Goal: Task Accomplishment & Management: Manage account settings

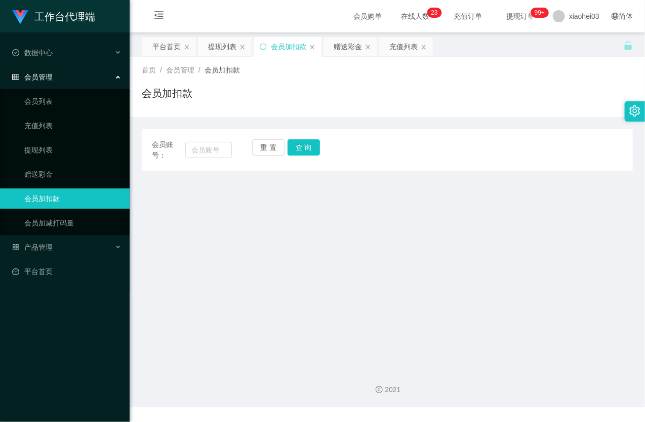
click at [218, 159] on div "会员账号：" at bounding box center [192, 149] width 80 height 21
click at [230, 153] on input "text" at bounding box center [208, 150] width 47 height 16
paste input "81376828"
type input "81376828"
click at [307, 147] on button "查 询" at bounding box center [304, 147] width 32 height 16
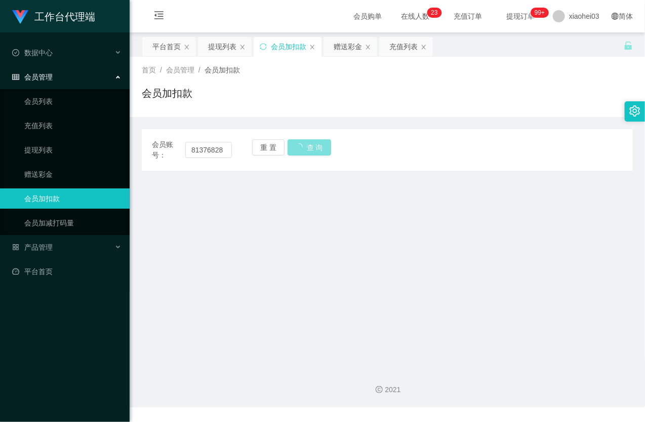
click at [307, 147] on button "查 询" at bounding box center [310, 147] width 44 height 16
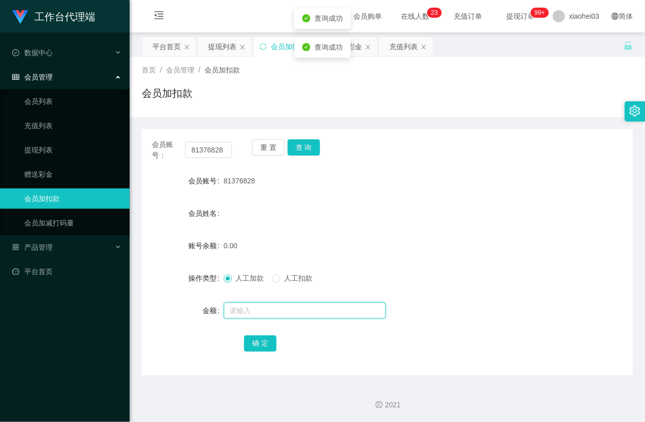
click at [264, 307] on input "text" at bounding box center [305, 310] width 162 height 16
type input "100"
click at [265, 338] on button "确 定" at bounding box center [260, 343] width 32 height 16
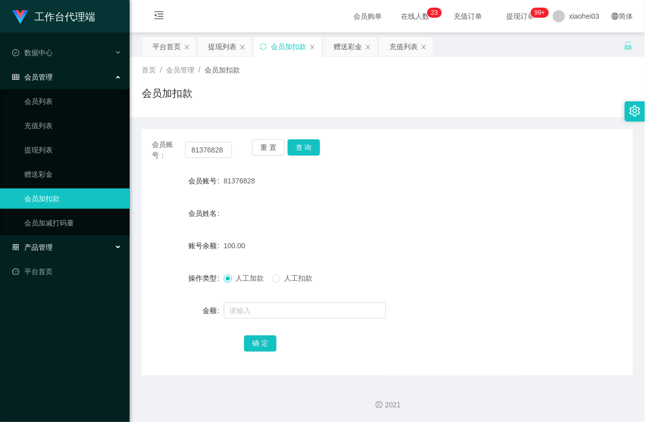
click at [50, 243] on span "产品管理" at bounding box center [32, 247] width 41 height 8
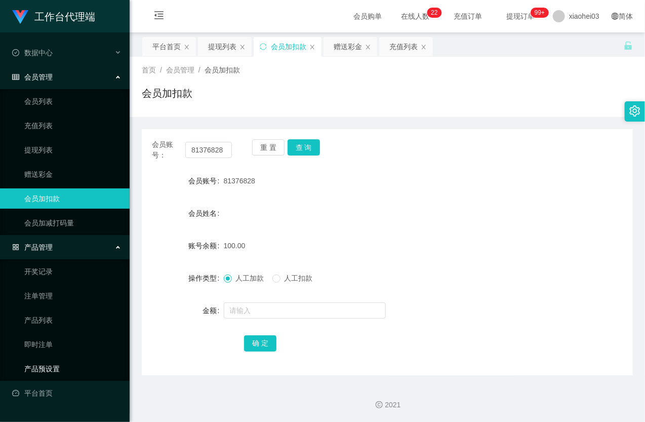
click at [62, 354] on ul "开奖记录 注单管理 产品列表 即时注单 产品预设置" at bounding box center [65, 320] width 130 height 122
click at [61, 368] on link "产品预设置" at bounding box center [72, 369] width 97 height 20
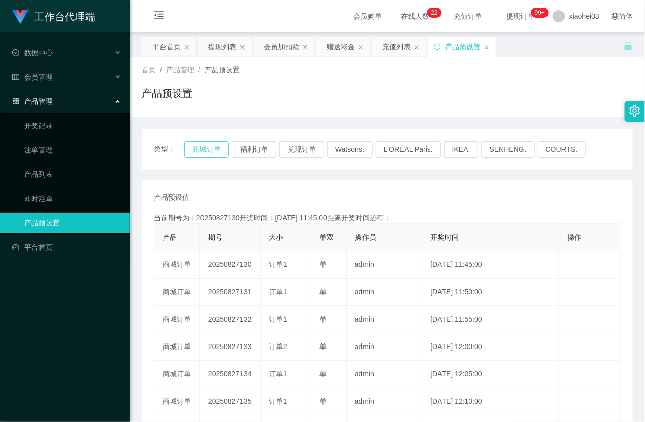
click at [208, 148] on button "商城订单" at bounding box center [206, 149] width 45 height 16
click at [208, 149] on button "商城订单" at bounding box center [206, 149] width 45 height 16
click at [433, 200] on div "产品预设值 添加期号" at bounding box center [387, 197] width 467 height 11
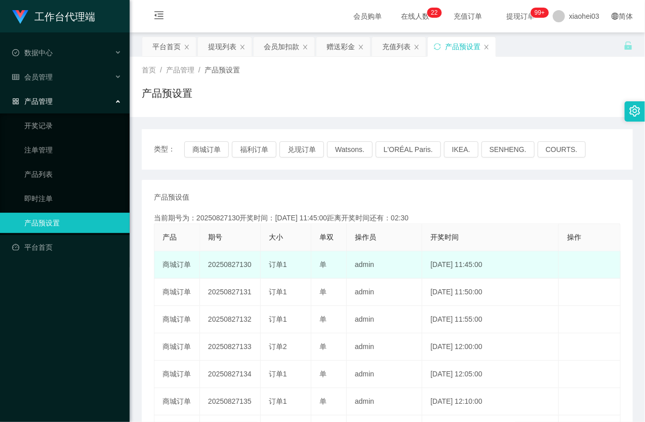
click at [472, 265] on td "2025-08-27 11:45:00" at bounding box center [490, 264] width 137 height 27
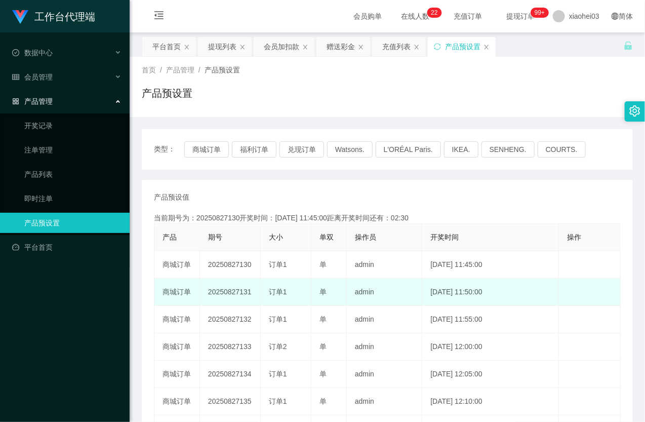
click at [479, 295] on td "2025-08-27 11:50:00" at bounding box center [490, 292] width 137 height 27
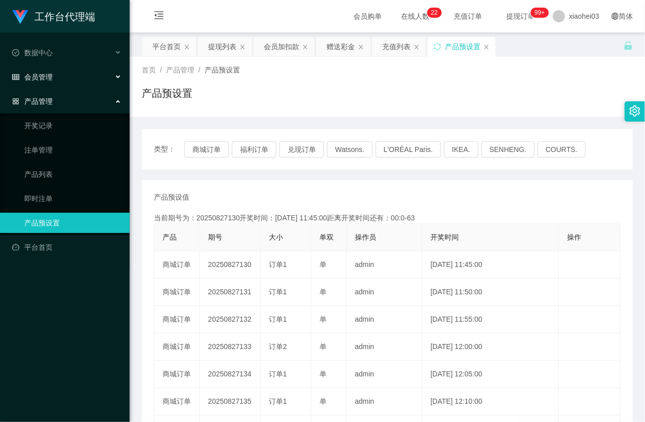
click at [77, 79] on div "会员管理" at bounding box center [65, 77] width 130 height 20
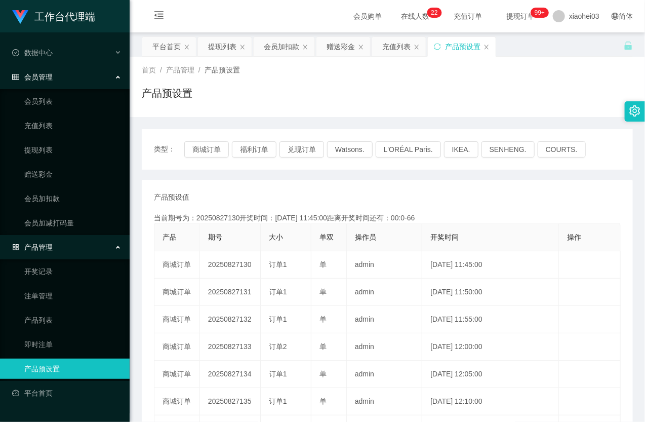
click at [63, 186] on ul "会员列表 充值列表 提现列表 赠送彩金 会员加扣款 会员加减打码量" at bounding box center [65, 162] width 130 height 146
click at [53, 199] on link "会员加扣款" at bounding box center [72, 198] width 97 height 20
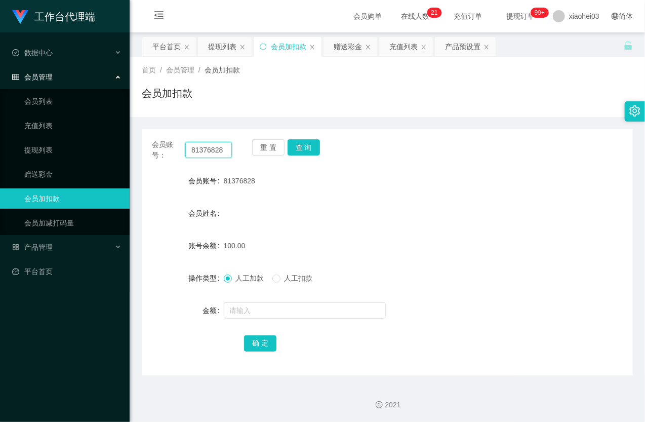
click at [221, 151] on input "81376828" at bounding box center [208, 150] width 47 height 16
click at [303, 148] on button "查 询" at bounding box center [304, 147] width 32 height 16
click at [303, 148] on div "重 置 查 询" at bounding box center [292, 149] width 80 height 21
click at [303, 148] on button "查 询" at bounding box center [304, 147] width 32 height 16
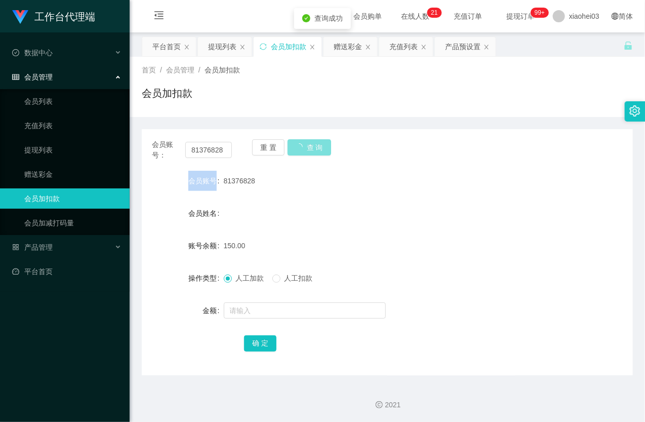
click at [303, 148] on div "重 置 查 询" at bounding box center [292, 149] width 80 height 21
drag, startPoint x: 44, startPoint y: 139, endPoint x: 44, endPoint y: 144, distance: 5.1
click at [44, 139] on ul "会员列表 充值列表 提现列表 赠送彩金 会员加扣款 会员加减打码量" at bounding box center [65, 162] width 130 height 146
click at [44, 145] on link "提现列表" at bounding box center [72, 150] width 97 height 20
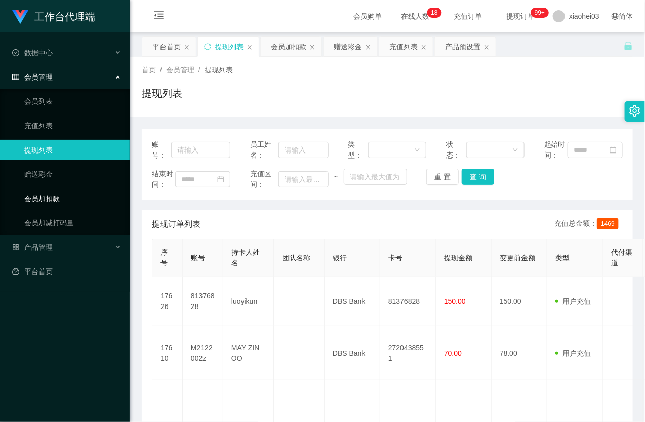
click at [46, 204] on link "会员加扣款" at bounding box center [72, 198] width 97 height 20
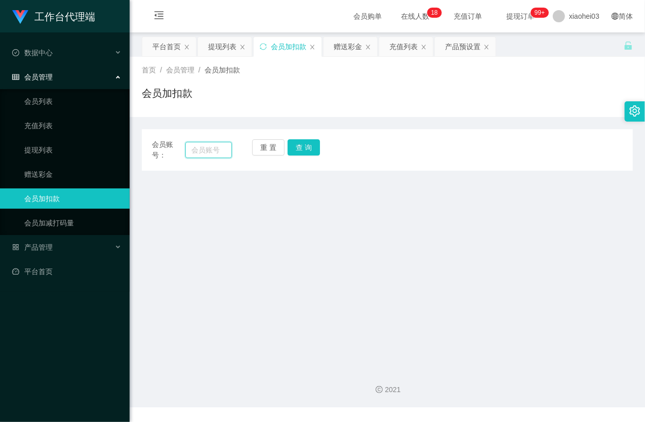
click at [206, 151] on input "text" at bounding box center [208, 150] width 47 height 16
paste input "81376828"
type input "81376828"
click at [309, 149] on button "查 询" at bounding box center [304, 147] width 32 height 16
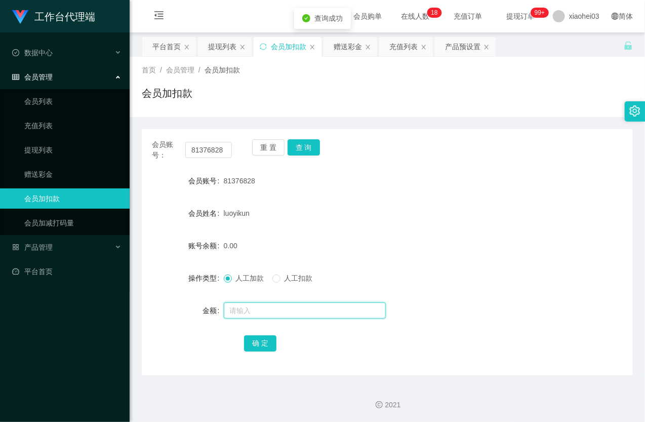
click at [245, 300] on div at bounding box center [367, 310] width 287 height 20
type input "16"
drag, startPoint x: 272, startPoint y: 353, endPoint x: 276, endPoint y: 349, distance: 5.4
click at [274, 350] on div "会员账号： 81376828 重 置 查 询 会员账号 81376828 会员姓名 luoyikun 账号余额 0.00 操作类型 人工加款 人工扣款 金额 …" at bounding box center [387, 252] width 491 height 246
click at [278, 347] on div "确 定" at bounding box center [387, 343] width 287 height 20
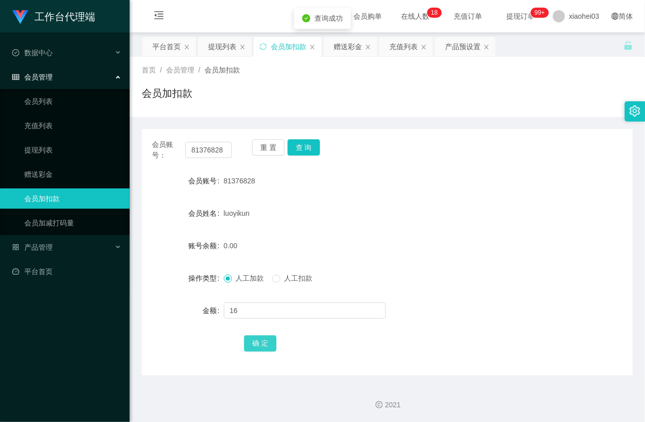
click at [259, 346] on button "确 定" at bounding box center [260, 343] width 32 height 16
click at [343, 241] on div "0.00" at bounding box center [367, 245] width 287 height 20
click at [45, 139] on ul "会员列表 充值列表 提现列表 赠送彩金 会员加扣款 会员加减打码量" at bounding box center [65, 162] width 130 height 146
click at [48, 147] on link "提现列表" at bounding box center [72, 150] width 97 height 20
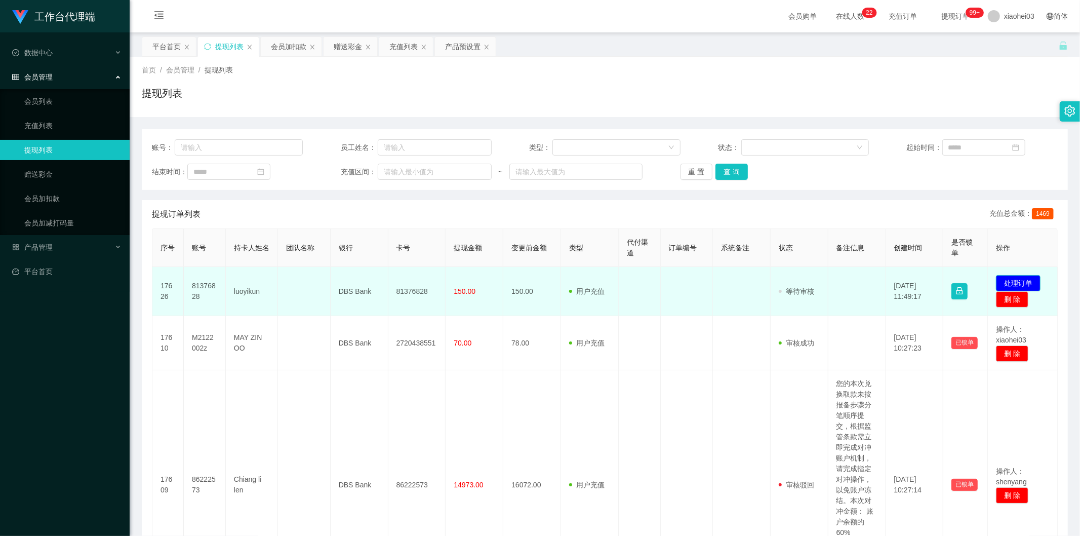
click at [645, 279] on button "处理订单" at bounding box center [1018, 283] width 45 height 16
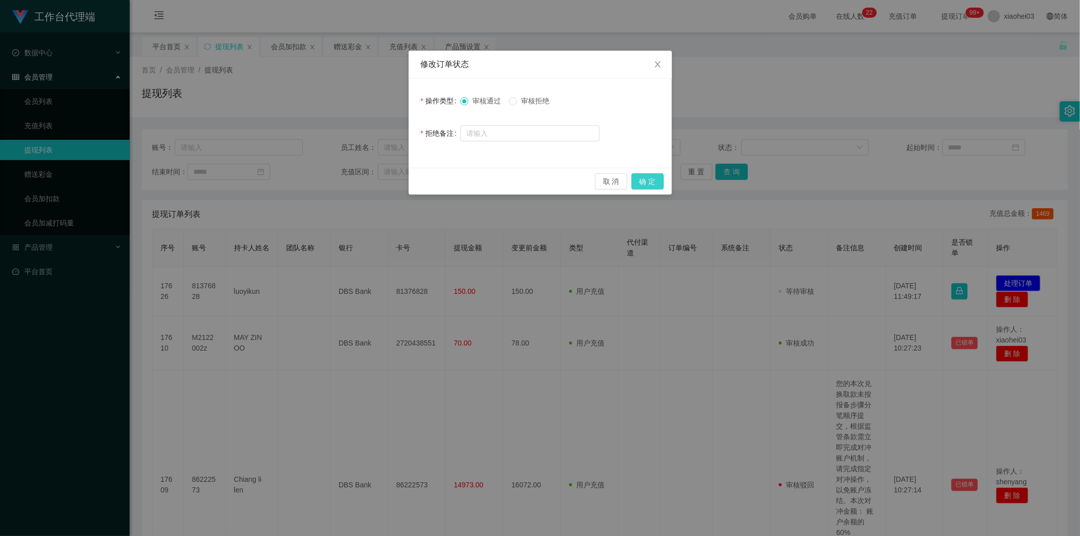
click at [645, 181] on button "确 定" at bounding box center [647, 181] width 32 height 16
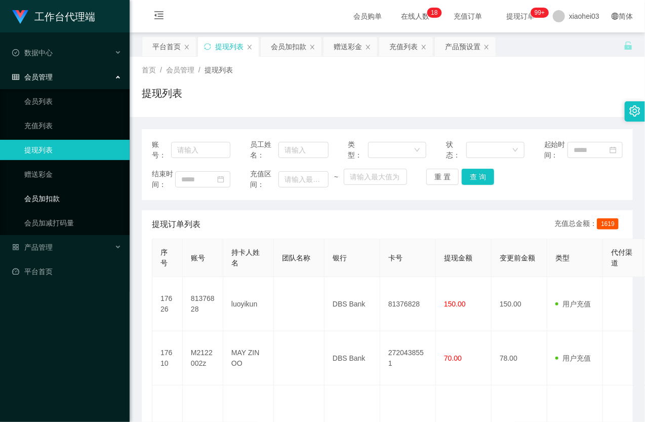
click at [60, 195] on link "会员加扣款" at bounding box center [72, 198] width 97 height 20
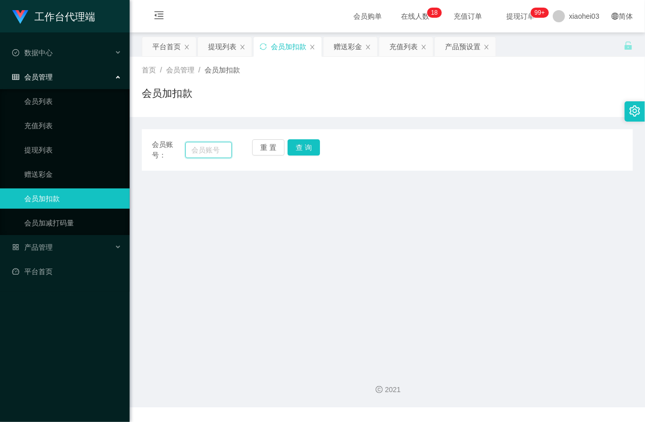
drag, startPoint x: 214, startPoint y: 151, endPoint x: 296, endPoint y: 158, distance: 81.8
click at [215, 151] on input "text" at bounding box center [208, 150] width 47 height 16
paste input "81376828"
type input "81376828"
click at [310, 148] on button "查 询" at bounding box center [304, 147] width 32 height 16
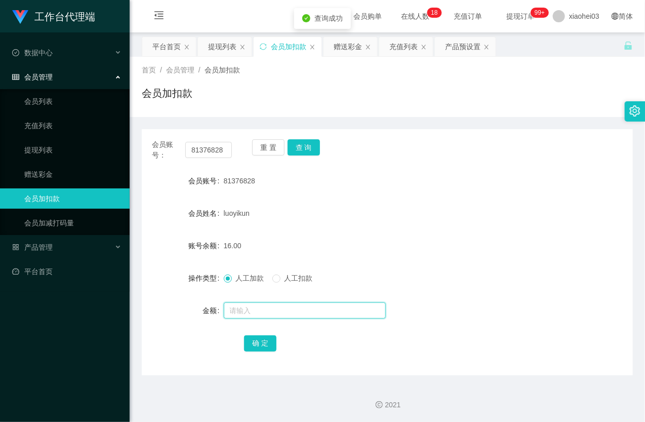
click at [244, 309] on input "text" at bounding box center [305, 310] width 162 height 16
type input "8"
click at [260, 339] on button "确 定" at bounding box center [260, 343] width 32 height 16
click at [320, 245] on div "24.00" at bounding box center [367, 245] width 287 height 20
click at [49, 144] on link "提现列表" at bounding box center [72, 150] width 97 height 20
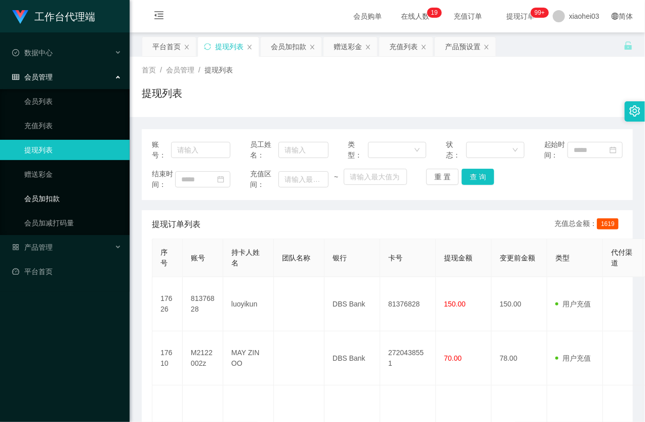
click at [61, 198] on link "会员加扣款" at bounding box center [72, 198] width 97 height 20
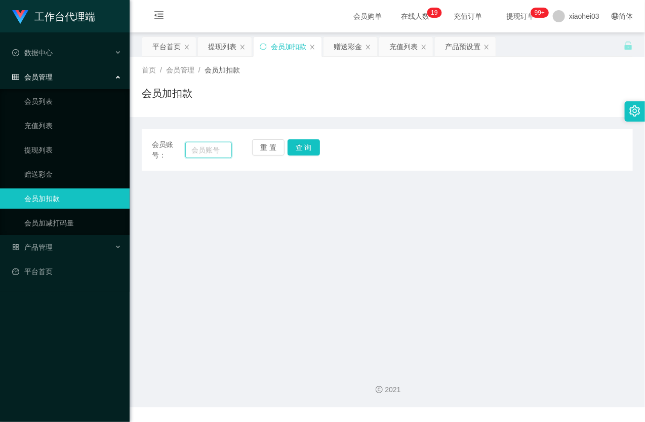
click at [210, 157] on input "text" at bounding box center [208, 150] width 47 height 16
paste input "81376828"
type input "81376828"
click at [305, 144] on button "查 询" at bounding box center [304, 147] width 32 height 16
click at [305, 144] on div "重 置 查 询" at bounding box center [292, 149] width 80 height 21
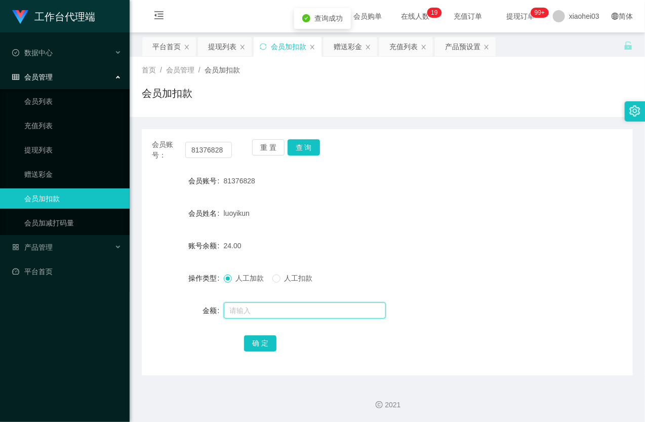
click at [251, 311] on input "text" at bounding box center [305, 310] width 162 height 16
type input "8"
click at [259, 344] on button "确 定" at bounding box center [260, 343] width 32 height 16
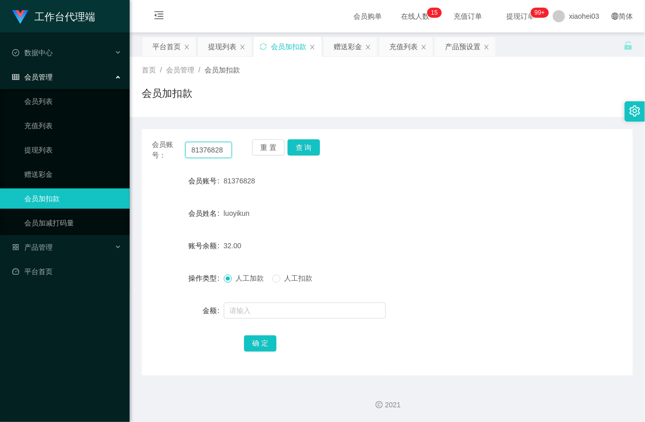
click at [199, 147] on input "81376828" at bounding box center [208, 150] width 47 height 16
click at [317, 147] on button "查 询" at bounding box center [304, 147] width 32 height 16
click at [315, 148] on div "重 置 查 询" at bounding box center [292, 149] width 80 height 21
drag, startPoint x: 315, startPoint y: 148, endPoint x: 311, endPoint y: 177, distance: 29.7
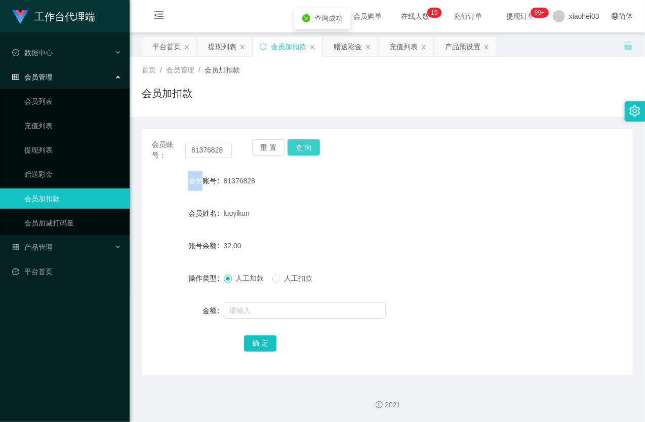
click at [314, 150] on button "查 询" at bounding box center [304, 147] width 32 height 16
click at [284, 309] on input "text" at bounding box center [305, 310] width 162 height 16
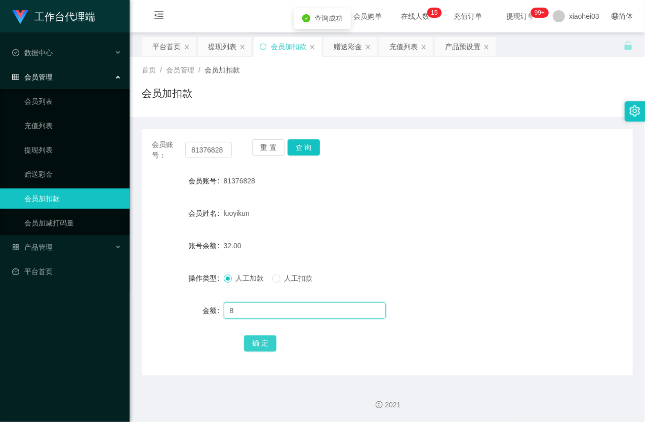
type input "8"
click at [265, 339] on button "确 定" at bounding box center [260, 343] width 32 height 16
click at [369, 232] on form "会员账号 81376828 会员姓名 luoyikun 账号余额 40.00 操作类型 人工加款 人工扣款 金额 确 定" at bounding box center [387, 262] width 491 height 182
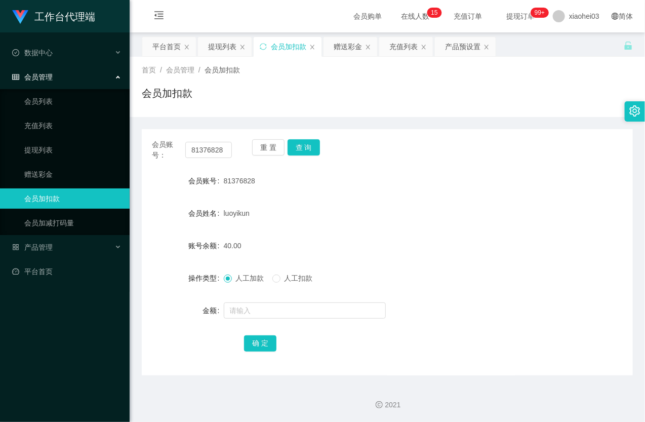
drag, startPoint x: 377, startPoint y: 156, endPoint x: 445, endPoint y: 135, distance: 70.6
click at [376, 158] on div "会员账号： 81376828 重 置 查 询" at bounding box center [387, 149] width 491 height 21
click at [52, 141] on link "提现列表" at bounding box center [72, 150] width 97 height 20
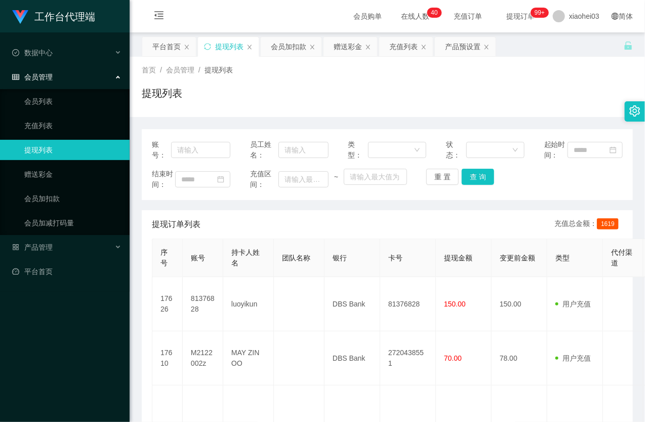
click at [68, 185] on ul "会员列表 充值列表 提现列表 赠送彩金 会员加扣款 会员加减打码量" at bounding box center [65, 162] width 130 height 146
click at [66, 194] on link "会员加扣款" at bounding box center [72, 198] width 97 height 20
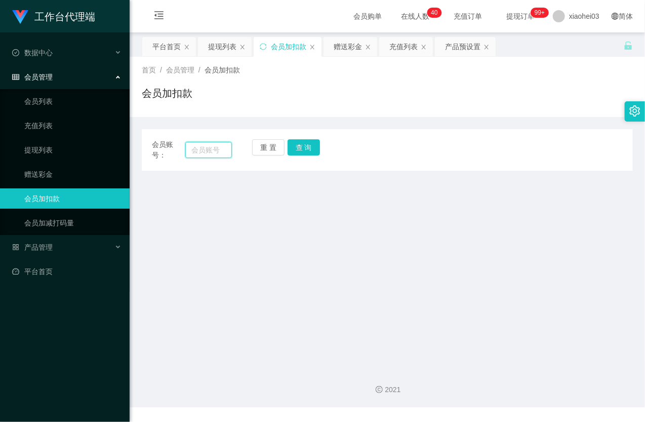
click at [211, 147] on input "text" at bounding box center [208, 150] width 47 height 16
paste input "81376828"
type input "81376828"
click at [310, 157] on div "重 置 查 询" at bounding box center [292, 149] width 80 height 21
click at [309, 155] on div "重 置 查 询" at bounding box center [292, 149] width 80 height 21
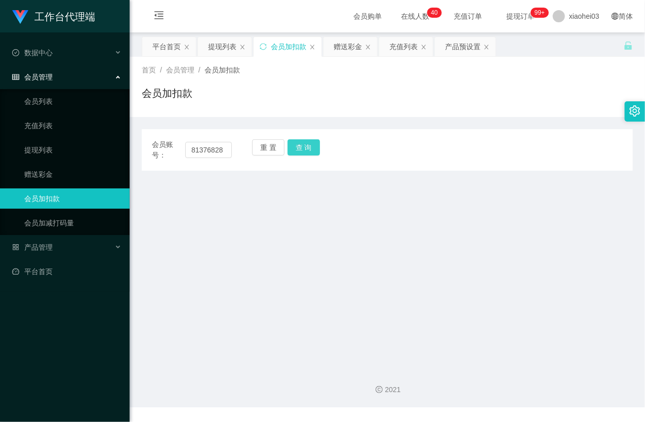
click at [308, 152] on button "查 询" at bounding box center [304, 147] width 32 height 16
click at [306, 152] on div "重 置 查 询" at bounding box center [292, 149] width 80 height 21
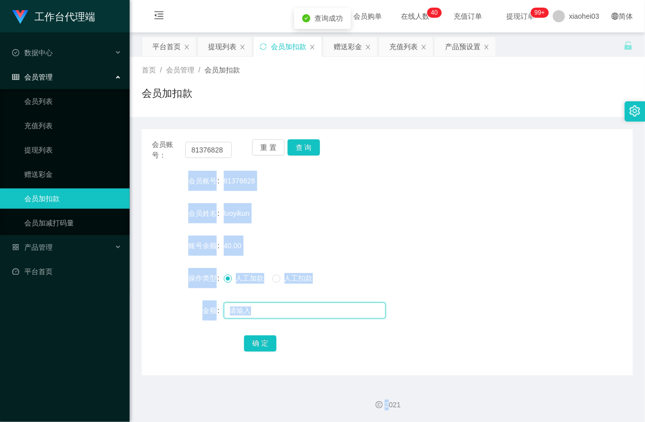
click at [275, 310] on input "text" at bounding box center [305, 310] width 162 height 16
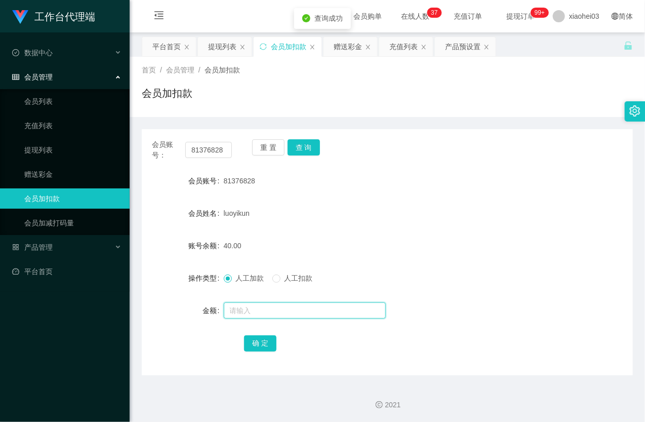
click at [275, 309] on input "text" at bounding box center [305, 310] width 162 height 16
type input "8"
click at [257, 339] on button "确 定" at bounding box center [260, 343] width 32 height 16
click at [42, 148] on link "提现列表" at bounding box center [72, 150] width 97 height 20
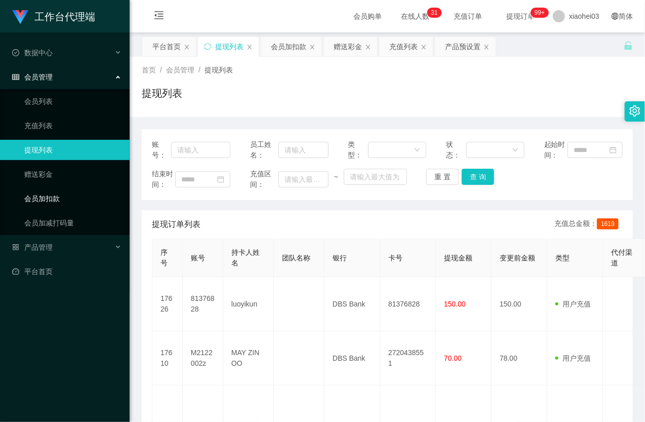
click at [54, 195] on link "会员加扣款" at bounding box center [72, 198] width 97 height 20
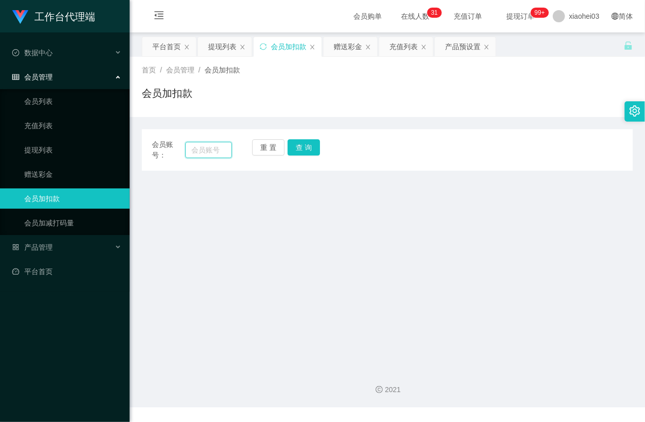
click at [203, 144] on input "text" at bounding box center [208, 150] width 47 height 16
paste input "81376828"
type input "81376828"
click at [310, 149] on button "查 询" at bounding box center [304, 147] width 32 height 16
click at [310, 149] on div "重 置 查 询" at bounding box center [292, 149] width 80 height 21
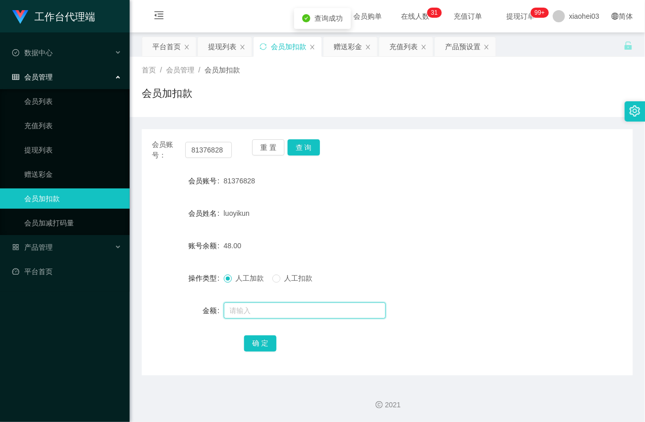
click at [268, 317] on input "text" at bounding box center [305, 310] width 162 height 16
type input "8"
drag, startPoint x: 256, startPoint y: 342, endPoint x: 259, endPoint y: 337, distance: 5.2
click at [256, 342] on button "确 定" at bounding box center [260, 343] width 32 height 16
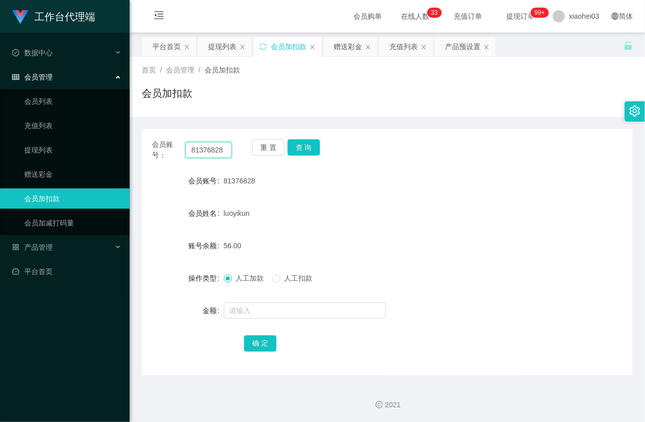
drag, startPoint x: 206, startPoint y: 150, endPoint x: 259, endPoint y: 150, distance: 53.7
click at [207, 149] on input "81376828" at bounding box center [208, 150] width 47 height 16
click at [305, 145] on button "查 询" at bounding box center [304, 147] width 32 height 16
click at [305, 145] on div "重 置 查 询" at bounding box center [292, 149] width 80 height 21
click at [209, 149] on input "81376828" at bounding box center [208, 150] width 47 height 16
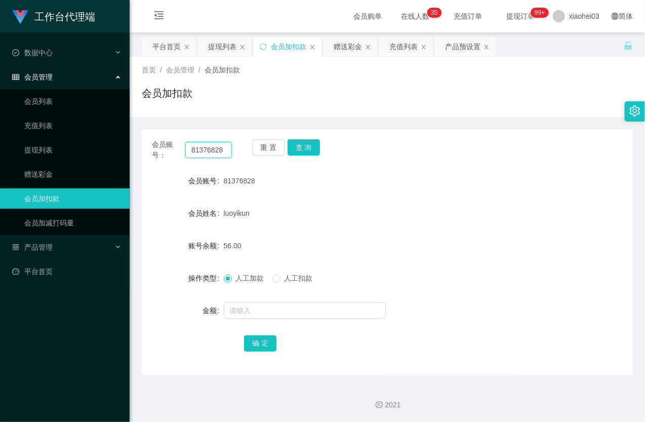
click at [209, 149] on input "81376828" at bounding box center [208, 150] width 47 height 16
click at [294, 147] on button "查 询" at bounding box center [304, 147] width 32 height 16
click at [294, 147] on div "重 置 查 询" at bounding box center [292, 149] width 80 height 21
click at [250, 304] on div at bounding box center [367, 310] width 287 height 20
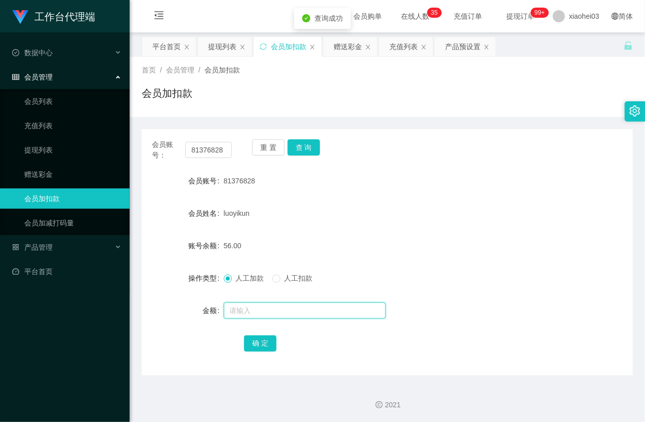
click at [249, 316] on input "text" at bounding box center [305, 310] width 162 height 16
type input "8"
click at [259, 347] on button "确 定" at bounding box center [260, 343] width 32 height 16
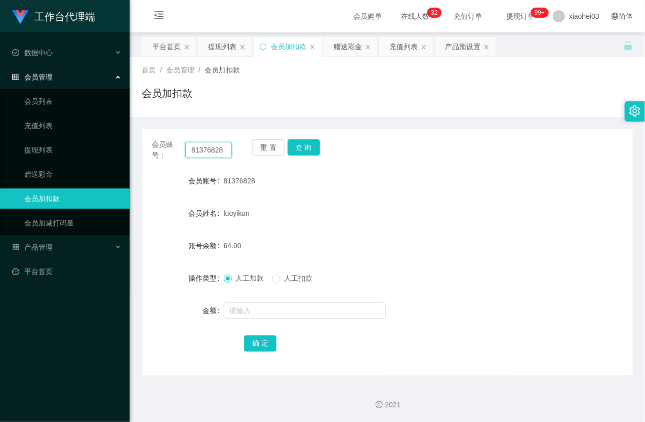
click at [205, 156] on input "81376828" at bounding box center [208, 150] width 47 height 16
drag, startPoint x: 205, startPoint y: 156, endPoint x: 259, endPoint y: 165, distance: 54.9
click at [205, 156] on input "81376828" at bounding box center [208, 150] width 47 height 16
paste input "856119"
type input "81856119"
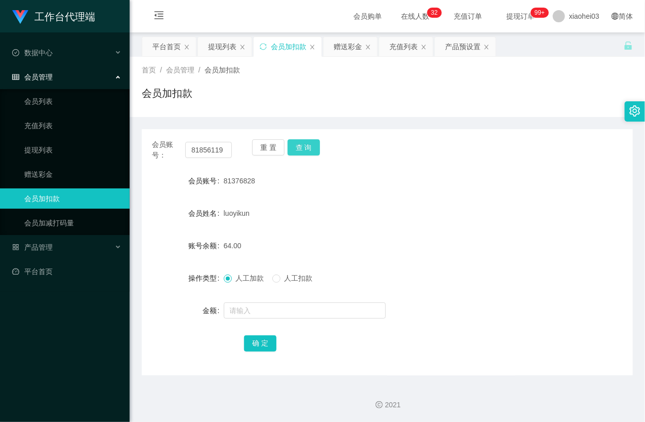
click at [293, 149] on button "查 询" at bounding box center [304, 147] width 32 height 16
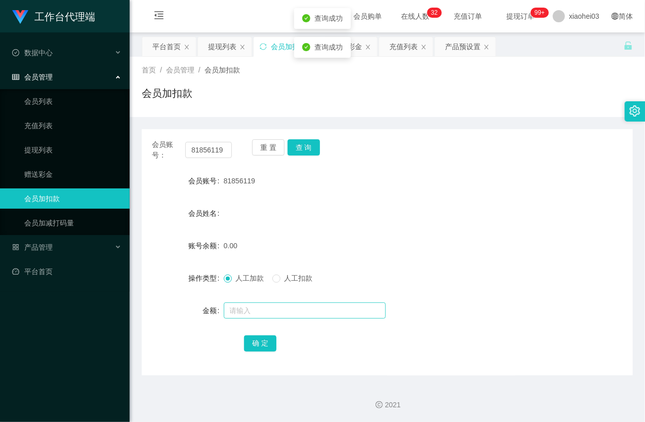
drag, startPoint x: 256, startPoint y: 299, endPoint x: 253, endPoint y: 305, distance: 6.8
click at [254, 304] on form "会员账号 81856119 会员姓名 账号余额 0.00 操作类型 人工加款 人工扣款 金额 确 定" at bounding box center [387, 262] width 491 height 182
drag, startPoint x: 253, startPoint y: 305, endPoint x: 260, endPoint y: 309, distance: 8.2
click at [253, 305] on input "text" at bounding box center [305, 310] width 162 height 16
type input "100"
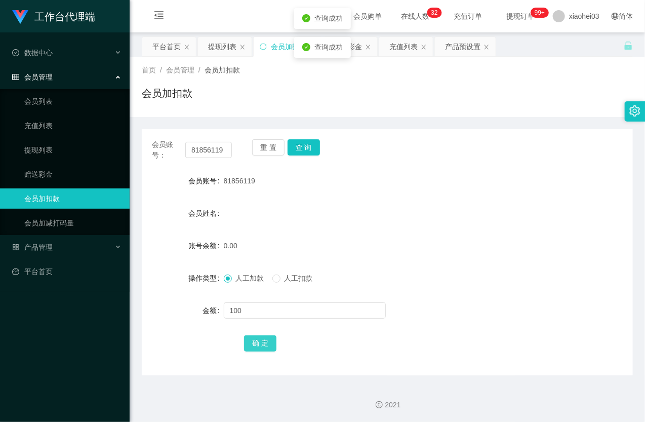
click at [267, 345] on button "确 定" at bounding box center [260, 343] width 32 height 16
drag, startPoint x: 411, startPoint y: 213, endPoint x: 417, endPoint y: 211, distance: 7.1
click at [412, 213] on div "会员姓名" at bounding box center [387, 213] width 491 height 20
click at [211, 143] on input "81856119" at bounding box center [208, 150] width 47 height 16
click at [211, 145] on input "81856119" at bounding box center [208, 150] width 47 height 16
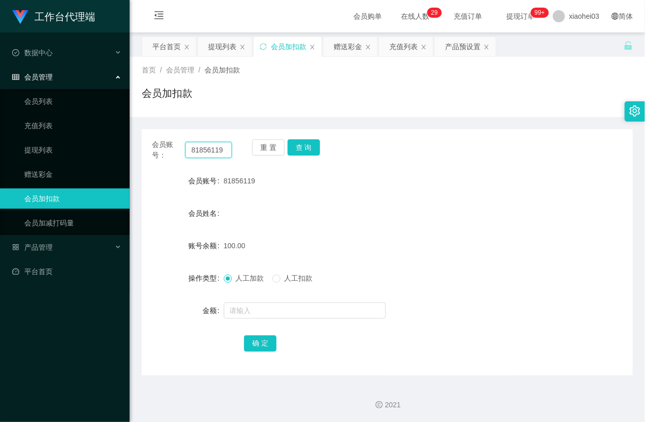
click at [211, 145] on input "81856119" at bounding box center [208, 150] width 47 height 16
paste input "yp1234512"
type input "yp1234512"
click at [315, 142] on button "查 询" at bounding box center [304, 147] width 32 height 16
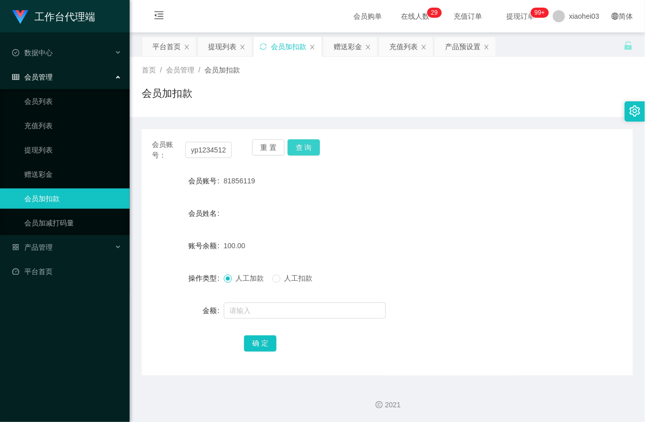
scroll to position [0, 0]
click at [315, 142] on button "查 询" at bounding box center [304, 147] width 32 height 16
drag, startPoint x: 315, startPoint y: 142, endPoint x: 299, endPoint y: 221, distance: 80.7
click at [315, 145] on div "重 置 查 询" at bounding box center [292, 149] width 80 height 21
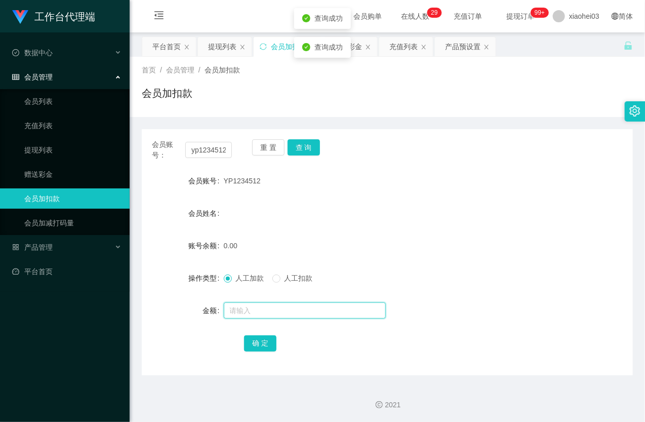
click at [257, 313] on input "text" at bounding box center [305, 310] width 162 height 16
type input "100"
click at [260, 344] on button "确 定" at bounding box center [260, 343] width 32 height 16
click at [404, 202] on form "会员账号 YP1234512 会员姓名 账号余额 100.00 操作类型 人工加款 人工扣款 金额 确 定" at bounding box center [387, 262] width 491 height 182
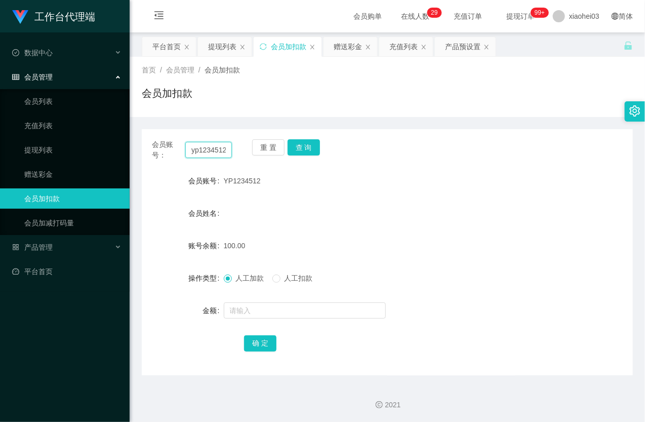
click at [216, 152] on input "yp1234512" at bounding box center [208, 150] width 47 height 16
paste input "[PERSON_NAME]"
type input "[PERSON_NAME]"
click at [307, 145] on button "查 询" at bounding box center [304, 147] width 32 height 16
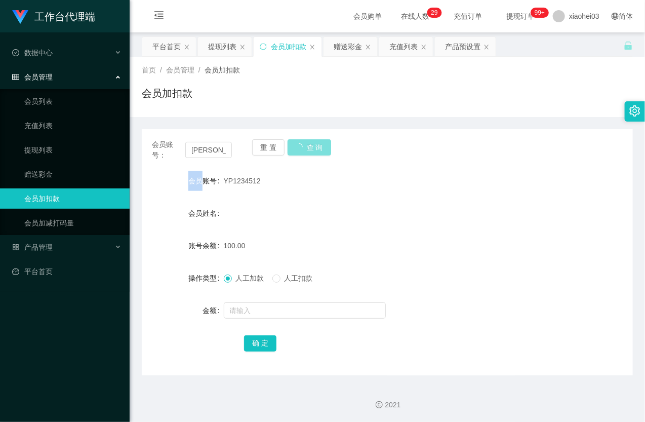
click at [307, 145] on div "重 置 查 询" at bounding box center [292, 149] width 80 height 21
drag, startPoint x: 307, startPoint y: 145, endPoint x: 304, endPoint y: 270, distance: 125.6
click at [308, 150] on button "查 询" at bounding box center [304, 147] width 32 height 16
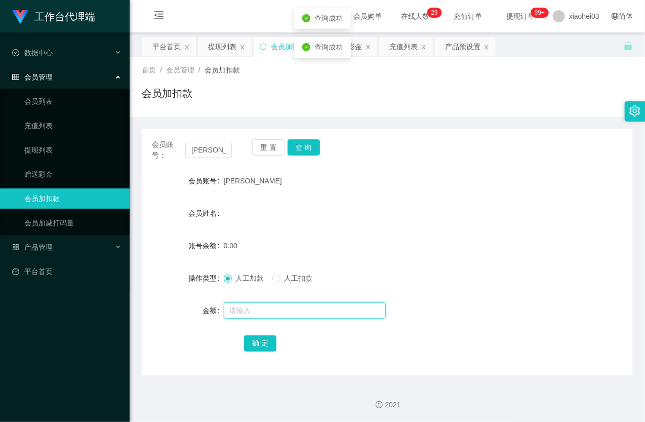
click at [273, 310] on input "text" at bounding box center [305, 310] width 162 height 16
type input "100"
click at [264, 341] on button "确 定" at bounding box center [260, 343] width 32 height 16
click at [412, 203] on div at bounding box center [367, 203] width 287 height 1
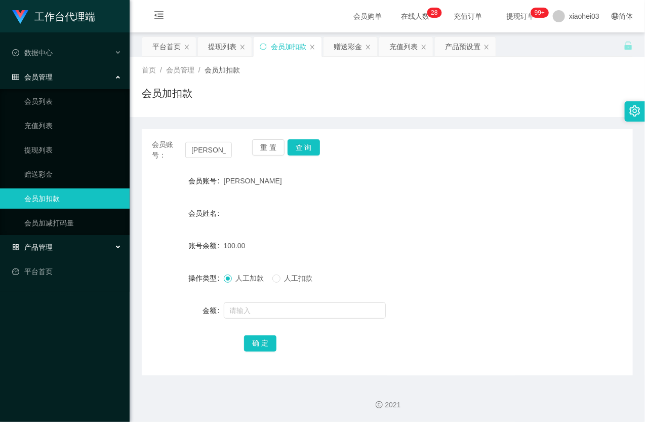
click at [42, 247] on span "产品管理" at bounding box center [32, 247] width 41 height 8
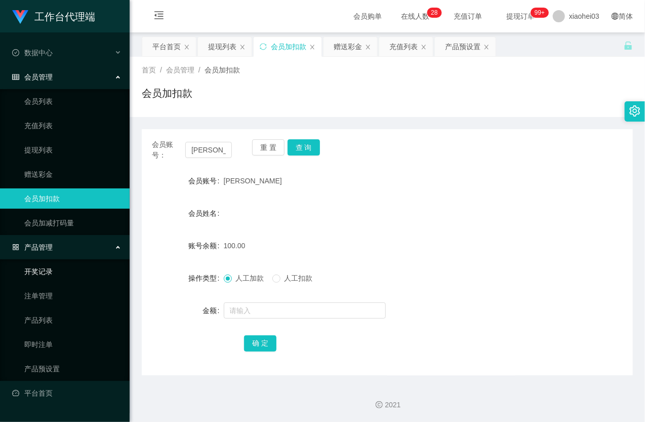
scroll to position [1, 0]
click at [32, 340] on link "即时注单" at bounding box center [72, 344] width 97 height 20
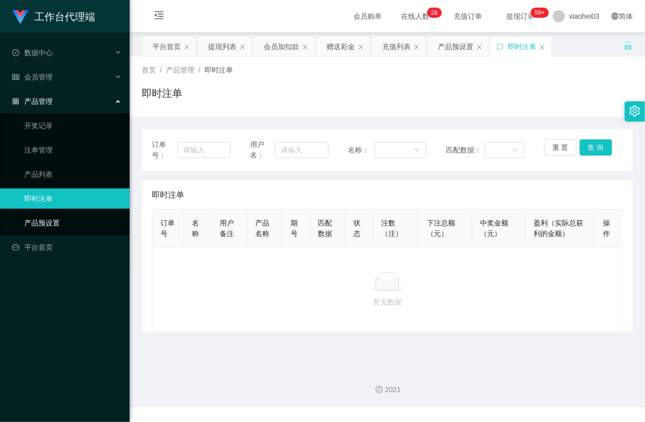
click at [58, 228] on link "产品预设置" at bounding box center [72, 223] width 97 height 20
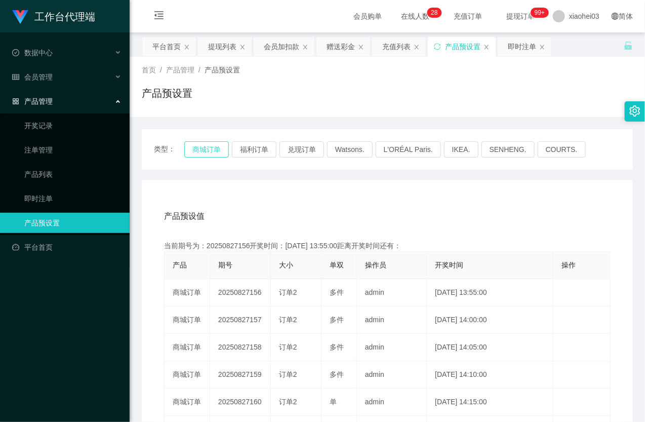
click at [189, 148] on button "商城订单" at bounding box center [206, 149] width 45 height 16
click at [199, 147] on button "商城订单" at bounding box center [206, 149] width 45 height 16
click at [388, 181] on div "产品预设值 添加期号 当前期号为：20250827156开奖时间：2025-08-27 13:55:00距离开奖时间还有： 产品 期号 大小 单双 操作员 开…" at bounding box center [387, 388] width 491 height 417
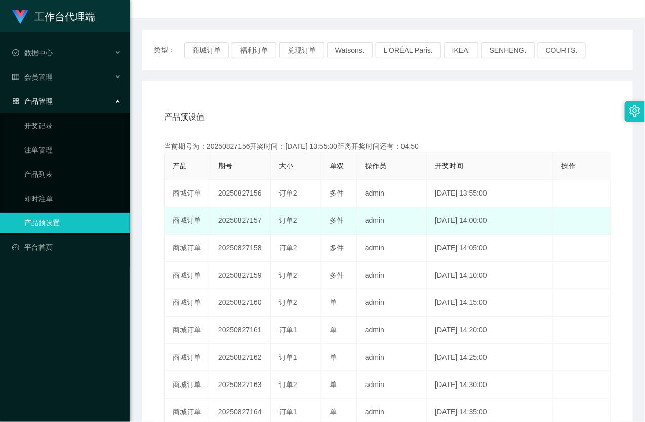
scroll to position [112, 0]
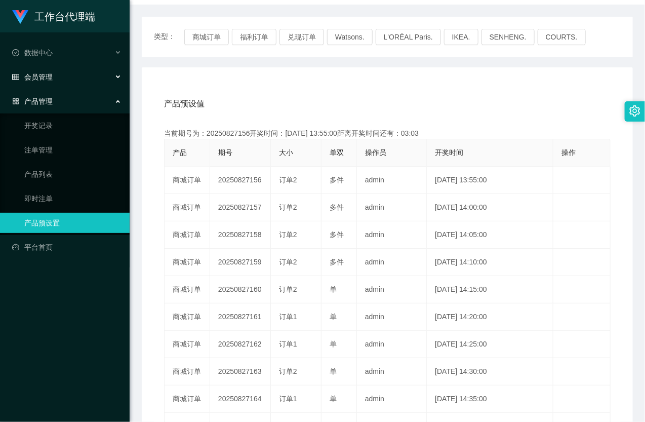
drag, startPoint x: 59, startPoint y: 72, endPoint x: 64, endPoint y: 76, distance: 5.8
click at [60, 72] on div "会员管理" at bounding box center [65, 77] width 130 height 20
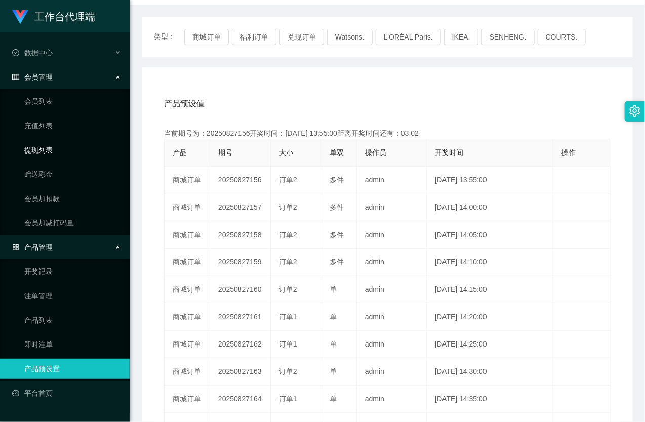
click at [54, 148] on link "提现列表" at bounding box center [72, 150] width 97 height 20
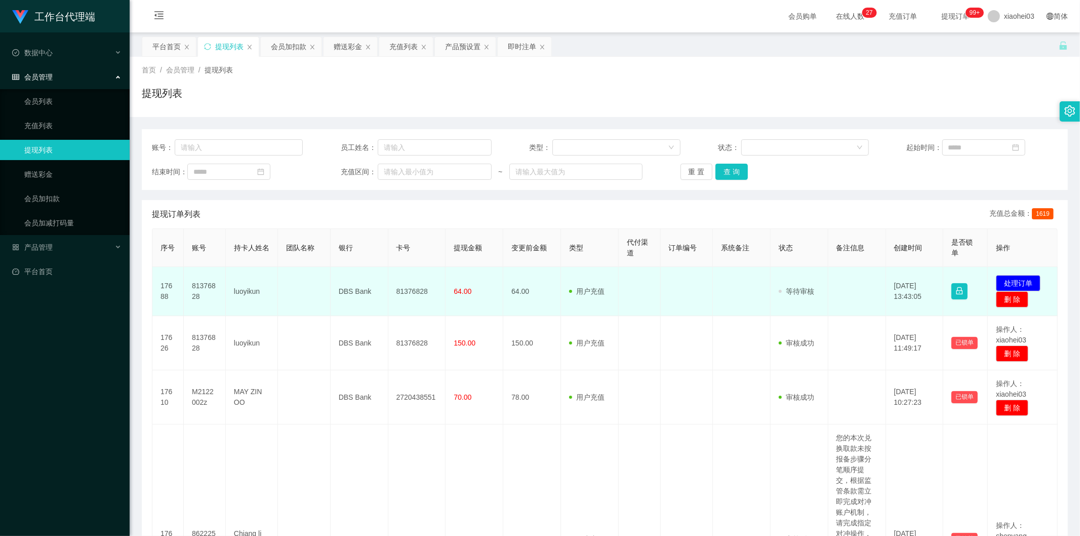
click at [201, 285] on td "81376828" at bounding box center [205, 291] width 42 height 49
click at [202, 285] on td "81376828" at bounding box center [205, 291] width 42 height 49
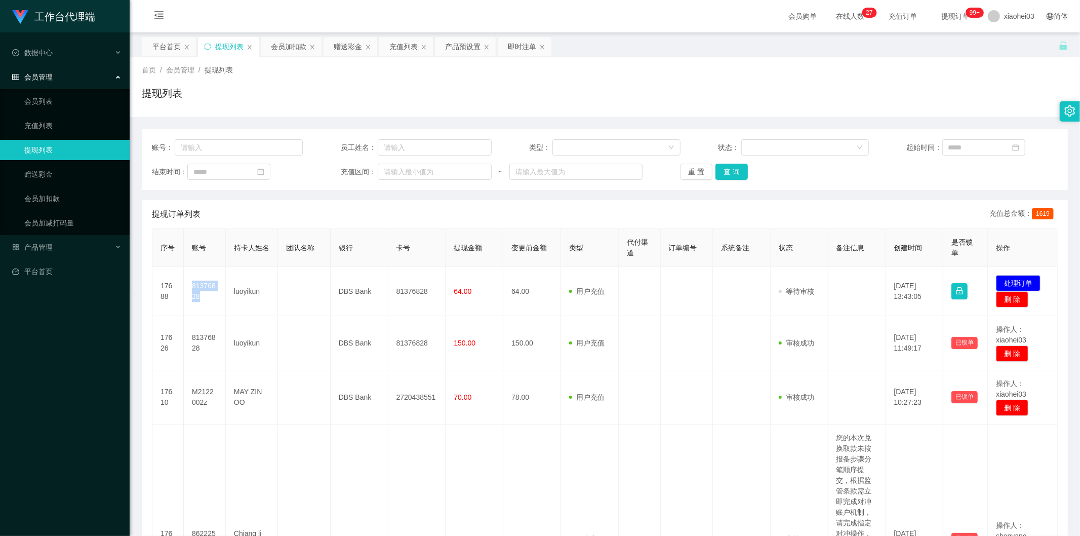
copy td "81376828"
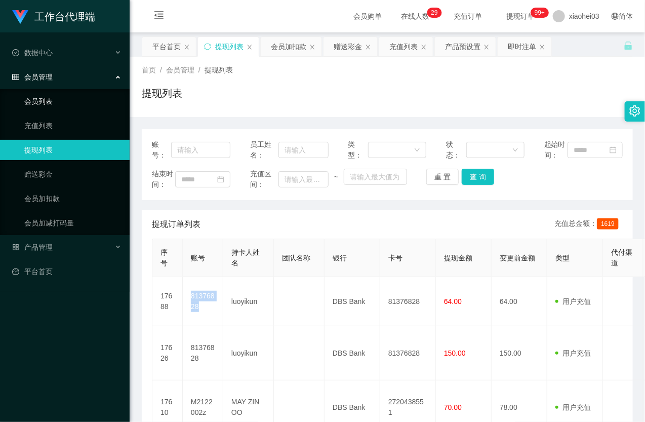
drag, startPoint x: 51, startPoint y: 110, endPoint x: 58, endPoint y: 113, distance: 8.2
click at [50, 110] on link "会员列表" at bounding box center [72, 101] width 97 height 20
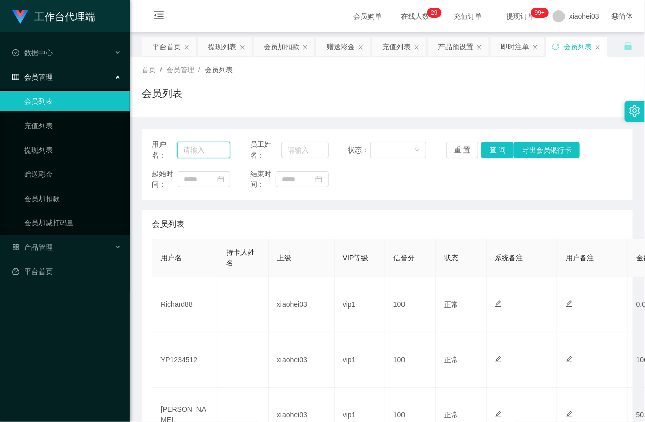
click at [203, 148] on input "text" at bounding box center [203, 150] width 53 height 16
paste input "[PERSON_NAME]"
type input "[PERSON_NAME]"
click at [498, 149] on button "查 询" at bounding box center [498, 150] width 32 height 16
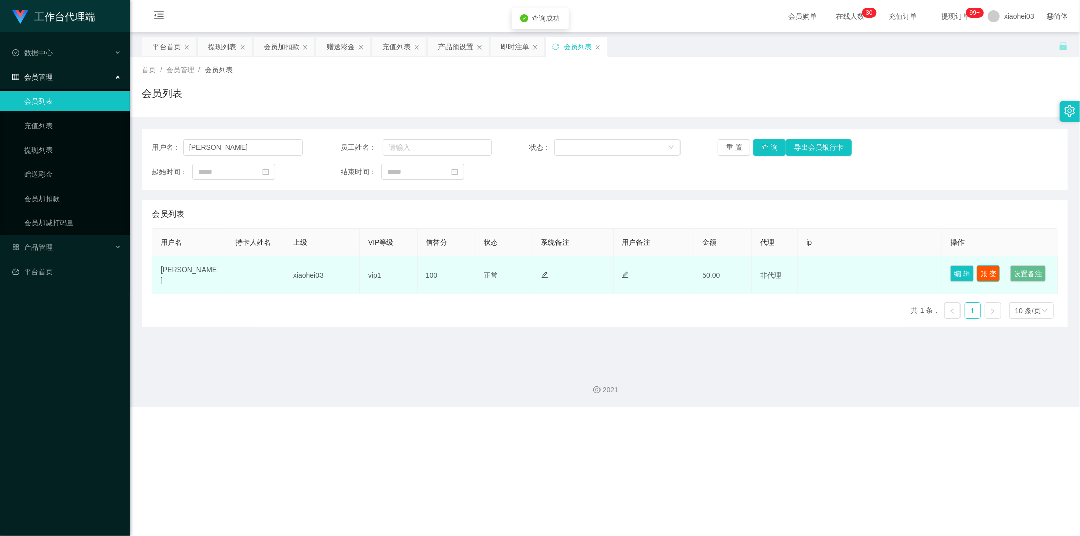
drag, startPoint x: 993, startPoint y: 263, endPoint x: 991, endPoint y: 268, distance: 5.5
click at [993, 263] on td "编 辑 账 变 设置备注" at bounding box center [999, 275] width 115 height 38
click at [991, 270] on button "账 变" at bounding box center [988, 273] width 23 height 16
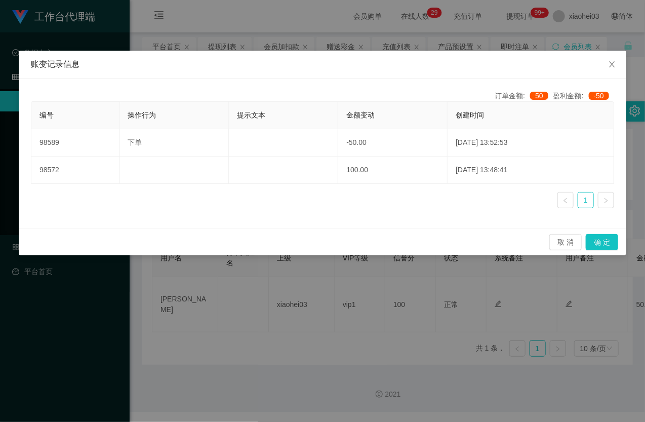
click at [199, 34] on div "账变记录信息 订单金额: 50 盈利金额: -50 编号 操作行为 提示文本 金额变动 创建时间 98589 下单 -50.00 2025-08-27 13:…" at bounding box center [322, 211] width 645 height 422
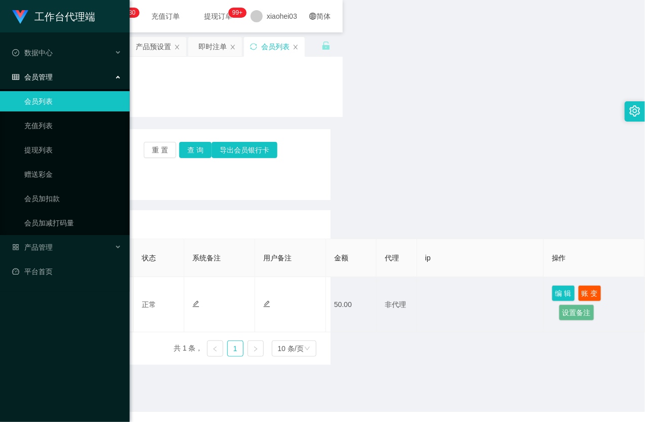
click at [203, 180] on div "起始时间： 结束时间：" at bounding box center [85, 179] width 471 height 21
click at [58, 199] on link "会员加扣款" at bounding box center [72, 198] width 97 height 20
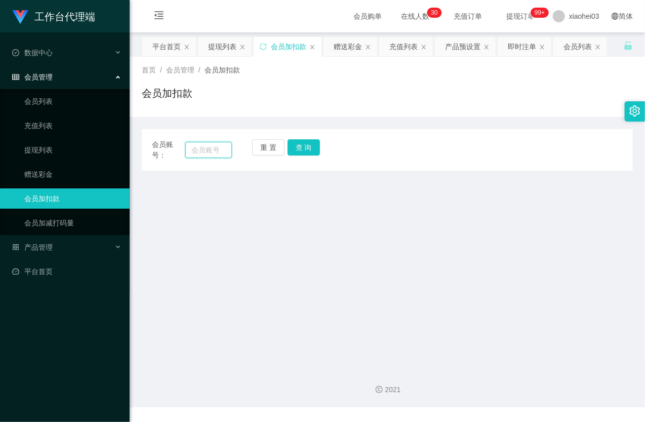
click at [220, 148] on input "text" at bounding box center [208, 150] width 47 height 16
paste input "81518009"
type input "81518009"
click at [321, 146] on div "重 置 查 询" at bounding box center [292, 149] width 80 height 21
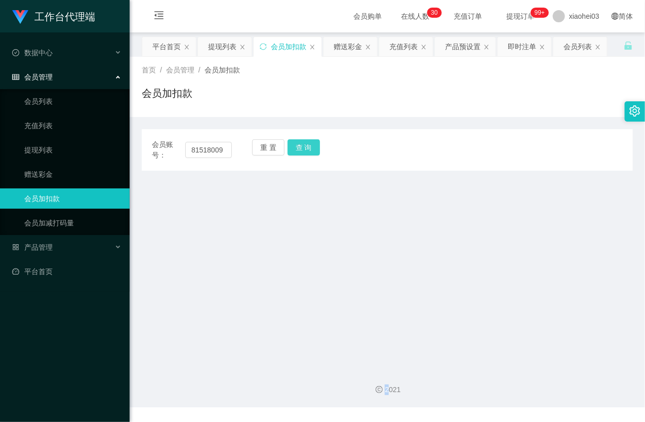
click at [314, 150] on button "查 询" at bounding box center [304, 147] width 32 height 16
click at [314, 150] on div "重 置 查 询" at bounding box center [292, 149] width 80 height 21
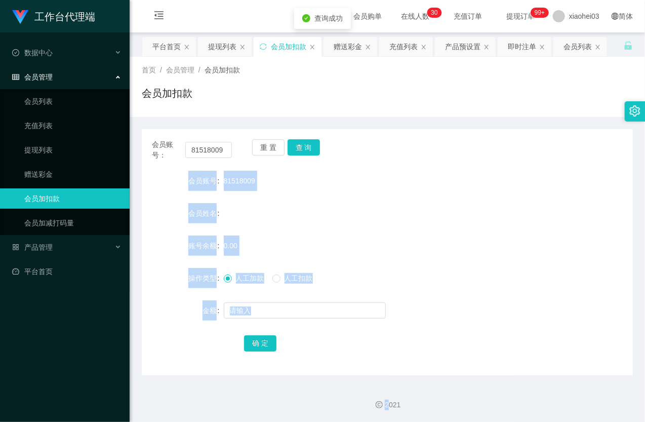
click at [295, 205] on div "会员姓名" at bounding box center [387, 213] width 491 height 20
click at [242, 180] on span "81518009" at bounding box center [239, 181] width 31 height 8
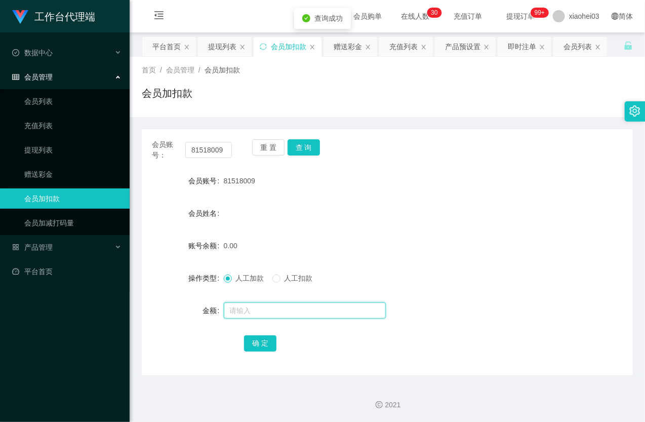
drag, startPoint x: 239, startPoint y: 308, endPoint x: 241, endPoint y: 298, distance: 10.3
click at [239, 308] on input "text" at bounding box center [305, 310] width 162 height 16
type input "100"
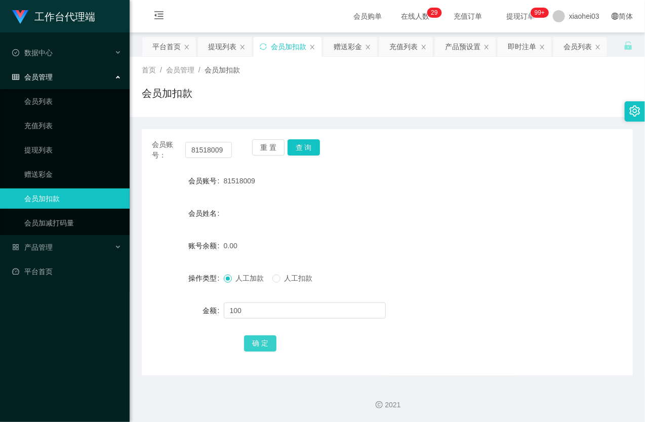
drag, startPoint x: 264, startPoint y: 347, endPoint x: 266, endPoint y: 332, distance: 15.4
click at [264, 345] on button "确 定" at bounding box center [260, 343] width 32 height 16
click at [392, 210] on div "会员姓名" at bounding box center [387, 213] width 491 height 20
click at [199, 150] on input "81518009" at bounding box center [208, 150] width 47 height 16
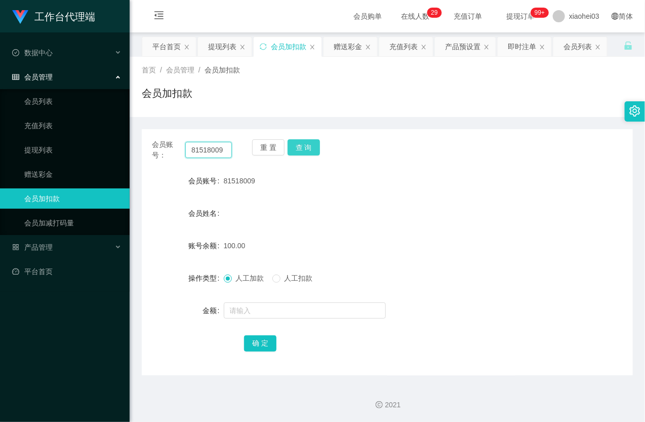
paste input "Richard88"
type input "Richard88"
click at [307, 145] on button "查 询" at bounding box center [304, 147] width 32 height 16
click at [307, 145] on div "重 置 查 询" at bounding box center [292, 149] width 80 height 21
click at [307, 145] on button "查 询" at bounding box center [304, 147] width 32 height 16
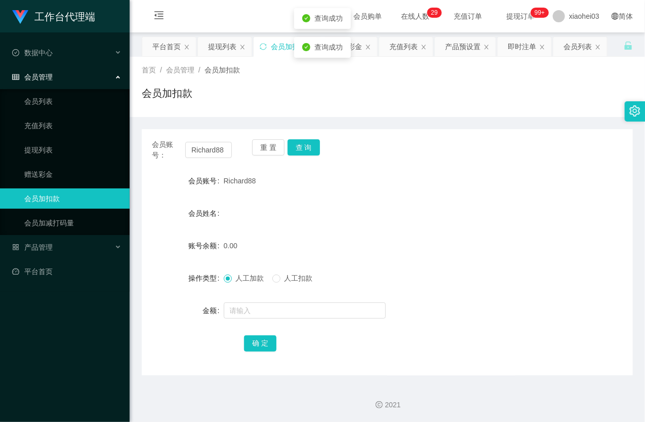
click at [261, 320] on div at bounding box center [367, 310] width 287 height 20
drag, startPoint x: 256, startPoint y: 318, endPoint x: 262, endPoint y: 306, distance: 13.6
click at [262, 306] on div at bounding box center [367, 310] width 287 height 20
click at [264, 305] on input "text" at bounding box center [305, 310] width 162 height 16
click at [263, 309] on input "text" at bounding box center [305, 310] width 162 height 16
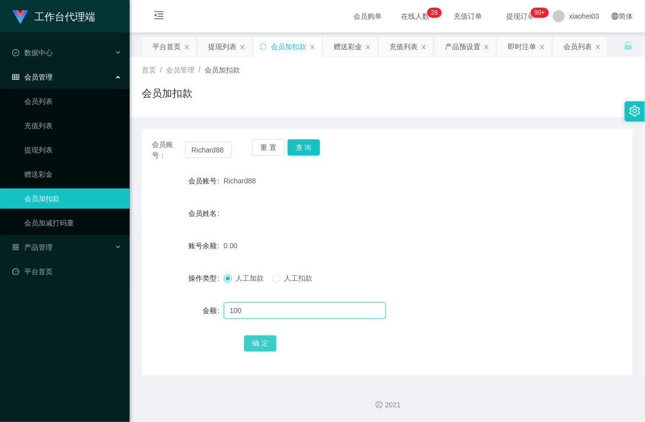
type input "100"
click at [250, 343] on button "确 定" at bounding box center [260, 343] width 32 height 16
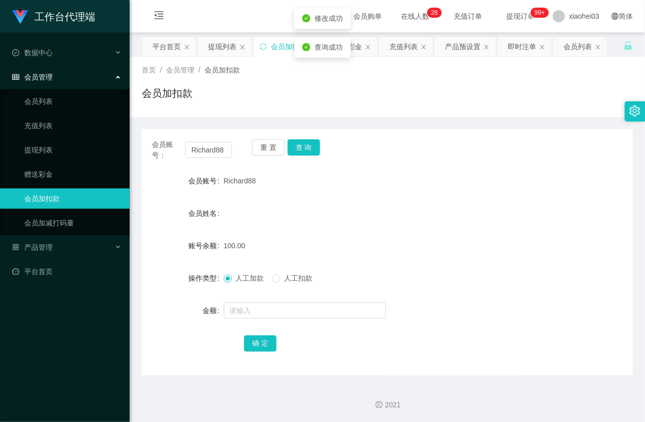
click at [337, 242] on div "100.00" at bounding box center [367, 245] width 287 height 20
click at [200, 146] on input "Richard88" at bounding box center [208, 150] width 47 height 16
paste input "[PERSON_NAME]"
type input "[PERSON_NAME]"
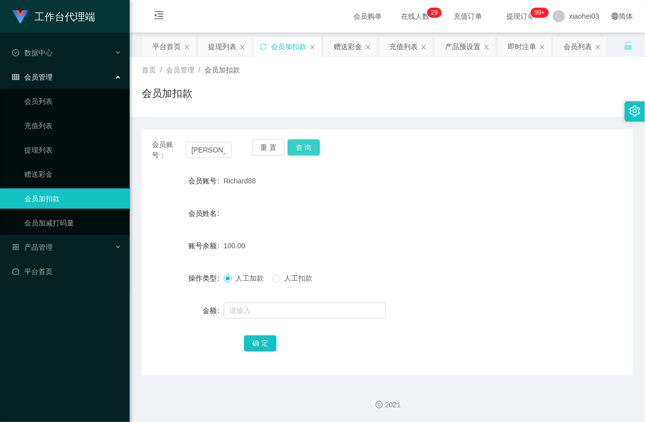
click at [308, 152] on button "查 询" at bounding box center [304, 147] width 32 height 16
click at [308, 152] on div "重 置 查 询" at bounding box center [292, 149] width 80 height 21
click at [308, 152] on button "查 询" at bounding box center [304, 147] width 32 height 16
click at [594, 229] on form "会员账号 Samson 会员姓名 账号余额 150.00 操作类型 人工加款 人工扣款 金额 确 定" at bounding box center [387, 262] width 491 height 182
click at [204, 154] on input "[PERSON_NAME]" at bounding box center [208, 150] width 47 height 16
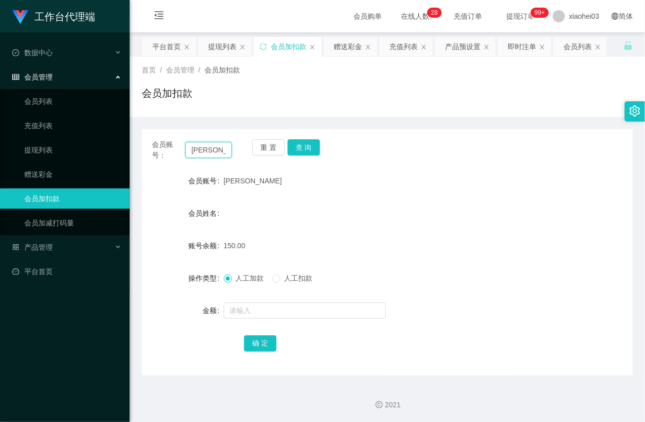
click at [204, 154] on input "[PERSON_NAME]" at bounding box center [208, 150] width 47 height 16
paste input "81856119"
type input "81856119"
click at [307, 147] on button "查 询" at bounding box center [304, 147] width 32 height 16
click at [307, 147] on div "重 置 查 询" at bounding box center [292, 149] width 80 height 21
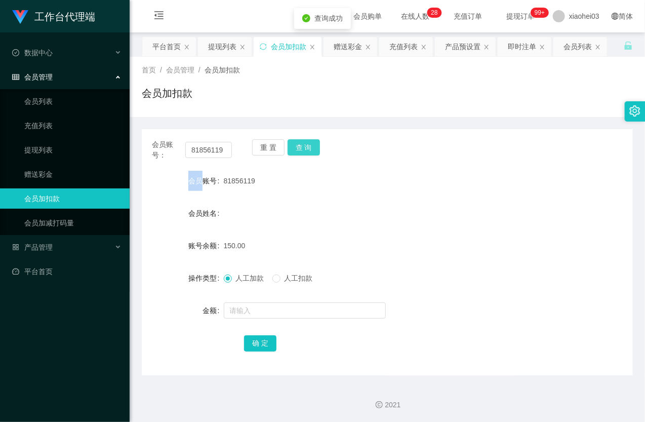
click at [307, 147] on button "查 询" at bounding box center [304, 147] width 32 height 16
drag, startPoint x: 281, startPoint y: 370, endPoint x: 217, endPoint y: 314, distance: 85.4
click at [280, 369] on div "会员账号： 81856119 重 置 查 询 会员账号 81856119 会员姓名 账号余额 150.00 操作类型 人工加款 人工扣款 金额 确 定" at bounding box center [387, 252] width 491 height 246
click at [71, 243] on div "产品管理" at bounding box center [65, 247] width 130 height 20
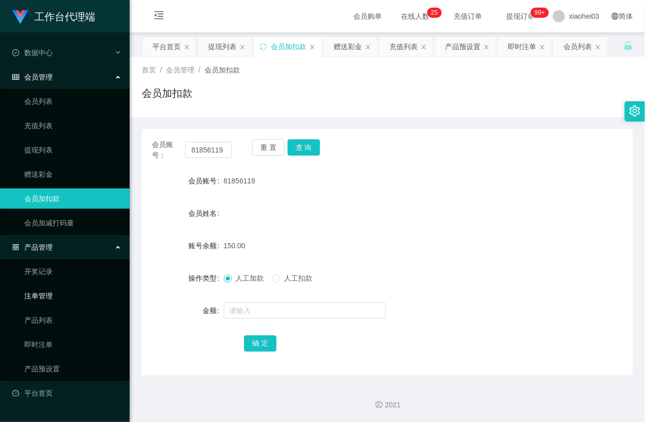
scroll to position [1, 0]
drag, startPoint x: 56, startPoint y: 366, endPoint x: 62, endPoint y: 346, distance: 20.2
click at [55, 366] on link "产品预设置" at bounding box center [72, 369] width 97 height 20
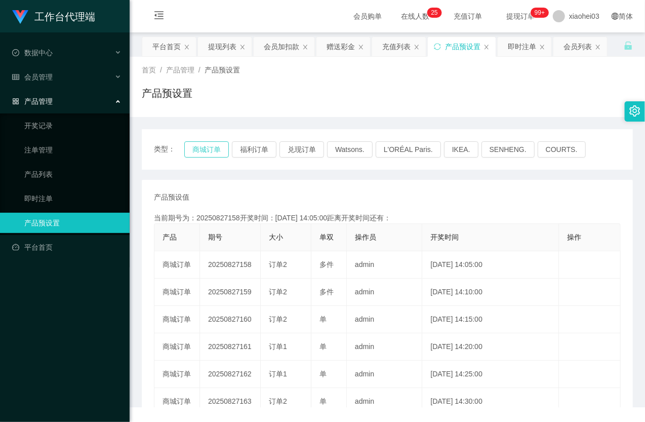
drag, startPoint x: 208, startPoint y: 158, endPoint x: 198, endPoint y: 150, distance: 13.0
click at [205, 158] on div "类型： 商城订单 福利订单 兑现订单 Watsons. L'ORÉAL Paris. IKEA. SENHENG. COURTS." at bounding box center [387, 149] width 491 height 41
click at [198, 150] on button "商城订单" at bounding box center [206, 149] width 45 height 16
click at [198, 149] on button "商城订单" at bounding box center [206, 149] width 45 height 16
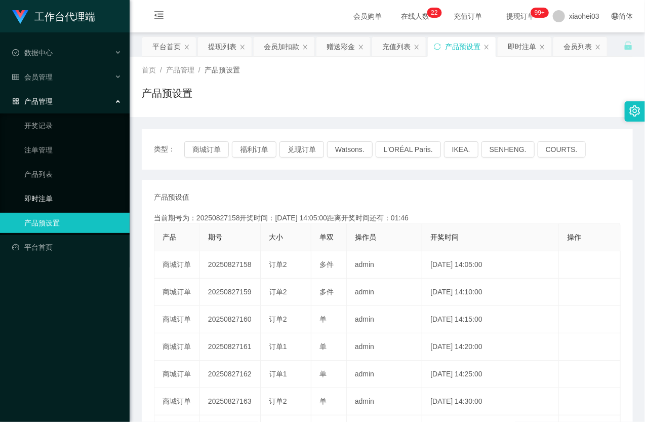
click at [63, 199] on link "即时注单" at bounding box center [72, 198] width 97 height 20
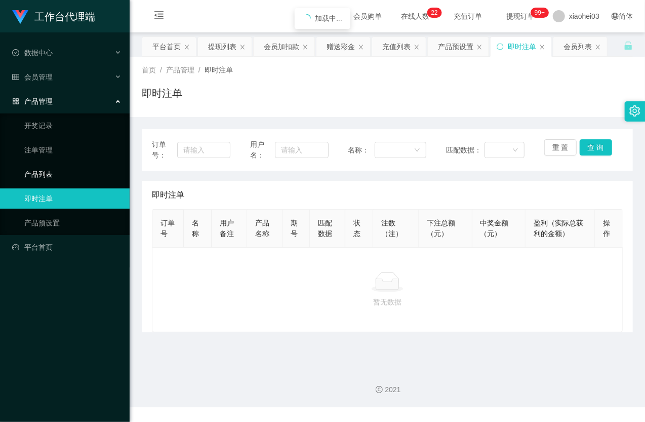
click at [57, 171] on link "产品列表" at bounding box center [72, 174] width 97 height 20
click at [55, 150] on link "注单管理" at bounding box center [72, 150] width 97 height 20
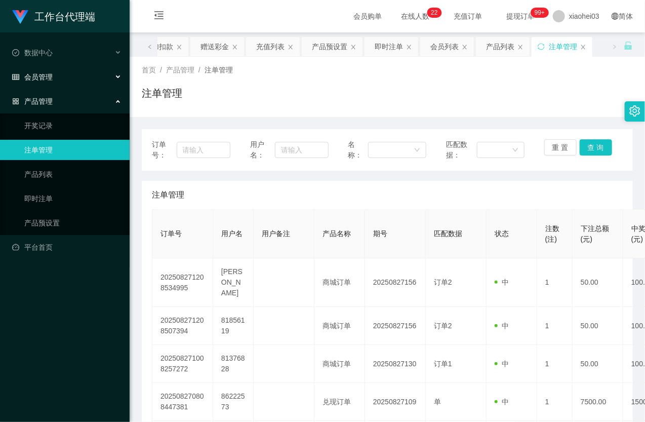
click at [72, 72] on div "会员管理" at bounding box center [65, 77] width 130 height 20
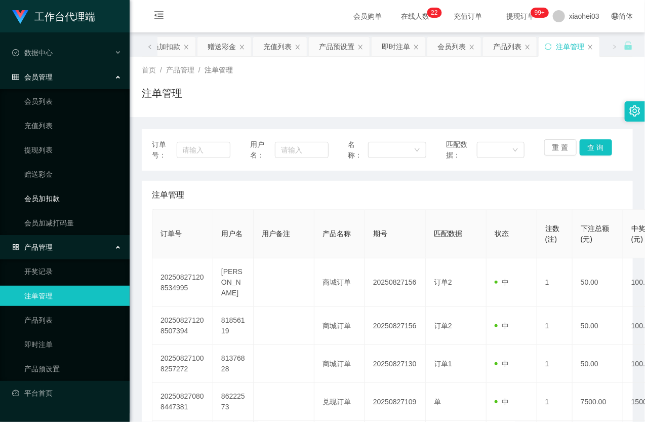
drag, startPoint x: 56, startPoint y: 199, endPoint x: 76, endPoint y: 180, distance: 27.3
click at [56, 199] on link "会员加扣款" at bounding box center [72, 198] width 97 height 20
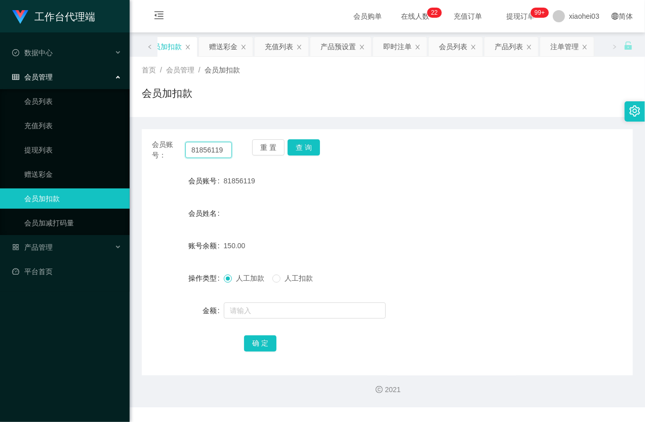
click at [226, 154] on input "81856119" at bounding box center [208, 150] width 47 height 16
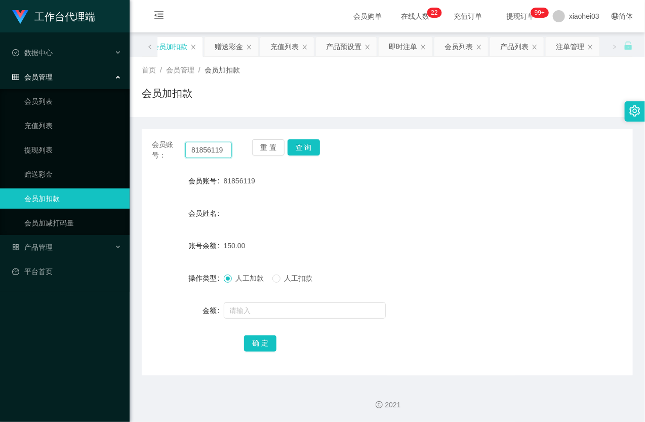
click at [226, 154] on input "81856119" at bounding box center [208, 150] width 47 height 16
paste input "376828"
type input "81376828"
click at [299, 149] on button "查 询" at bounding box center [304, 147] width 32 height 16
click at [299, 149] on div "重 置 查 询" at bounding box center [292, 149] width 80 height 21
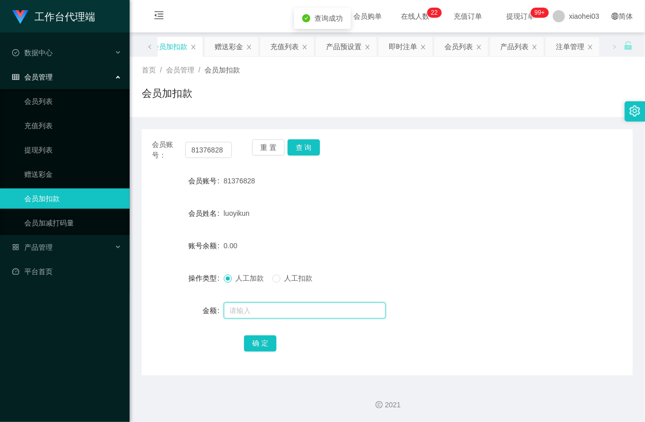
click at [252, 311] on input "text" at bounding box center [305, 310] width 162 height 16
type input "8"
click at [247, 343] on button "确 定" at bounding box center [260, 343] width 32 height 16
click at [49, 150] on link "提现列表" at bounding box center [72, 150] width 97 height 20
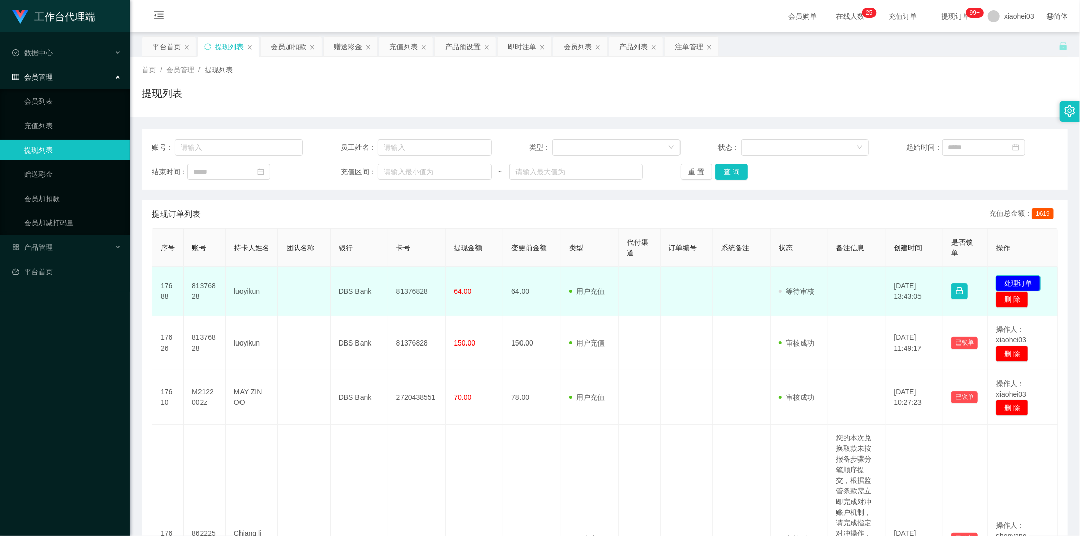
click at [1011, 279] on button "处理订单" at bounding box center [1018, 283] width 45 height 16
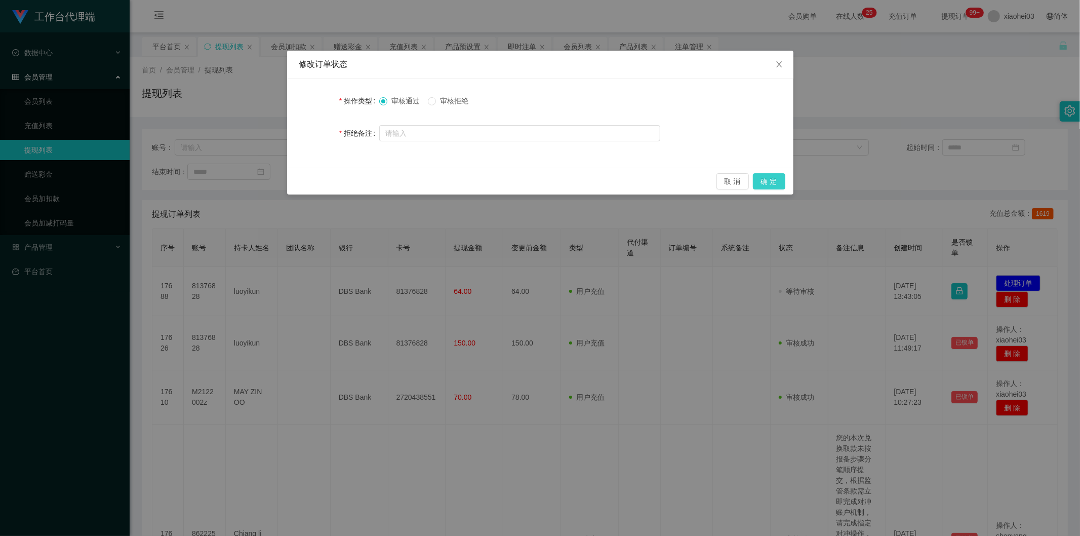
click at [766, 176] on button "确 定" at bounding box center [769, 181] width 32 height 16
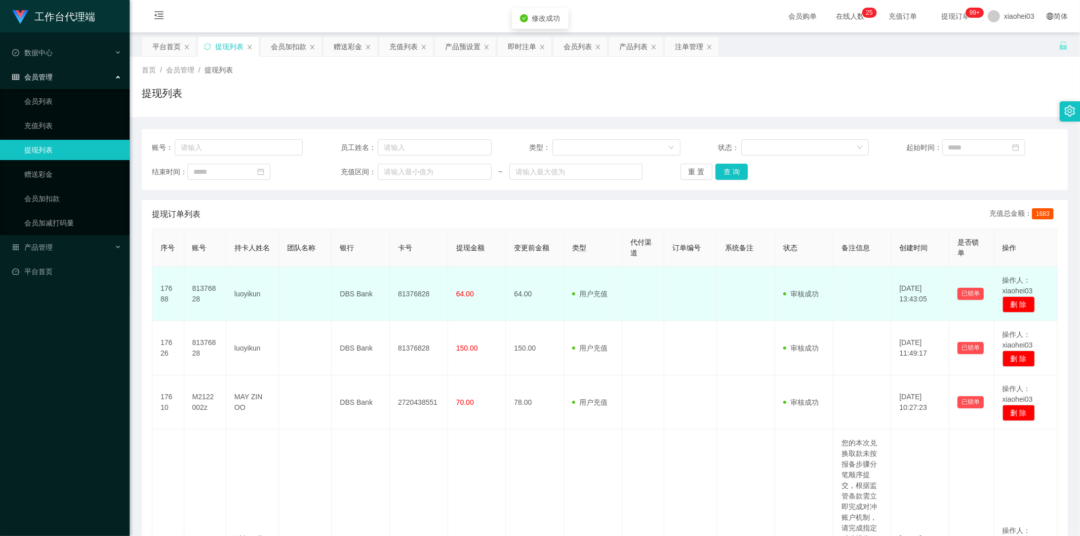
click at [630, 272] on td at bounding box center [643, 294] width 42 height 54
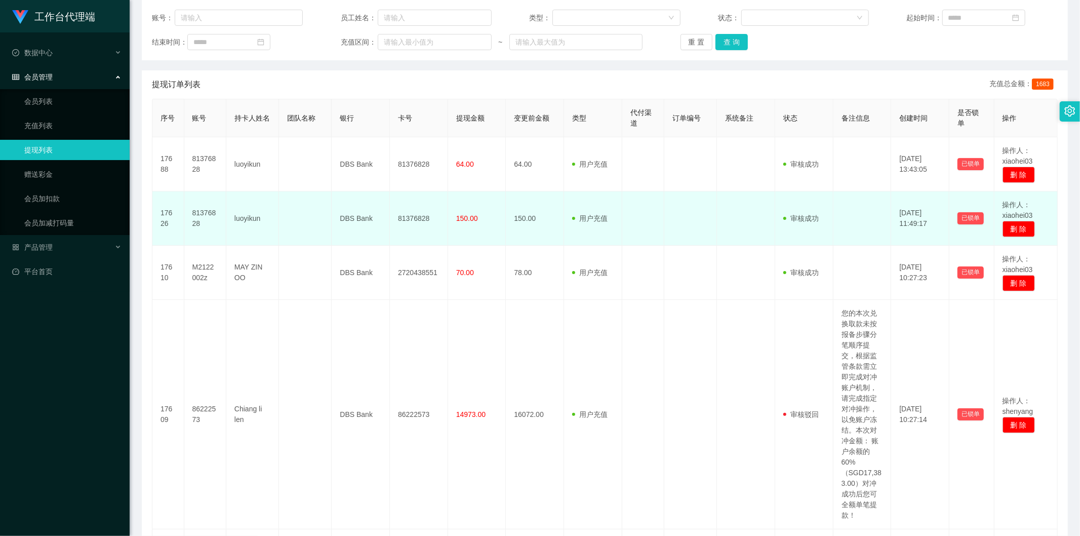
scroll to position [112, 0]
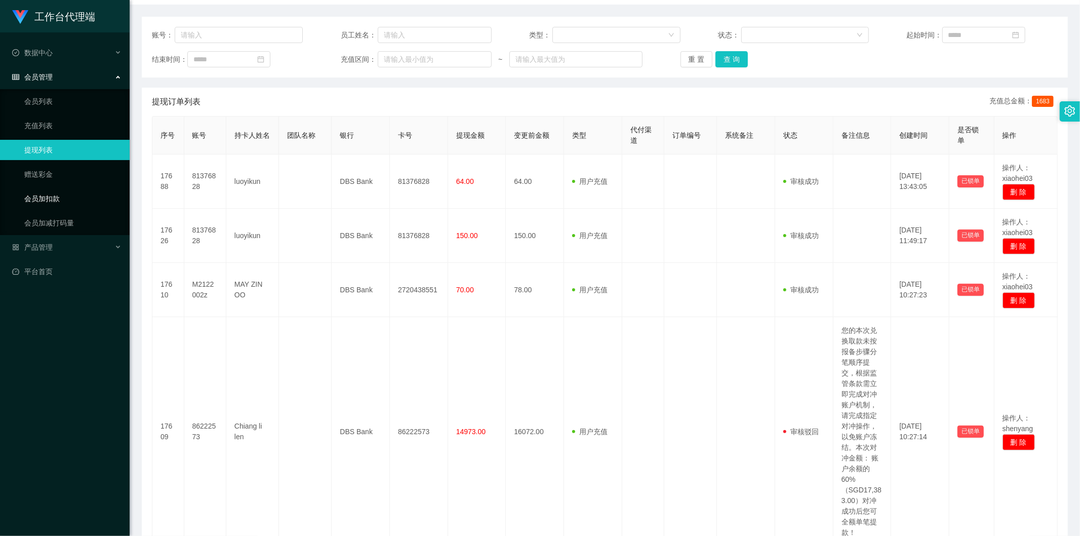
click at [58, 193] on link "会员加扣款" at bounding box center [72, 198] width 97 height 20
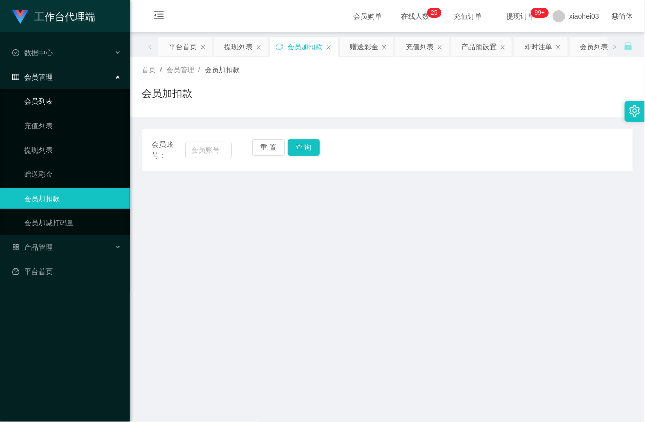
click at [59, 103] on link "会员列表" at bounding box center [72, 101] width 97 height 20
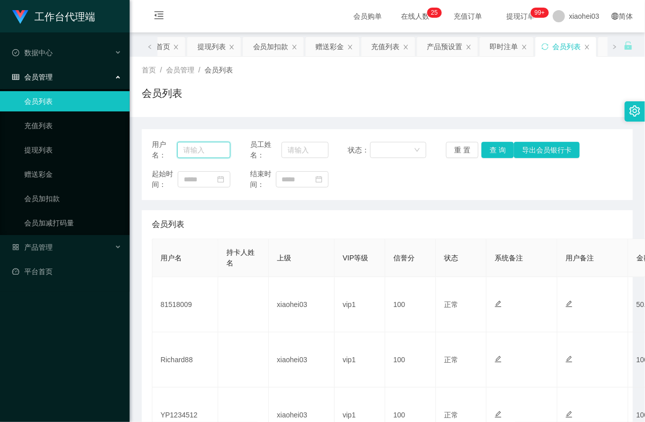
click at [185, 147] on input "text" at bounding box center [203, 150] width 53 height 16
paste input "81518009"
type input "81518009"
click at [498, 148] on button "查 询" at bounding box center [498, 150] width 32 height 16
click at [498, 148] on div "重 置 查 询 导出会员银行卡" at bounding box center [485, 150] width 78 height 16
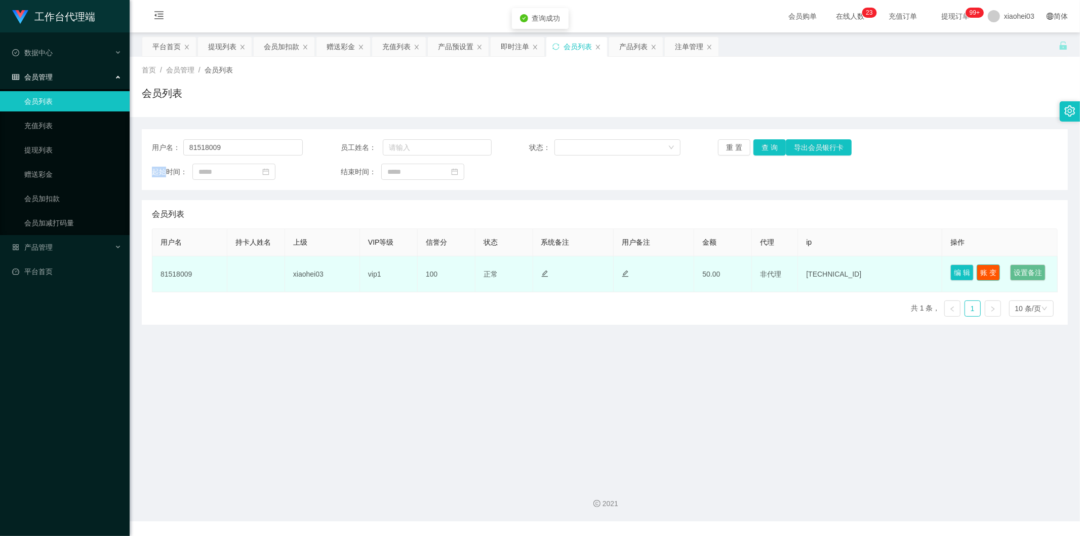
click at [986, 270] on button "账 变" at bounding box center [988, 272] width 23 height 16
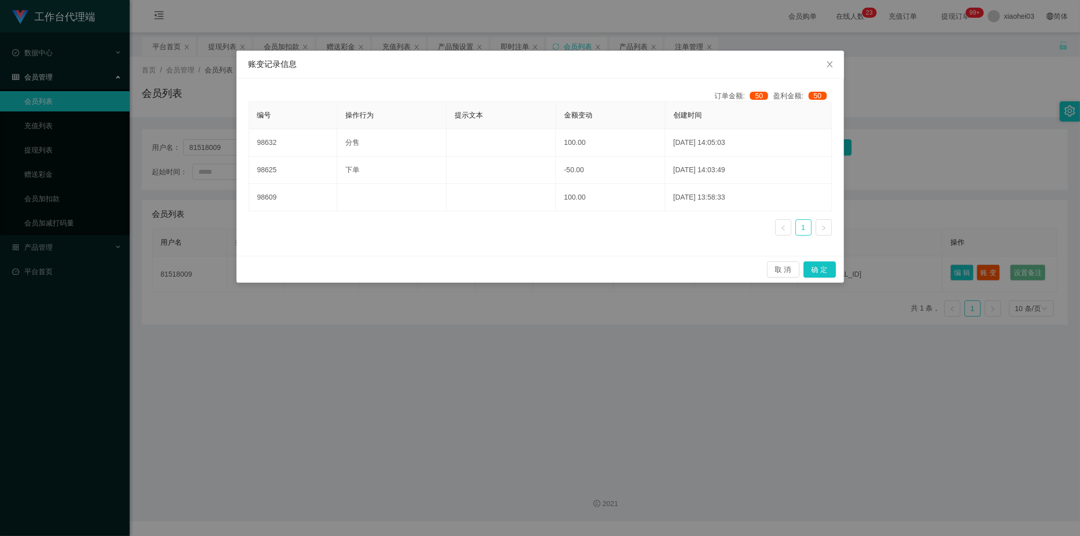
click at [583, 312] on div "账变记录信息 订单金额: 50 盈利金额: 50 编号 操作行为 提示文本 金额变动 创建时间 98632 分售 100.00 2025-08-27 14:0…" at bounding box center [540, 268] width 1080 height 536
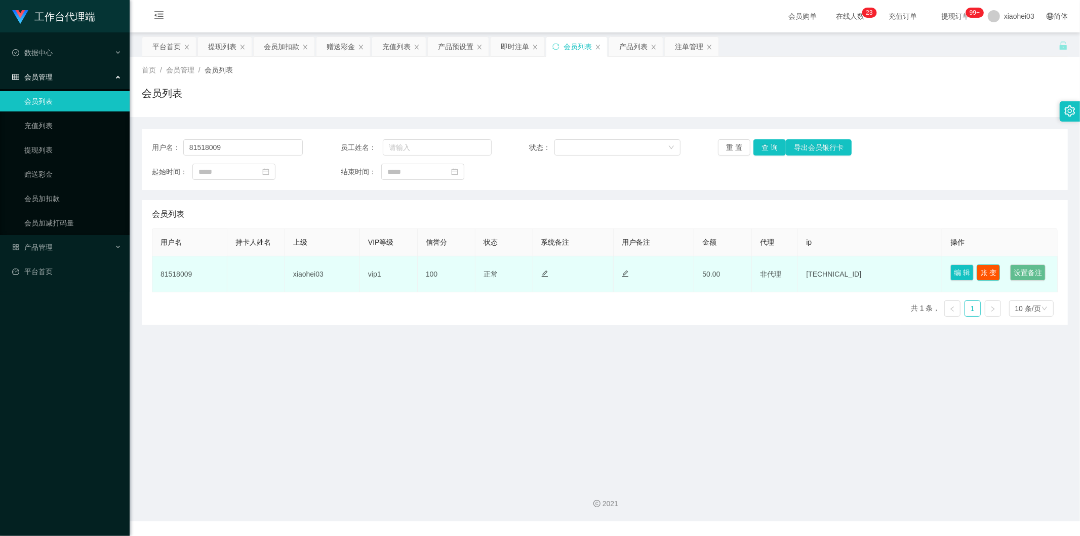
click at [986, 267] on button "账 变" at bounding box center [988, 272] width 23 height 16
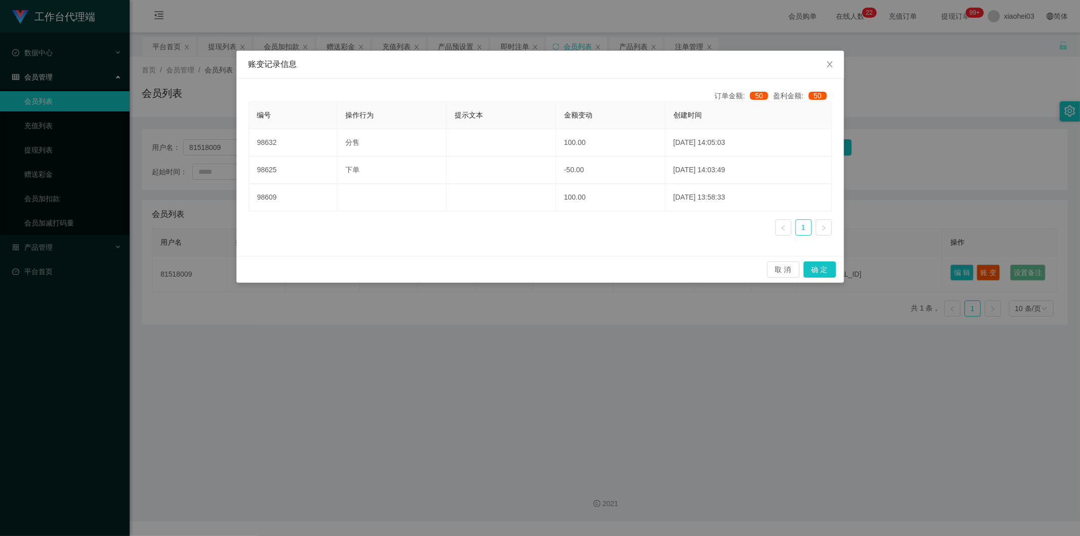
click at [630, 318] on div "账变记录信息 订单金额: 50 盈利金额: 50 编号 操作行为 提示文本 金额变动 创建时间 98632 分售 100.00 2025-08-27 14:0…" at bounding box center [540, 268] width 1080 height 536
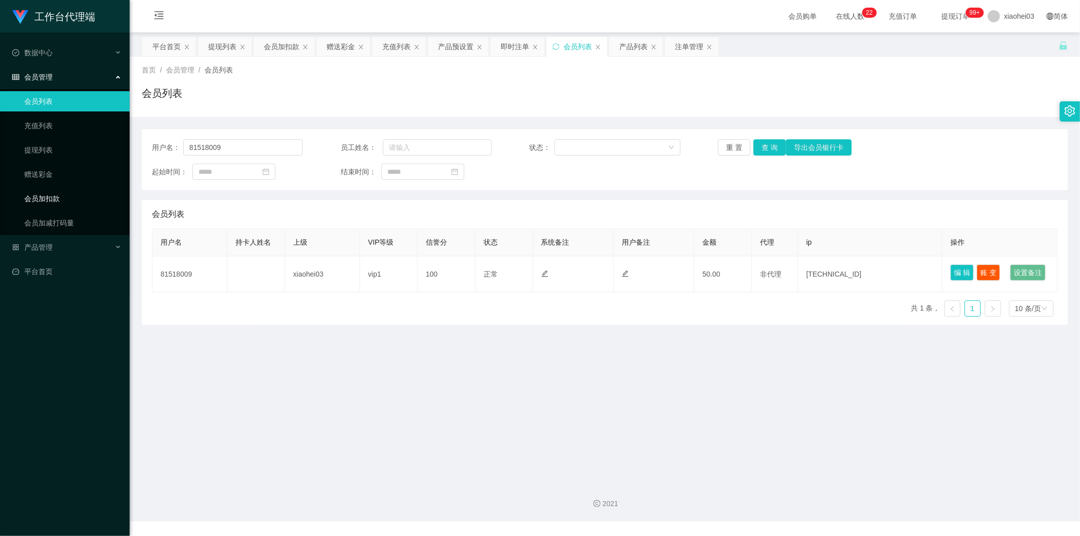
drag, startPoint x: 52, startPoint y: 192, endPoint x: 88, endPoint y: 191, distance: 36.0
click at [52, 192] on link "会员加扣款" at bounding box center [72, 198] width 97 height 20
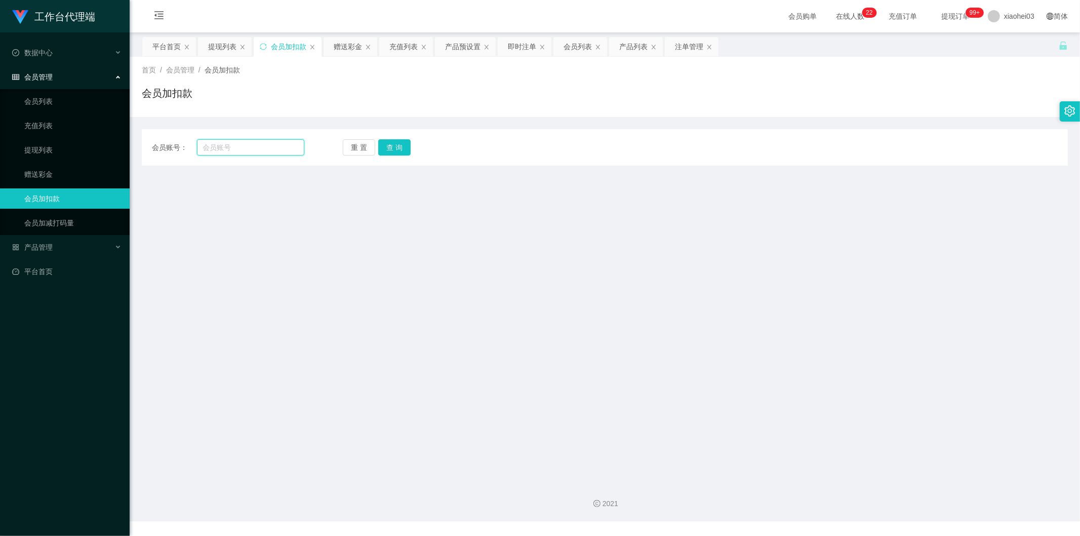
click at [244, 154] on input "text" at bounding box center [251, 147] width 108 height 16
paste input "81518009"
type input "81518009"
click at [397, 149] on button "查 询" at bounding box center [394, 147] width 32 height 16
click at [397, 149] on button "查 询" at bounding box center [400, 147] width 44 height 16
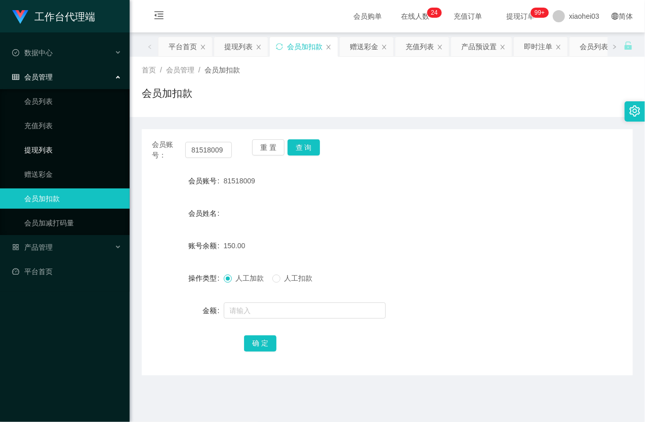
drag, startPoint x: 51, startPoint y: 154, endPoint x: 51, endPoint y: 143, distance: 11.1
click at [51, 154] on link "提现列表" at bounding box center [72, 150] width 97 height 20
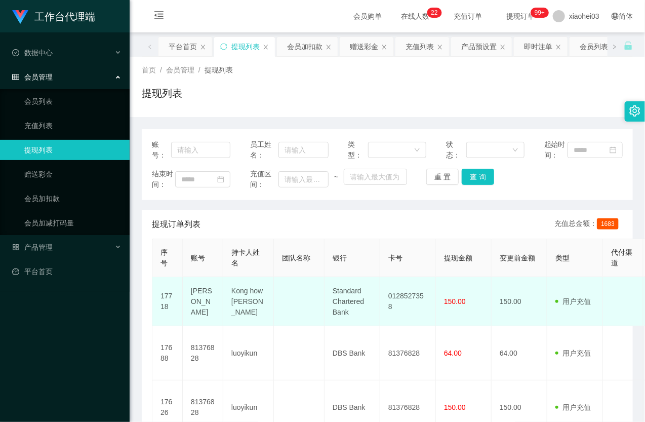
click at [204, 317] on td "[PERSON_NAME]" at bounding box center [203, 301] width 41 height 49
copy td "[PERSON_NAME]"
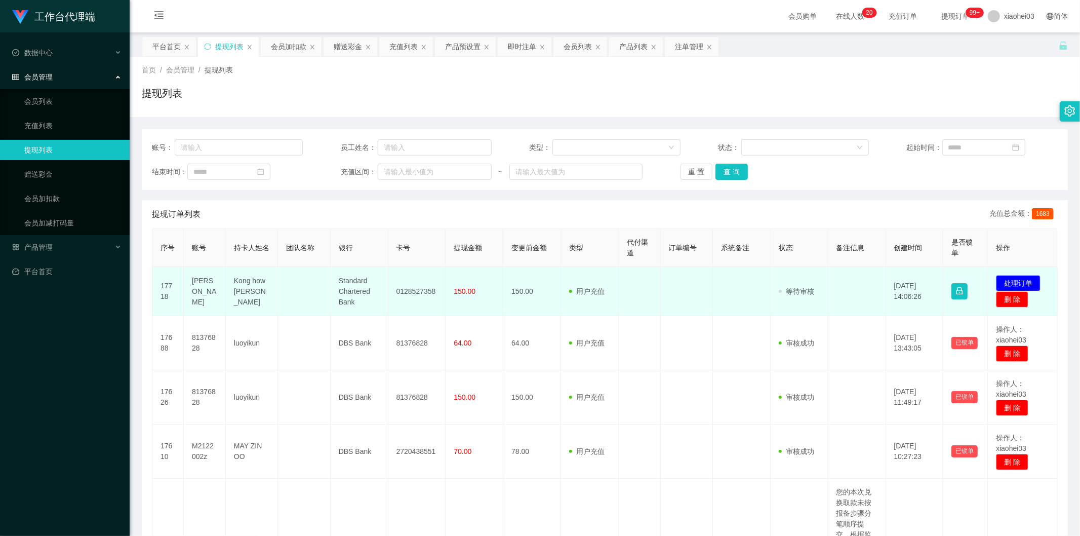
click at [195, 290] on td "[PERSON_NAME]" at bounding box center [205, 291] width 42 height 49
copy td "[PERSON_NAME]"
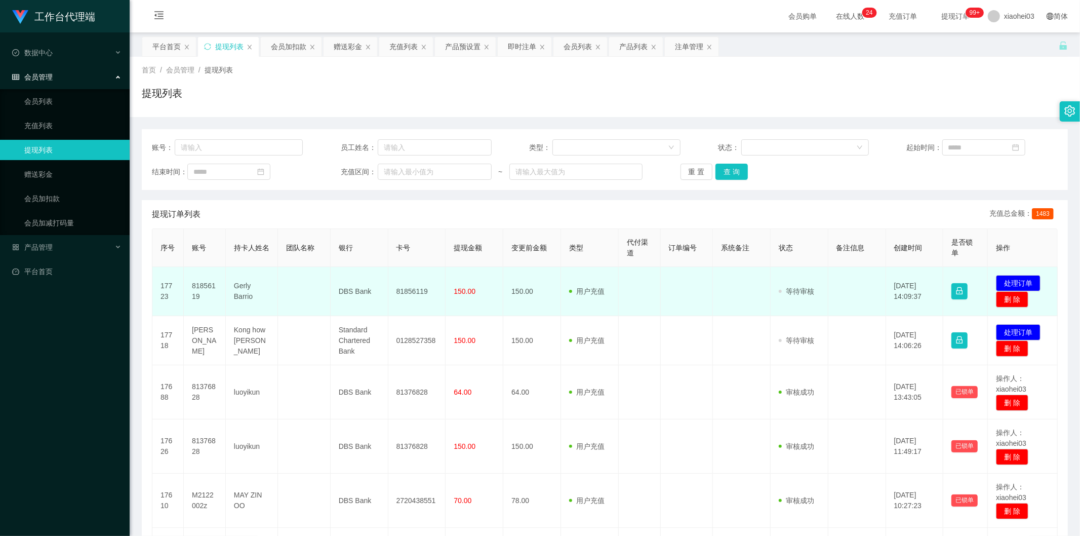
click at [199, 285] on td "81856119" at bounding box center [205, 291] width 42 height 49
copy td "81856119"
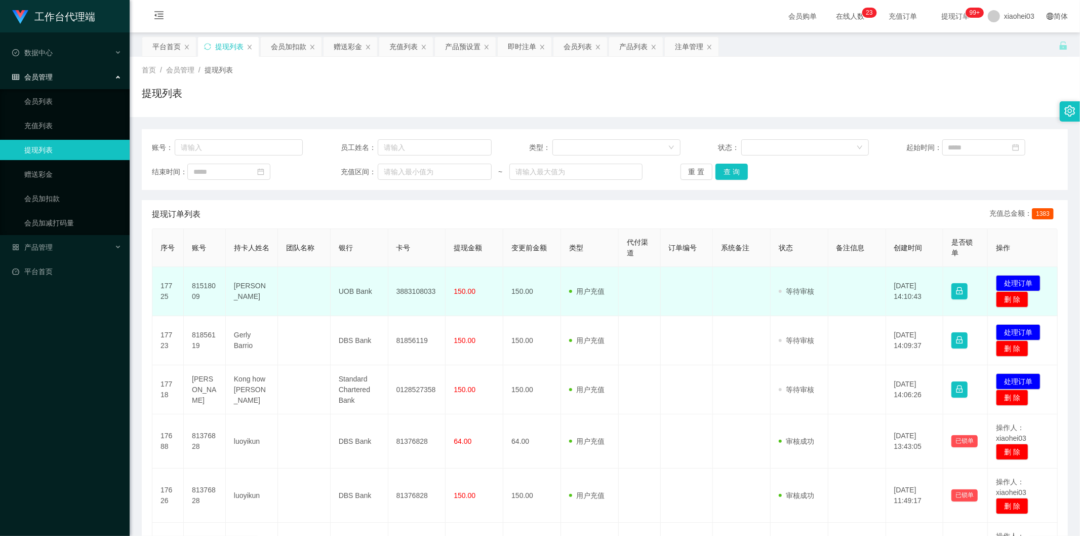
click at [194, 290] on td "81518009" at bounding box center [205, 291] width 42 height 49
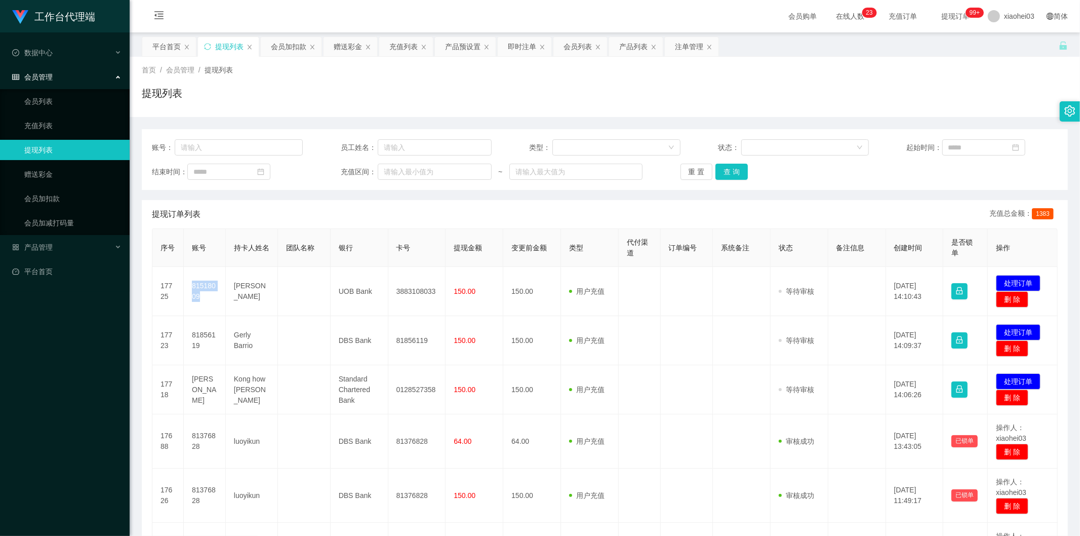
copy td "81518009"
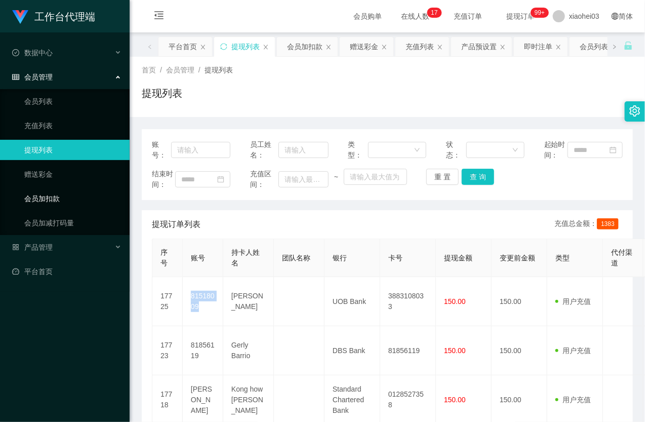
click at [57, 201] on link "会员加扣款" at bounding box center [72, 198] width 97 height 20
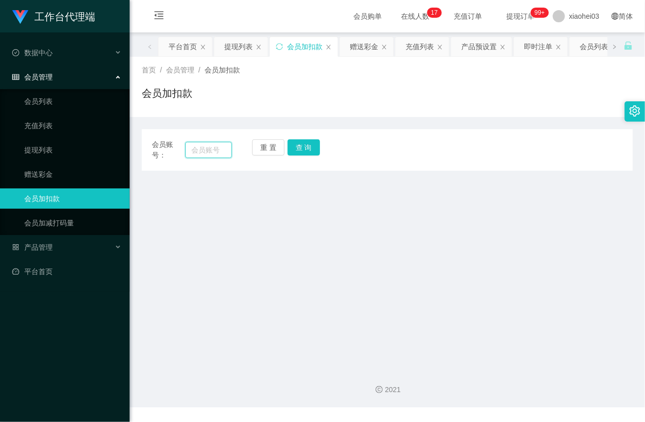
drag, startPoint x: 223, startPoint y: 149, endPoint x: 229, endPoint y: 148, distance: 6.2
click at [223, 149] on input "text" at bounding box center [208, 150] width 47 height 16
paste input "Richard88"
click at [299, 149] on button "查 询" at bounding box center [304, 147] width 32 height 16
click at [299, 149] on button "查 询" at bounding box center [310, 147] width 44 height 16
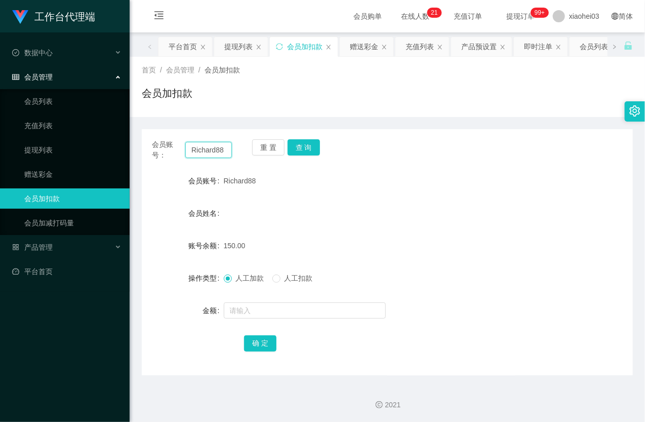
click at [203, 152] on input "Richard88" at bounding box center [208, 150] width 47 height 16
paste input "yp1234512"
type input "yp1234512"
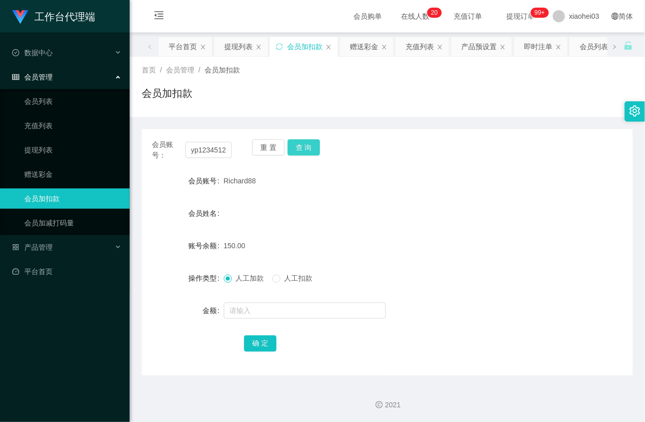
click at [310, 151] on button "查 询" at bounding box center [304, 147] width 32 height 16
drag, startPoint x: 310, startPoint y: 151, endPoint x: 295, endPoint y: 151, distance: 15.2
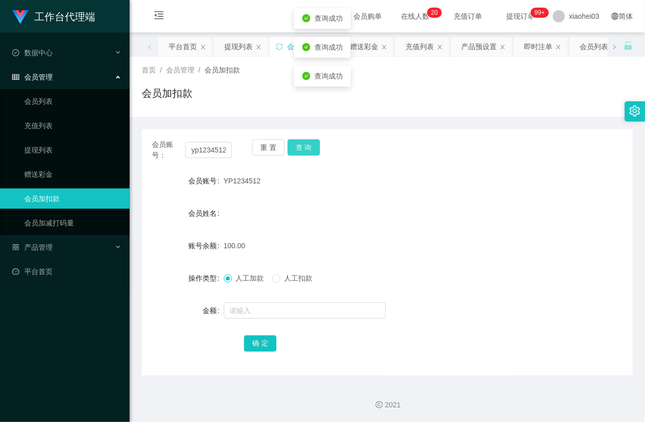
click at [308, 155] on button "查 询" at bounding box center [304, 147] width 32 height 16
drag, startPoint x: 63, startPoint y: 104, endPoint x: 62, endPoint y: 110, distance: 6.3
click at [63, 105] on link "会员列表" at bounding box center [72, 101] width 97 height 20
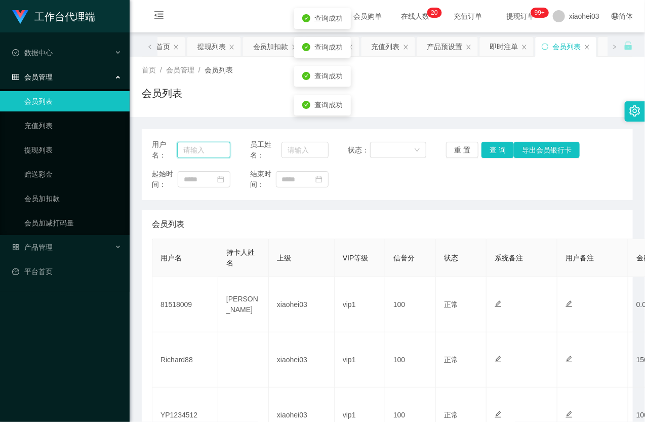
click at [191, 148] on input "text" at bounding box center [203, 150] width 53 height 16
paste input "yp1234512"
type input "yp1234512"
click at [497, 150] on button "查 询" at bounding box center [498, 150] width 32 height 16
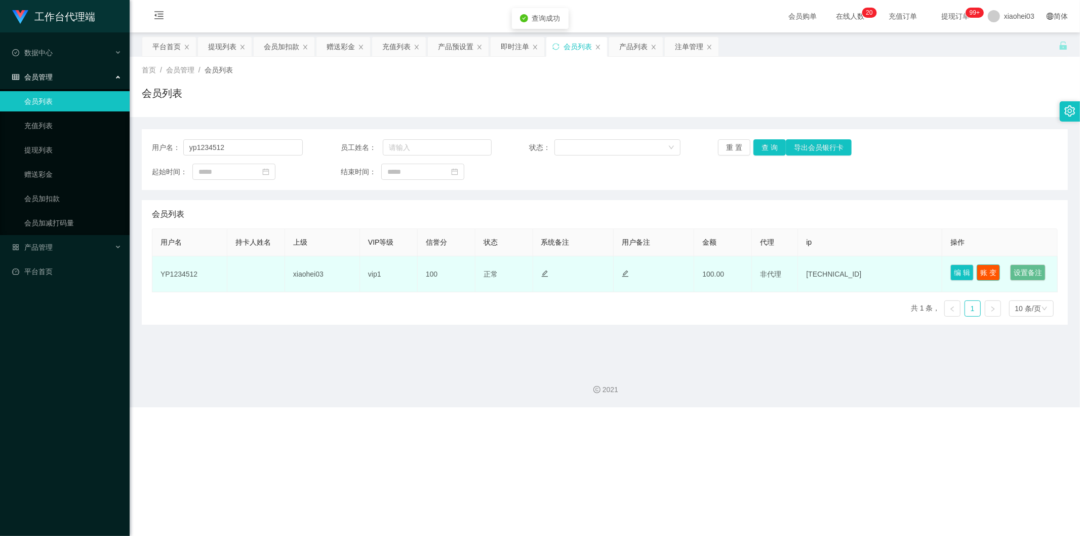
click at [987, 266] on button "账 变" at bounding box center [988, 272] width 23 height 16
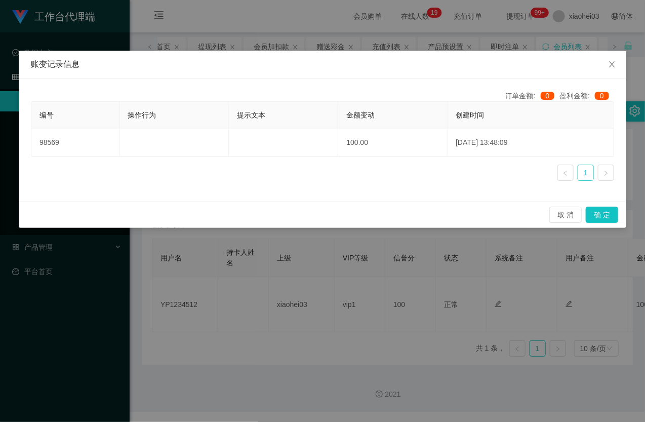
click at [68, 292] on div "账变记录信息 订单金额: 0 盈利金额: 0 编号 操作行为 提示文本 金额变动 创建时间 98569 100.00 2025-08-27 13:48:09 …" at bounding box center [322, 211] width 645 height 422
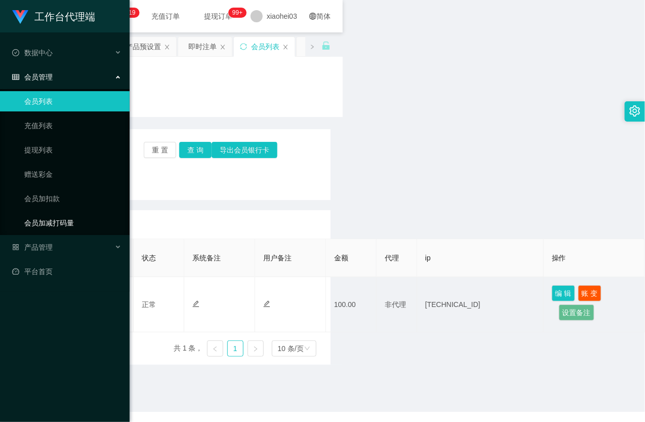
click at [61, 221] on link "会员加减打码量" at bounding box center [72, 223] width 97 height 20
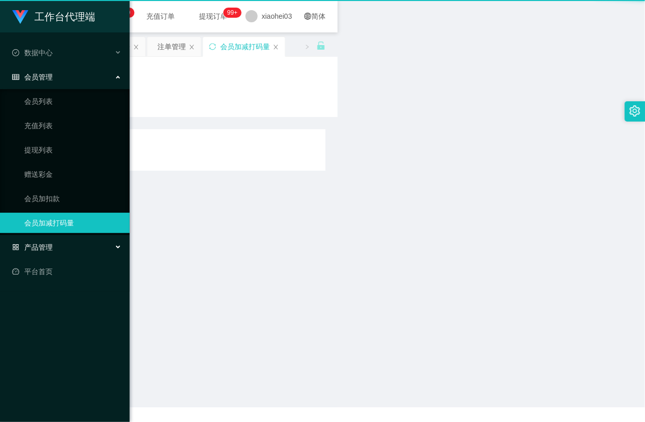
click at [57, 247] on div "产品管理" at bounding box center [65, 247] width 130 height 20
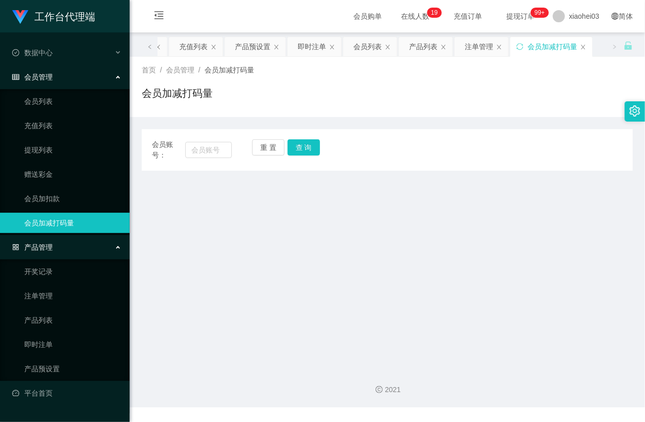
click at [41, 358] on ul "开奖记录 注单管理 产品列表 即时注单 产品预设置" at bounding box center [65, 320] width 130 height 122
click at [44, 363] on link "产品预设置" at bounding box center [72, 369] width 97 height 20
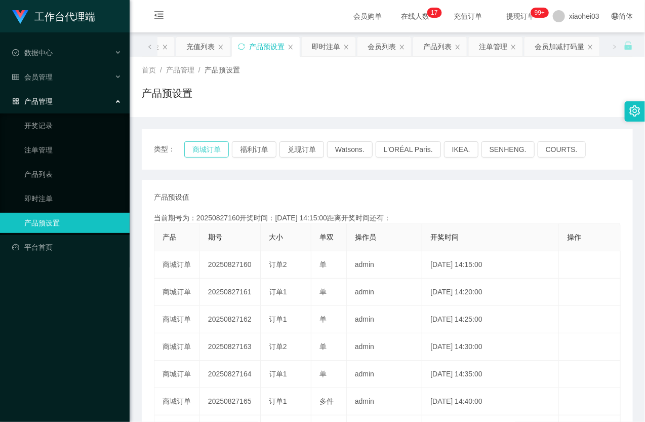
click at [200, 148] on button "商城订单" at bounding box center [206, 149] width 45 height 16
drag, startPoint x: 200, startPoint y: 148, endPoint x: 231, endPoint y: 178, distance: 43.0
click at [200, 148] on button "商城订单" at bounding box center [206, 149] width 45 height 16
click at [384, 201] on div "产品预设值 添加期号" at bounding box center [387, 197] width 467 height 11
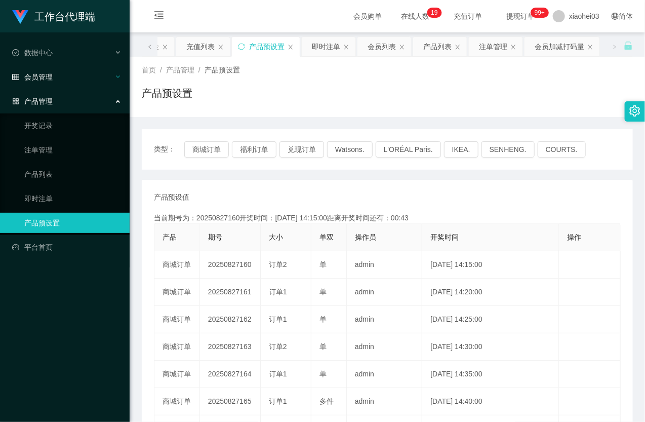
click at [61, 81] on div "会员管理" at bounding box center [65, 77] width 130 height 20
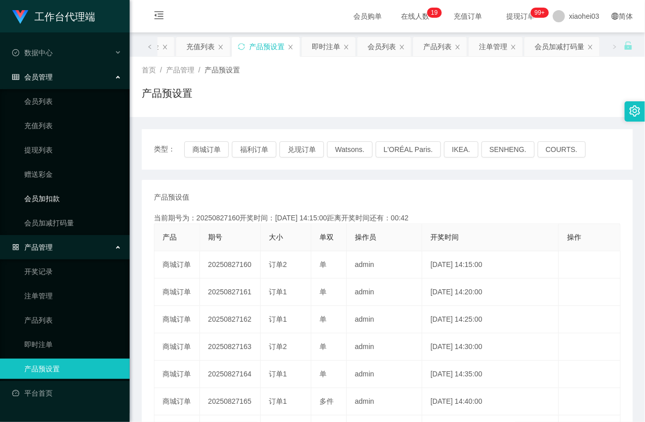
click at [61, 198] on link "会员加扣款" at bounding box center [72, 198] width 97 height 20
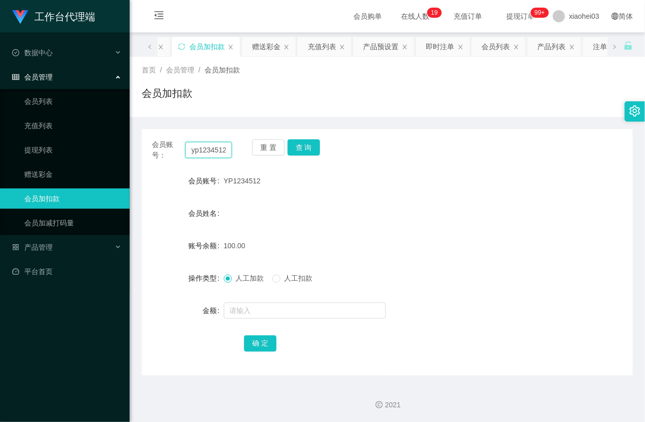
click at [217, 150] on input "yp1234512" at bounding box center [208, 150] width 47 height 16
paste input "[PERSON_NAME]"
type input "[PERSON_NAME]"
click at [304, 148] on button "查 询" at bounding box center [304, 147] width 32 height 16
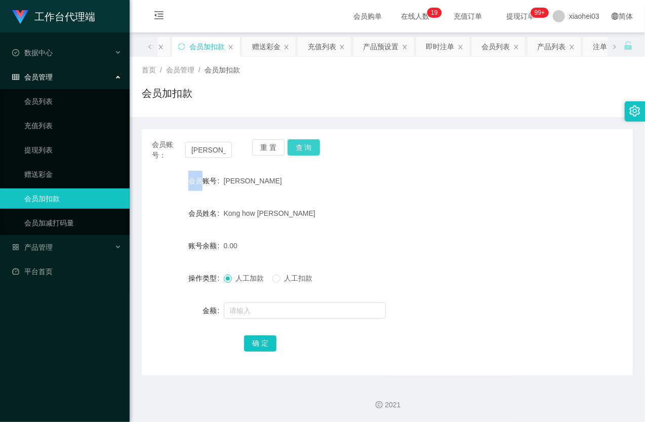
click at [304, 148] on div "重 置 查 询" at bounding box center [292, 149] width 80 height 21
click at [274, 297] on form "会员账号 Samson 会员姓名 Kong how Yin 账号余额 0.00 操作类型 人工加款 人工扣款 金额 确 定" at bounding box center [387, 262] width 491 height 182
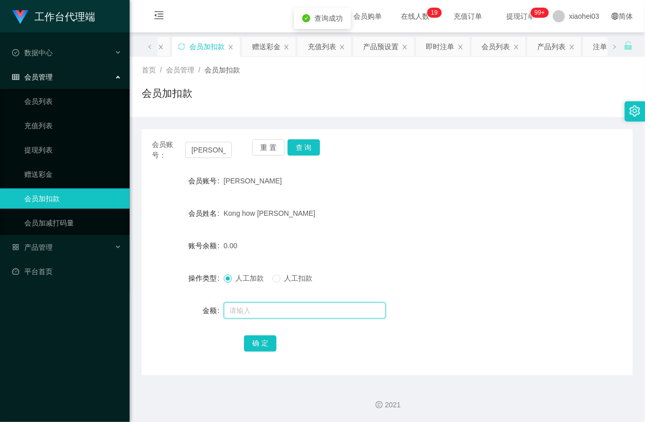
click at [271, 302] on input "text" at bounding box center [305, 310] width 162 height 16
type input "16"
click at [255, 347] on button "确 定" at bounding box center [260, 343] width 32 height 16
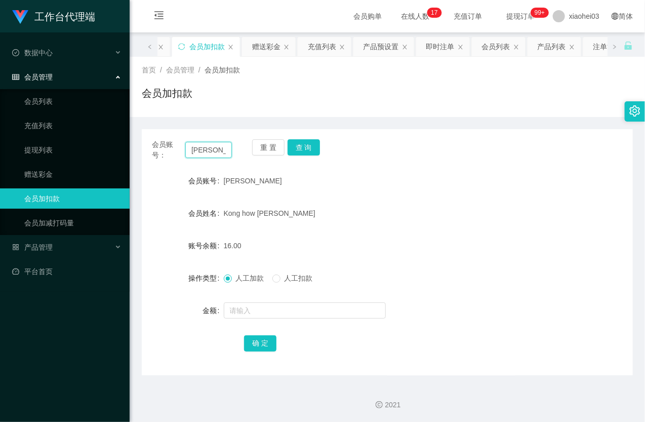
click at [208, 153] on input "[PERSON_NAME]" at bounding box center [208, 150] width 47 height 16
drag, startPoint x: 208, startPoint y: 153, endPoint x: 245, endPoint y: 161, distance: 37.8
click at [208, 154] on input "[PERSON_NAME]" at bounding box center [208, 150] width 47 height 16
paste input "81856119"
type input "81856119"
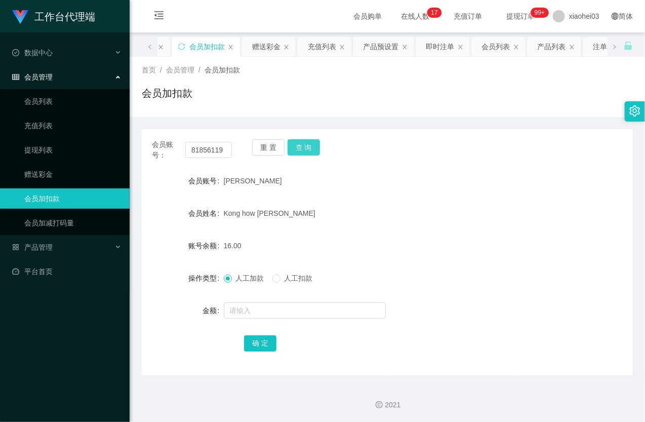
click at [296, 146] on button "查 询" at bounding box center [304, 147] width 32 height 16
click at [296, 146] on div "重 置 查 询" at bounding box center [292, 149] width 80 height 21
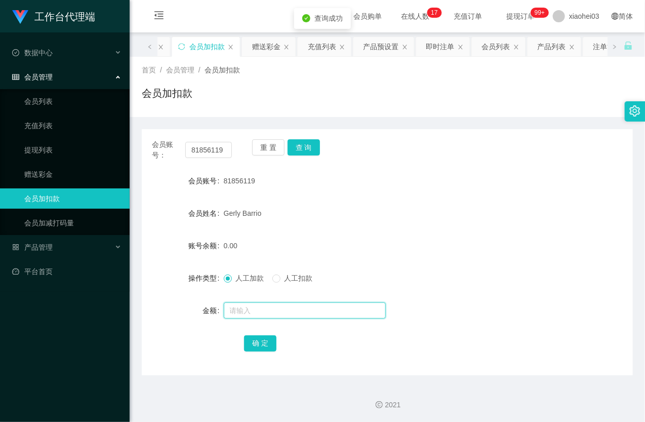
click at [235, 311] on input "text" at bounding box center [305, 310] width 162 height 16
type input "8"
click at [269, 343] on button "确 定" at bounding box center [260, 343] width 32 height 16
click at [338, 229] on form "会员账号 81856119 会员姓名 Gerly Barrio 账号余额 0.00 操作类型 人工加款 人工扣款 金额 确 定" at bounding box center [387, 262] width 491 height 182
click at [56, 140] on link "提现列表" at bounding box center [72, 150] width 97 height 20
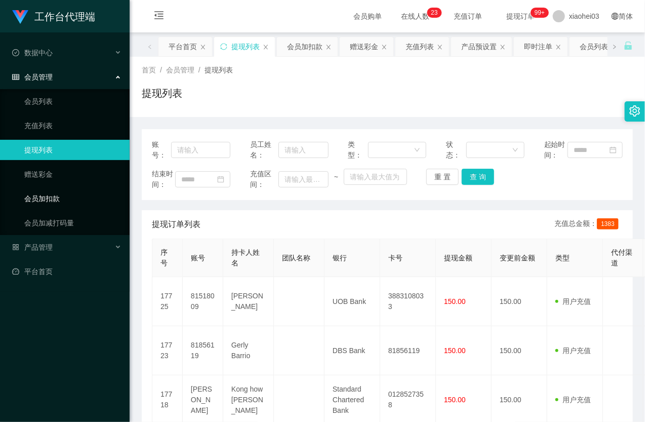
click at [76, 196] on link "会员加扣款" at bounding box center [72, 198] width 97 height 20
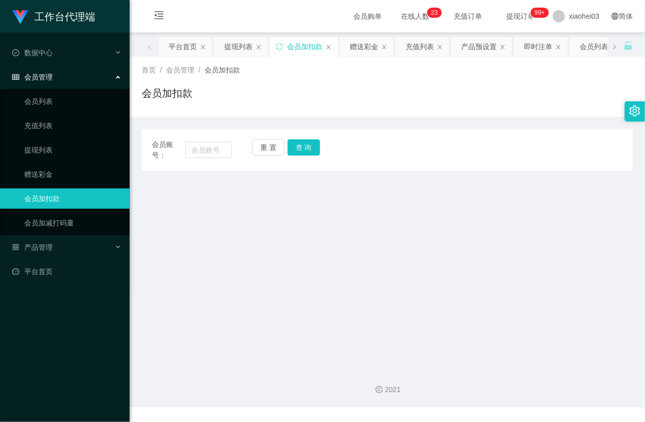
click at [209, 137] on div "会员账号： 重 置 查 询 会员账号 会员姓名 账号余额 操作类型 人工加款 人工扣款 金额 确 定" at bounding box center [387, 150] width 491 height 42
click at [213, 152] on input "text" at bounding box center [208, 150] width 47 height 16
paste input "yp1234512"
type input "yp1234512"
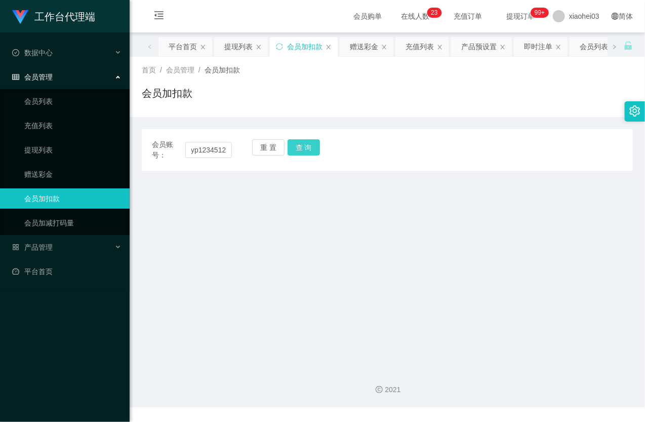
scroll to position [0, 0]
click at [302, 149] on button "查 询" at bounding box center [304, 147] width 32 height 16
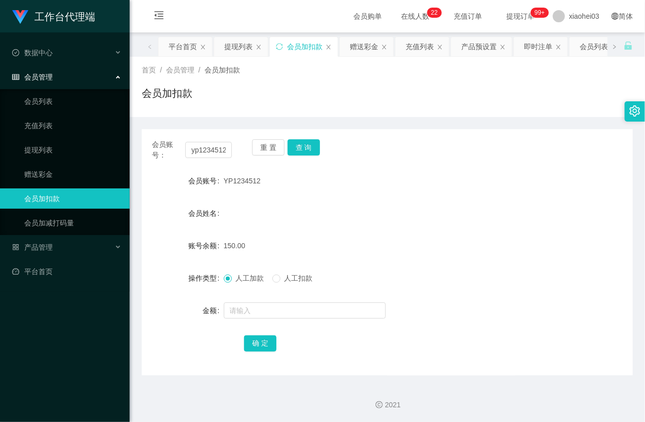
click at [424, 164] on div "会员账号： yp1234512 重 置 查 询 会员账号 YP1234512 会员姓名 账号余额 150.00 操作类型 人工加款 人工扣款 金额 确 定" at bounding box center [387, 252] width 491 height 246
click at [24, 150] on link "提现列表" at bounding box center [72, 150] width 97 height 20
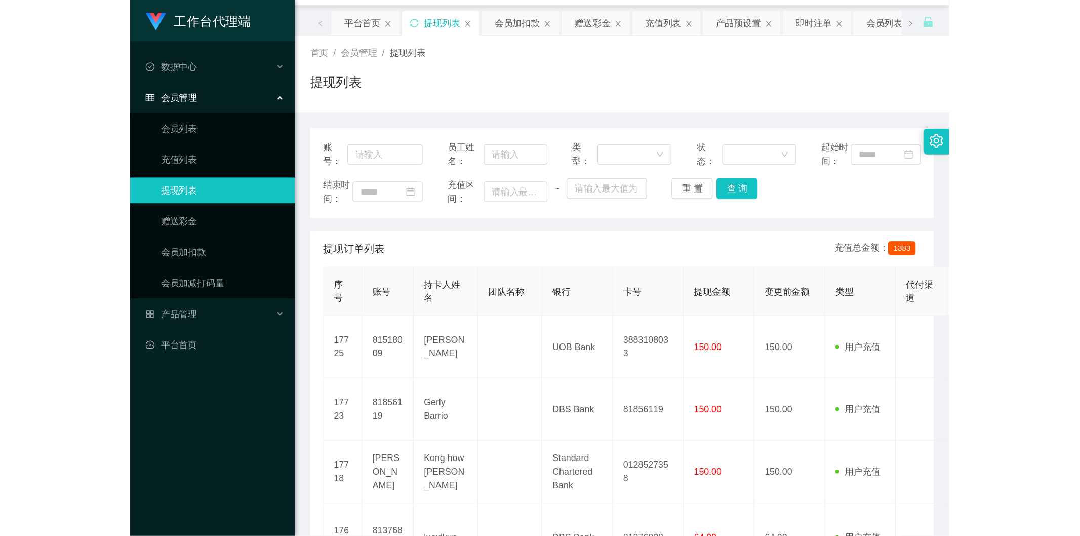
scroll to position [56, 0]
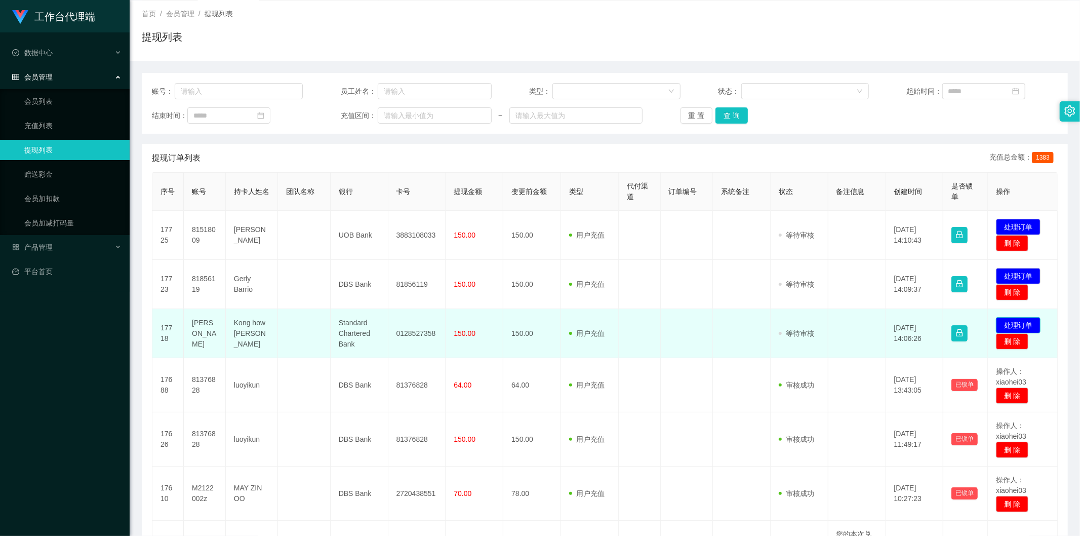
click at [1024, 323] on button "处理订单" at bounding box center [1018, 325] width 45 height 16
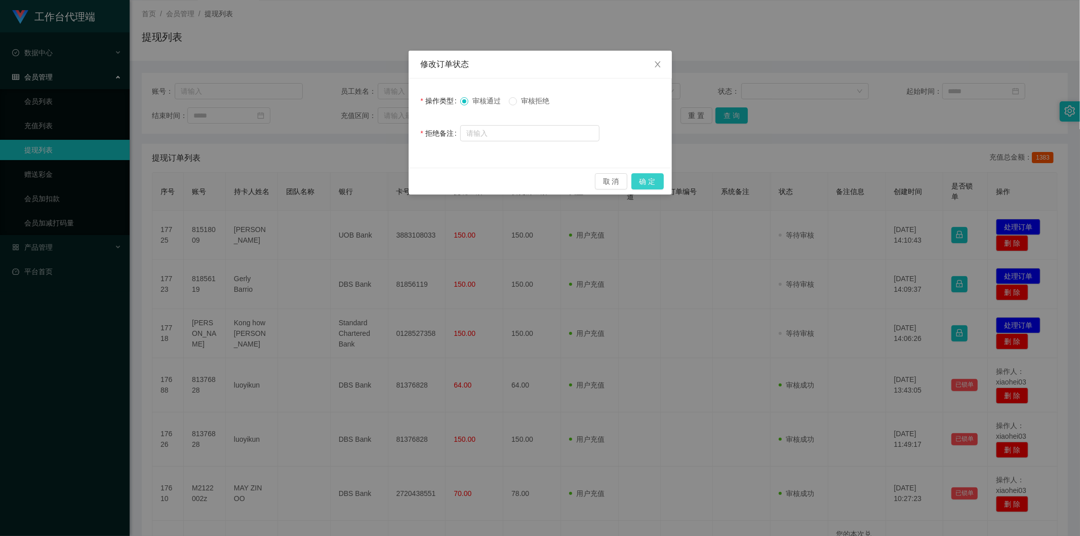
click at [642, 177] on button "确 定" at bounding box center [647, 181] width 32 height 16
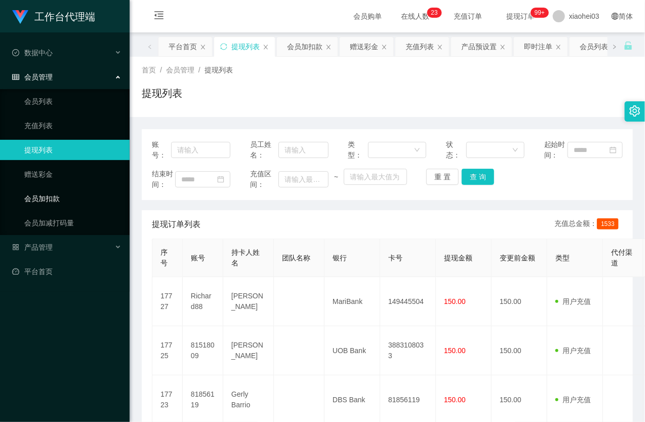
drag, startPoint x: 81, startPoint y: 198, endPoint x: 101, endPoint y: 191, distance: 21.5
click at [80, 198] on link "会员加扣款" at bounding box center [72, 198] width 97 height 20
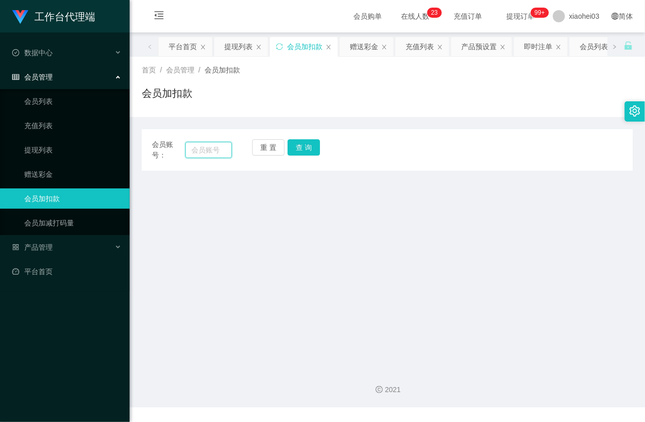
click at [220, 143] on input "text" at bounding box center [208, 150] width 47 height 16
paste input "Richard88"
type input "Richard88"
click at [305, 147] on button "查 询" at bounding box center [304, 147] width 32 height 16
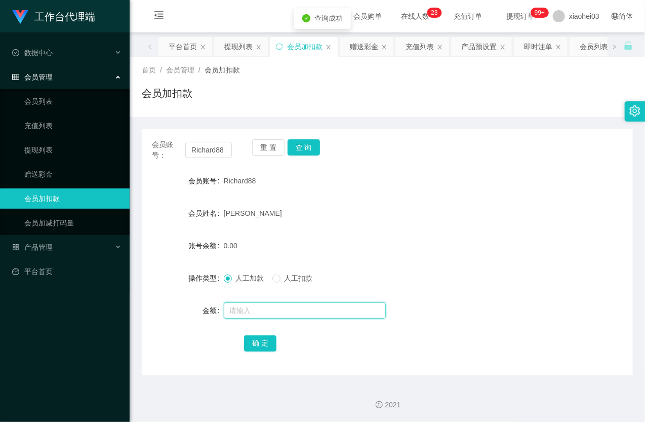
click at [262, 312] on input "text" at bounding box center [305, 310] width 162 height 16
type input "8"
click at [266, 338] on button "确 定" at bounding box center [260, 343] width 32 height 16
click at [65, 152] on link "提现列表" at bounding box center [72, 150] width 97 height 20
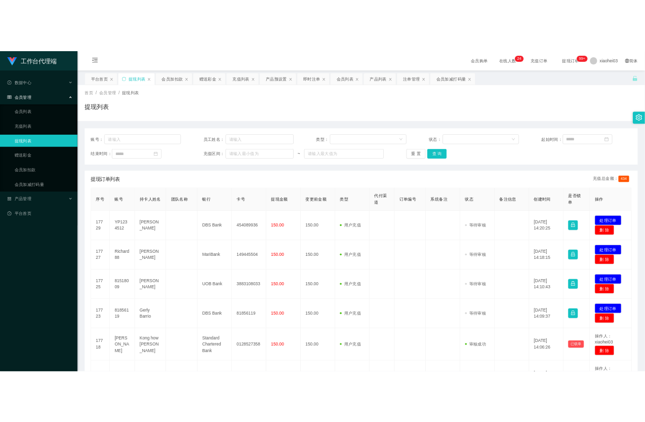
scroll to position [112, 0]
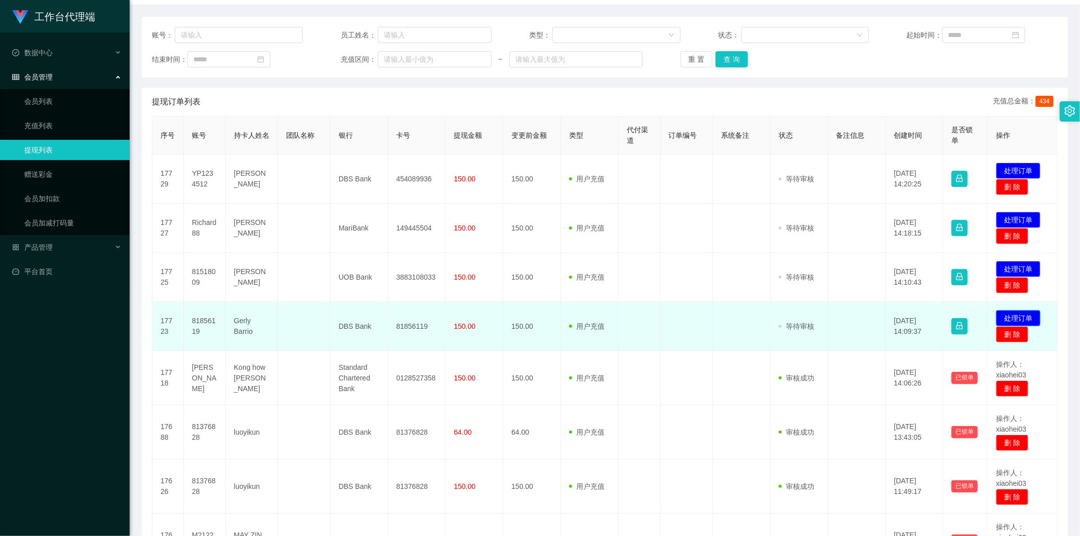
click at [1018, 315] on button "处理订单" at bounding box center [1018, 318] width 45 height 16
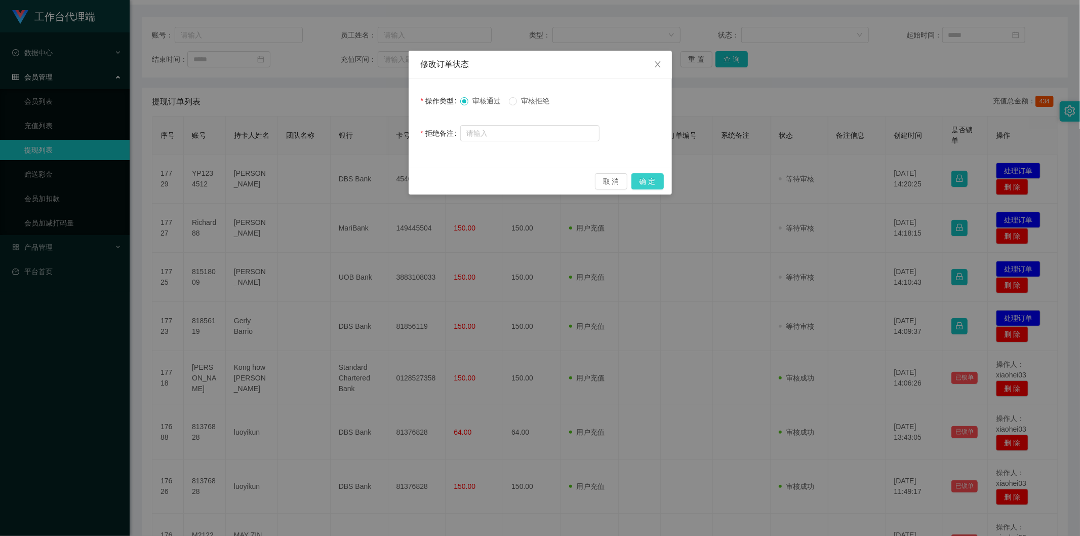
click at [647, 179] on button "确 定" at bounding box center [647, 181] width 32 height 16
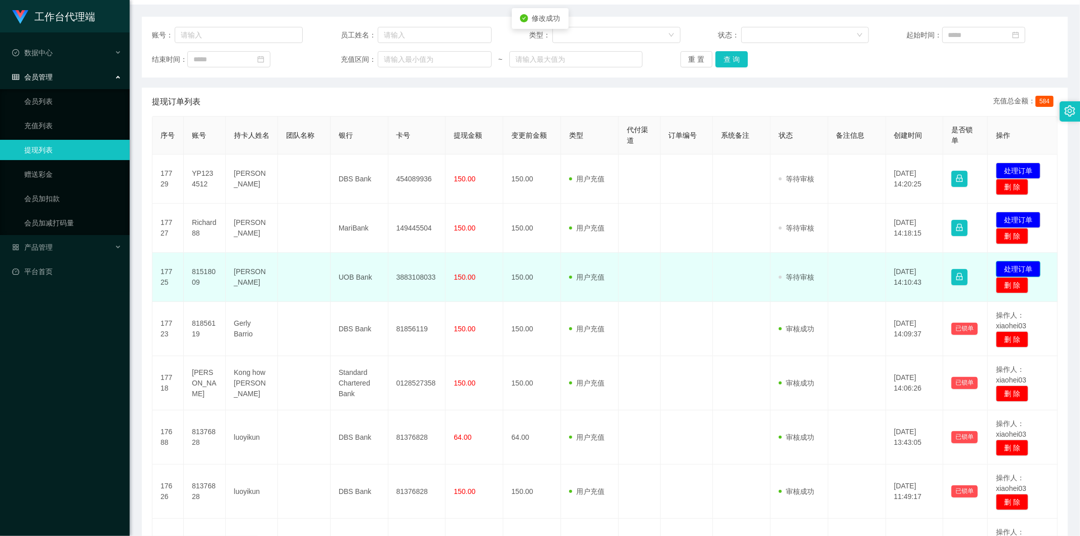
click at [1006, 265] on button "处理订单" at bounding box center [1018, 269] width 45 height 16
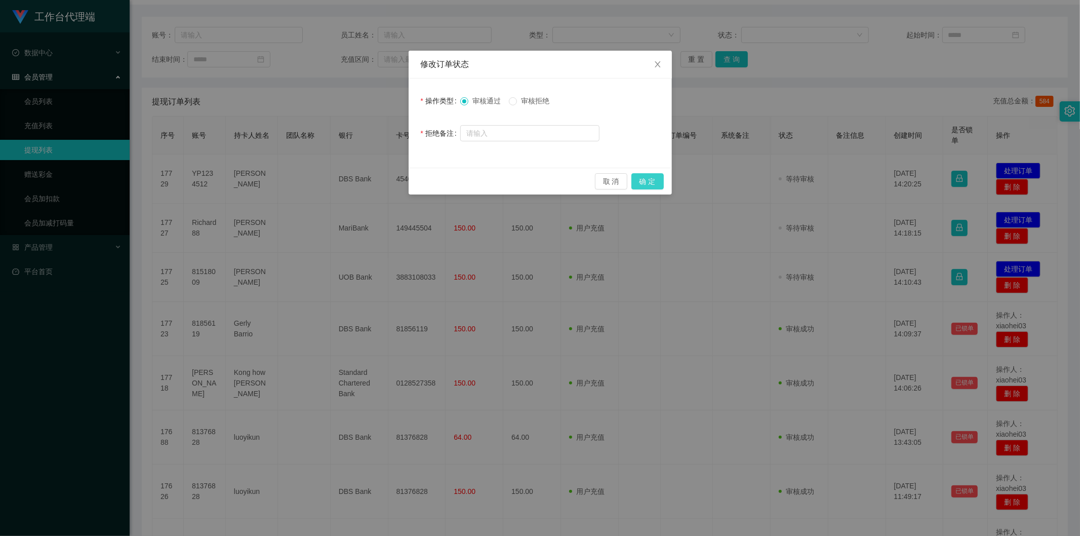
click at [642, 179] on button "确 定" at bounding box center [647, 181] width 32 height 16
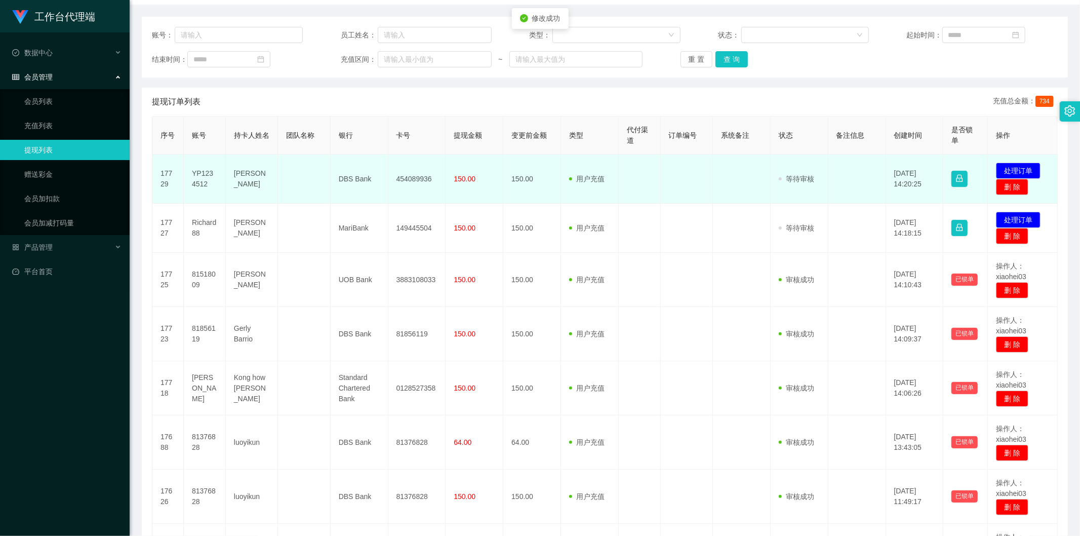
click at [210, 172] on td "YP1234512" at bounding box center [205, 178] width 42 height 49
copy td "YP1234512"
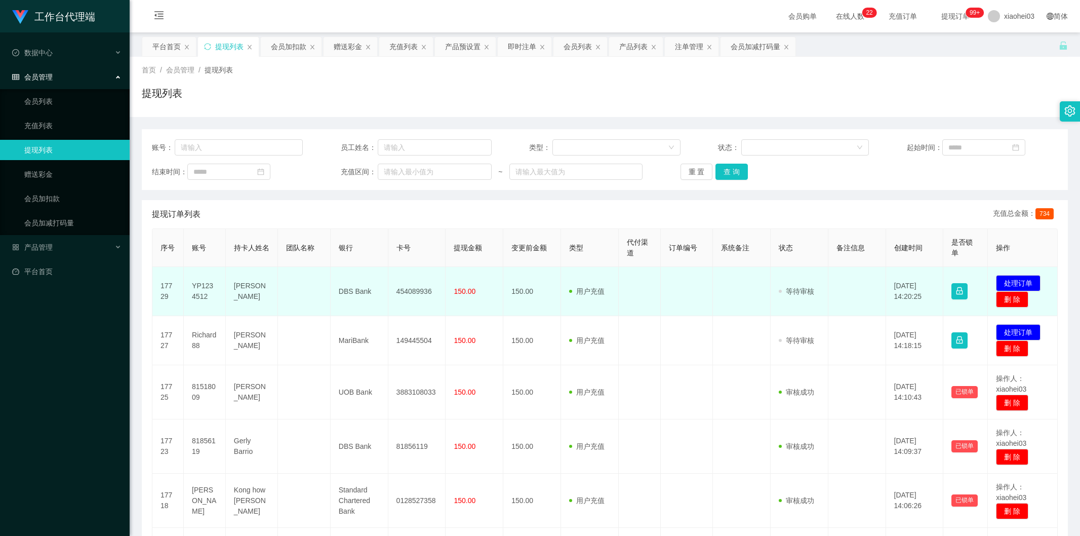
click at [598, 336] on span "用户充值" at bounding box center [586, 340] width 35 height 8
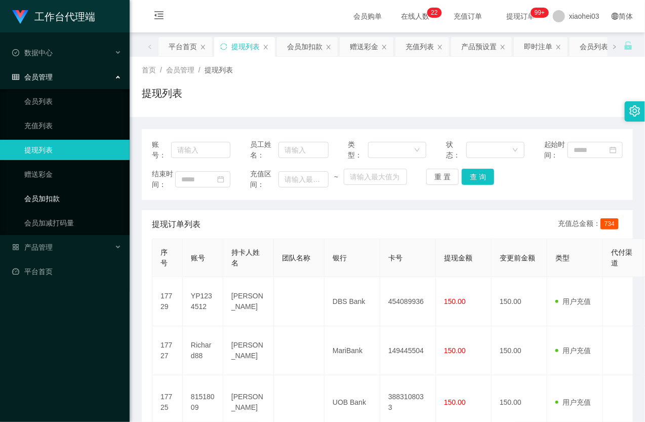
drag, startPoint x: 61, startPoint y: 200, endPoint x: 68, endPoint y: 194, distance: 8.7
click at [61, 200] on link "会员加扣款" at bounding box center [72, 198] width 97 height 20
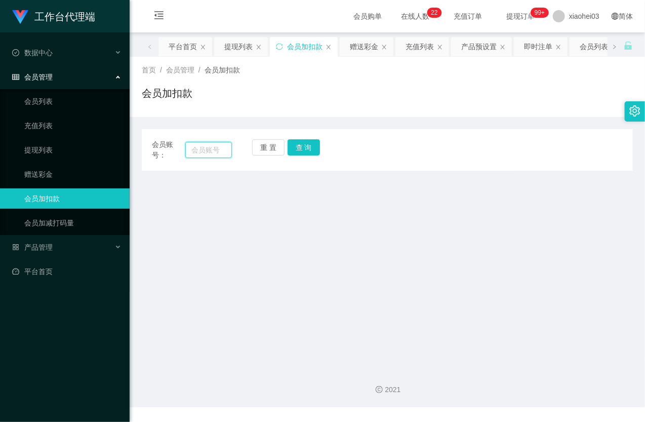
click at [216, 149] on input "text" at bounding box center [208, 150] width 47 height 16
paste input "81518009"
type input "81518009"
click at [306, 145] on button "查 询" at bounding box center [304, 147] width 32 height 16
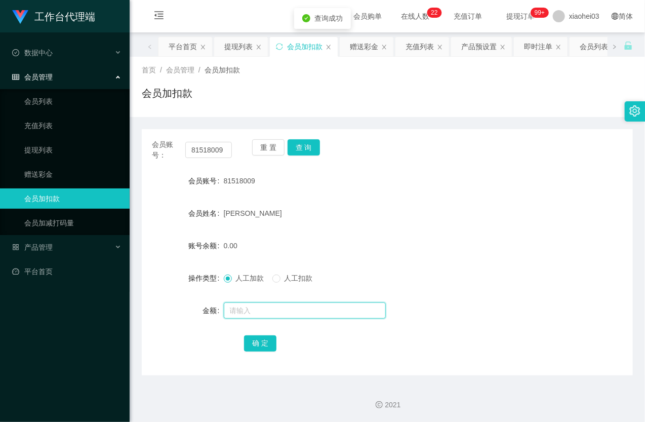
click at [258, 307] on input "text" at bounding box center [305, 310] width 162 height 16
type input "24"
drag, startPoint x: 265, startPoint y: 348, endPoint x: 274, endPoint y: 335, distance: 16.3
click at [264, 348] on button "确 定" at bounding box center [260, 343] width 32 height 16
click at [43, 145] on link "提现列表" at bounding box center [72, 150] width 97 height 20
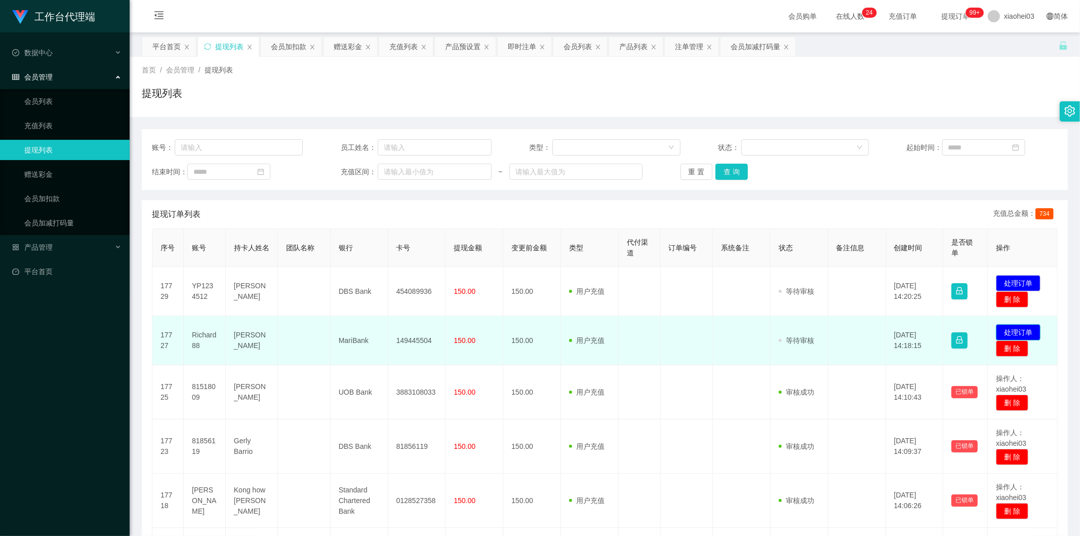
click at [1006, 330] on button "处理订单" at bounding box center [1018, 332] width 45 height 16
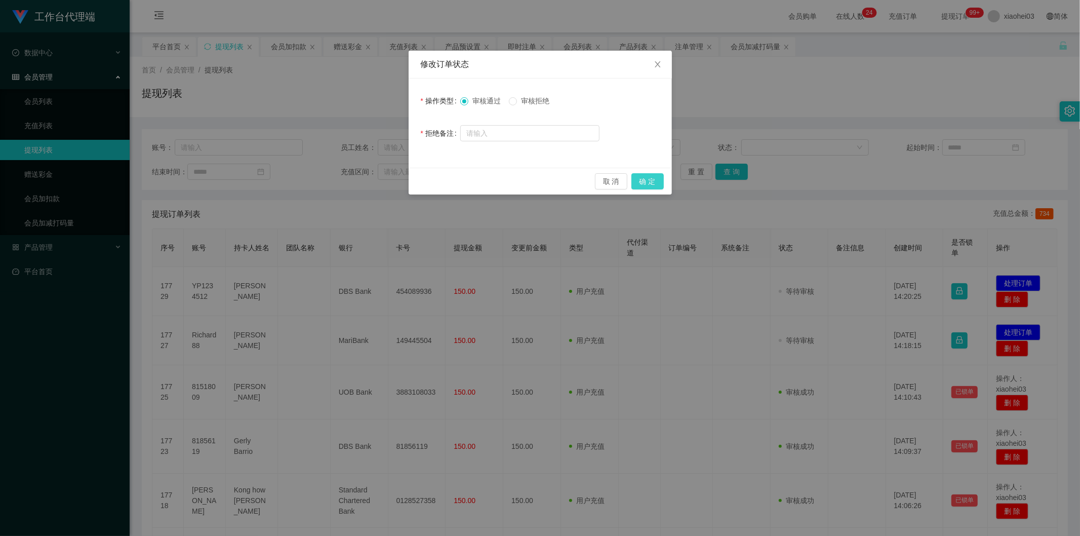
click at [651, 183] on button "确 定" at bounding box center [647, 181] width 32 height 16
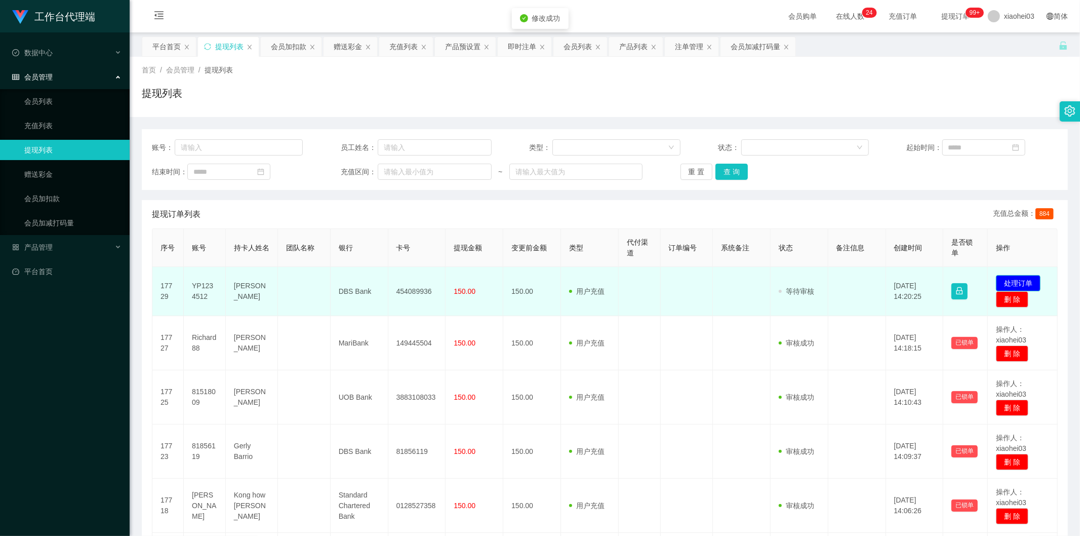
click at [1016, 279] on button "处理订单" at bounding box center [1018, 283] width 45 height 16
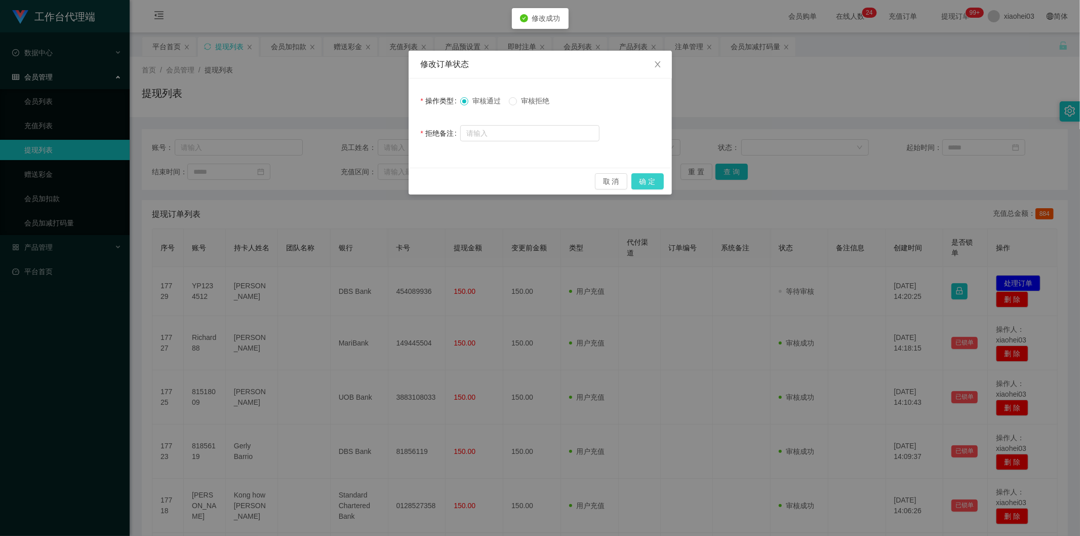
click at [659, 184] on button "确 定" at bounding box center [647, 181] width 32 height 16
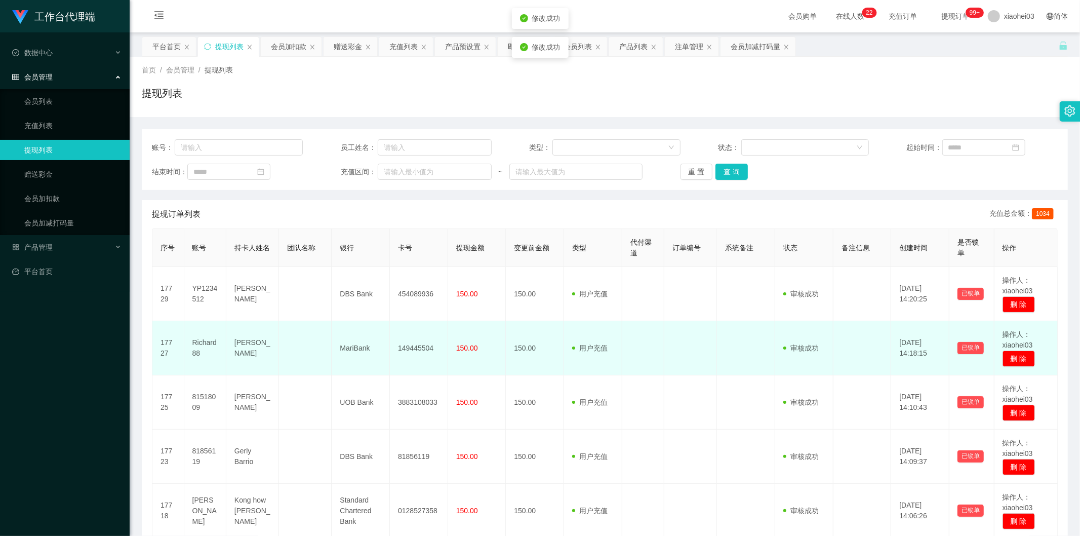
click at [702, 327] on div "工作台代理端 数据中心 会员管理 会员列表 充值列表 提现列表 赠送彩金 会员加扣款 会员加减打码量 产品管理 平台首页 保存配置 重置配置 整体风格设置 主…" at bounding box center [540, 268] width 1080 height 536
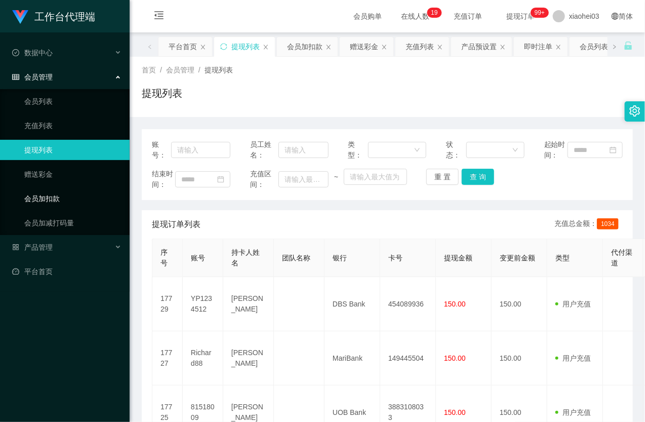
click at [66, 194] on link "会员加扣款" at bounding box center [72, 198] width 97 height 20
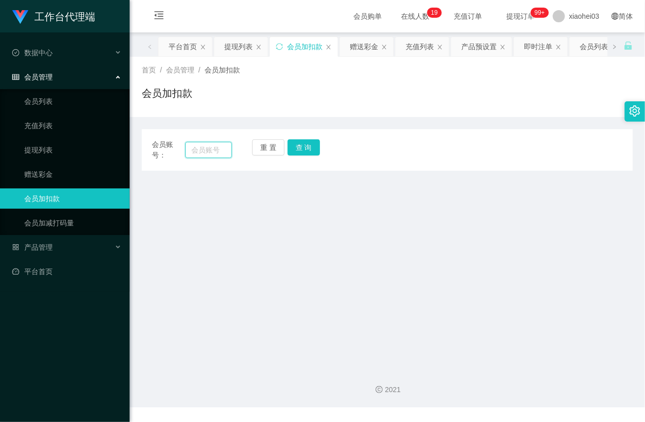
click at [204, 146] on input "text" at bounding box center [208, 150] width 47 height 16
paste input "81376828"
type input "81376828"
click at [312, 149] on button "查 询" at bounding box center [304, 147] width 32 height 16
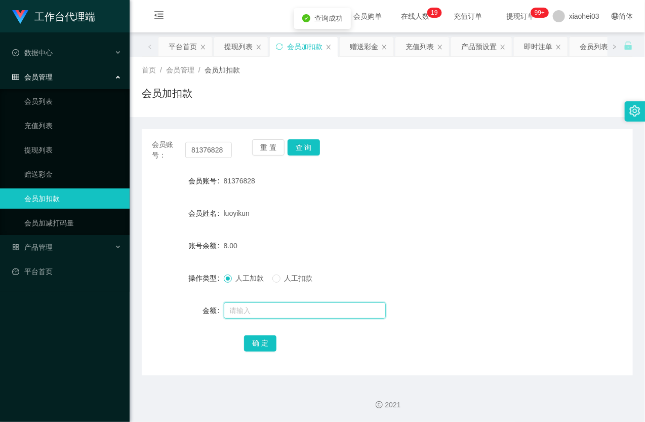
click at [277, 307] on input "text" at bounding box center [305, 310] width 162 height 16
type input "8"
drag, startPoint x: 261, startPoint y: 345, endPoint x: 277, endPoint y: 329, distance: 22.2
click at [261, 345] on button "确 定" at bounding box center [260, 343] width 32 height 16
drag, startPoint x: 416, startPoint y: 220, endPoint x: 444, endPoint y: 191, distance: 39.8
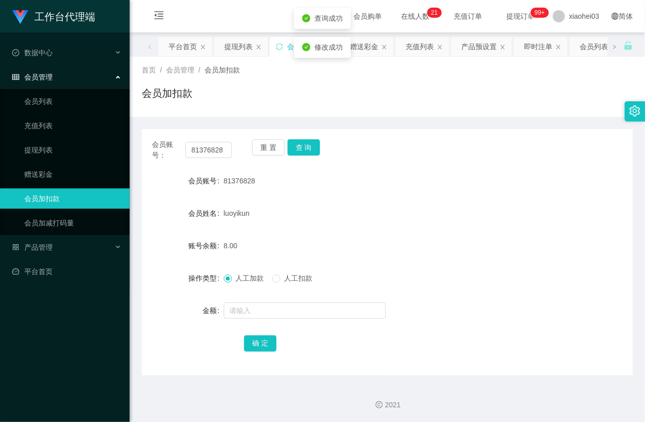
click at [416, 220] on div "luoyikun" at bounding box center [367, 213] width 287 height 20
click at [206, 153] on input "81376828" at bounding box center [208, 150] width 47 height 16
paste input "yp1234512"
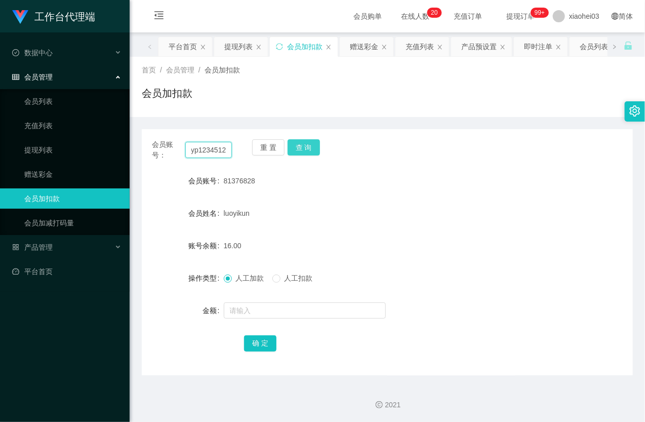
type input "yp1234512"
click at [313, 151] on button "查 询" at bounding box center [304, 147] width 32 height 16
drag, startPoint x: 313, startPoint y: 151, endPoint x: 307, endPoint y: 171, distance: 21.0
click at [313, 151] on div "重 置 查 询" at bounding box center [292, 149] width 80 height 21
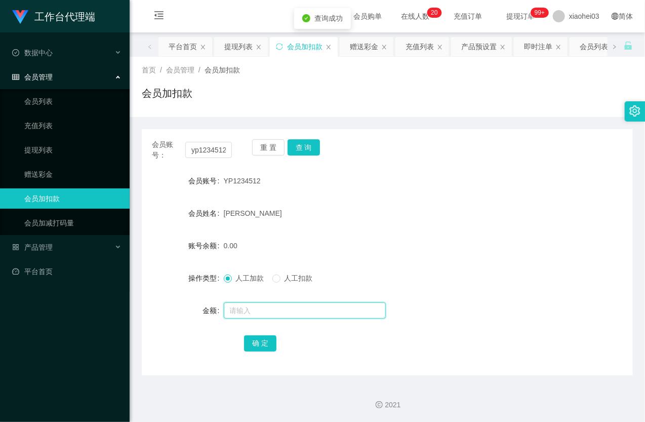
click at [275, 312] on input "text" at bounding box center [305, 310] width 162 height 16
type input "8"
click at [263, 340] on button "确 定" at bounding box center [260, 343] width 32 height 16
click at [343, 239] on div "8.00" at bounding box center [367, 245] width 287 height 20
click at [43, 145] on link "提现列表" at bounding box center [72, 150] width 97 height 20
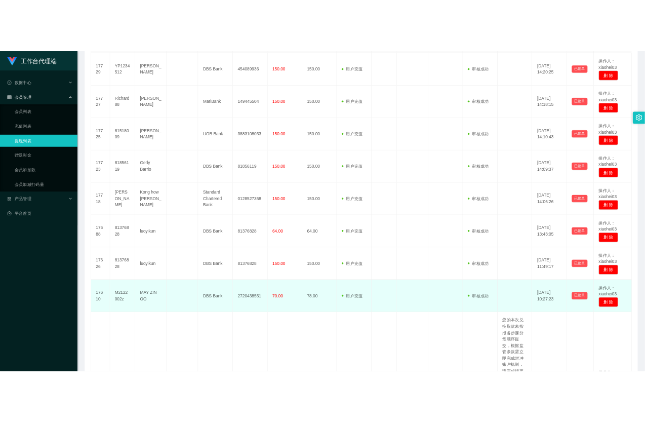
scroll to position [281, 0]
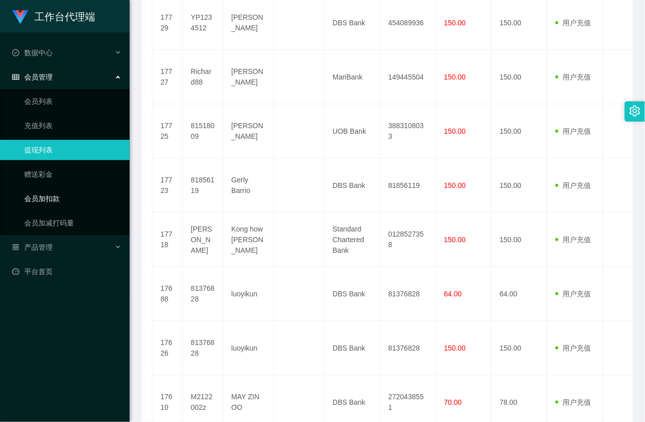
click at [67, 200] on link "会员加扣款" at bounding box center [72, 198] width 97 height 20
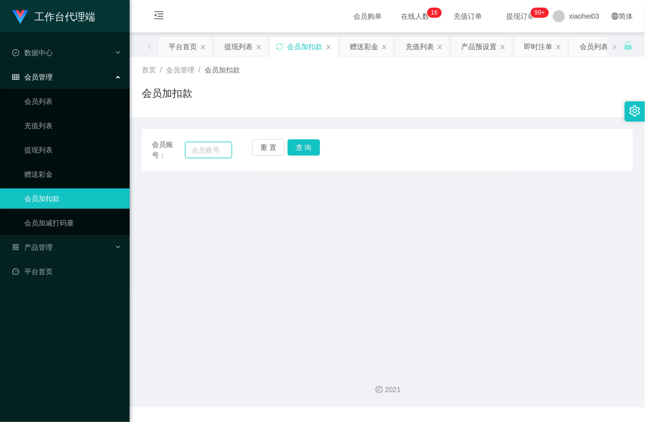
click at [207, 145] on input "text" at bounding box center [208, 150] width 47 height 16
paste input "Richard88"
type input "Richard88"
click at [306, 148] on button "查 询" at bounding box center [304, 147] width 32 height 16
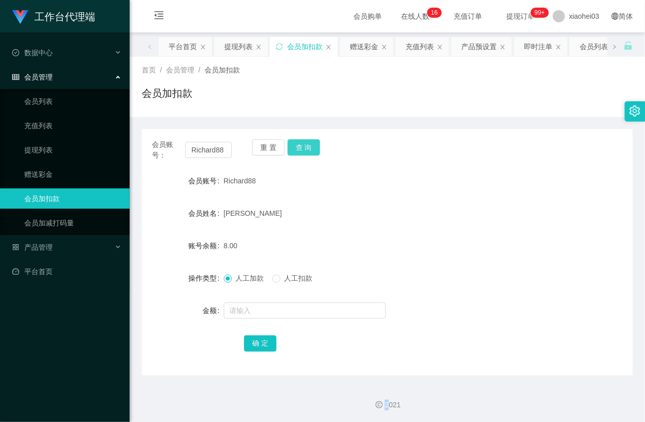
click at [306, 148] on div "重 置 查 询" at bounding box center [292, 149] width 80 height 21
drag, startPoint x: 262, startPoint y: 322, endPoint x: 261, endPoint y: 315, distance: 6.2
click at [262, 322] on form "会员账号 Richard88 会员姓名 Kuan shaw chuan 账号余额 8.00 操作类型 人工加款 人工扣款 金额 确 定" at bounding box center [387, 262] width 491 height 182
click at [261, 315] on input "text" at bounding box center [305, 310] width 162 height 16
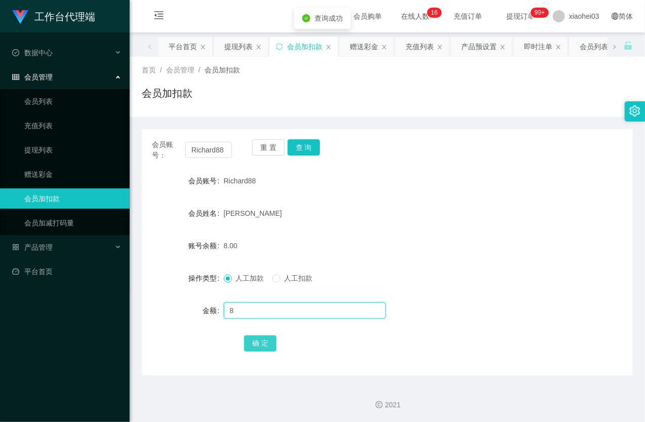
type input "8"
click at [257, 343] on button "确 定" at bounding box center [260, 343] width 32 height 16
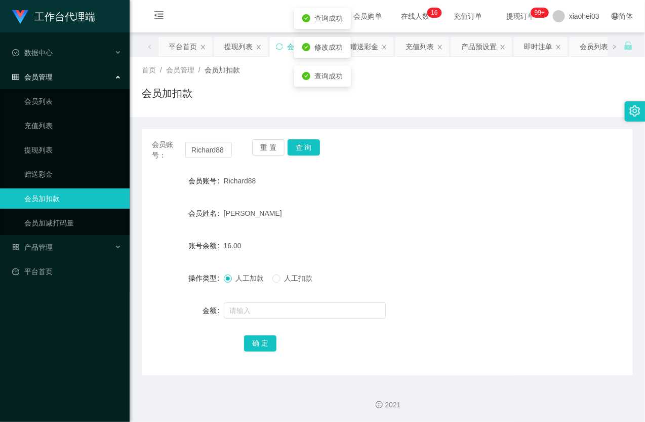
drag, startPoint x: 387, startPoint y: 235, endPoint x: 396, endPoint y: 216, distance: 21.1
click at [376, 245] on div "16.00" at bounding box center [367, 245] width 287 height 20
click at [213, 153] on input "Richard88" at bounding box center [208, 150] width 47 height 16
click at [313, 154] on button "查 询" at bounding box center [304, 147] width 32 height 16
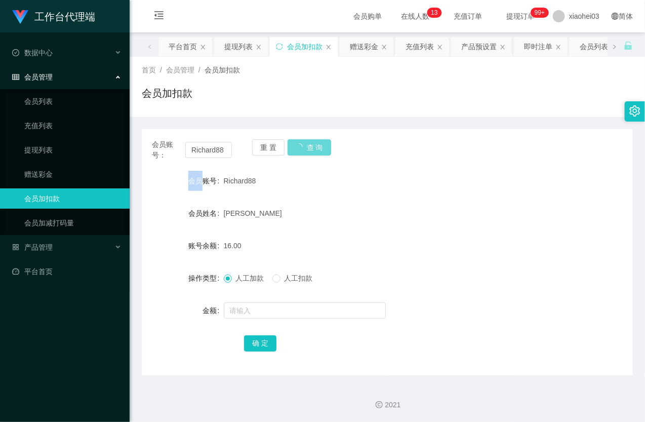
click at [312, 153] on div "重 置 查 询" at bounding box center [292, 149] width 80 height 21
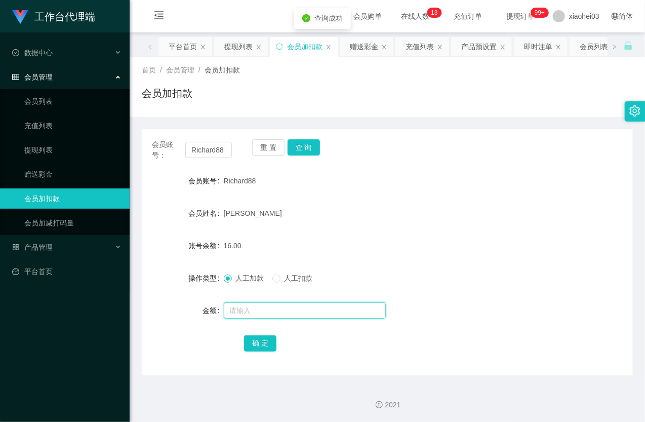
click at [266, 308] on input "text" at bounding box center [305, 310] width 162 height 16
type input "8"
click at [261, 335] on button "确 定" at bounding box center [260, 343] width 32 height 16
drag, startPoint x: 343, startPoint y: 286, endPoint x: 328, endPoint y: 304, distance: 24.4
click at [343, 289] on form "会员账号 Richard88 会员姓名 Kuan shaw chuan 账号余额 24.00 操作类型 人工加款 人工扣款 金额 确 定" at bounding box center [387, 262] width 491 height 182
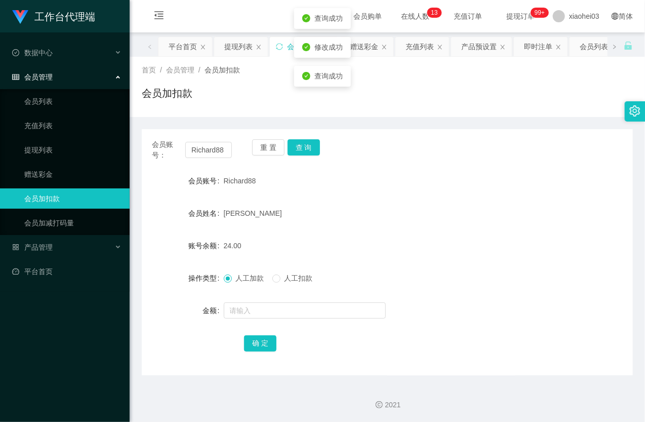
drag, startPoint x: 377, startPoint y: 201, endPoint x: 423, endPoint y: 138, distance: 77.2
click at [406, 161] on div "会员账号： Richard88 重 置 查 询 会员账号 Richard88 会员姓名 Kuan shaw chuan 账号余额 24.00 操作类型 人工加…" at bounding box center [387, 252] width 491 height 246
click at [58, 151] on link "提现列表" at bounding box center [72, 150] width 97 height 20
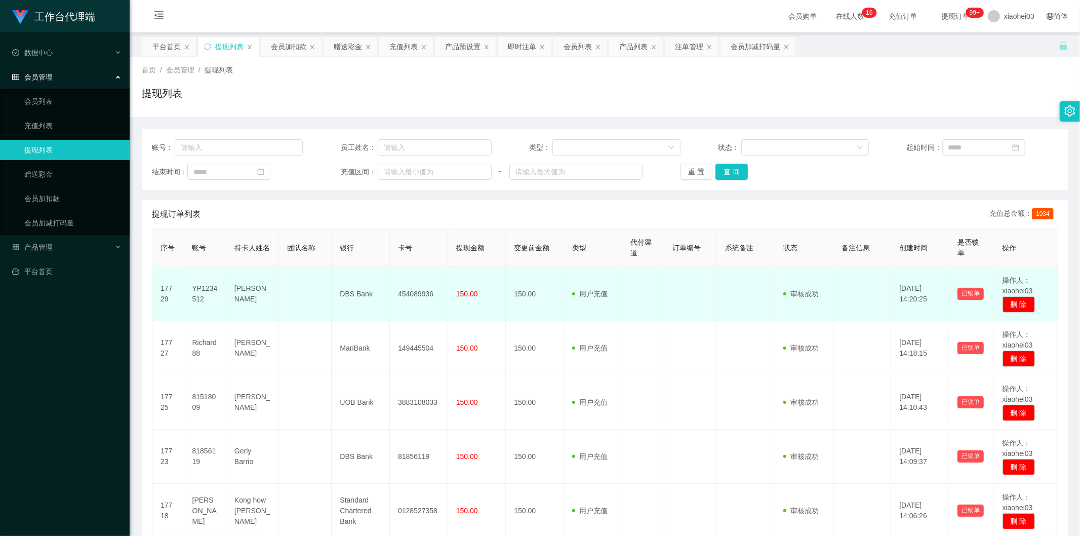
click at [523, 290] on td "150.00" at bounding box center [535, 294] width 58 height 54
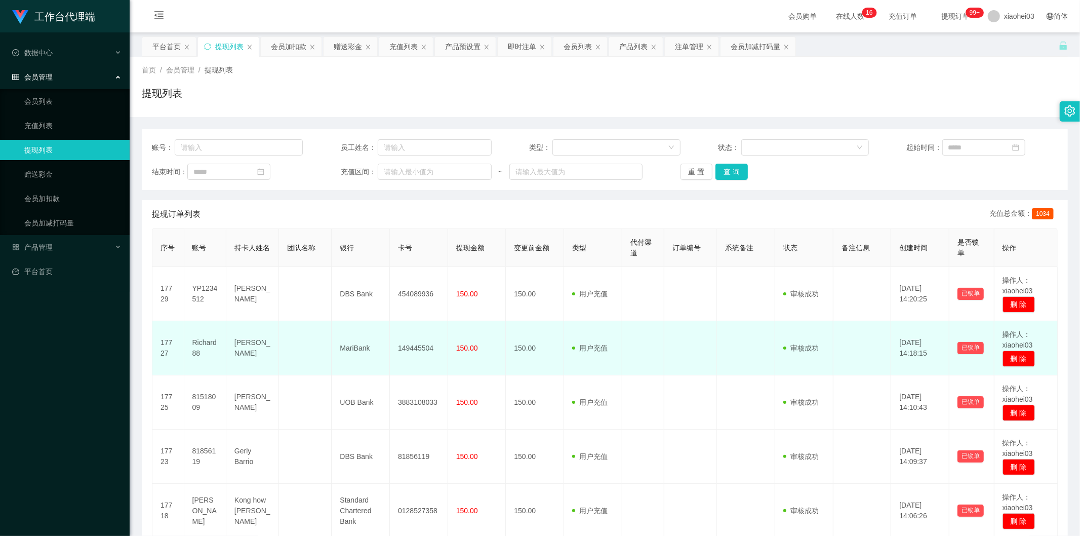
drag, startPoint x: 525, startPoint y: 320, endPoint x: 525, endPoint y: 328, distance: 8.1
click at [522, 339] on td "150.00" at bounding box center [535, 348] width 58 height 54
click at [478, 340] on td "150.00" at bounding box center [477, 348] width 58 height 54
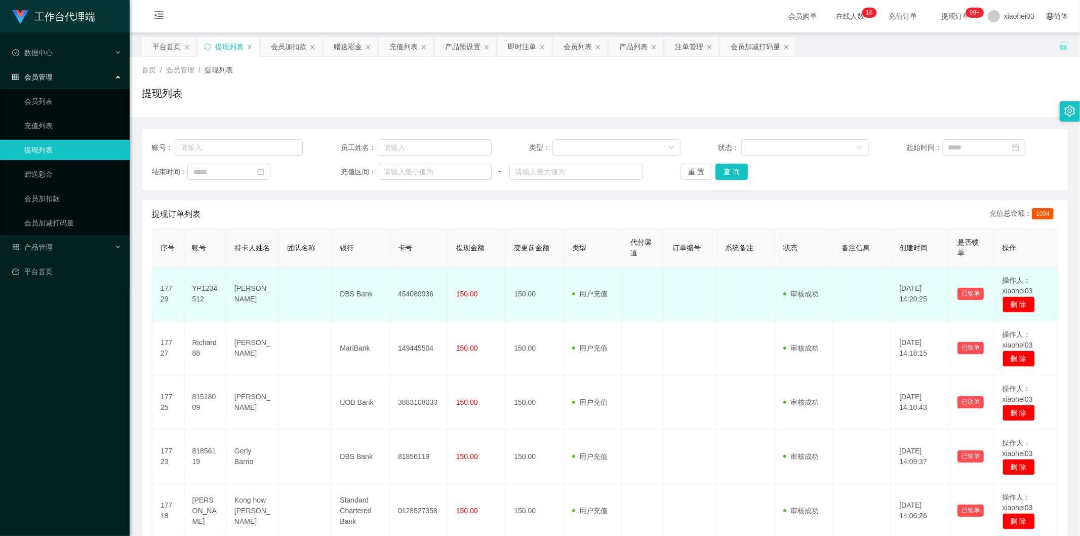
click at [493, 281] on td "150.00" at bounding box center [477, 294] width 58 height 54
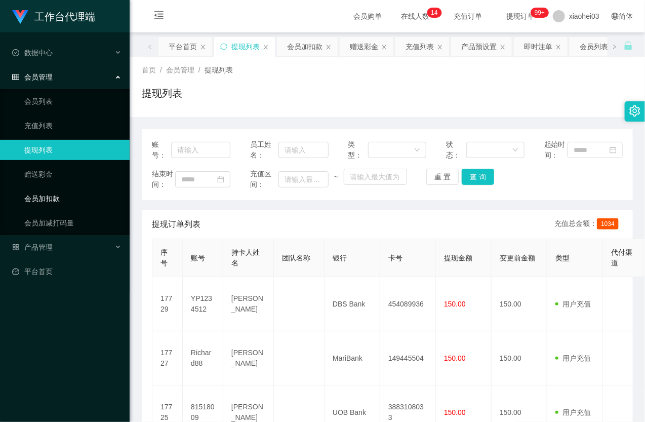
click at [43, 200] on link "会员加扣款" at bounding box center [72, 198] width 97 height 20
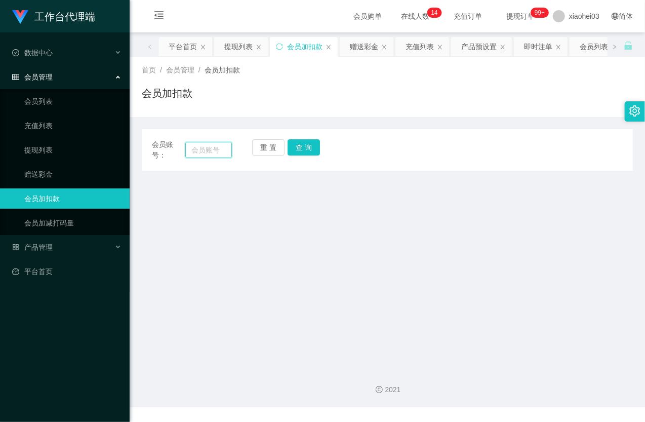
click at [230, 148] on div "会员账号： 重 置 查 询" at bounding box center [387, 149] width 491 height 21
click at [211, 145] on input "text" at bounding box center [208, 150] width 47 height 16
paste input "81856119"
type input "81856119"
click at [325, 147] on div "重 置 查 询" at bounding box center [292, 149] width 80 height 21
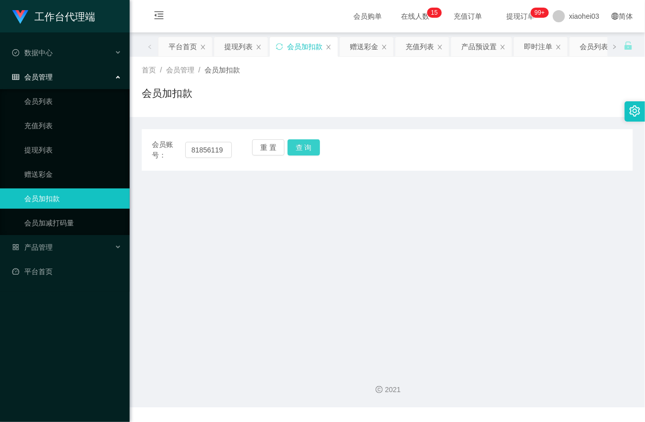
click at [310, 147] on button "查 询" at bounding box center [304, 147] width 32 height 16
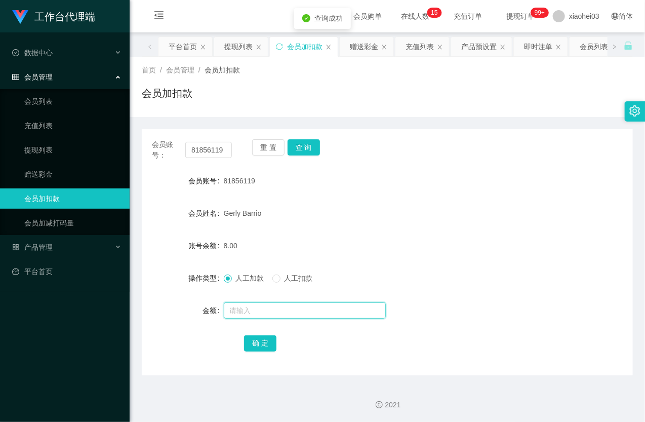
click at [259, 313] on input "text" at bounding box center [305, 310] width 162 height 16
type input "8"
click at [267, 351] on button "确 定" at bounding box center [260, 343] width 32 height 16
drag, startPoint x: 456, startPoint y: 214, endPoint x: 490, endPoint y: 164, distance: 60.5
click at [461, 206] on div "Gerly Barrio" at bounding box center [367, 213] width 287 height 20
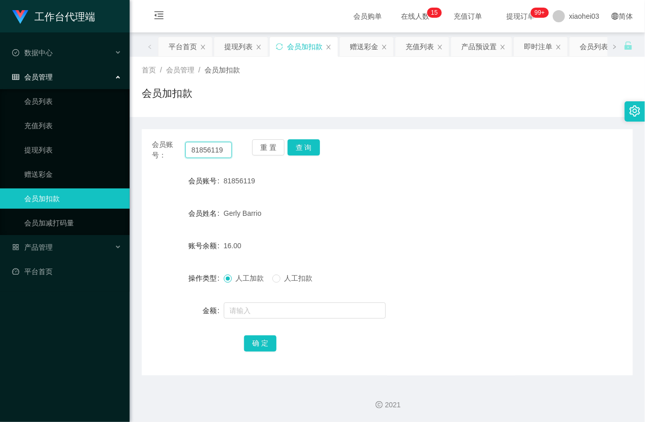
click at [213, 150] on input "81856119" at bounding box center [208, 150] width 47 height 16
paste input "376828"
type input "81376828"
click at [295, 145] on button "查 询" at bounding box center [304, 147] width 32 height 16
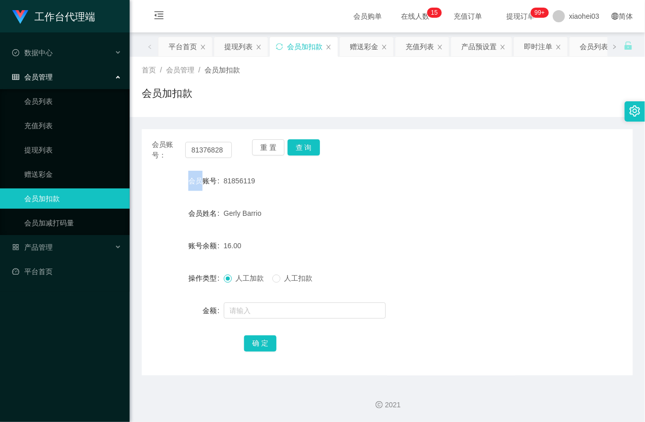
click at [295, 145] on div "重 置 查 询" at bounding box center [292, 149] width 80 height 21
click at [276, 311] on input "text" at bounding box center [305, 310] width 162 height 16
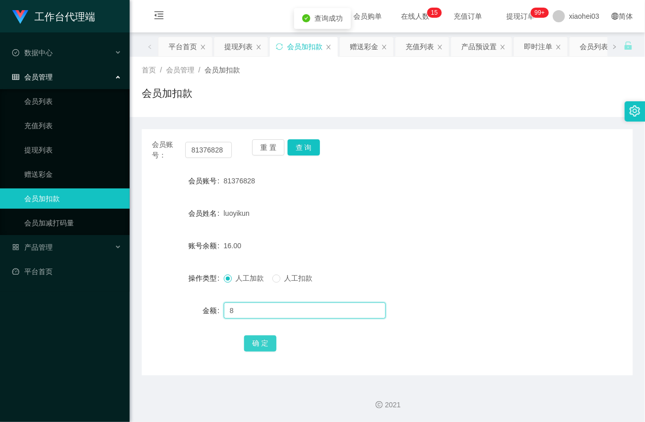
type input "8"
click at [262, 340] on button "确 定" at bounding box center [260, 343] width 32 height 16
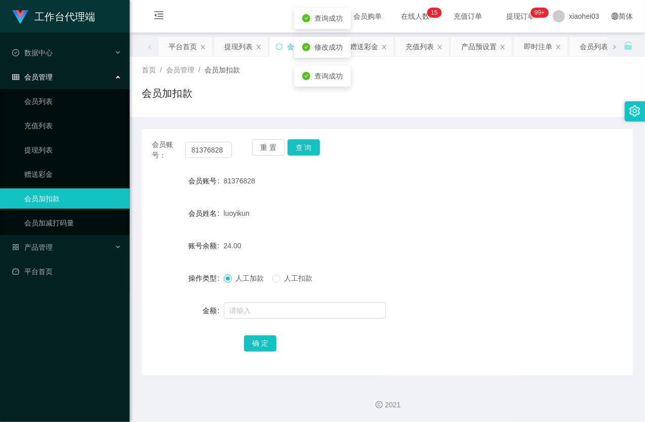
click at [335, 268] on div "人工加款 人工扣款" at bounding box center [367, 278] width 287 height 20
click at [219, 150] on input "81376828" at bounding box center [208, 150] width 47 height 16
paste input "518009"
type input "81518009"
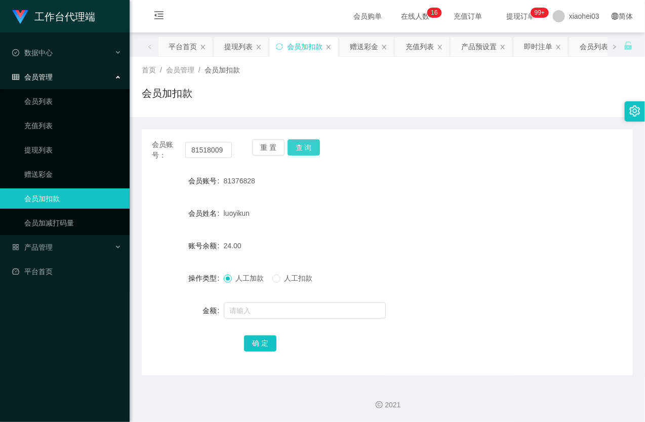
click at [305, 153] on button "查 询" at bounding box center [304, 147] width 32 height 16
click at [305, 153] on div "重 置 查 询" at bounding box center [292, 149] width 80 height 21
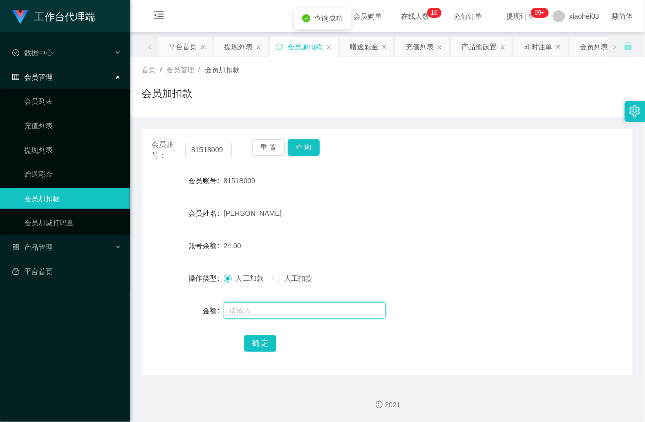
click at [291, 304] on input "text" at bounding box center [305, 310] width 162 height 16
type input "8"
click at [266, 336] on button "确 定" at bounding box center [260, 343] width 32 height 16
click at [361, 234] on form "会员账号 81518009 会员姓名 Wong Yi Lun 账号余额 32.00 操作类型 人工加款 人工扣款 金额 确 定" at bounding box center [387, 262] width 491 height 182
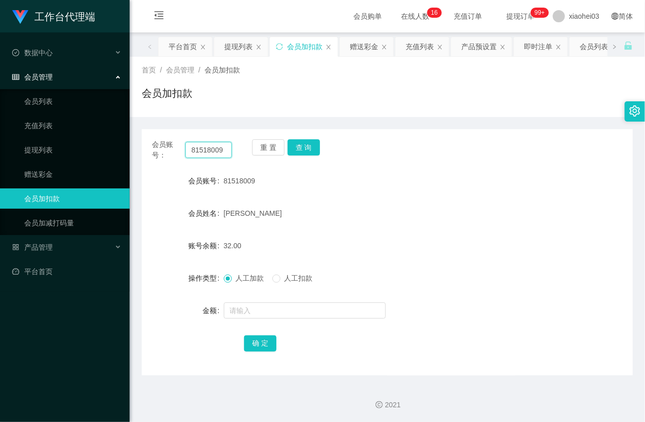
click at [213, 148] on input "81518009" at bounding box center [208, 150] width 47 height 16
paste input "Richard88"
type input "Richard88"
click at [306, 142] on button "查 询" at bounding box center [304, 147] width 32 height 16
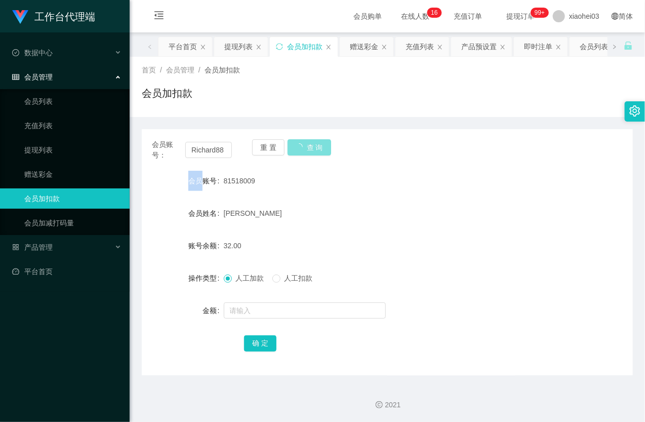
click at [306, 142] on div "重 置 查 询" at bounding box center [292, 149] width 80 height 21
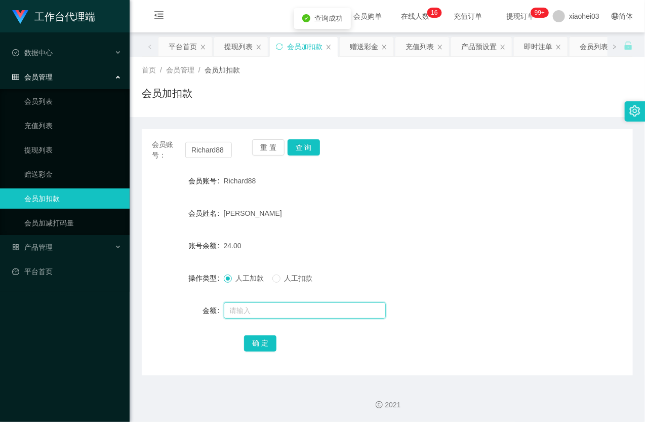
click at [258, 312] on input "text" at bounding box center [305, 310] width 162 height 16
type input "8"
click at [256, 352] on div "确 定" at bounding box center [387, 343] width 287 height 20
click at [259, 341] on button "确 定" at bounding box center [260, 343] width 32 height 16
click at [376, 221] on div "[PERSON_NAME]" at bounding box center [367, 213] width 287 height 20
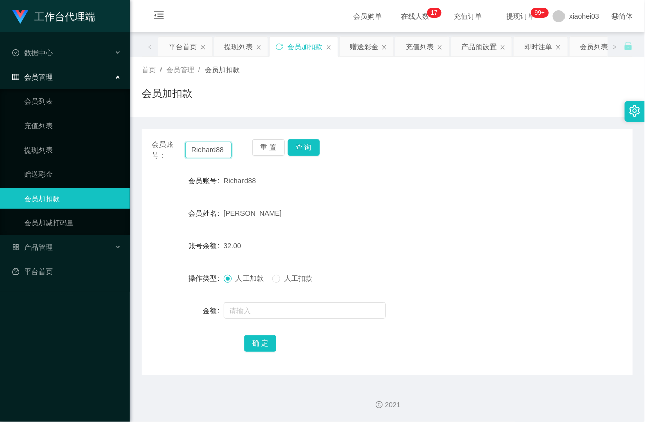
click at [205, 155] on input "Richard88" at bounding box center [208, 150] width 47 height 16
paste input "[PERSON_NAME]"
type input "[PERSON_NAME]"
click at [302, 149] on button "查 询" at bounding box center [304, 147] width 32 height 16
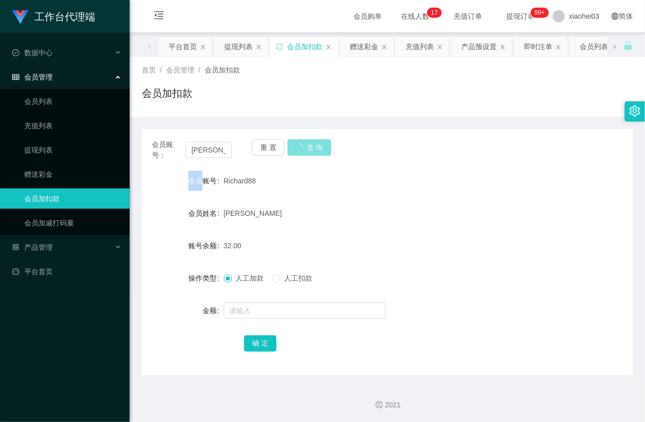
click at [302, 149] on div "重 置 查 询" at bounding box center [292, 149] width 80 height 21
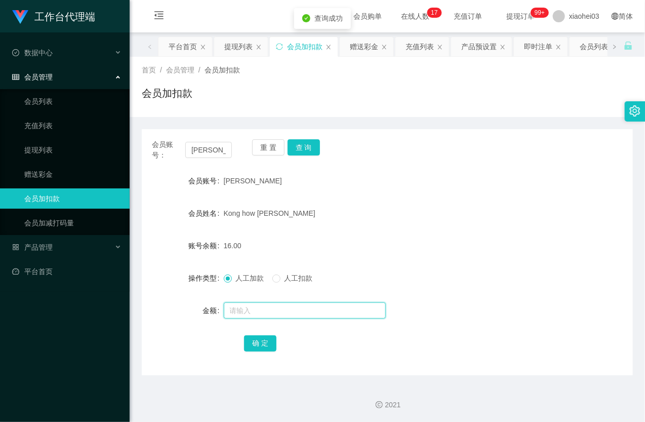
click at [252, 310] on input "text" at bounding box center [305, 310] width 162 height 16
type input "16"
click at [267, 346] on button "确 定" at bounding box center [260, 343] width 32 height 16
click at [398, 228] on form "会员账号 Samson 会员姓名 Kong how Yin 账号余额 32.00 操作类型 人工加款 人工扣款 金额 确 定" at bounding box center [387, 262] width 491 height 182
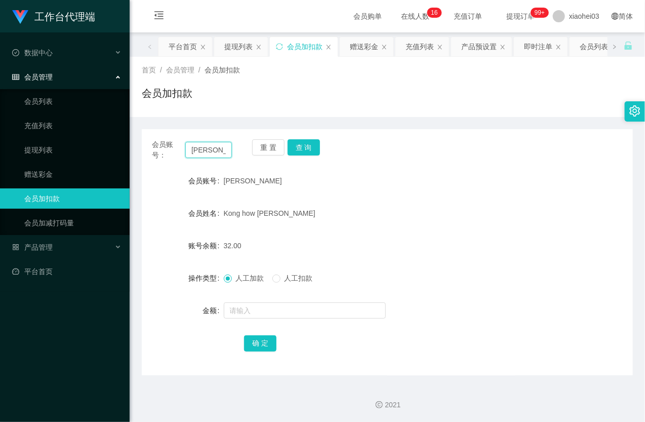
click at [211, 150] on input "[PERSON_NAME]" at bounding box center [208, 150] width 47 height 16
paste input "81747262"
type input "81747262"
click at [305, 144] on button "查 询" at bounding box center [304, 147] width 32 height 16
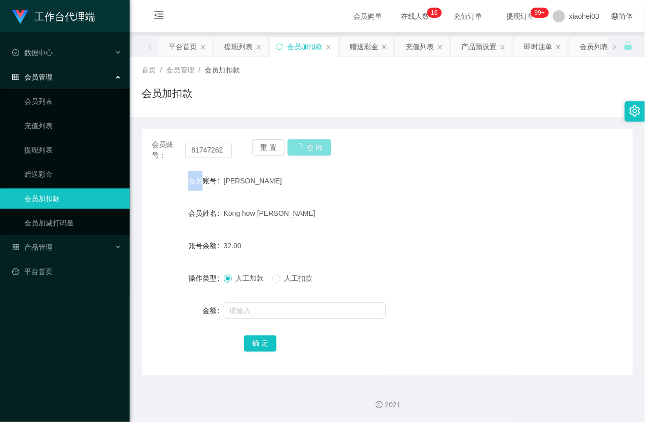
click at [305, 144] on div "重 置 查 询" at bounding box center [292, 149] width 80 height 21
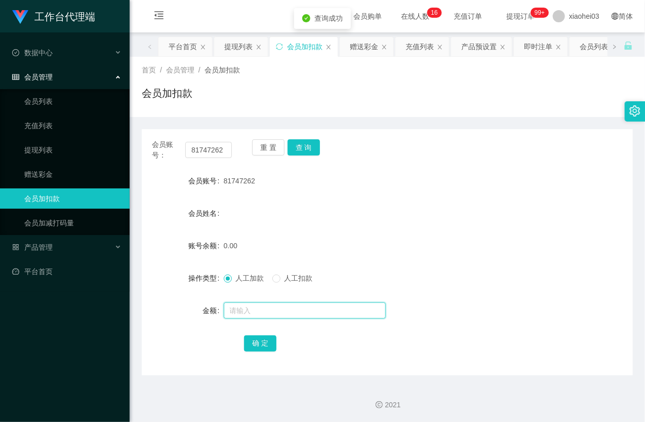
click at [258, 309] on input "text" at bounding box center [305, 310] width 162 height 16
type input "100"
drag, startPoint x: 268, startPoint y: 353, endPoint x: 267, endPoint y: 346, distance: 7.2
click at [268, 353] on div "会员账号： 81747262 重 置 查 询 会员账号 81747262 会员姓名 账号余额 0.00 操作类型 人工加款 人工扣款 金额 100 确 定" at bounding box center [387, 252] width 491 height 246
click at [267, 345] on button "确 定" at bounding box center [260, 343] width 32 height 16
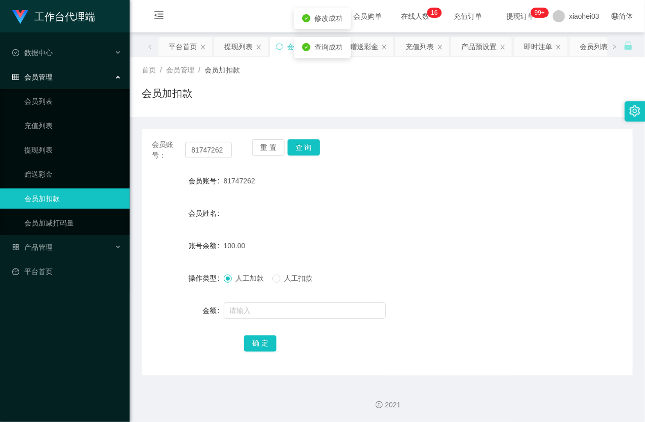
drag, startPoint x: 409, startPoint y: 226, endPoint x: 427, endPoint y: 221, distance: 18.6
click at [416, 224] on form "会员账号 81747262 会员姓名 账号余额 100.00 操作类型 人工加款 人工扣款 金额 确 定" at bounding box center [387, 262] width 491 height 182
click at [46, 245] on span "产品管理" at bounding box center [32, 247] width 41 height 8
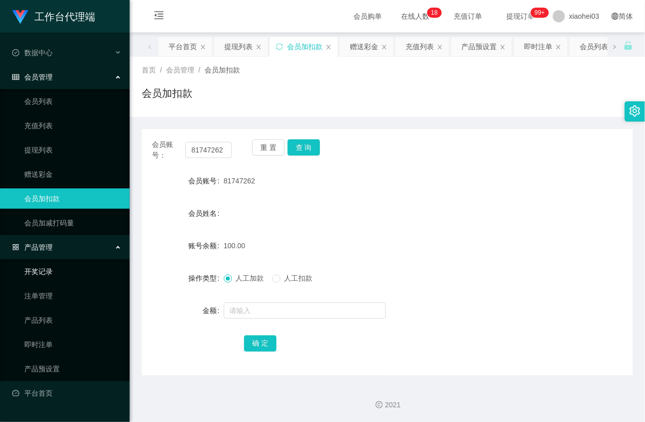
scroll to position [1, 0]
click at [59, 363] on link "产品预设置" at bounding box center [72, 369] width 97 height 20
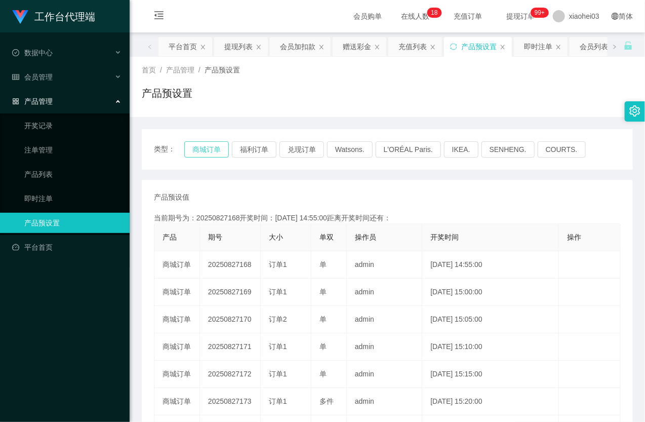
click at [197, 143] on button "商城订单" at bounding box center [206, 149] width 45 height 16
click at [197, 147] on button "商城订单" at bounding box center [206, 149] width 45 height 16
drag, startPoint x: 197, startPoint y: 147, endPoint x: 159, endPoint y: 106, distance: 56.2
click at [196, 147] on button "商城订单" at bounding box center [206, 149] width 45 height 16
click at [72, 72] on div "会员管理" at bounding box center [65, 77] width 130 height 20
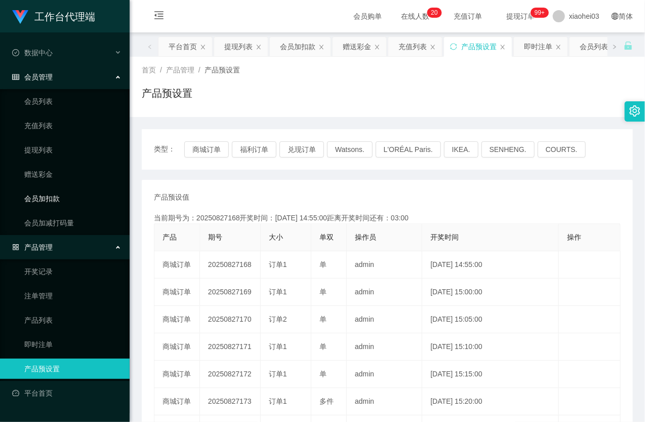
click at [57, 199] on link "会员加扣款" at bounding box center [72, 198] width 97 height 20
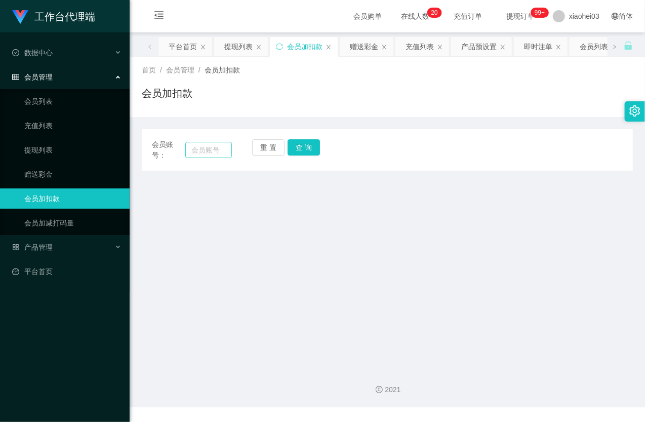
drag, startPoint x: 203, startPoint y: 139, endPoint x: 206, endPoint y: 145, distance: 7.0
click at [202, 141] on div "会员账号：" at bounding box center [192, 149] width 80 height 21
click at [209, 147] on input "text" at bounding box center [208, 150] width 47 height 16
paste input "81856119"
type input "81856119"
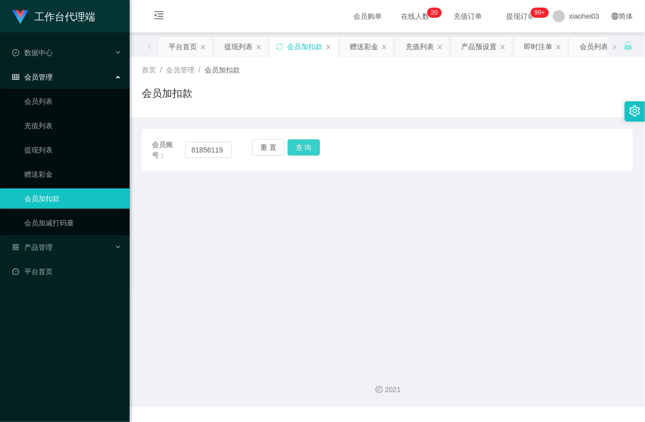
click at [297, 148] on button "查 询" at bounding box center [304, 147] width 32 height 16
click at [297, 148] on div "重 置 查 询" at bounding box center [292, 149] width 80 height 21
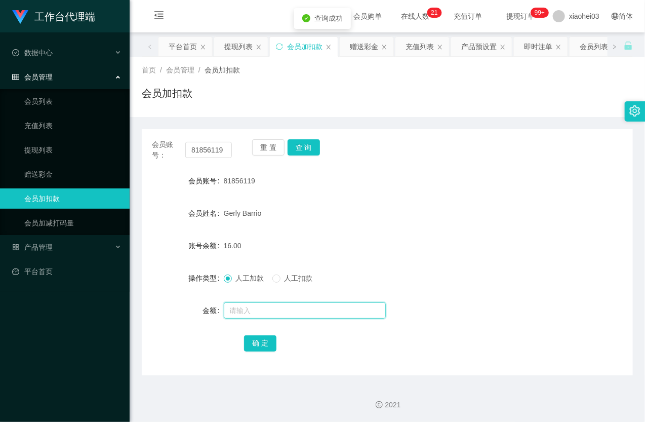
click at [297, 309] on input "text" at bounding box center [305, 310] width 162 height 16
type input "8"
click at [263, 338] on button "确 定" at bounding box center [260, 343] width 32 height 16
drag, startPoint x: 386, startPoint y: 223, endPoint x: 446, endPoint y: 178, distance: 74.8
click at [393, 219] on form "会员账号 81856119 会员姓名 [PERSON_NAME] 账号余额 24.00 操作类型 人工加款 人工扣款 金额 确 定" at bounding box center [387, 262] width 491 height 182
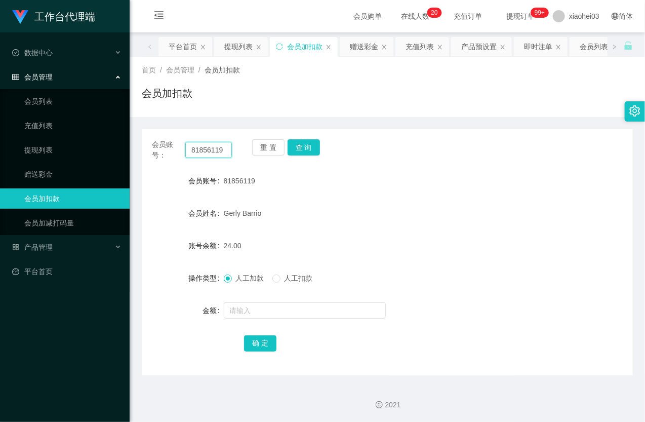
click at [201, 154] on input "81856119" at bounding box center [208, 150] width 47 height 16
paste input "747262"
type input "81747262"
click at [302, 151] on button "查 询" at bounding box center [304, 147] width 32 height 16
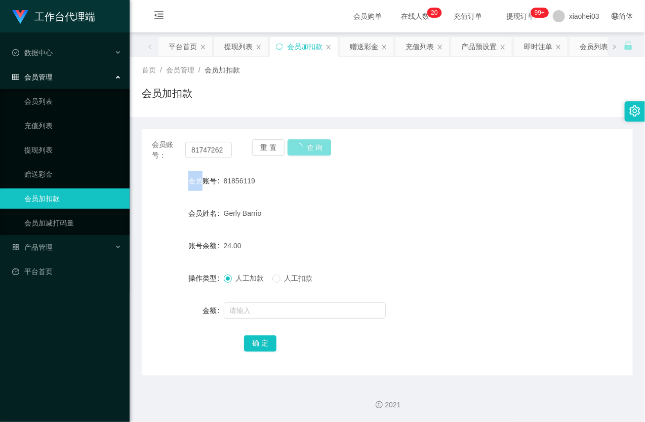
click at [302, 151] on div "重 置 查 询" at bounding box center [292, 149] width 80 height 21
click at [302, 151] on button "查 询" at bounding box center [304, 147] width 32 height 16
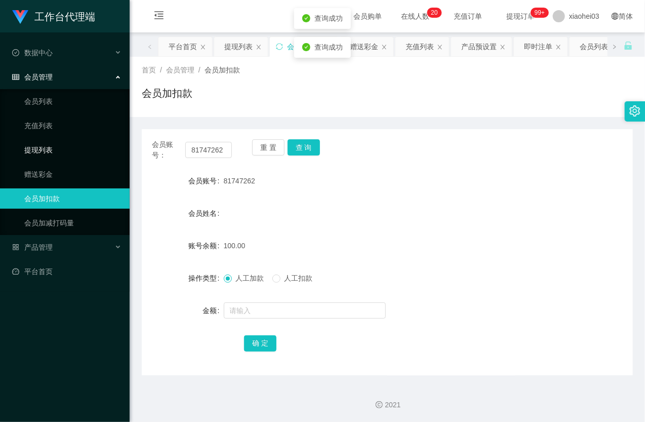
drag, startPoint x: 315, startPoint y: 188, endPoint x: 124, endPoint y: 140, distance: 197.4
click at [315, 189] on div "81747262" at bounding box center [367, 181] width 287 height 20
click at [48, 104] on link "会员列表" at bounding box center [72, 101] width 97 height 20
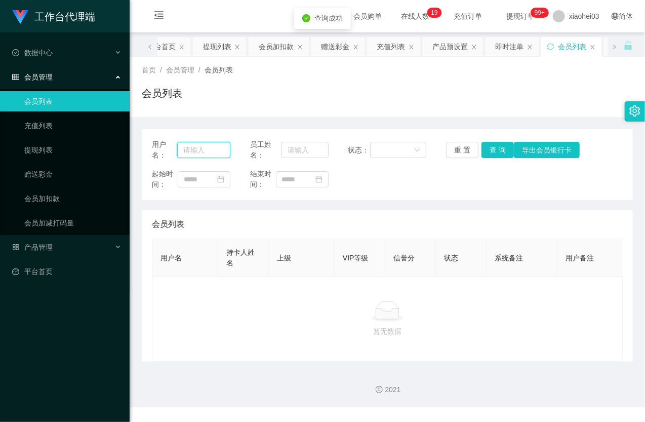
click at [212, 146] on input "text" at bounding box center [203, 150] width 53 height 16
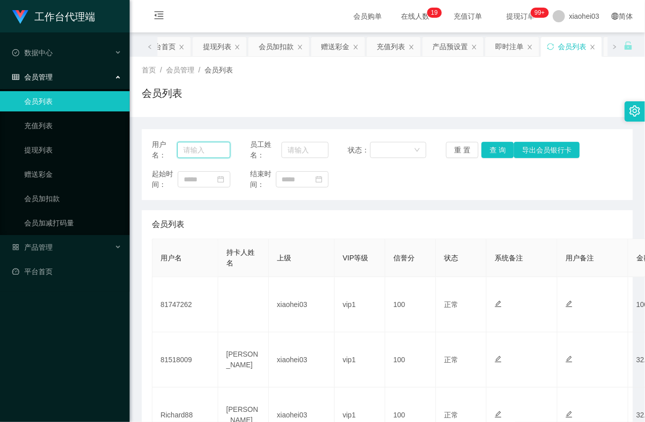
paste input "81747262"
type input "81747262"
click at [495, 153] on button "查 询" at bounding box center [498, 150] width 32 height 16
click at [495, 153] on div "重 置 查 询 导出会员银行卡" at bounding box center [485, 150] width 78 height 16
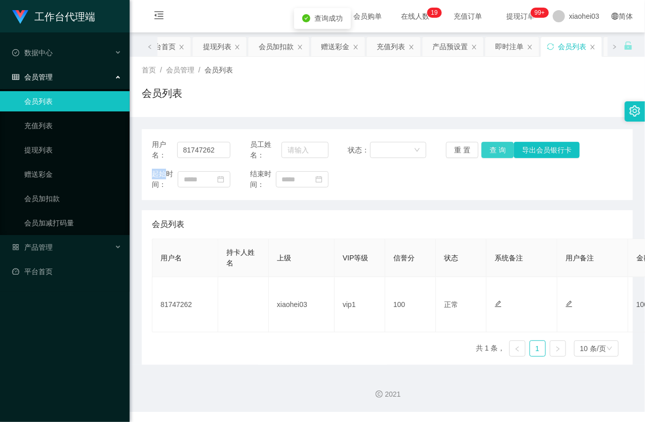
click at [495, 153] on button "查 询" at bounding box center [498, 150] width 32 height 16
drag, startPoint x: 495, startPoint y: 153, endPoint x: 518, endPoint y: 124, distance: 36.9
click at [495, 152] on div "重 置 查 询 导出会员银行卡" at bounding box center [485, 150] width 78 height 16
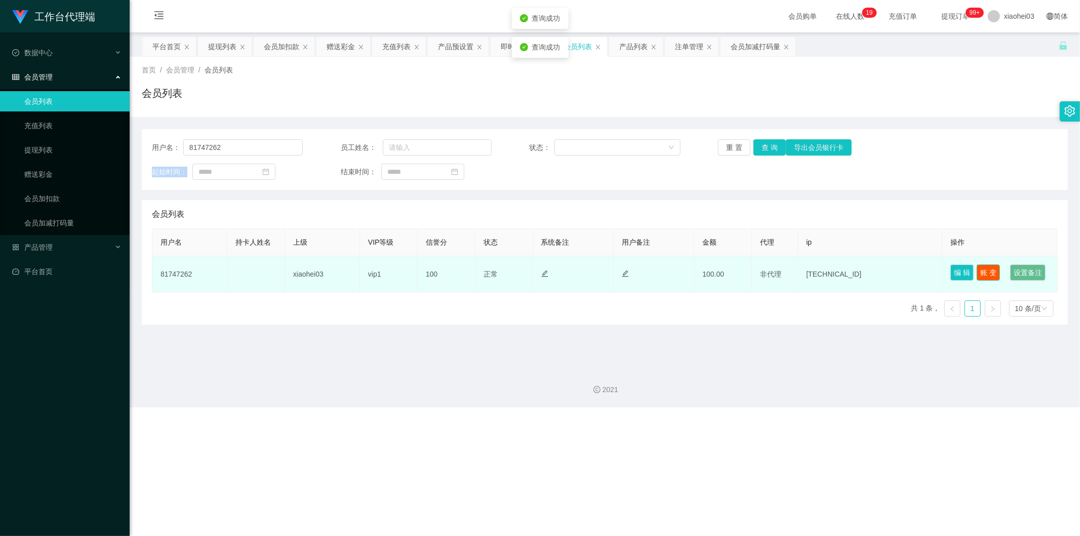
click at [645, 271] on button "账 变" at bounding box center [988, 272] width 23 height 16
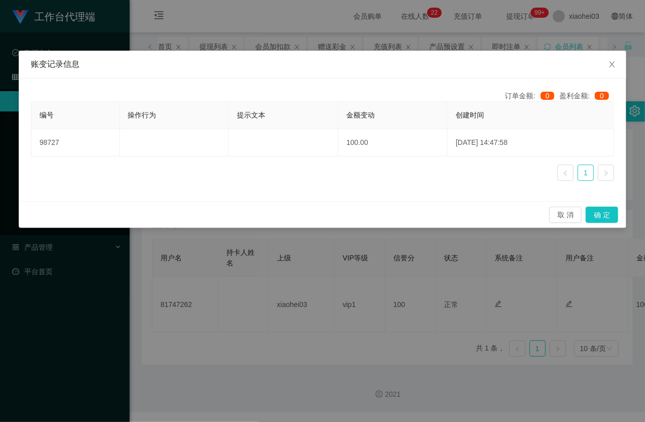
drag, startPoint x: 314, startPoint y: 36, endPoint x: 246, endPoint y: 36, distance: 68.4
click at [314, 36] on div "账变记录信息 订单金额: 0 盈利金额: 0 编号 操作行为 提示文本 金额变动 创建时间 98727 100.00 2025-08-27 14:47:58 …" at bounding box center [322, 211] width 645 height 422
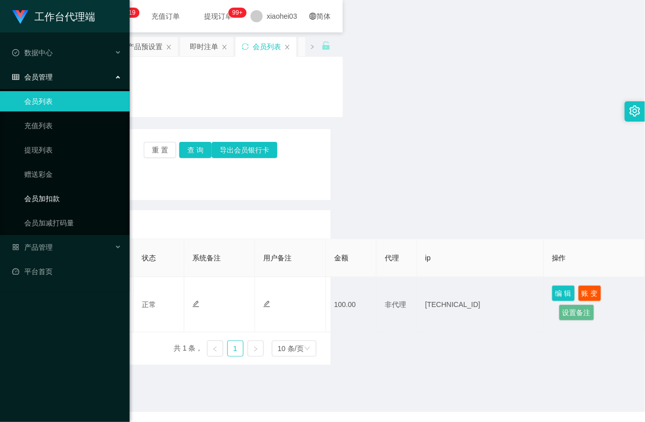
drag, startPoint x: 54, startPoint y: 194, endPoint x: 92, endPoint y: 186, distance: 39.4
click at [53, 194] on link "会员加扣款" at bounding box center [72, 198] width 97 height 20
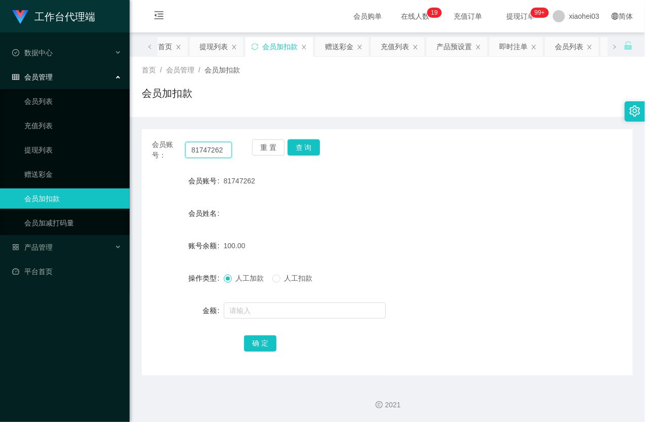
click at [210, 152] on input "81747262" at bounding box center [208, 150] width 47 height 16
click at [212, 151] on input "81747262" at bounding box center [208, 150] width 47 height 16
click at [316, 148] on button "查 询" at bounding box center [304, 147] width 32 height 16
click at [316, 148] on div "重 置 查 询" at bounding box center [292, 149] width 80 height 21
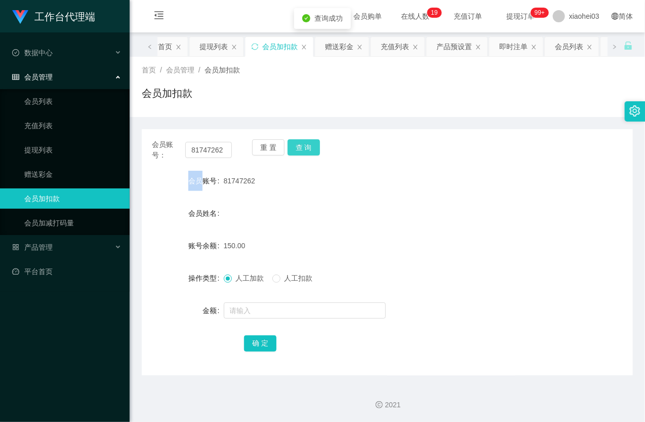
click at [316, 148] on button "查 询" at bounding box center [304, 147] width 32 height 16
drag, startPoint x: 97, startPoint y: 309, endPoint x: 152, endPoint y: 256, distance: 77.0
click at [95, 309] on div "工作台代理端 数据中心 会员管理 会员列表 充值列表 提现列表 赠送彩金 会员加扣款 会员加减打码量 产品管理 开奖记录 注单管理 产品列表 即时注单 产品预…" at bounding box center [65, 211] width 130 height 422
click at [58, 107] on link "会员列表" at bounding box center [72, 101] width 97 height 20
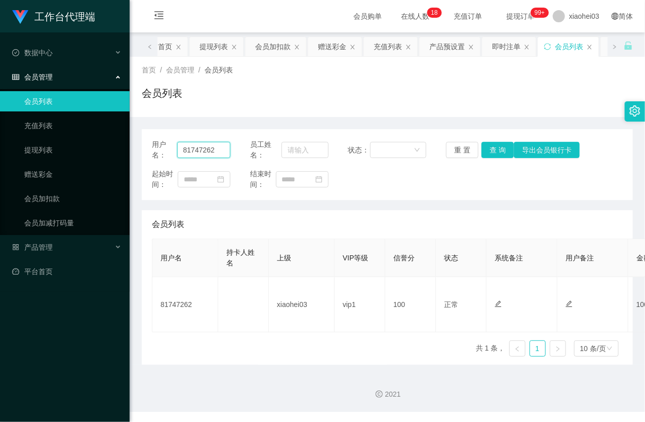
click at [195, 155] on input "81747262" at bounding box center [203, 150] width 53 height 16
paste input "耐心等待数据匹配完成，约2分钟"
click at [495, 152] on button "查 询" at bounding box center [498, 150] width 32 height 16
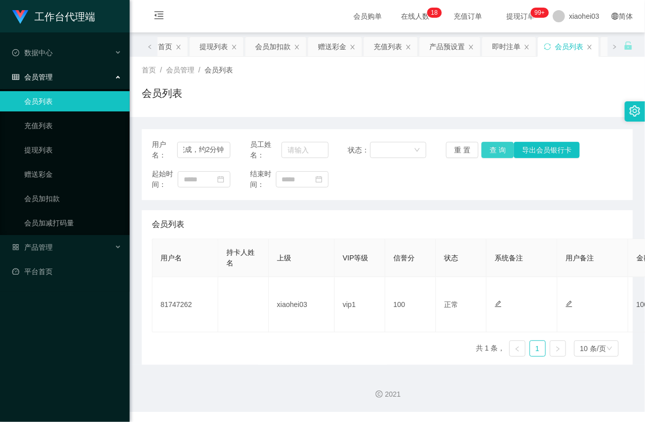
scroll to position [0, 0]
click at [494, 153] on div "重 置 查 询 导出会员银行卡" at bounding box center [485, 150] width 78 height 16
drag, startPoint x: 110, startPoint y: 308, endPoint x: 133, endPoint y: 282, distance: 34.4
click at [110, 308] on div "工作台代理端 数据中心 会员管理 会员列表 充值列表 提现列表 赠送彩金 会员加扣款 会员加减打码量 产品管理 开奖记录 注单管理 产品列表 即时注单 产品预…" at bounding box center [65, 211] width 130 height 422
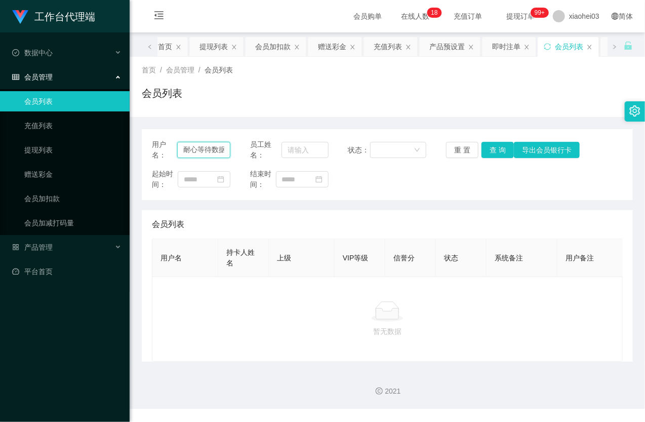
click at [208, 148] on input "耐心等待数据匹配完成，约2分钟" at bounding box center [203, 150] width 53 height 16
paste input "81747262"
type input "81747262"
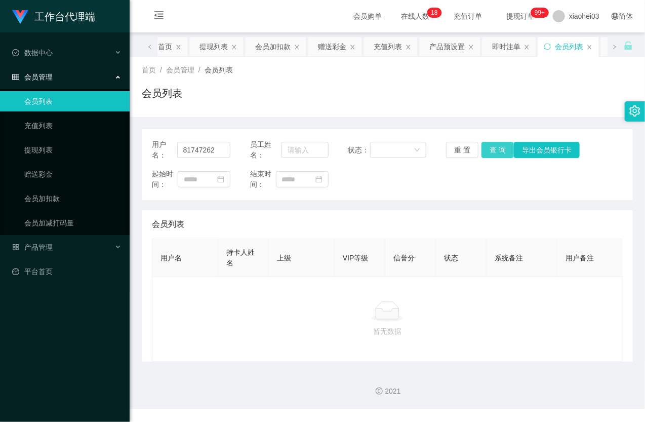
click at [497, 145] on button "查 询" at bounding box center [498, 150] width 32 height 16
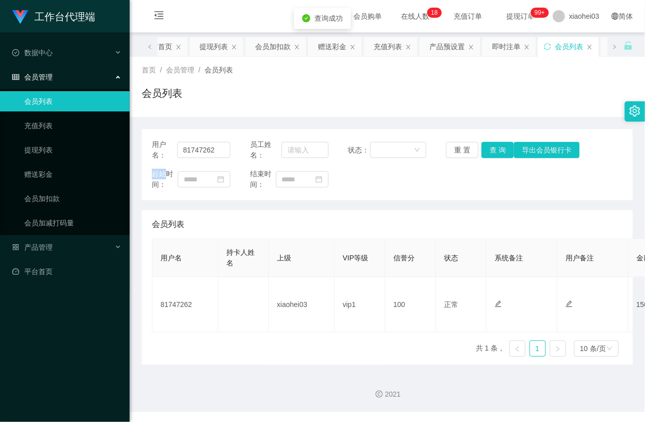
drag, startPoint x: 497, startPoint y: 144, endPoint x: 624, endPoint y: 1, distance: 191.6
click at [498, 144] on div "重 置 查 询 导出会员银行卡" at bounding box center [485, 150] width 78 height 16
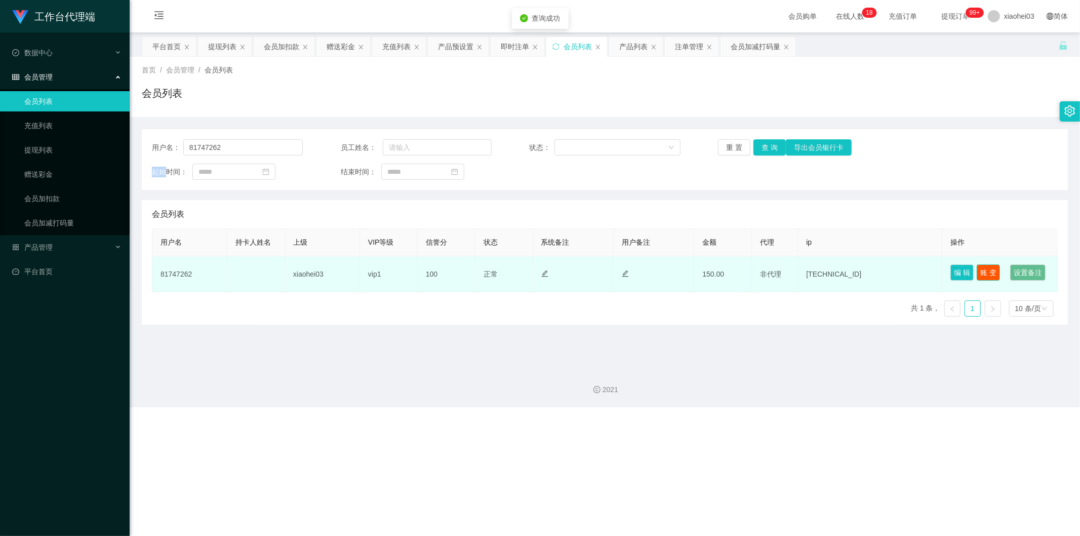
click at [645, 267] on button "账 变" at bounding box center [988, 272] width 23 height 16
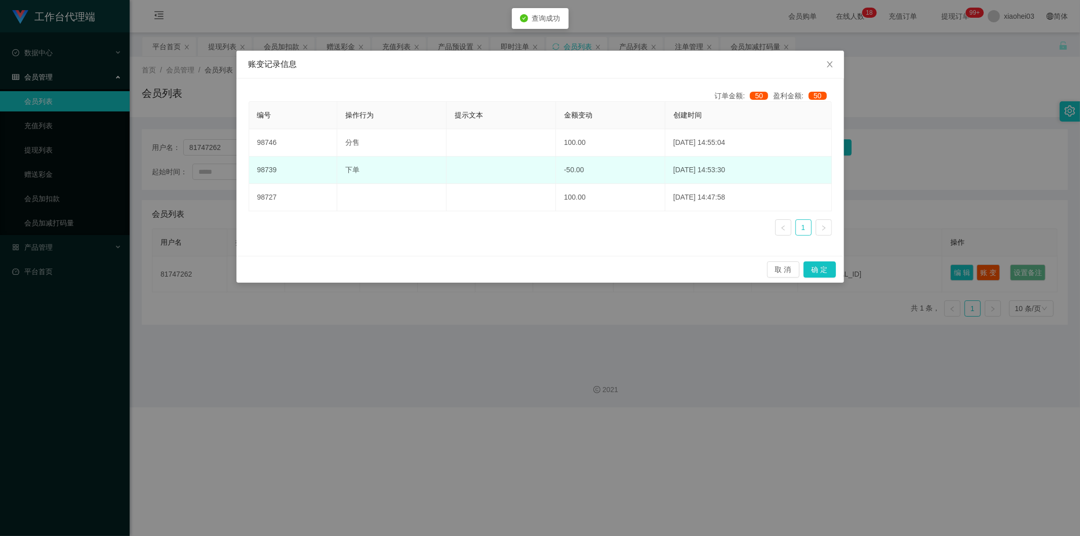
click at [506, 173] on td at bounding box center [501, 169] width 109 height 27
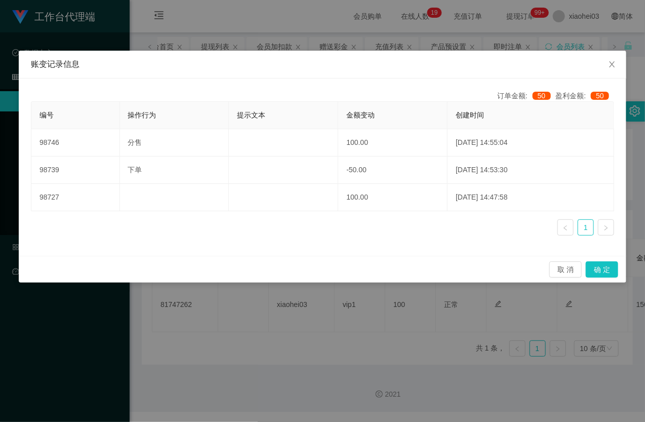
drag, startPoint x: 188, startPoint y: 333, endPoint x: 176, endPoint y: 316, distance: 20.8
click at [187, 332] on div "账变记录信息 订单金额: 50 盈利金额: 50 编号 操作行为 提示文本 金额变动 创建时间 98746 分售 100.00 2025-08-27 14:5…" at bounding box center [322, 211] width 645 height 422
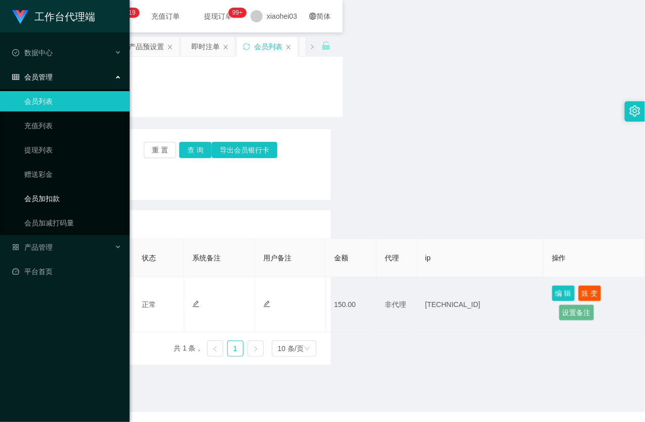
click at [53, 195] on link "会员加扣款" at bounding box center [72, 198] width 97 height 20
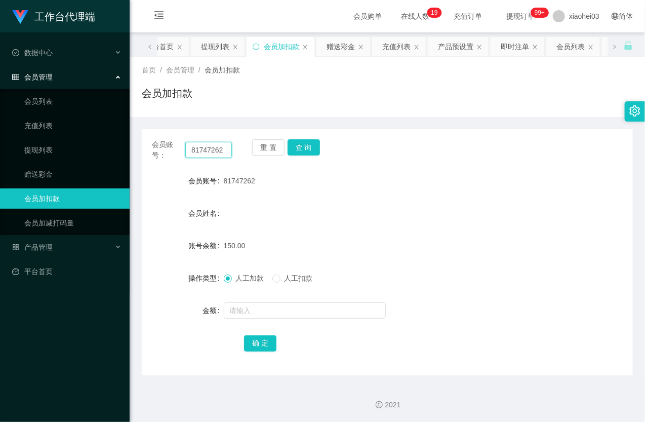
click at [213, 154] on input "81747262" at bounding box center [208, 150] width 47 height 16
paste input "yp123451"
type input "yp1234512"
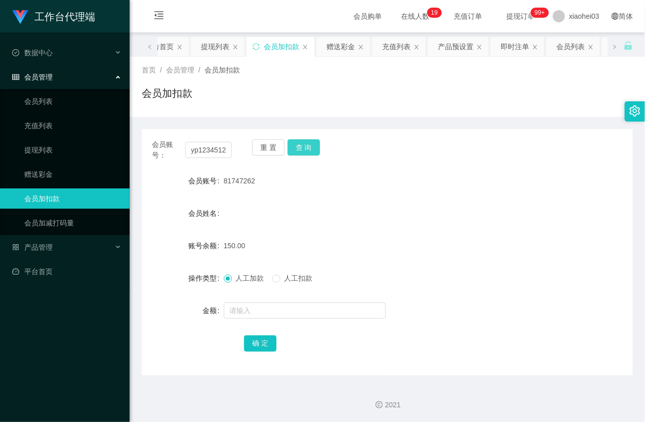
scroll to position [0, 0]
click at [307, 153] on button "查 询" at bounding box center [304, 147] width 32 height 16
drag, startPoint x: 307, startPoint y: 153, endPoint x: 296, endPoint y: 292, distance: 138.7
click at [307, 154] on div "重 置 查 询" at bounding box center [292, 149] width 80 height 21
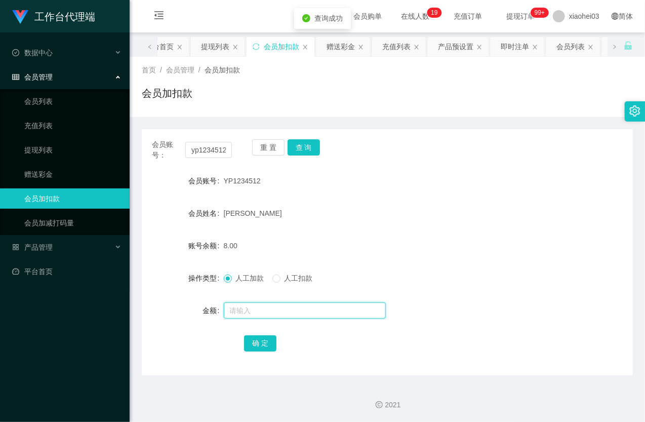
click at [271, 307] on input "text" at bounding box center [305, 310] width 162 height 16
type input "8"
click at [261, 346] on button "确 定" at bounding box center [260, 343] width 32 height 16
click at [409, 241] on div "16.00" at bounding box center [367, 245] width 287 height 20
click at [64, 147] on link "提现列表" at bounding box center [72, 150] width 97 height 20
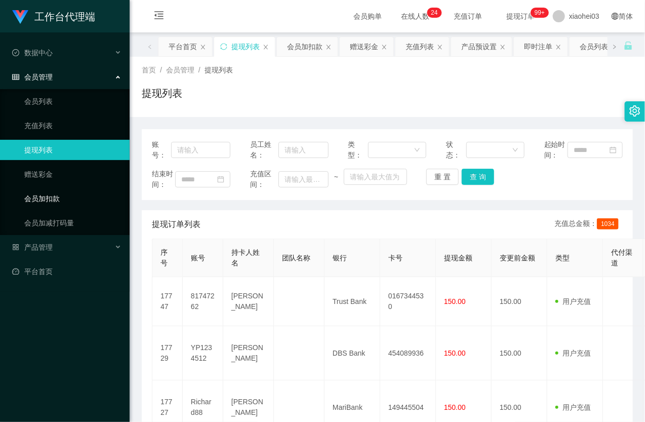
click at [71, 196] on link "会员加扣款" at bounding box center [72, 198] width 97 height 20
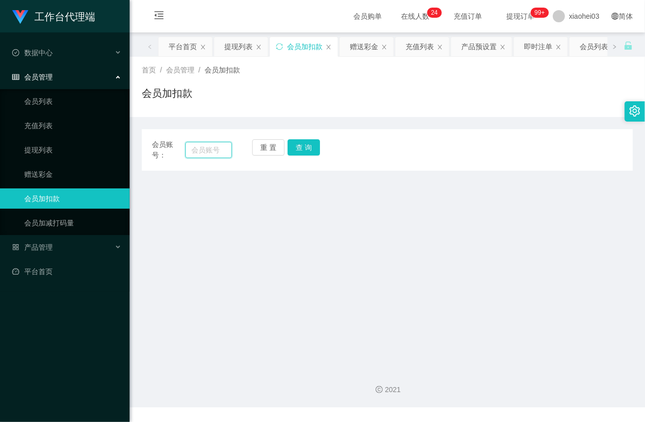
click at [210, 145] on input "text" at bounding box center [208, 150] width 47 height 16
paste input "81518009"
type input "81518009"
click at [299, 145] on button "查 询" at bounding box center [304, 147] width 32 height 16
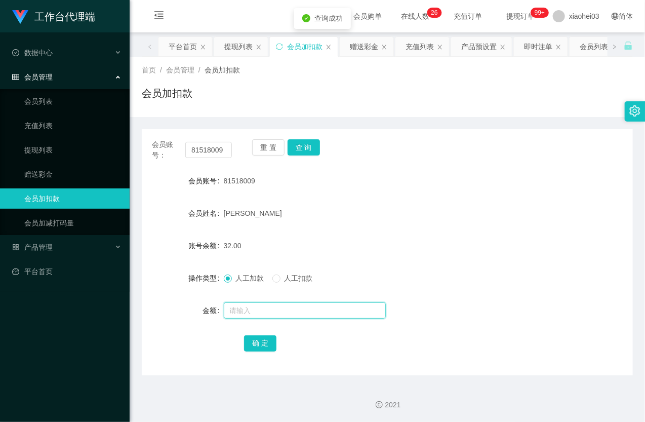
click at [259, 307] on input "text" at bounding box center [305, 310] width 162 height 16
type input "8"
click at [264, 340] on button "确 定" at bounding box center [260, 343] width 32 height 16
drag, startPoint x: 448, startPoint y: 205, endPoint x: 570, endPoint y: 27, distance: 215.6
click at [455, 196] on form "会员账号 81518009 会员姓名 Wong Yi Lun 账号余额 40.00 操作类型 人工加款 人工扣款 金额 确 定" at bounding box center [387, 262] width 491 height 182
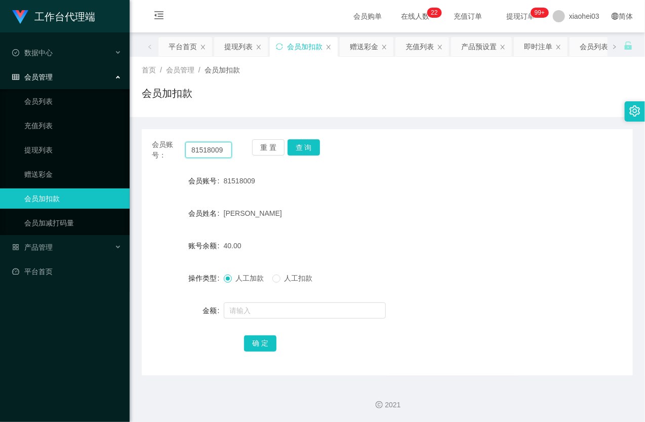
click at [210, 150] on input "81518009" at bounding box center [208, 150] width 47 height 16
paste input "[PERSON_NAME]"
type input "[PERSON_NAME]"
click at [302, 146] on button "查 询" at bounding box center [304, 147] width 32 height 16
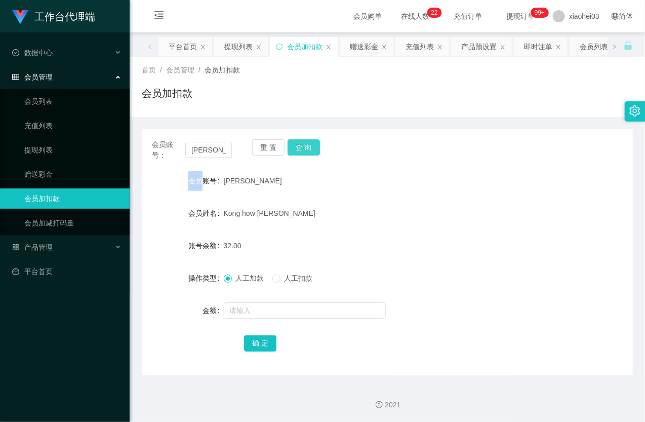
click at [302, 146] on div "重 置 查 询" at bounding box center [292, 149] width 80 height 21
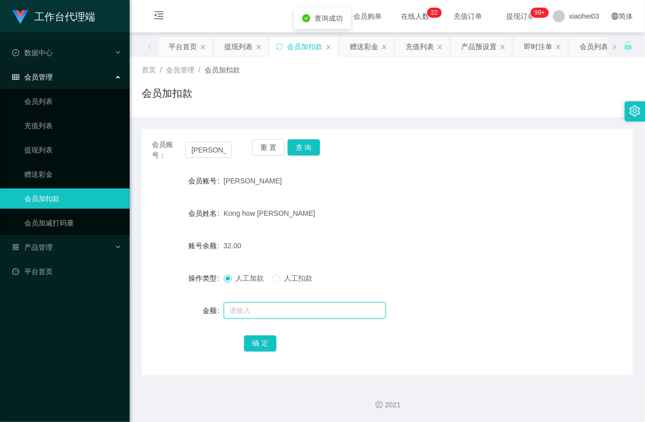
drag, startPoint x: 266, startPoint y: 311, endPoint x: 266, endPoint y: 306, distance: 5.1
click at [265, 311] on input "text" at bounding box center [305, 310] width 162 height 16
type input "8"
click at [262, 338] on button "确 定" at bounding box center [260, 343] width 32 height 16
drag, startPoint x: 372, startPoint y: 249, endPoint x: 379, endPoint y: 237, distance: 14.1
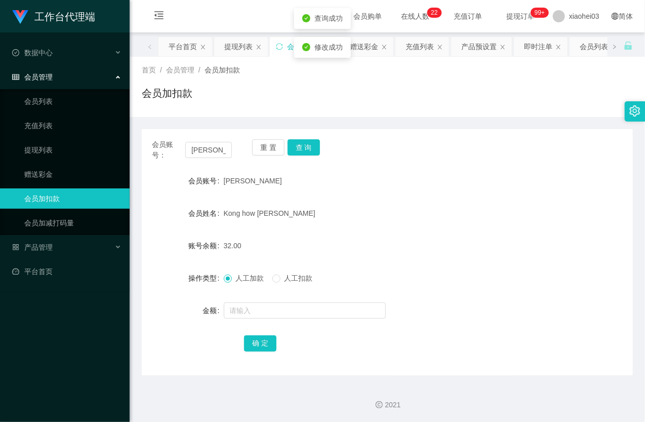
click at [376, 241] on div "32.00" at bounding box center [367, 245] width 287 height 20
click at [215, 148] on input "[PERSON_NAME]" at bounding box center [208, 150] width 47 height 16
paste input "81376828"
type input "81376828"
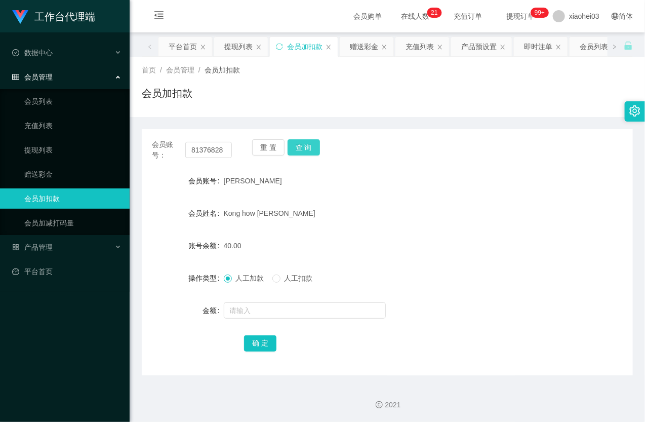
click at [305, 147] on button "查 询" at bounding box center [304, 147] width 32 height 16
click at [305, 147] on div "重 置 查 询" at bounding box center [292, 149] width 80 height 21
click at [254, 299] on form "会员账号 81376828 会员姓名 luoyikun 账号余额 24.00 操作类型 人工加款 人工扣款 金额 确 定" at bounding box center [387, 262] width 491 height 182
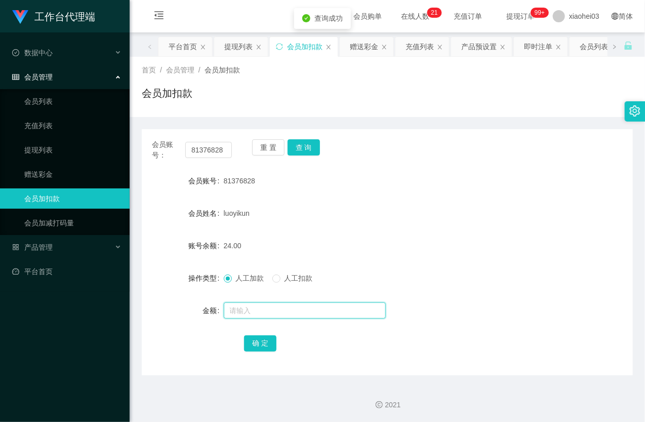
click at [254, 305] on input "text" at bounding box center [305, 310] width 162 height 16
type input "300"
drag, startPoint x: 257, startPoint y: 342, endPoint x: 270, endPoint y: 333, distance: 16.3
click at [257, 342] on button "确 定" at bounding box center [260, 343] width 32 height 16
click at [406, 213] on div "luoyikun" at bounding box center [367, 213] width 287 height 20
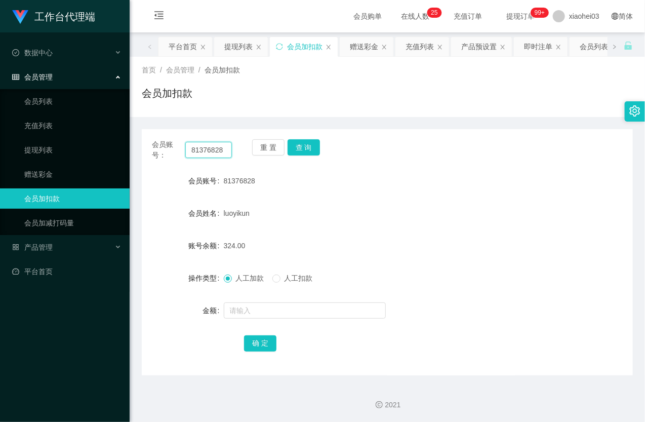
click at [210, 148] on input "81376828" at bounding box center [208, 150] width 47 height 16
paste input "[PERSON_NAME]"
click at [304, 149] on button "查 询" at bounding box center [304, 147] width 32 height 16
click at [304, 149] on div "重 置 查 询" at bounding box center [292, 149] width 80 height 21
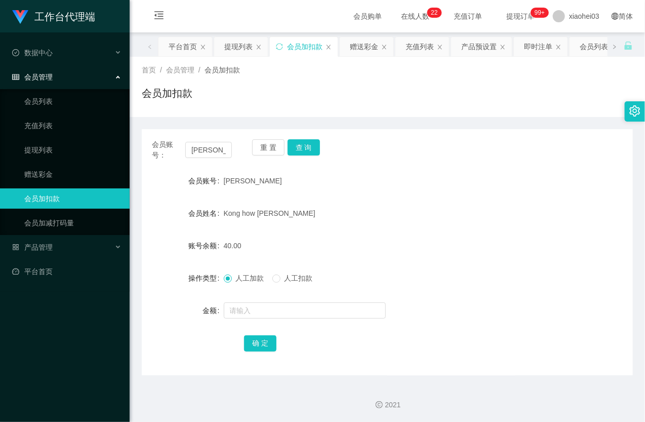
drag, startPoint x: 433, startPoint y: 191, endPoint x: 403, endPoint y: 201, distance: 31.9
click at [434, 191] on form "会员账号 Samson 会员姓名 Kong how Yin 账号余额 40.00 操作类型 人工加款 人工扣款 金额 确 定" at bounding box center [387, 262] width 491 height 182
click at [209, 154] on input "[PERSON_NAME]" at bounding box center [208, 150] width 47 height 16
paste input "81376828"
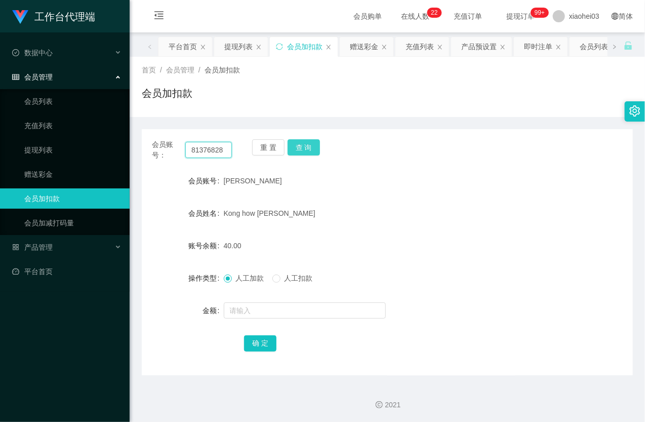
type input "81376828"
click at [307, 145] on button "查 询" at bounding box center [304, 147] width 32 height 16
click at [307, 146] on div "重 置 查 询" at bounding box center [292, 149] width 80 height 21
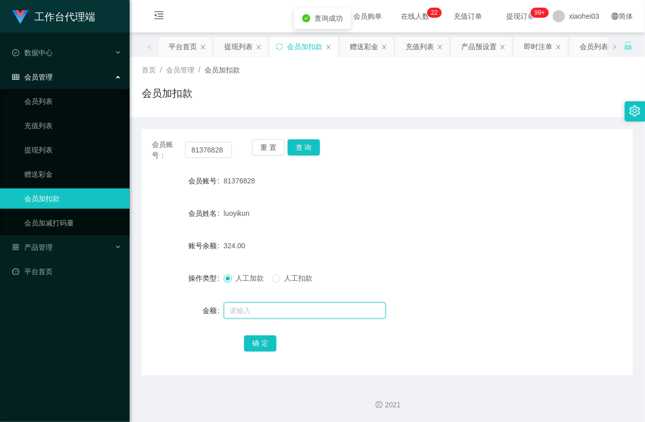
click at [261, 310] on input "text" at bounding box center [305, 310] width 162 height 16
type input "8"
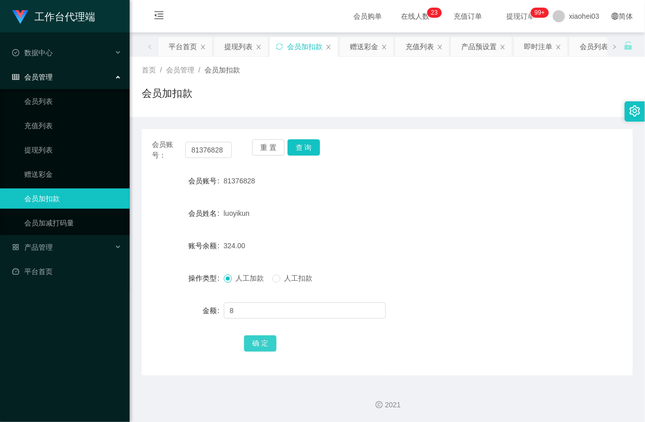
click at [262, 340] on button "确 定" at bounding box center [260, 343] width 32 height 16
drag, startPoint x: 308, startPoint y: 259, endPoint x: 490, endPoint y: 28, distance: 294.2
click at [309, 259] on form "会员账号 81376828 会员姓名 luoyikun 账号余额 332.00 操作类型 人工加款 人工扣款 金额 确 定" at bounding box center [387, 262] width 491 height 182
click at [210, 148] on input "81376828" at bounding box center [208, 150] width 47 height 16
click at [211, 148] on input "81376828" at bounding box center [208, 150] width 47 height 16
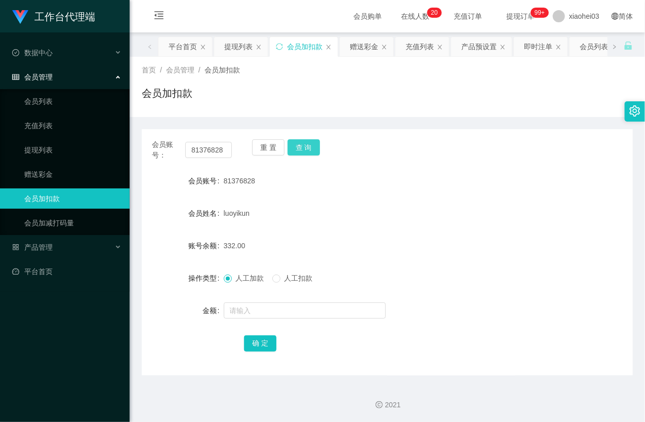
click at [302, 147] on button "查 询" at bounding box center [304, 147] width 32 height 16
click at [302, 147] on div "重 置 查 询" at bounding box center [292, 149] width 80 height 21
click at [302, 147] on button "查 询" at bounding box center [304, 147] width 32 height 16
click at [226, 147] on input "81376828" at bounding box center [208, 150] width 47 height 16
click at [53, 145] on link "提现列表" at bounding box center [72, 150] width 97 height 20
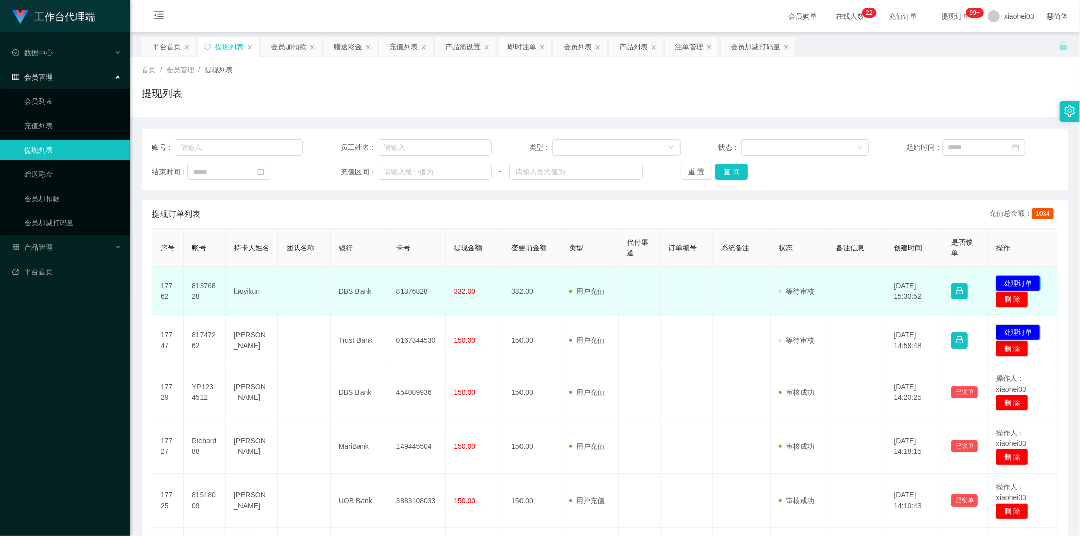
click at [1016, 279] on button "处理订单" at bounding box center [1018, 283] width 45 height 16
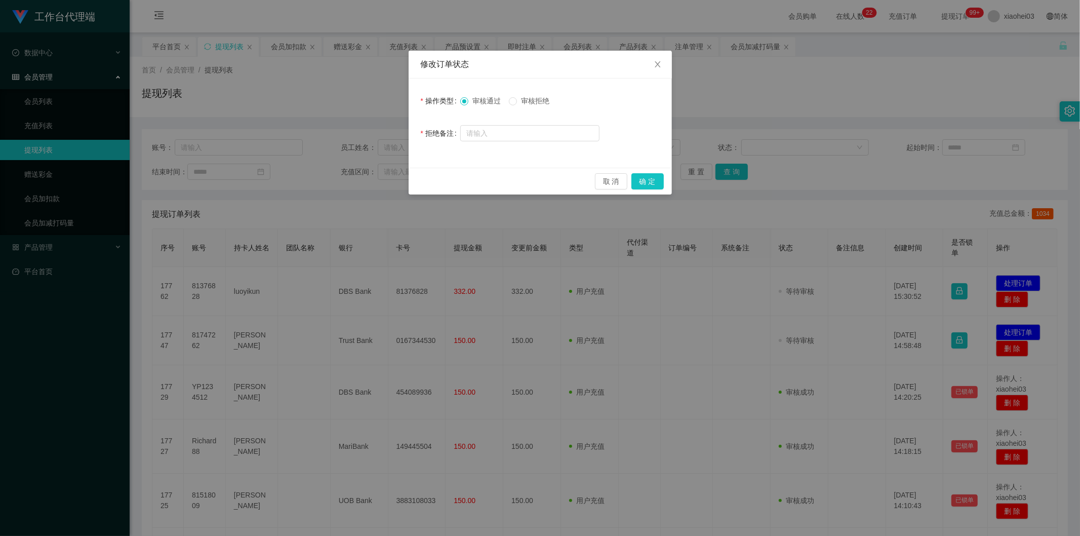
click at [542, 104] on span "审核拒绝" at bounding box center [535, 101] width 36 height 8
click at [546, 133] on input "text" at bounding box center [529, 133] width 139 height 16
type input "数据任务未完成禁止提现"
drag, startPoint x: 641, startPoint y: 178, endPoint x: 648, endPoint y: 167, distance: 13.5
click at [641, 178] on button "确 定" at bounding box center [647, 181] width 32 height 16
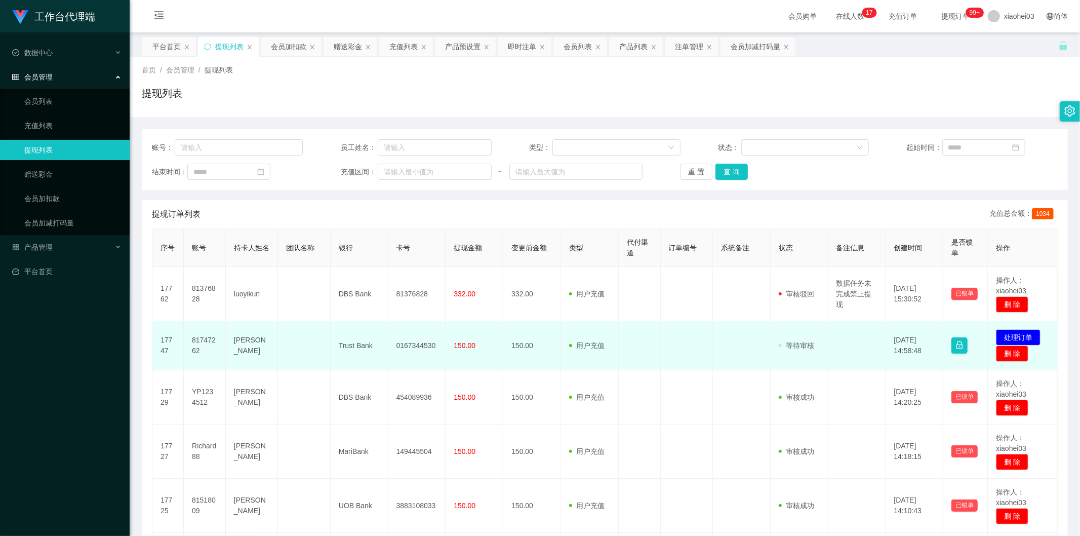
drag, startPoint x: 513, startPoint y: 345, endPoint x: 462, endPoint y: 351, distance: 51.1
click at [512, 345] on td "150.00" at bounding box center [532, 345] width 58 height 49
click at [199, 342] on td "81747262" at bounding box center [205, 345] width 42 height 49
copy td "81747262"
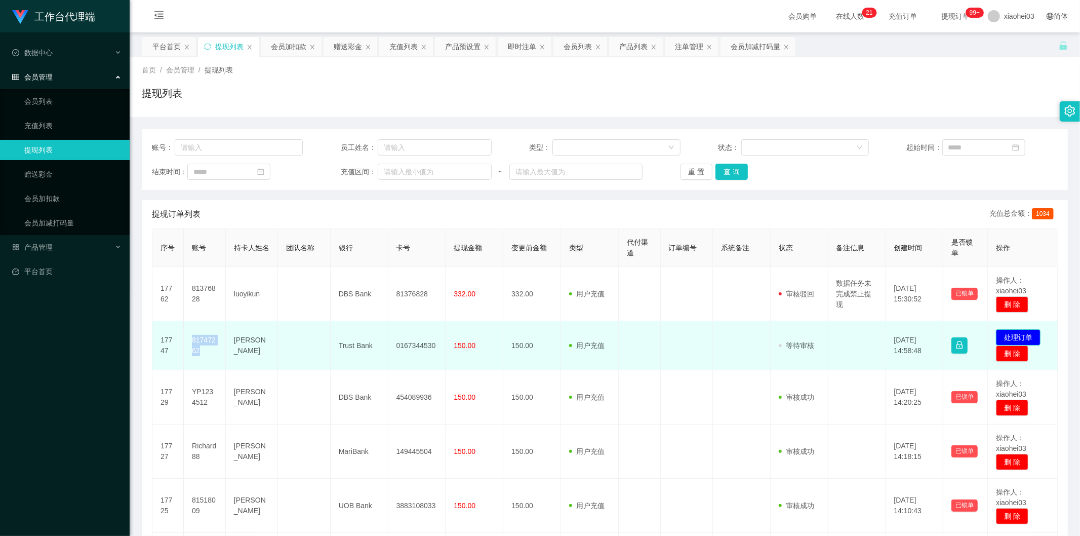
click at [1011, 332] on button "处理订单" at bounding box center [1018, 337] width 45 height 16
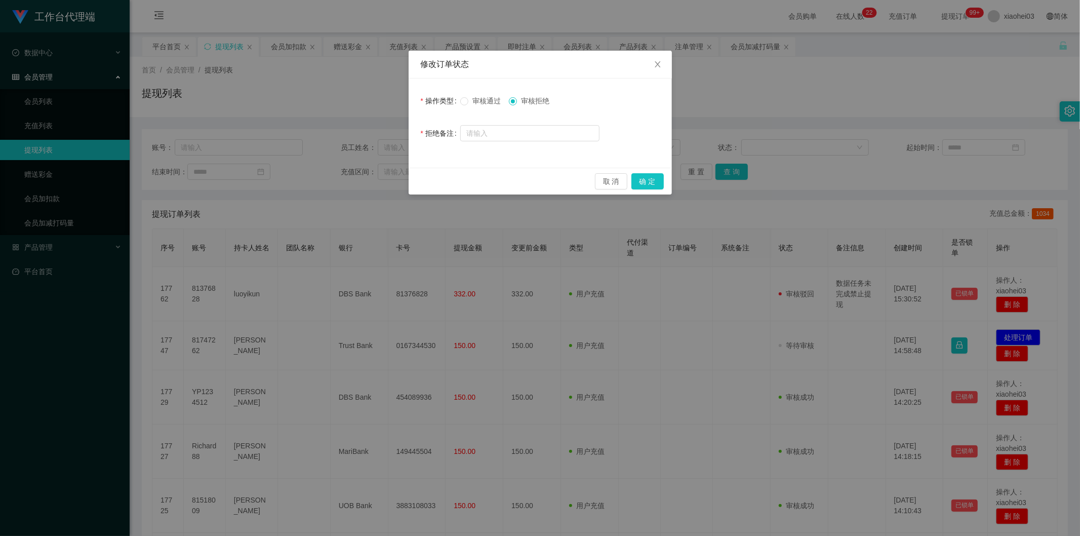
click at [473, 100] on span "审核通过" at bounding box center [486, 101] width 36 height 8
click at [645, 180] on button "确 定" at bounding box center [647, 181] width 32 height 16
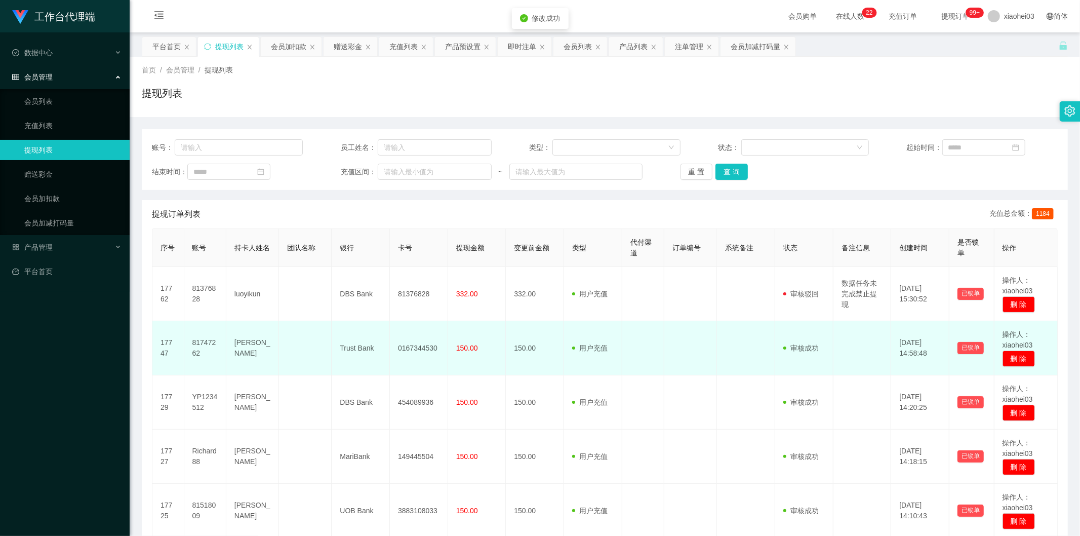
click at [582, 325] on td "用户充值 人工扣款" at bounding box center [593, 348] width 58 height 54
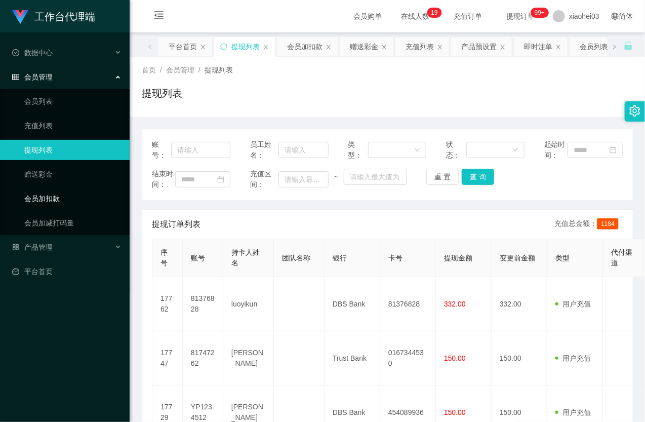
drag, startPoint x: 76, startPoint y: 197, endPoint x: 97, endPoint y: 188, distance: 22.2
click at [76, 197] on link "会员加扣款" at bounding box center [72, 198] width 97 height 20
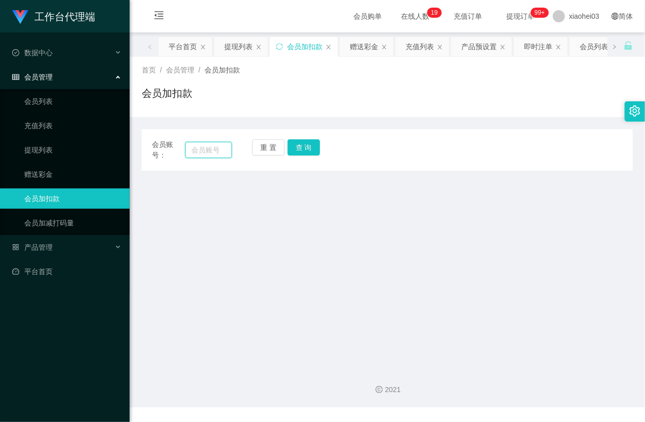
click at [197, 148] on input "text" at bounding box center [208, 150] width 47 height 16
paste input "[PERSON_NAME]"
type input "[PERSON_NAME]"
click at [309, 140] on button "查 询" at bounding box center [304, 147] width 32 height 16
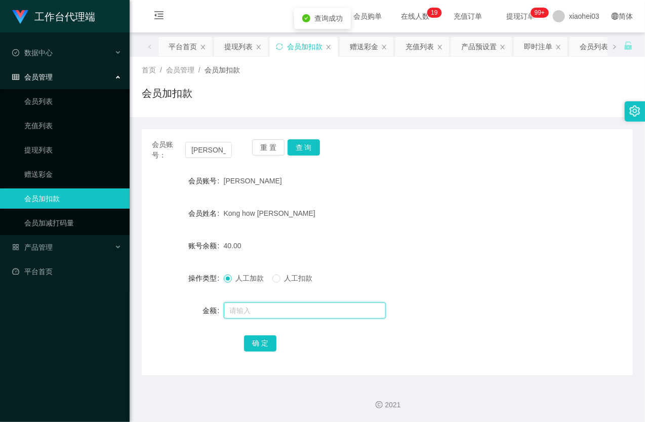
drag, startPoint x: 245, startPoint y: 313, endPoint x: 262, endPoint y: 310, distance: 17.9
click at [245, 313] on input "text" at bounding box center [305, 310] width 162 height 16
type input "300"
drag, startPoint x: 262, startPoint y: 343, endPoint x: 279, endPoint y: 325, distance: 25.1
click at [262, 343] on button "确 定" at bounding box center [260, 343] width 32 height 16
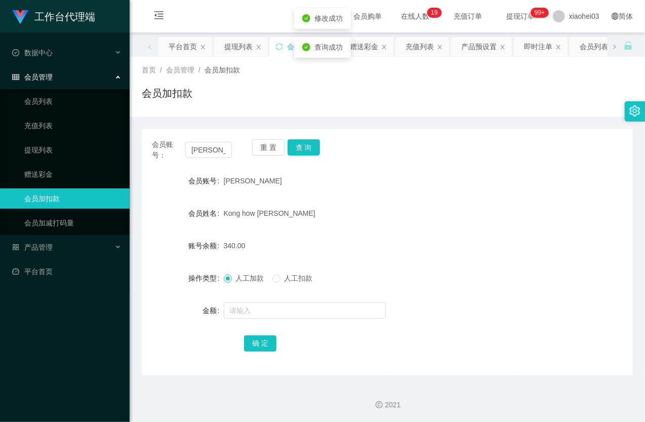
click at [354, 202] on form "会员账号 Samson 会员姓名 Kong how Yin 账号余额 340.00 操作类型 人工加款 人工扣款 金额 确 定" at bounding box center [387, 262] width 491 height 182
click at [55, 144] on link "提现列表" at bounding box center [72, 150] width 97 height 20
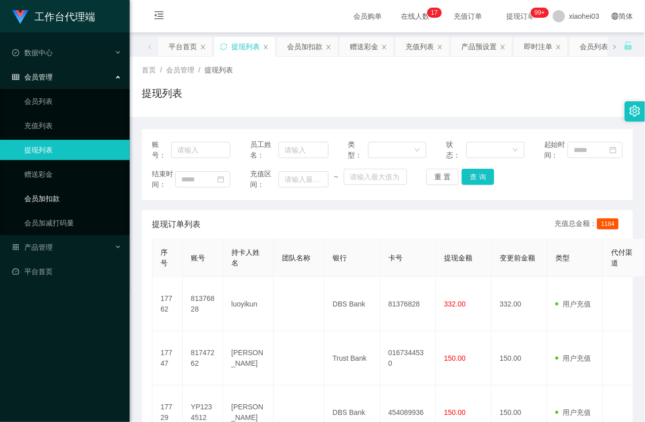
drag, startPoint x: 51, startPoint y: 202, endPoint x: 92, endPoint y: 199, distance: 40.6
click at [51, 201] on link "会员加扣款" at bounding box center [72, 198] width 97 height 20
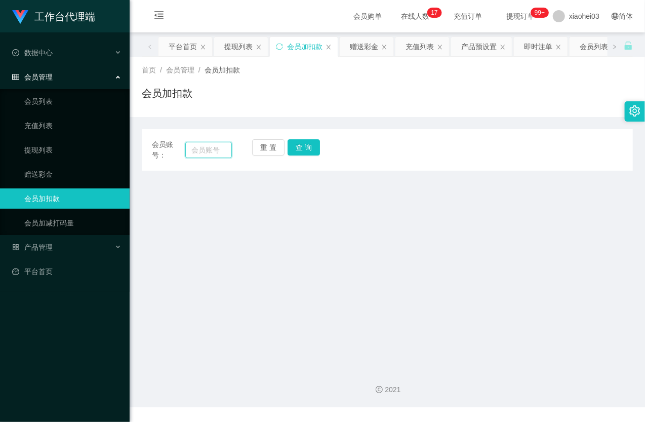
drag, startPoint x: 211, startPoint y: 153, endPoint x: 240, endPoint y: 157, distance: 29.1
click at [211, 153] on input "text" at bounding box center [208, 150] width 47 height 16
paste input "81518009"
type input "81518009"
click at [313, 147] on button "查 询" at bounding box center [304, 147] width 32 height 16
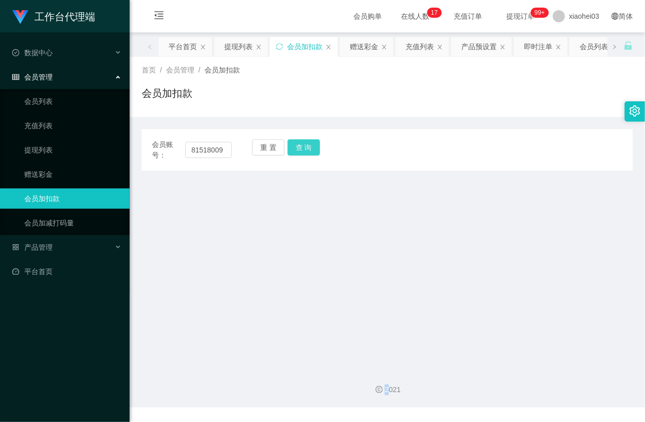
click at [313, 147] on div "重 置 查 询" at bounding box center [292, 149] width 80 height 21
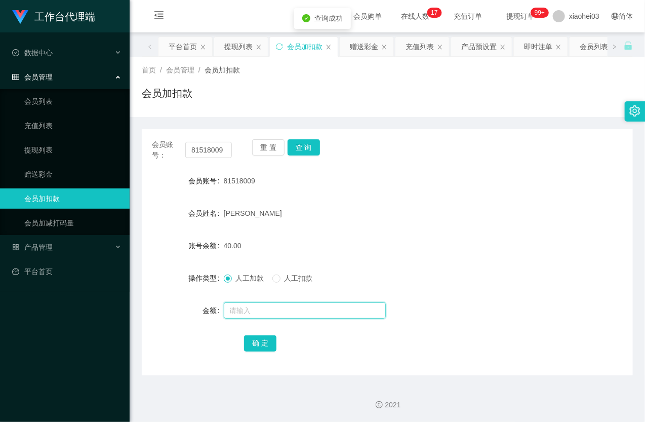
click at [262, 310] on input "text" at bounding box center [305, 310] width 162 height 16
type input "100"
click at [265, 338] on button "确 定" at bounding box center [260, 343] width 32 height 16
click at [371, 257] on form "会员账号 81518009 会员姓名 Wong Yi Lun 账号余额 140.00 操作类型 人工加款 人工扣款 金额 确 定" at bounding box center [387, 262] width 491 height 182
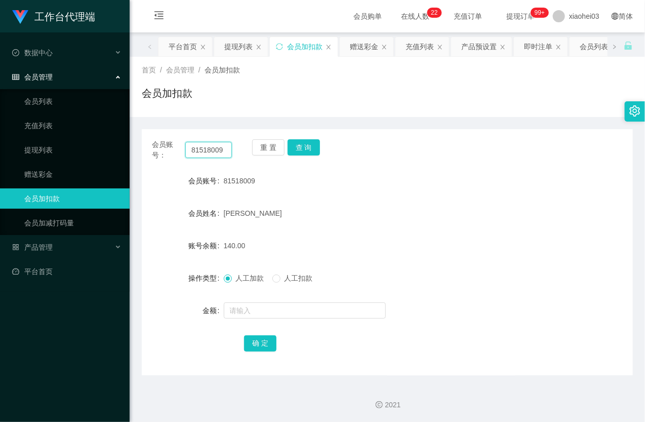
click at [211, 154] on input "81518009" at bounding box center [208, 150] width 47 height 16
drag, startPoint x: 211, startPoint y: 154, endPoint x: 260, endPoint y: 158, distance: 49.8
click at [211, 155] on input "81518009" at bounding box center [208, 150] width 47 height 16
paste input "[PERSON_NAME]"
click at [301, 153] on button "查 询" at bounding box center [304, 147] width 32 height 16
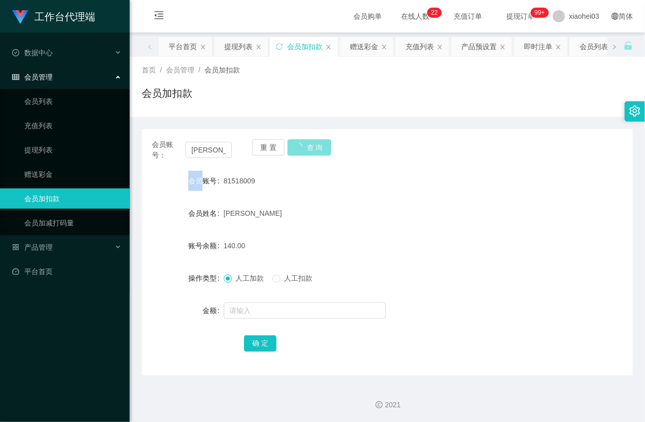
click at [301, 153] on div "重 置 查 询" at bounding box center [292, 149] width 80 height 21
drag, startPoint x: 461, startPoint y: 351, endPoint x: 369, endPoint y: 254, distance: 134.3
click at [453, 344] on div "确 定" at bounding box center [387, 343] width 287 height 20
click at [209, 151] on input "[PERSON_NAME]" at bounding box center [208, 150] width 47 height 16
drag, startPoint x: 209, startPoint y: 151, endPoint x: 237, endPoint y: 154, distance: 28.6
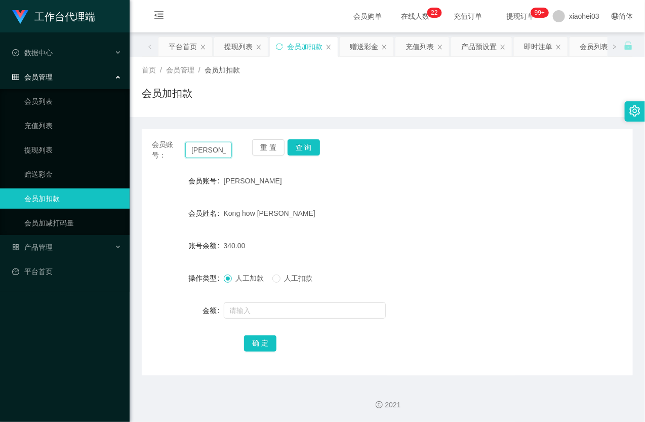
click at [209, 151] on input "[PERSON_NAME]" at bounding box center [208, 150] width 47 height 16
paste input "81376828"
click at [307, 152] on button "查 询" at bounding box center [304, 147] width 32 height 16
click at [307, 152] on div "重 置 查 询" at bounding box center [292, 149] width 80 height 21
click at [207, 144] on input "81376828" at bounding box center [208, 150] width 47 height 16
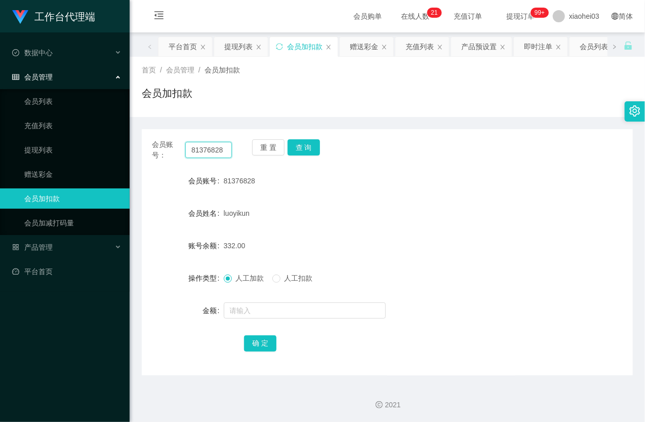
click at [207, 144] on input "81376828" at bounding box center [208, 150] width 47 height 16
paste input "856119"
type input "81856119"
click at [301, 149] on button "查 询" at bounding box center [304, 147] width 32 height 16
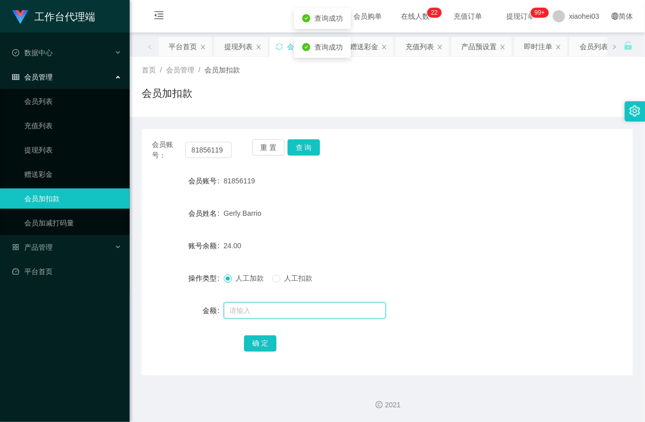
click at [254, 310] on input "text" at bounding box center [305, 310] width 162 height 16
type input "8"
click at [249, 348] on button "确 定" at bounding box center [260, 343] width 32 height 16
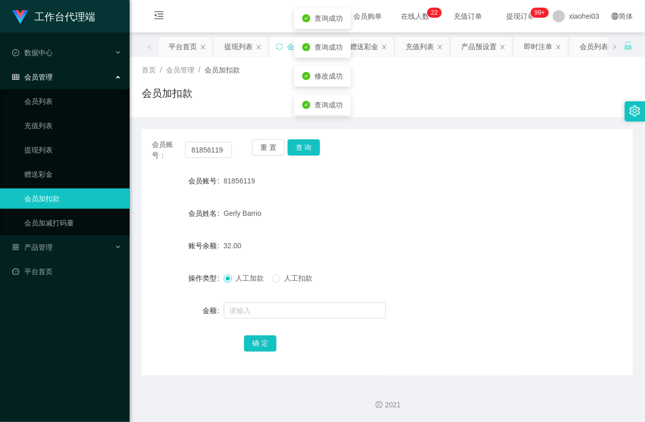
click at [380, 238] on div "32.00" at bounding box center [367, 245] width 287 height 20
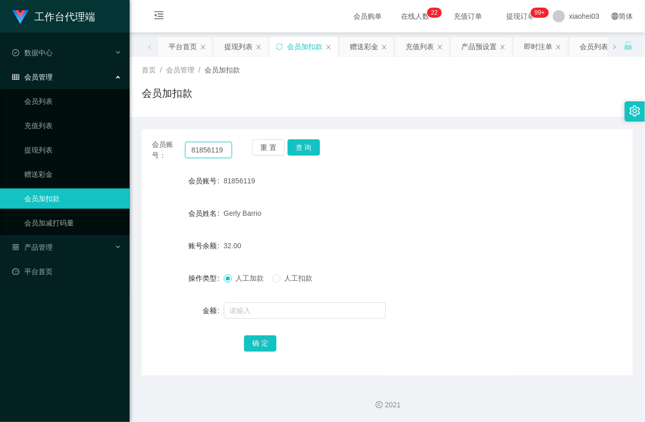
click at [213, 146] on input "81856119" at bounding box center [208, 150] width 47 height 16
paste input "Richard88"
type input "Richard88"
click at [316, 148] on button "查 询" at bounding box center [304, 147] width 32 height 16
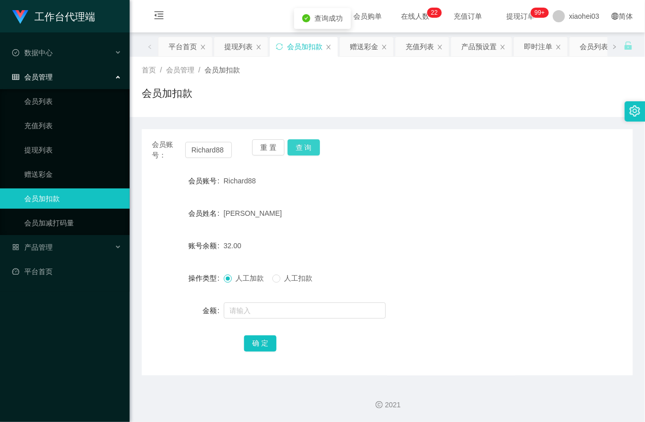
click at [305, 147] on button "查 询" at bounding box center [304, 147] width 32 height 16
click at [255, 311] on input "text" at bounding box center [305, 310] width 162 height 16
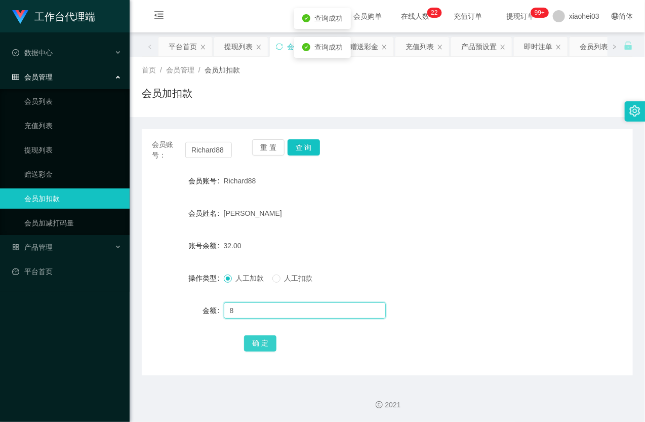
type input "8"
drag, startPoint x: 258, startPoint y: 340, endPoint x: 351, endPoint y: 262, distance: 121.2
click at [259, 340] on button "确 定" at bounding box center [260, 343] width 32 height 16
drag, startPoint x: 378, startPoint y: 234, endPoint x: 502, endPoint y: 90, distance: 190.0
click at [384, 229] on form "会员账号 Richard88 会员姓名 Kuan shaw chuan 账号余额 32.00 操作类型 人工加款 人工扣款 金额 确 定" at bounding box center [387, 262] width 491 height 182
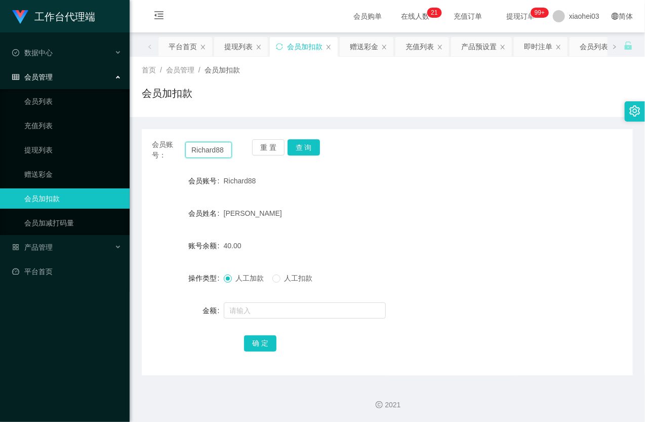
click at [204, 154] on input "Richard88" at bounding box center [208, 150] width 47 height 16
paste input "yp1234512"
type input "yp1234512"
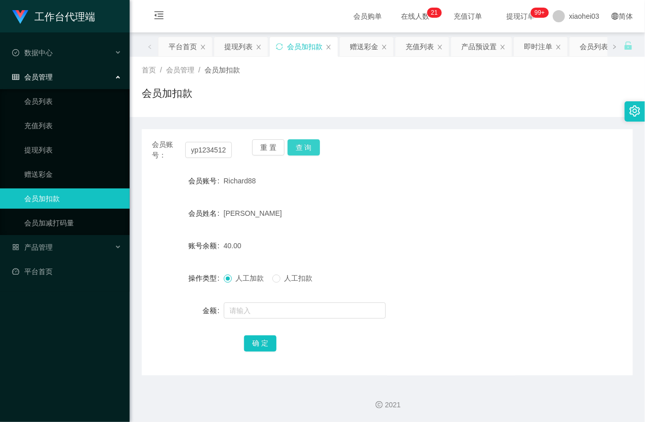
click at [315, 153] on button "查 询" at bounding box center [304, 147] width 32 height 16
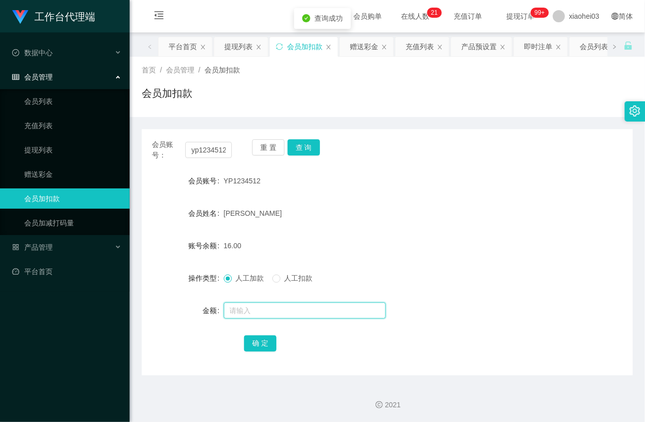
click at [256, 315] on input "text" at bounding box center [305, 310] width 162 height 16
type input "8"
click at [265, 337] on button "确 定" at bounding box center [260, 343] width 32 height 16
click at [31, 174] on link "赠送彩金" at bounding box center [72, 174] width 97 height 20
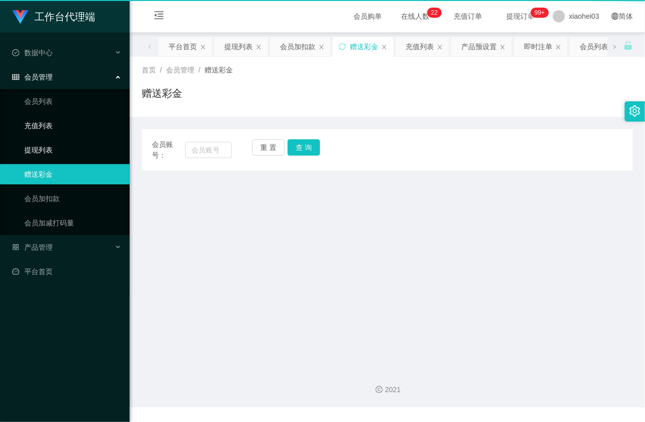
drag, startPoint x: 43, startPoint y: 139, endPoint x: 45, endPoint y: 130, distance: 9.8
click at [43, 140] on link "提现列表" at bounding box center [72, 150] width 97 height 20
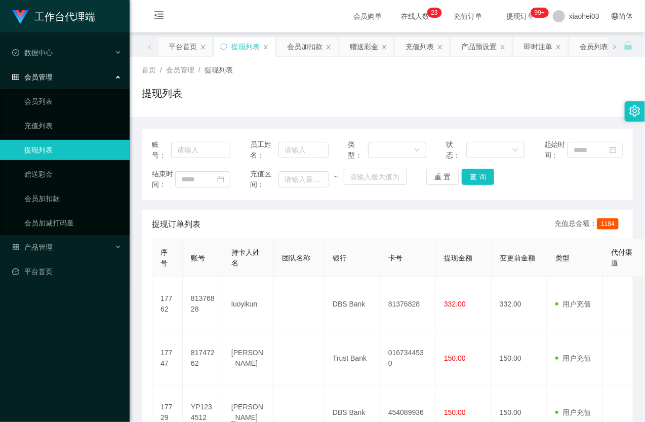
click at [495, 90] on div "提现列表" at bounding box center [387, 97] width 491 height 23
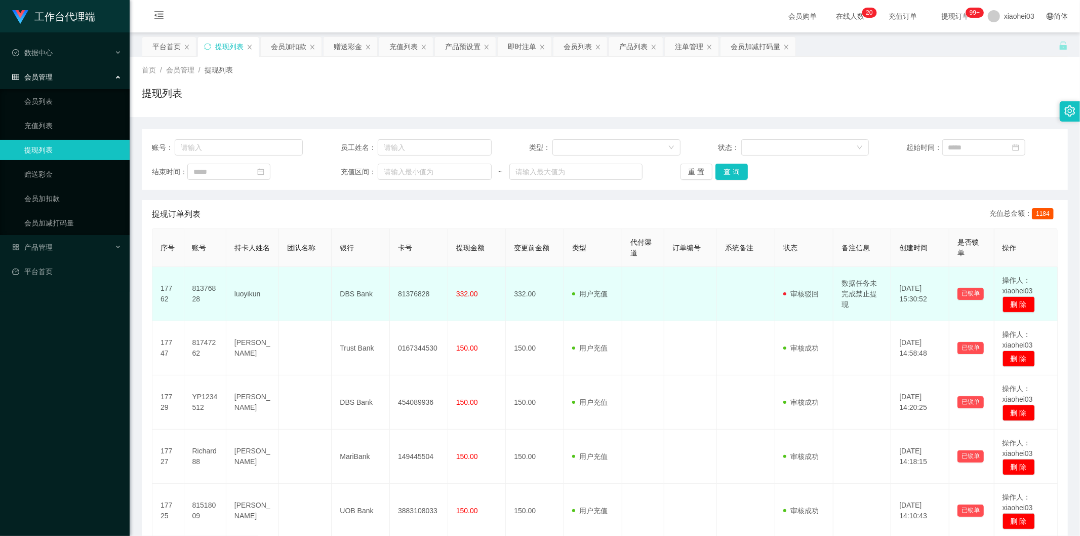
click at [847, 296] on td "数据任务未完成禁止提现" at bounding box center [863, 294] width 58 height 54
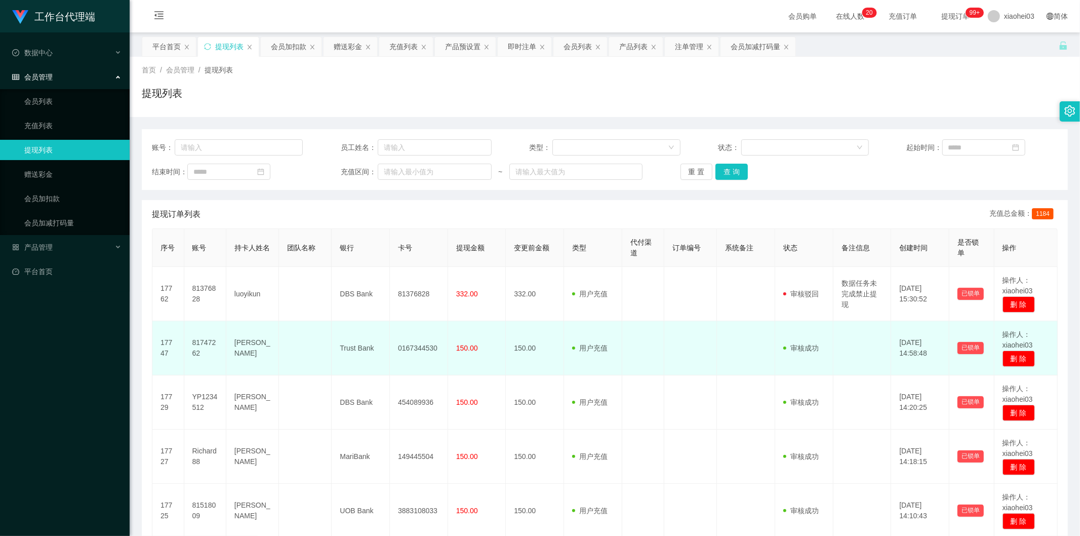
click at [782, 334] on td "审核驳回 审核成功 等待审核" at bounding box center [804, 348] width 58 height 54
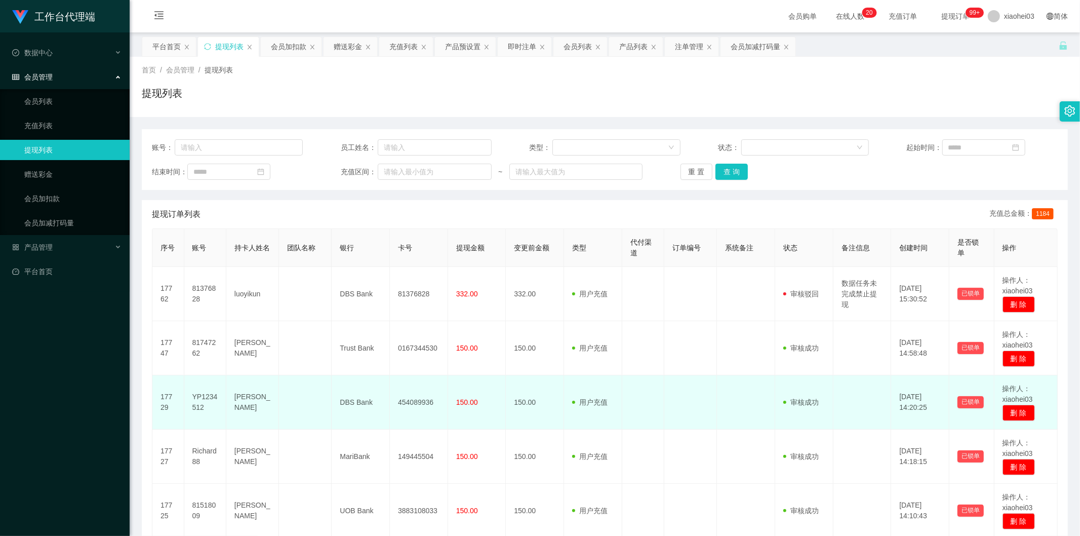
drag, startPoint x: 745, startPoint y: 403, endPoint x: 738, endPoint y: 397, distance: 9.7
click at [744, 403] on td at bounding box center [746, 402] width 58 height 54
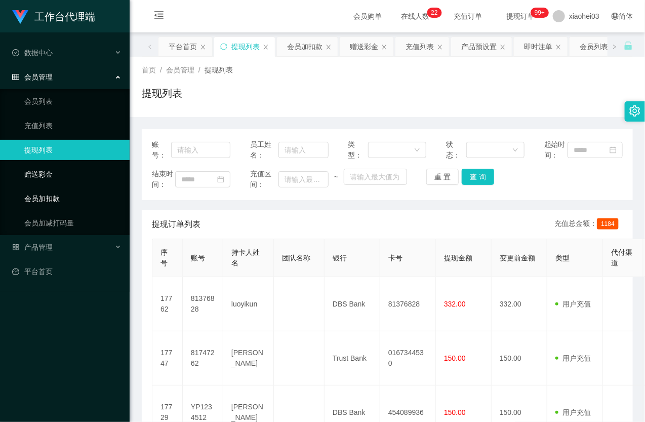
drag, startPoint x: 64, startPoint y: 181, endPoint x: 52, endPoint y: 197, distance: 20.4
click at [63, 181] on link "赠送彩金" at bounding box center [72, 174] width 97 height 20
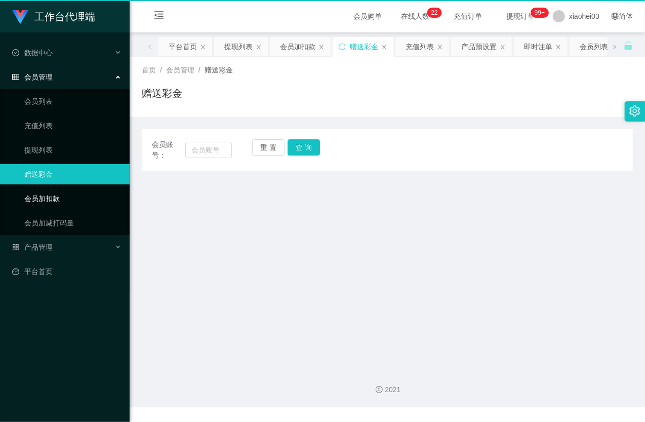
click at [51, 198] on link "会员加扣款" at bounding box center [72, 198] width 97 height 20
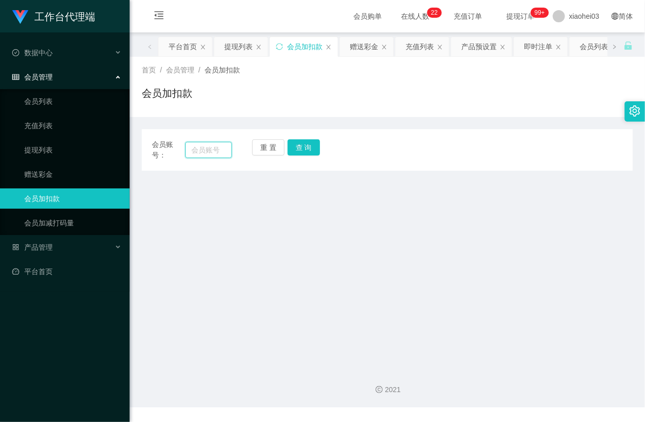
click at [212, 148] on input "text" at bounding box center [208, 150] width 47 height 16
paste input "Richard88"
type input "Richard88"
click at [312, 147] on button "查 询" at bounding box center [304, 147] width 32 height 16
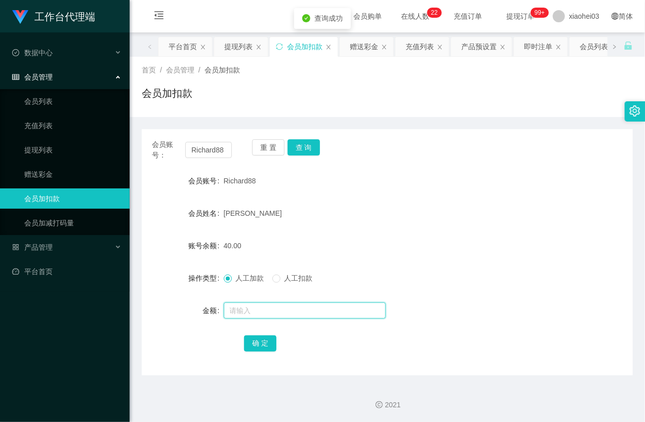
click at [239, 311] on input "text" at bounding box center [305, 310] width 162 height 16
type input "8"
click at [266, 341] on button "确 定" at bounding box center [260, 343] width 32 height 16
click at [328, 223] on div "[PERSON_NAME]" at bounding box center [367, 213] width 287 height 20
click at [59, 150] on link "提现列表" at bounding box center [72, 150] width 97 height 20
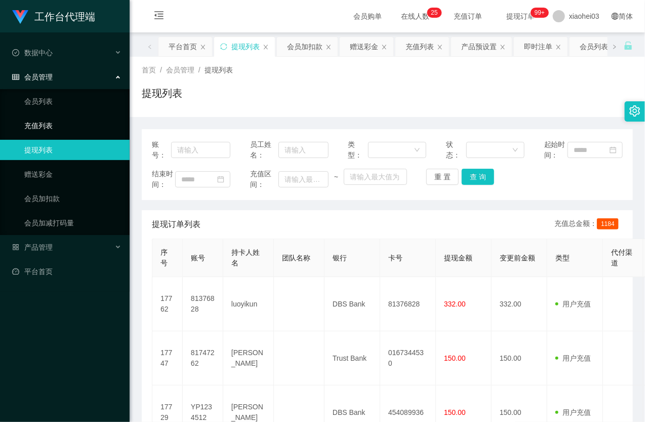
click at [43, 149] on link "提现列表" at bounding box center [72, 150] width 97 height 20
drag, startPoint x: 59, startPoint y: 176, endPoint x: 66, endPoint y: 179, distance: 7.3
click at [58, 176] on link "赠送彩金" at bounding box center [72, 174] width 97 height 20
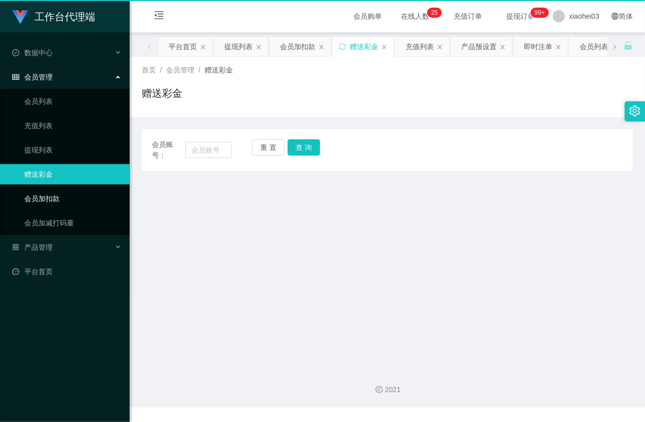
click at [68, 190] on link "会员加扣款" at bounding box center [72, 198] width 97 height 20
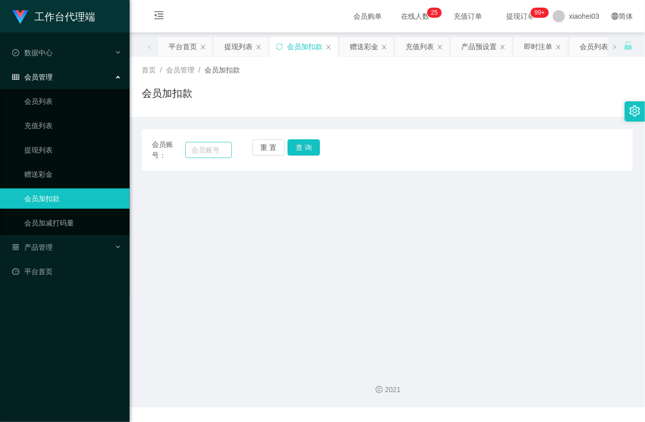
drag, startPoint x: 181, startPoint y: 152, endPoint x: 206, endPoint y: 152, distance: 24.8
click at [181, 152] on span "会员账号：" at bounding box center [168, 149] width 33 height 21
click at [206, 152] on input "text" at bounding box center [208, 150] width 47 height 16
paste input "yp1234512"
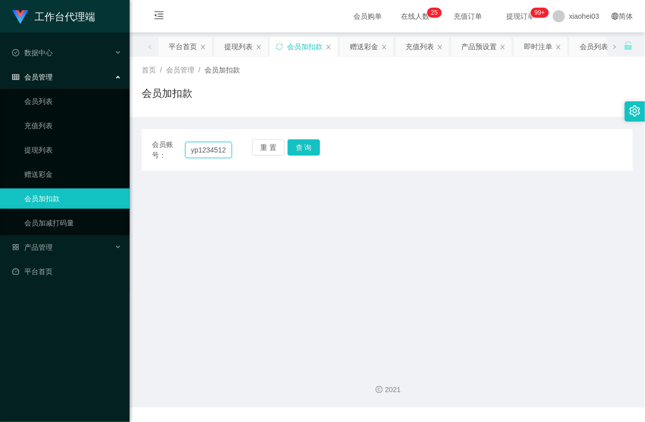
type input "yp1234512"
click at [322, 151] on div "重 置 查 询" at bounding box center [292, 149] width 80 height 21
click at [318, 149] on button "查 询" at bounding box center [304, 147] width 32 height 16
click at [318, 149] on button "查 询" at bounding box center [310, 147] width 44 height 16
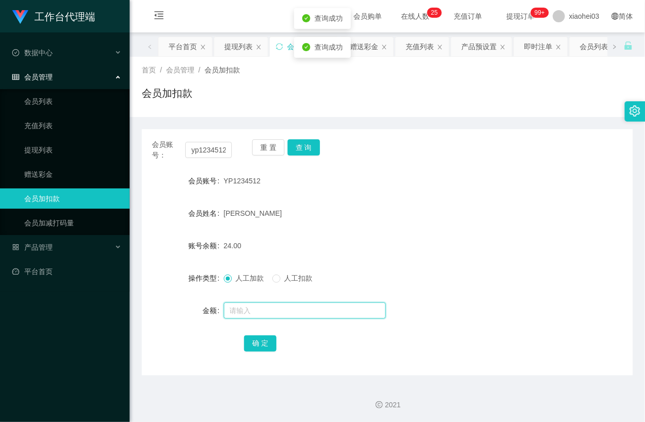
click at [267, 311] on input "text" at bounding box center [305, 310] width 162 height 16
type input "8"
click at [260, 342] on button "确 定" at bounding box center [260, 343] width 32 height 16
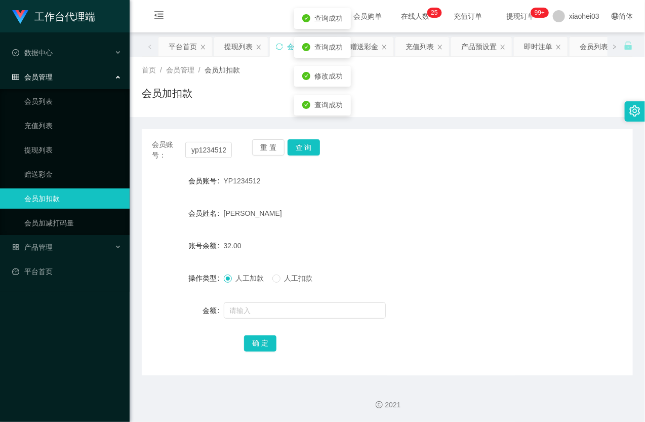
drag, startPoint x: 402, startPoint y: 208, endPoint x: 276, endPoint y: 208, distance: 125.6
click at [402, 208] on div "[PERSON_NAME]" at bounding box center [367, 213] width 287 height 20
click at [51, 142] on link "提现列表" at bounding box center [72, 150] width 97 height 20
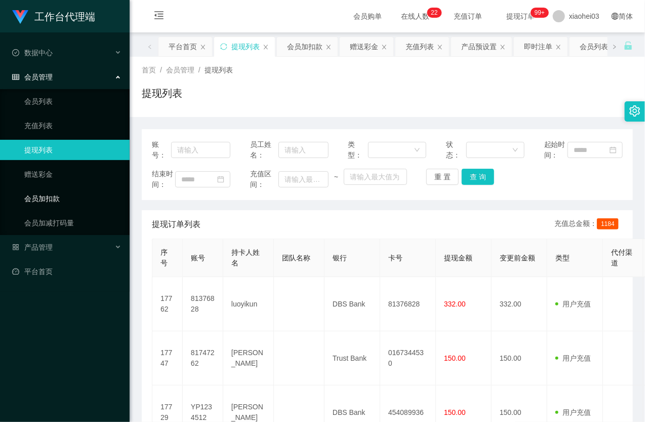
click at [74, 197] on link "会员加扣款" at bounding box center [72, 198] width 97 height 20
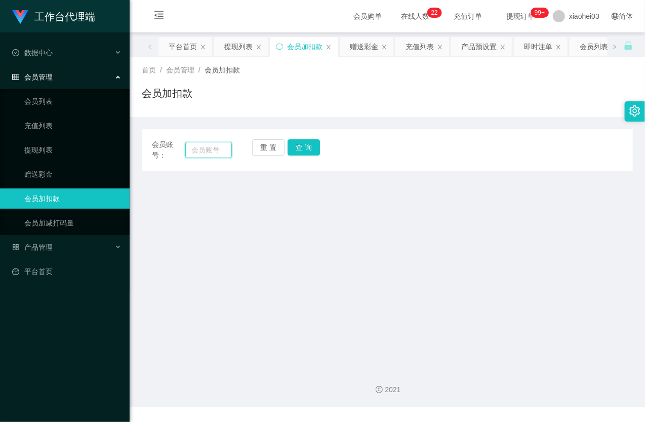
click at [207, 150] on input "text" at bounding box center [208, 150] width 47 height 16
paste input "81747262"
type input "81747262"
click at [308, 150] on button "查 询" at bounding box center [304, 147] width 32 height 16
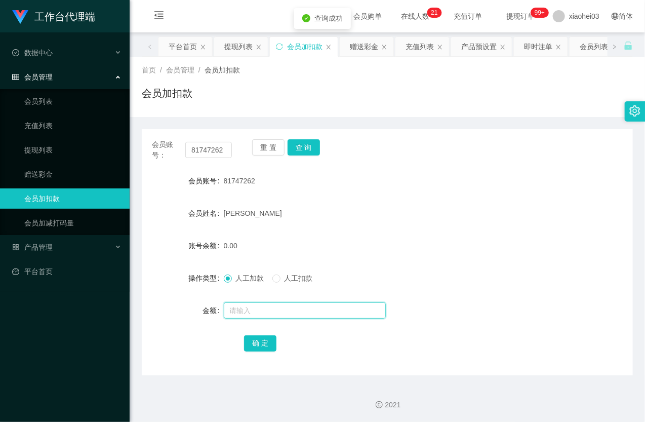
click at [260, 310] on input "text" at bounding box center [305, 310] width 162 height 16
type input "16"
click at [260, 345] on button "确 定" at bounding box center [260, 343] width 32 height 16
click at [494, 218] on div "[PERSON_NAME]" at bounding box center [367, 213] width 287 height 20
click at [41, 145] on link "提现列表" at bounding box center [72, 150] width 97 height 20
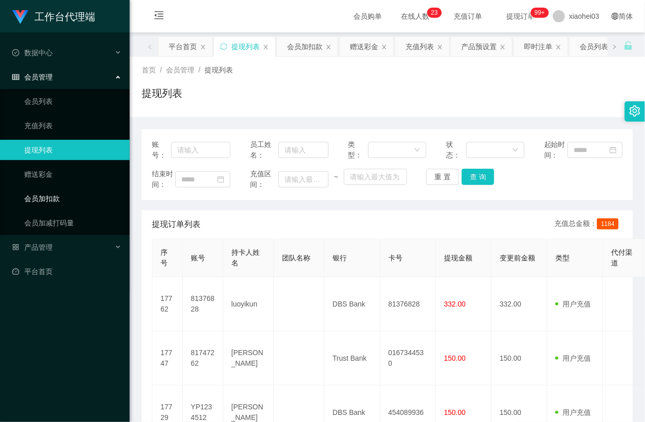
click at [38, 200] on link "会员加扣款" at bounding box center [72, 198] width 97 height 20
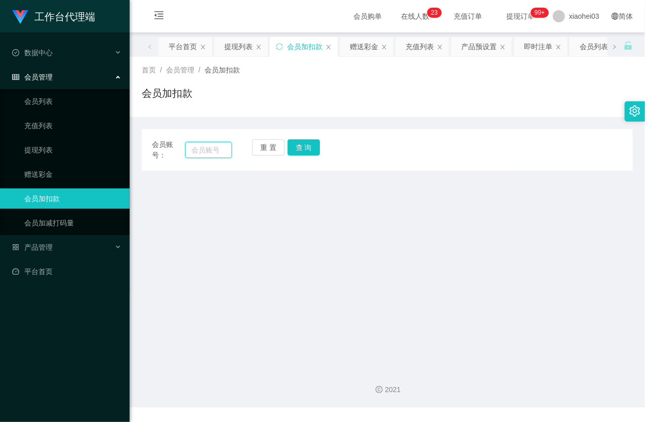
click at [213, 151] on input "text" at bounding box center [208, 150] width 47 height 16
paste input "81518009"
type input "81518009"
click at [306, 148] on button "查 询" at bounding box center [304, 147] width 32 height 16
click at [306, 148] on button "查 询" at bounding box center [310, 147] width 44 height 16
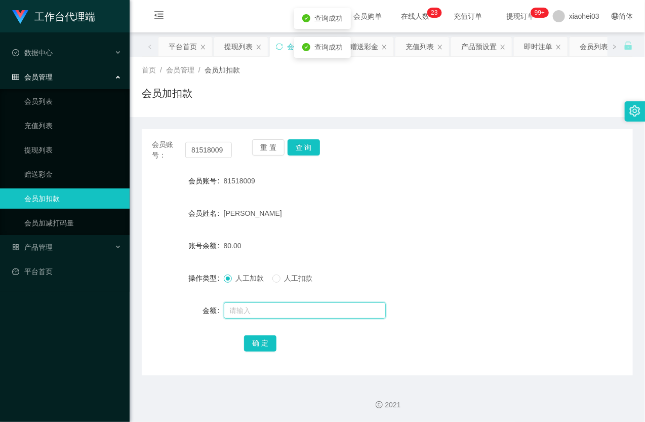
drag, startPoint x: 297, startPoint y: 311, endPoint x: 296, endPoint y: 305, distance: 6.7
click at [297, 311] on input "text" at bounding box center [305, 310] width 162 height 16
click at [289, 275] on span "人工扣款" at bounding box center [299, 278] width 36 height 8
click at [278, 313] on input "text" at bounding box center [305, 310] width 162 height 16
type input "30"
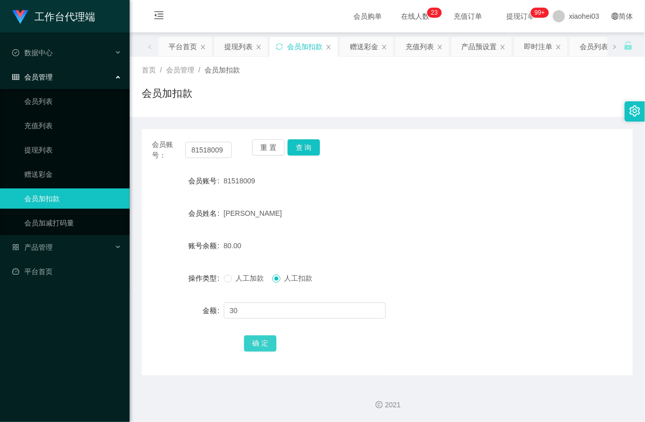
click at [267, 338] on button "确 定" at bounding box center [260, 343] width 32 height 16
drag, startPoint x: 424, startPoint y: 201, endPoint x: 548, endPoint y: 62, distance: 186.5
click at [425, 200] on form "会员账号 81518009 会员姓名 Wong Yi Lun 账号余额 50.00 操作类型 人工加款 人工扣款 金额 确 定" at bounding box center [387, 262] width 491 height 182
click at [210, 149] on input "81518009" at bounding box center [208, 150] width 47 height 16
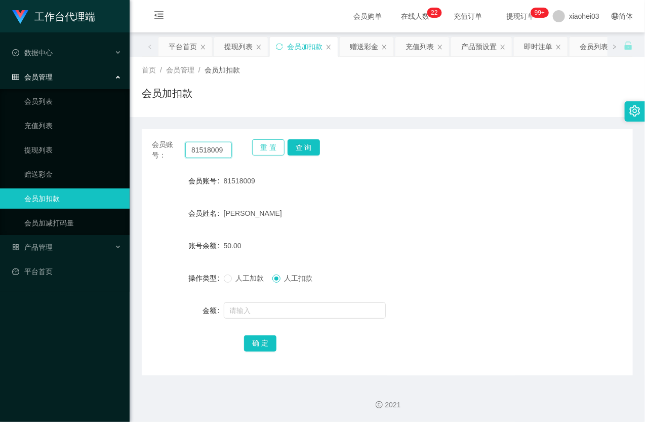
paste input "85611"
type input "81856119"
click at [298, 150] on button "查 询" at bounding box center [304, 147] width 32 height 16
click at [298, 150] on div "重 置 查 询" at bounding box center [292, 149] width 80 height 21
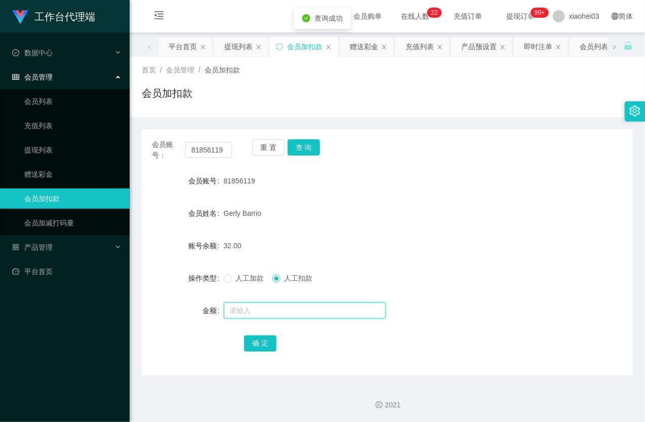
click at [259, 311] on input "text" at bounding box center [305, 310] width 162 height 16
type input "8"
drag, startPoint x: 249, startPoint y: 279, endPoint x: 261, endPoint y: 291, distance: 17.2
click at [249, 279] on span "人工加款" at bounding box center [250, 278] width 36 height 8
click at [262, 345] on button "确 定" at bounding box center [260, 343] width 32 height 16
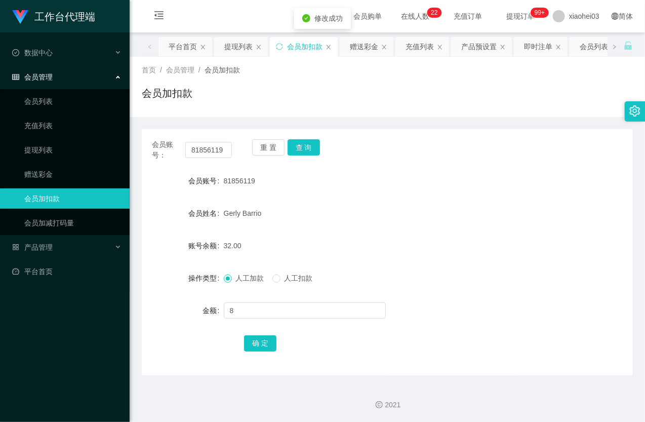
click at [347, 228] on form "会员账号 81856119 会员姓名 Gerly Barrio 账号余额 32.00 操作类型 人工加款 人工扣款 金额 8 确 定" at bounding box center [387, 262] width 491 height 182
click at [314, 148] on button "查 询" at bounding box center [304, 147] width 32 height 16
click at [314, 148] on div "重 置 查 询" at bounding box center [292, 149] width 80 height 21
click at [56, 147] on link "提现列表" at bounding box center [72, 150] width 97 height 20
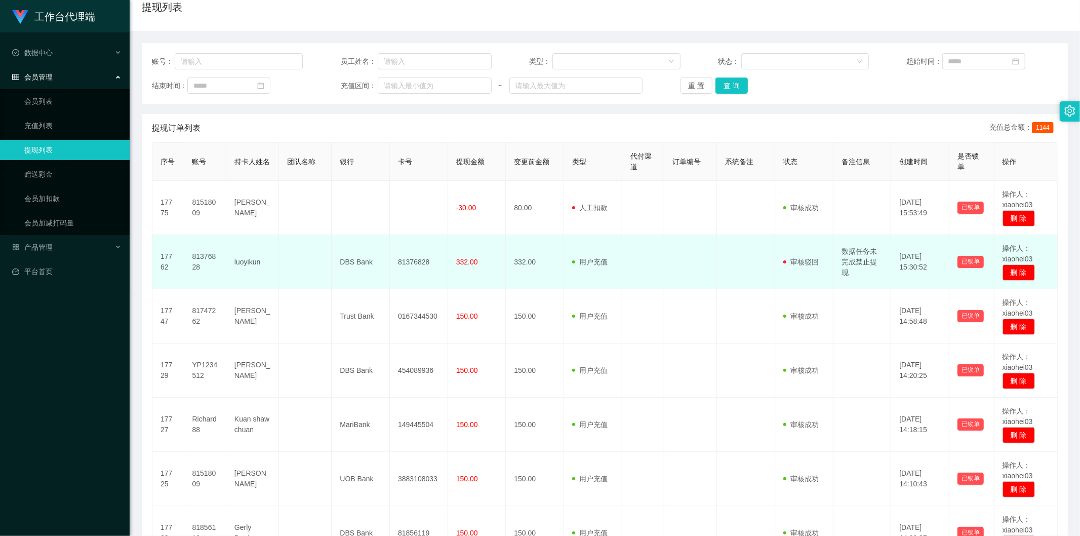
scroll to position [71, 0]
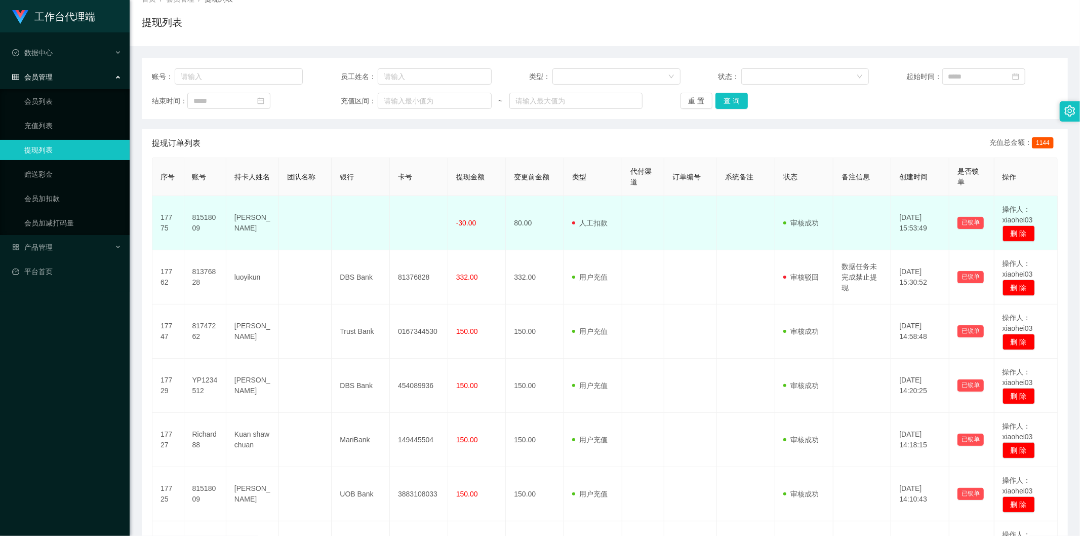
click at [628, 223] on td at bounding box center [643, 223] width 42 height 54
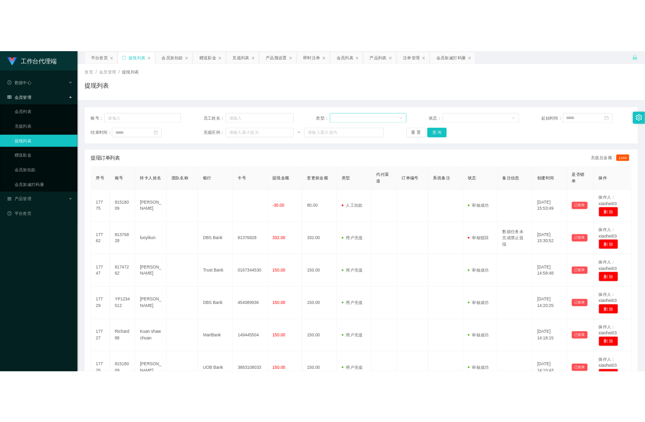
scroll to position [0, 0]
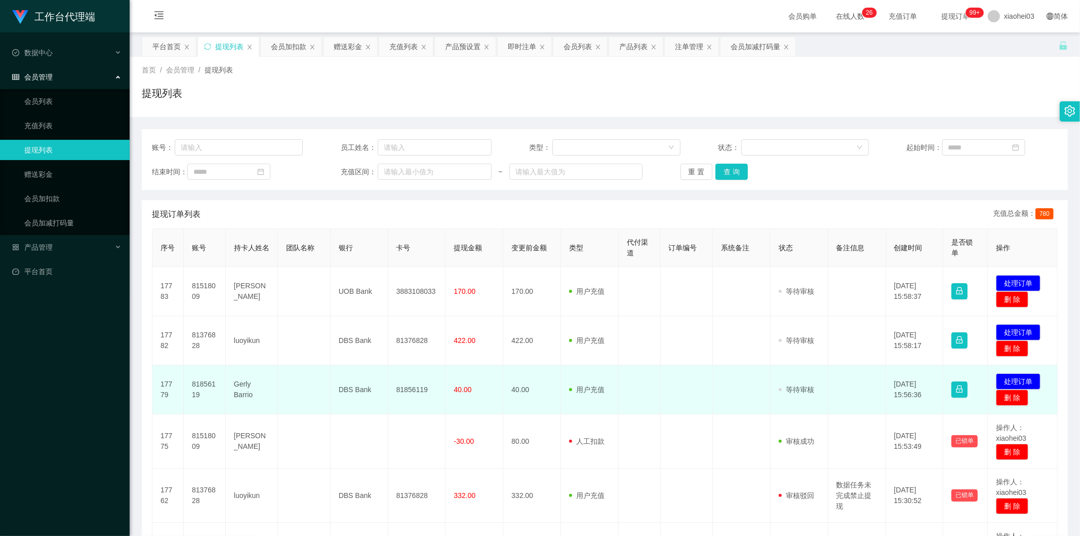
click at [206, 385] on td "81856119" at bounding box center [205, 389] width 42 height 49
click at [205, 385] on td "81856119" at bounding box center [205, 389] width 42 height 49
copy td "81856119"
click at [409, 391] on td "81856119" at bounding box center [417, 389] width 58 height 49
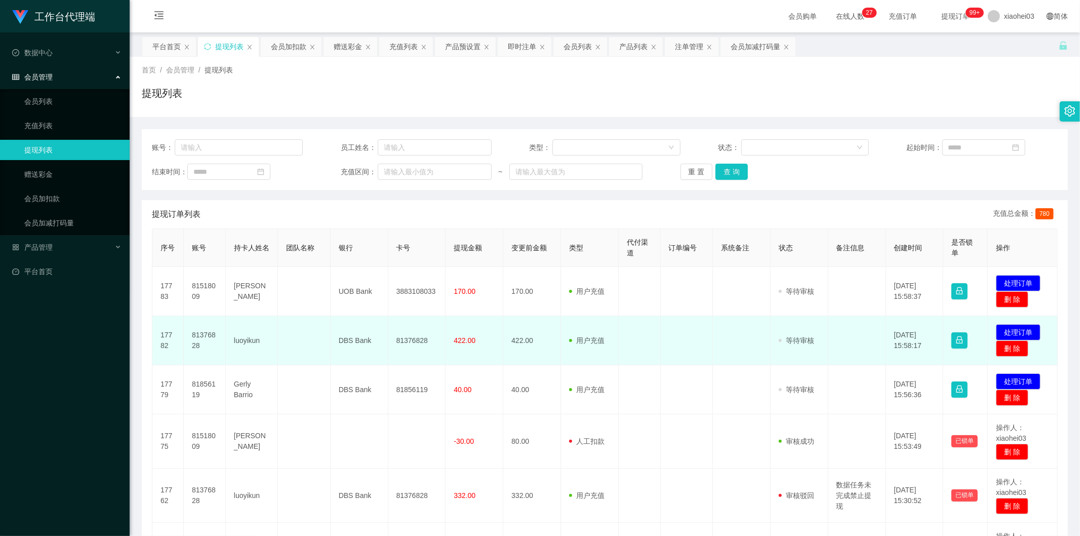
click at [412, 338] on td "81376828" at bounding box center [417, 340] width 58 height 49
click at [195, 332] on td "81376828" at bounding box center [205, 340] width 42 height 49
copy td "81376828"
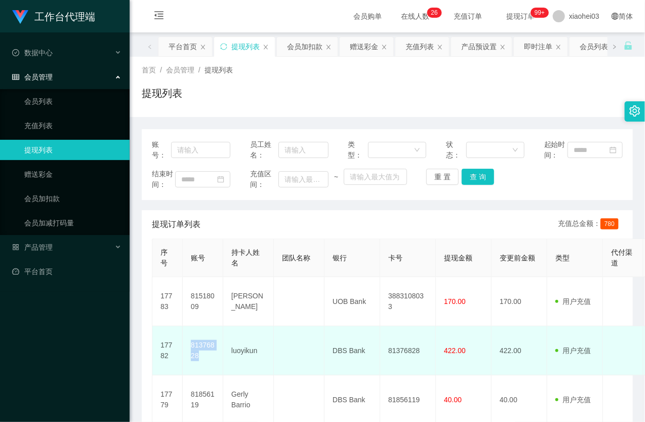
click at [206, 368] on td "81376828" at bounding box center [203, 350] width 41 height 49
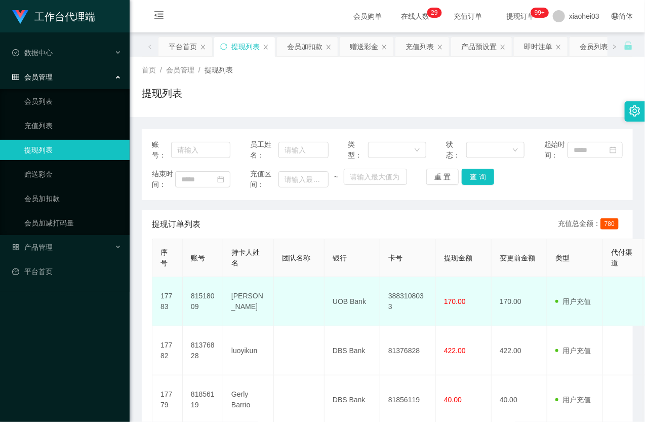
click at [199, 320] on td "81518009" at bounding box center [203, 301] width 41 height 49
copy td "81518009"
click at [199, 320] on td "81518009" at bounding box center [203, 301] width 41 height 49
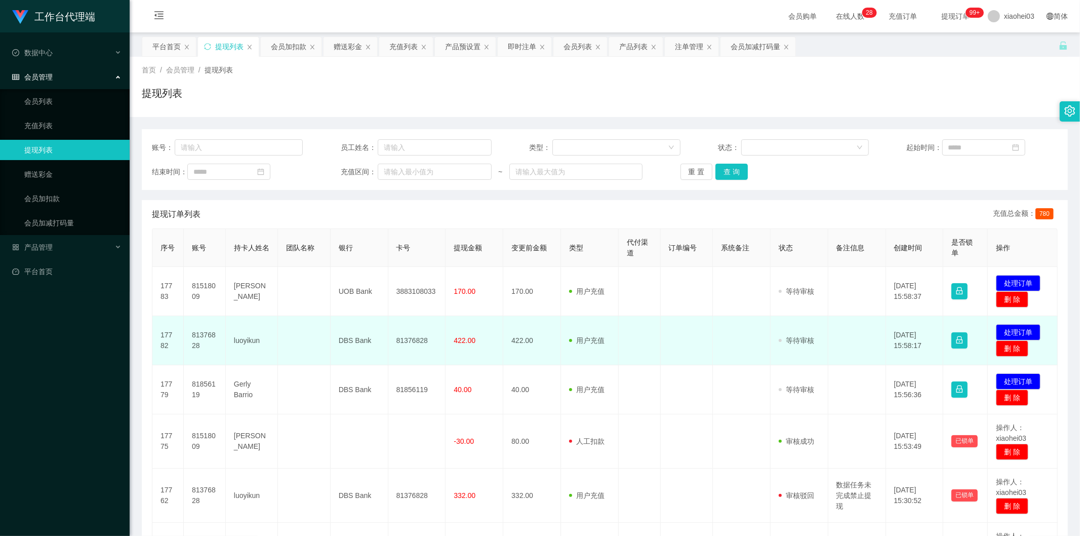
click at [551, 363] on td "422.00" at bounding box center [532, 340] width 58 height 49
drag, startPoint x: 545, startPoint y: 338, endPoint x: 555, endPoint y: 296, distance: 43.1
click at [545, 337] on td "422.00" at bounding box center [532, 340] width 58 height 49
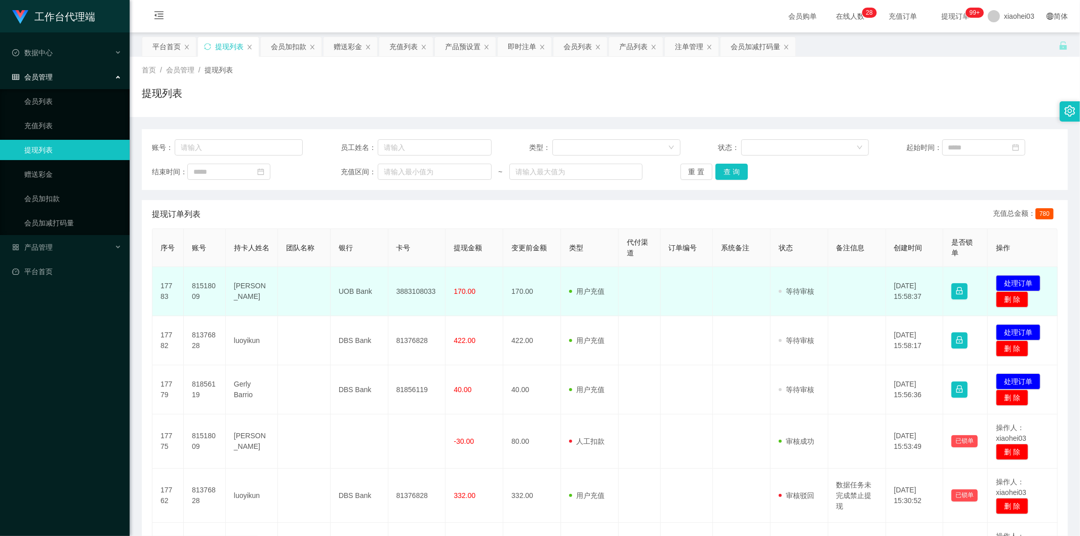
click at [555, 296] on td "170.00" at bounding box center [532, 291] width 58 height 49
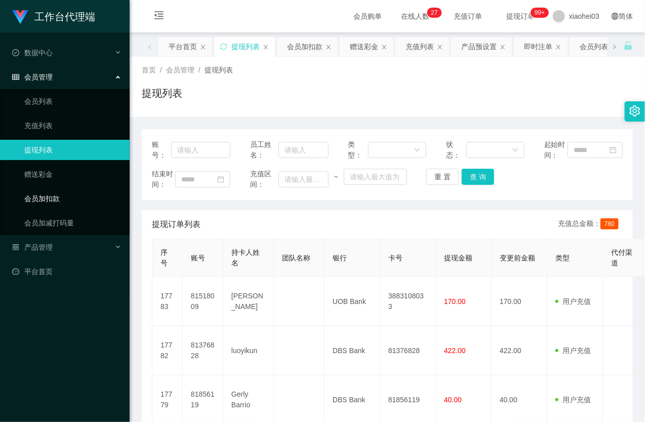
click at [52, 204] on link "会员加扣款" at bounding box center [72, 198] width 97 height 20
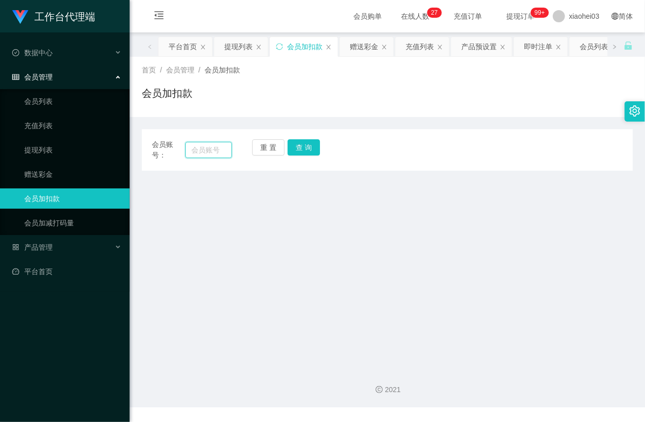
click at [206, 149] on input "text" at bounding box center [208, 150] width 47 height 16
paste input "[PERSON_NAME]"
type input "[PERSON_NAME]"
click at [310, 151] on button "查 询" at bounding box center [304, 147] width 32 height 16
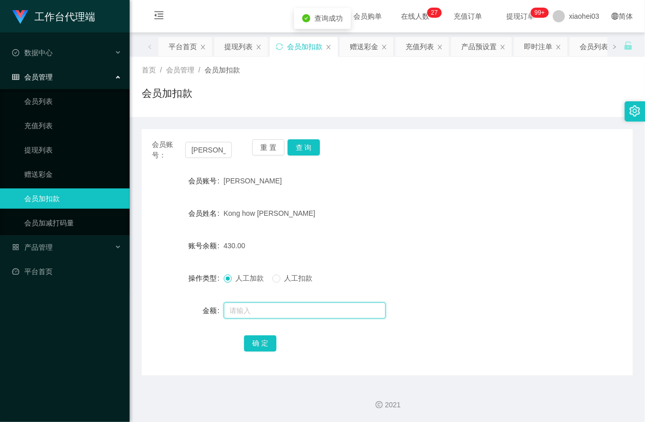
click at [257, 311] on input "text" at bounding box center [305, 310] width 162 height 16
type input "16"
click at [257, 343] on button "确 定" at bounding box center [260, 343] width 32 height 16
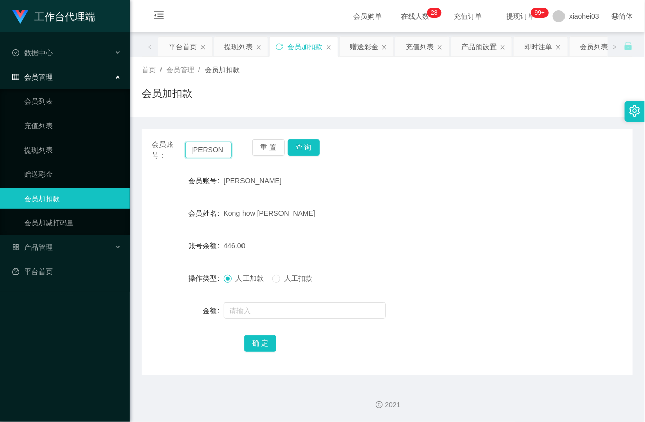
click at [211, 145] on input "[PERSON_NAME]" at bounding box center [208, 150] width 47 height 16
paste input "81518009"
type input "81518009"
click at [312, 143] on button "查 询" at bounding box center [304, 147] width 32 height 16
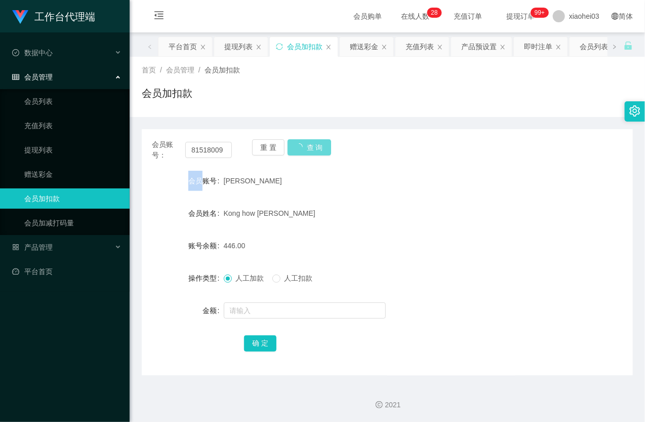
drag, startPoint x: 312, startPoint y: 143, endPoint x: 307, endPoint y: 178, distance: 35.8
click at [312, 148] on div "重 置 查 询" at bounding box center [292, 149] width 80 height 21
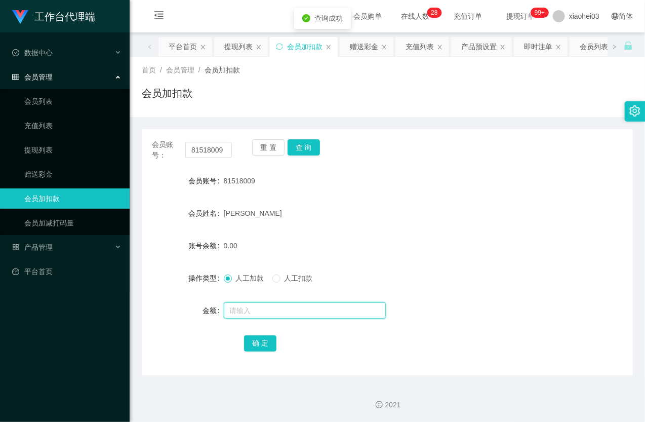
click at [274, 315] on input "text" at bounding box center [305, 310] width 162 height 16
type input "16"
click at [259, 346] on button "确 定" at bounding box center [260, 343] width 32 height 16
click at [399, 341] on div "确 定" at bounding box center [387, 343] width 287 height 20
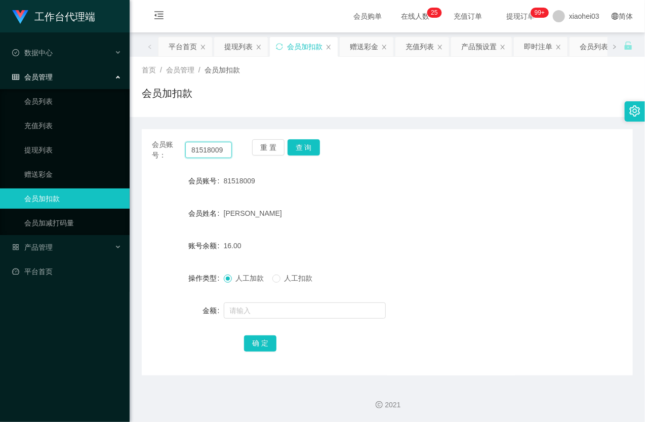
click at [205, 147] on input "81518009" at bounding box center [208, 150] width 47 height 16
drag, startPoint x: 205, startPoint y: 147, endPoint x: 225, endPoint y: 151, distance: 20.1
click at [205, 147] on input "81518009" at bounding box center [208, 150] width 47 height 16
paste input "Richard88"
type input "Richard88"
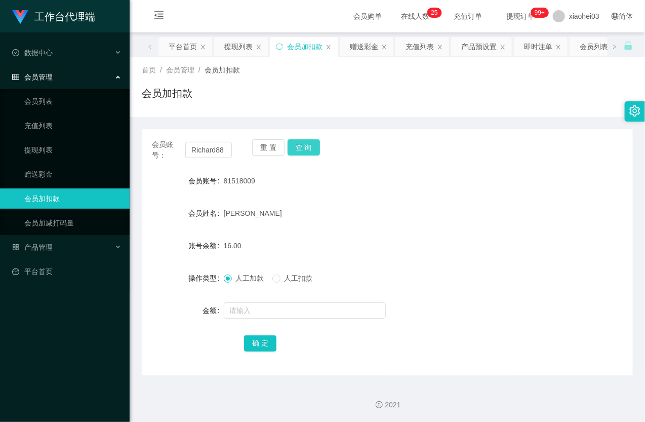
click at [297, 145] on button "查 询" at bounding box center [304, 147] width 32 height 16
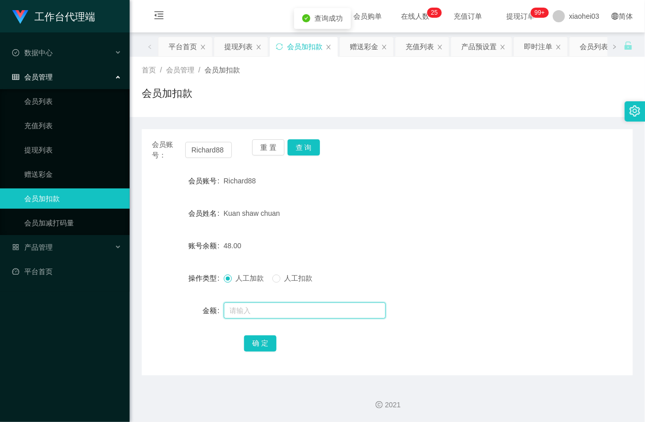
click at [257, 305] on input "text" at bounding box center [305, 310] width 162 height 16
type input "8"
click at [259, 336] on button "确 定" at bounding box center [260, 343] width 32 height 16
drag, startPoint x: 138, startPoint y: 265, endPoint x: 175, endPoint y: 206, distance: 69.4
click at [142, 261] on main "关闭左侧 关闭右侧 关闭其它 刷新页面 平台首页 提现列表 会员加扣款 赠送彩金 充值列表 产品预设置 即时注单 会员列表 产品列表 注单管理 会员加减打码量…" at bounding box center [388, 203] width 516 height 343
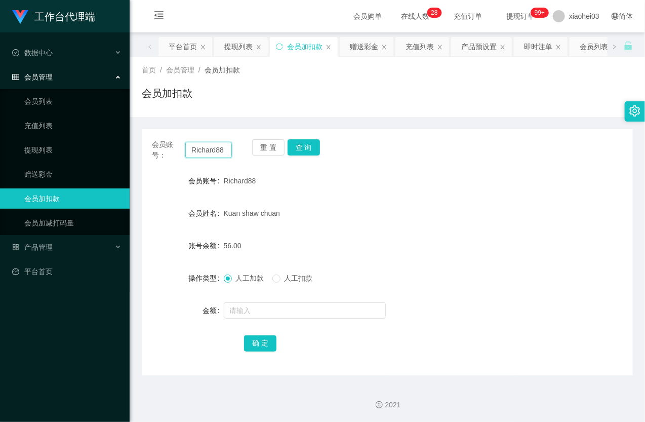
drag, startPoint x: 230, startPoint y: 147, endPoint x: 210, endPoint y: 152, distance: 21.0
click at [230, 147] on input "Richard88" at bounding box center [208, 150] width 47 height 16
click at [209, 152] on input "Richard88" at bounding box center [208, 150] width 47 height 16
paste input "81856119"
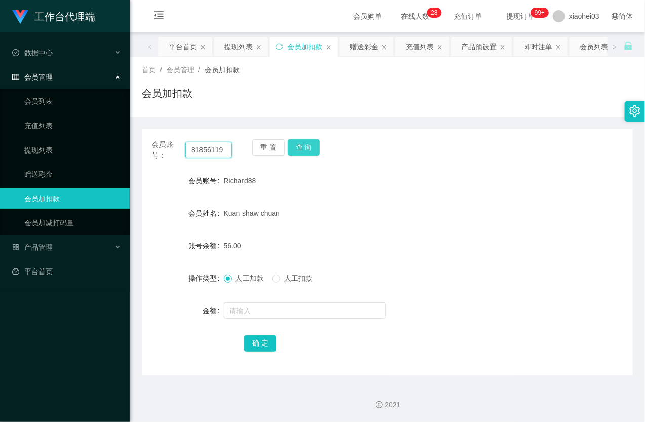
type input "81856119"
click at [309, 151] on button "查 询" at bounding box center [304, 147] width 32 height 16
click at [309, 151] on div "重 置 查 询" at bounding box center [292, 149] width 80 height 21
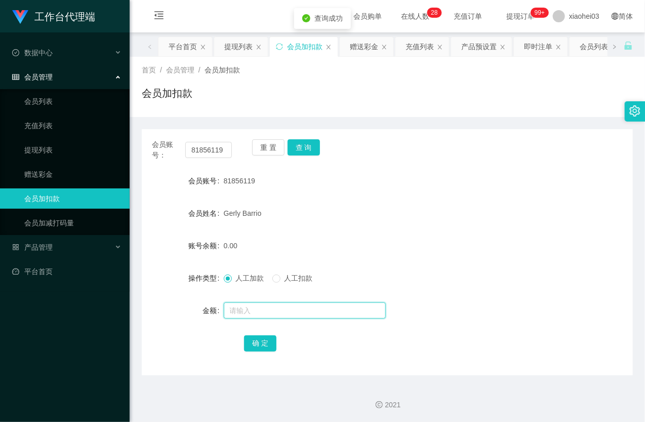
click at [257, 307] on input "text" at bounding box center [305, 310] width 162 height 16
type input "8"
click at [264, 336] on button "确 定" at bounding box center [260, 343] width 32 height 16
drag, startPoint x: 150, startPoint y: 193, endPoint x: 180, endPoint y: 191, distance: 29.9
click at [150, 193] on form "会员账号 81856119 会员姓名 Gerly Barrio 账号余额 8.00 操作类型 人工加款 人工扣款 金额 确 定" at bounding box center [387, 262] width 491 height 182
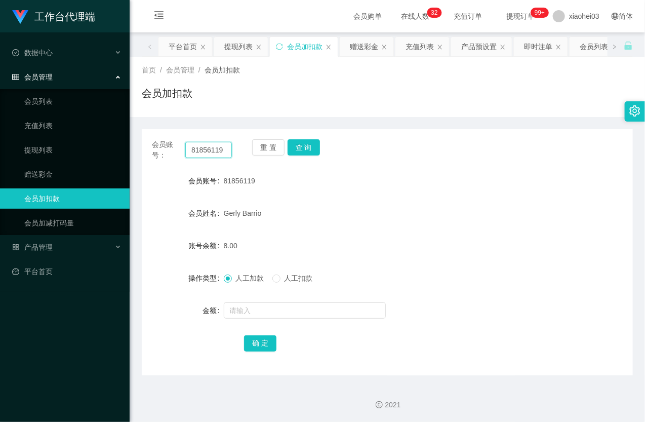
click at [221, 150] on input "81856119" at bounding box center [208, 150] width 47 height 16
paste input "747262"
type input "81747262"
click at [315, 147] on button "查 询" at bounding box center [304, 147] width 32 height 16
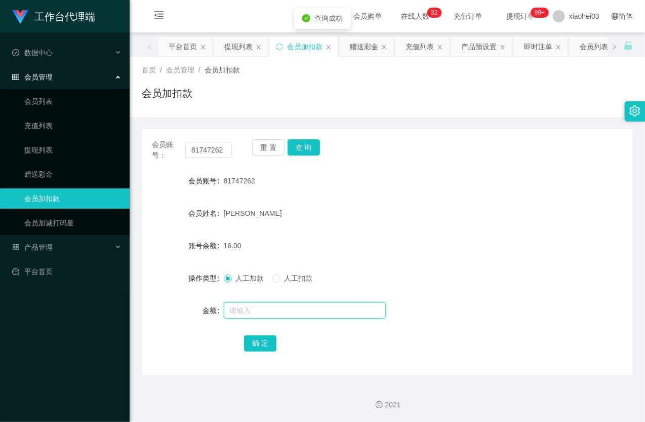
click at [266, 311] on input "text" at bounding box center [305, 310] width 162 height 16
type input "8"
click at [262, 338] on form "会员账号 81747262 会员姓名 Mohamed Tharik 账号余额 16.00 操作类型 人工加款 人工扣款 金额 8 确 定" at bounding box center [387, 262] width 491 height 182
click at [265, 343] on button "确 定" at bounding box center [260, 343] width 32 height 16
click at [44, 146] on link "提现列表" at bounding box center [72, 150] width 97 height 20
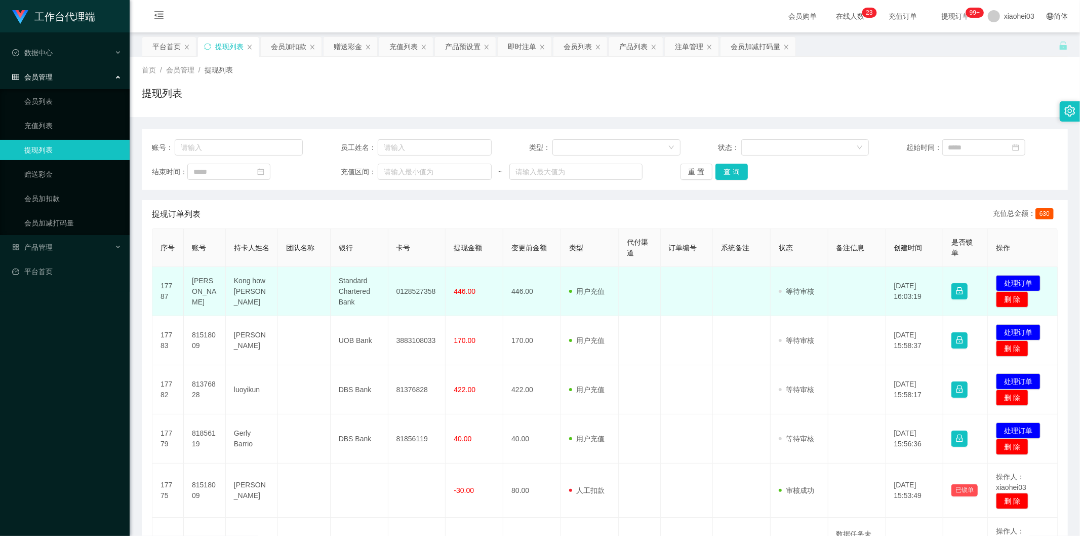
click at [199, 294] on td "[PERSON_NAME]" at bounding box center [205, 291] width 42 height 49
copy td "[PERSON_NAME]"
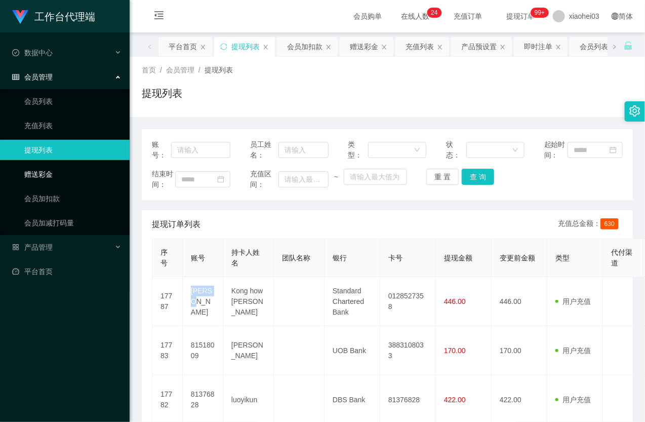
click at [73, 183] on link "赠送彩金" at bounding box center [72, 174] width 97 height 20
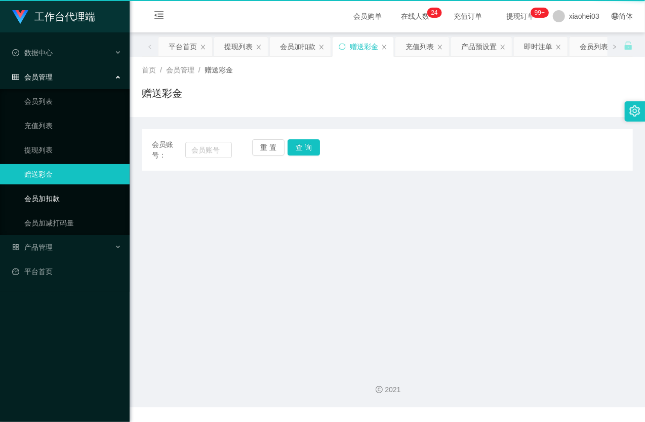
click at [69, 190] on link "会员加扣款" at bounding box center [72, 198] width 97 height 20
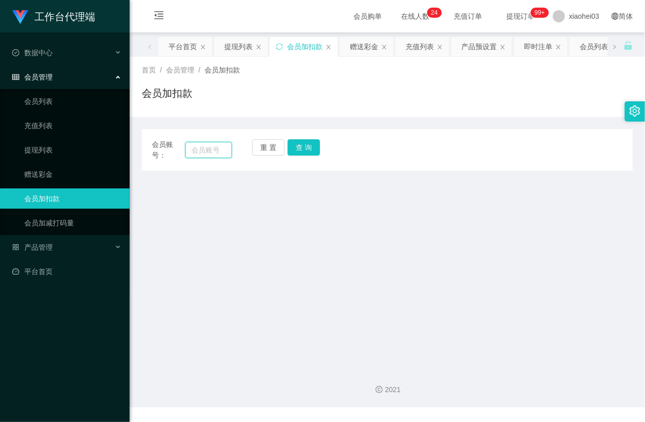
click at [225, 149] on input "text" at bounding box center [208, 150] width 47 height 16
paste input "81376828"
type input "81376828"
click at [308, 149] on button "查 询" at bounding box center [304, 147] width 32 height 16
drag, startPoint x: 308, startPoint y: 149, endPoint x: 293, endPoint y: 201, distance: 53.4
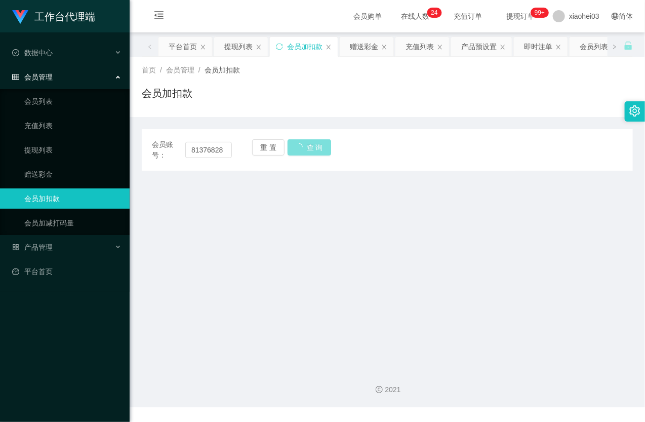
click at [308, 150] on button "查 询" at bounding box center [310, 147] width 44 height 16
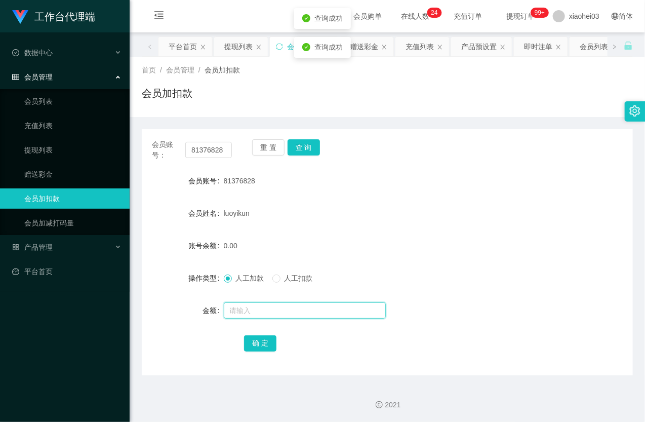
click at [254, 311] on input "text" at bounding box center [305, 310] width 162 height 16
type input "16"
drag, startPoint x: 261, startPoint y: 338, endPoint x: 271, endPoint y: 336, distance: 10.3
click at [261, 338] on button "确 定" at bounding box center [260, 343] width 32 height 16
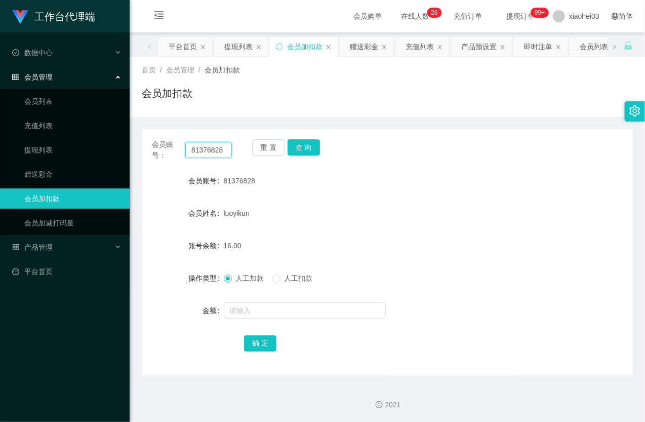
click at [210, 150] on input "81376828" at bounding box center [208, 150] width 47 height 16
paste input "yp1234512"
type input "yp1234512"
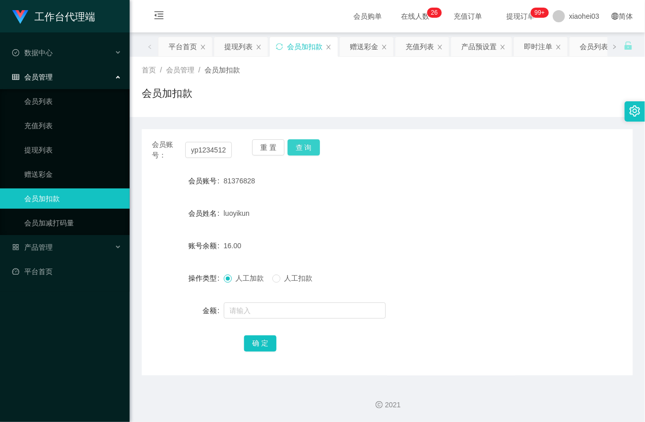
scroll to position [0, 0]
click at [304, 150] on button "查 询" at bounding box center [304, 147] width 32 height 16
drag, startPoint x: 304, startPoint y: 150, endPoint x: 299, endPoint y: 184, distance: 34.8
click at [304, 150] on div "重 置 查 询" at bounding box center [292, 149] width 80 height 21
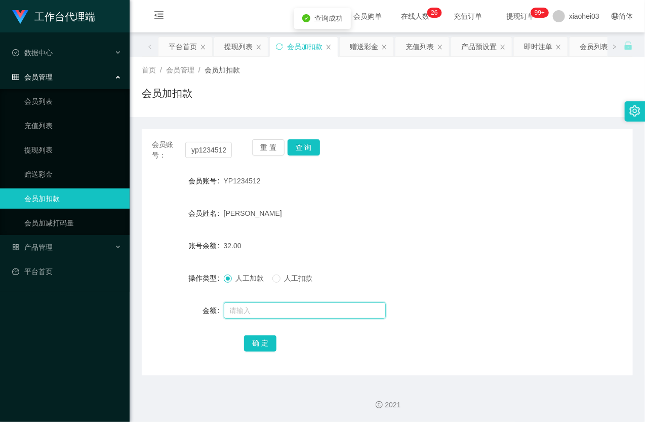
click at [275, 309] on input "text" at bounding box center [305, 310] width 162 height 16
type input "8"
click at [260, 340] on button "确 定" at bounding box center [260, 343] width 32 height 16
click at [31, 143] on link "提现列表" at bounding box center [72, 150] width 97 height 20
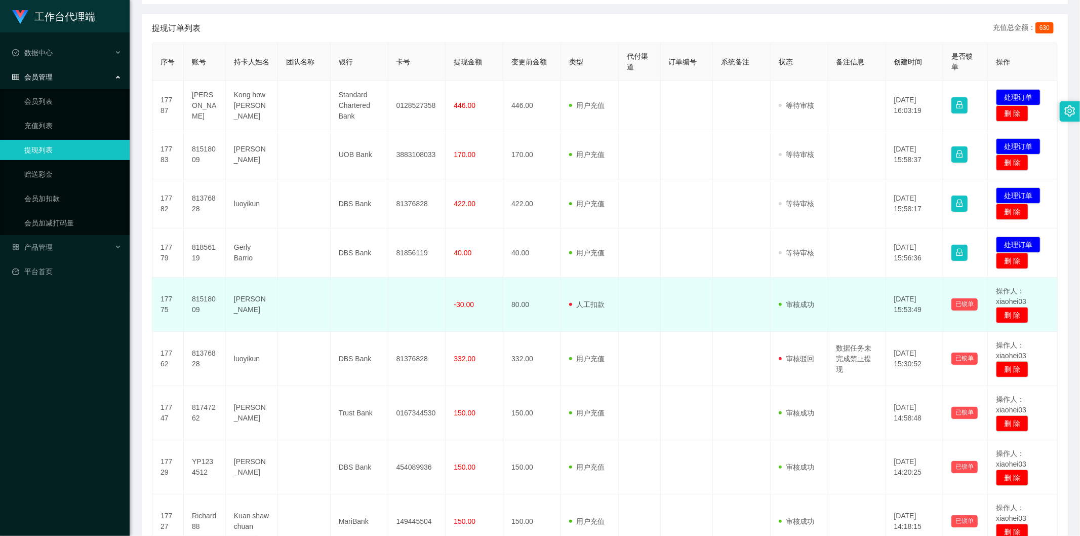
scroll to position [169, 0]
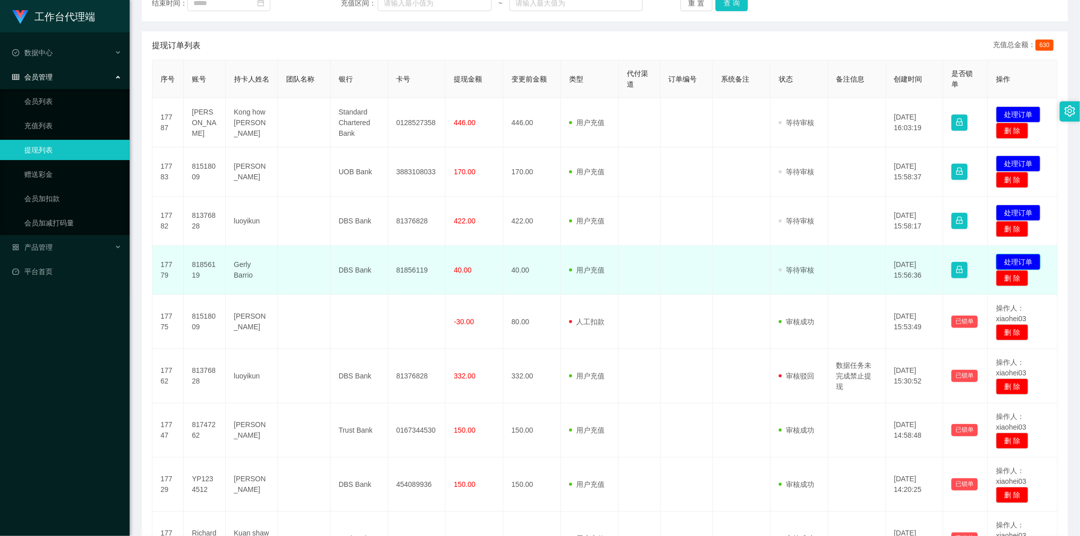
click at [1016, 260] on button "处理订单" at bounding box center [1018, 262] width 45 height 16
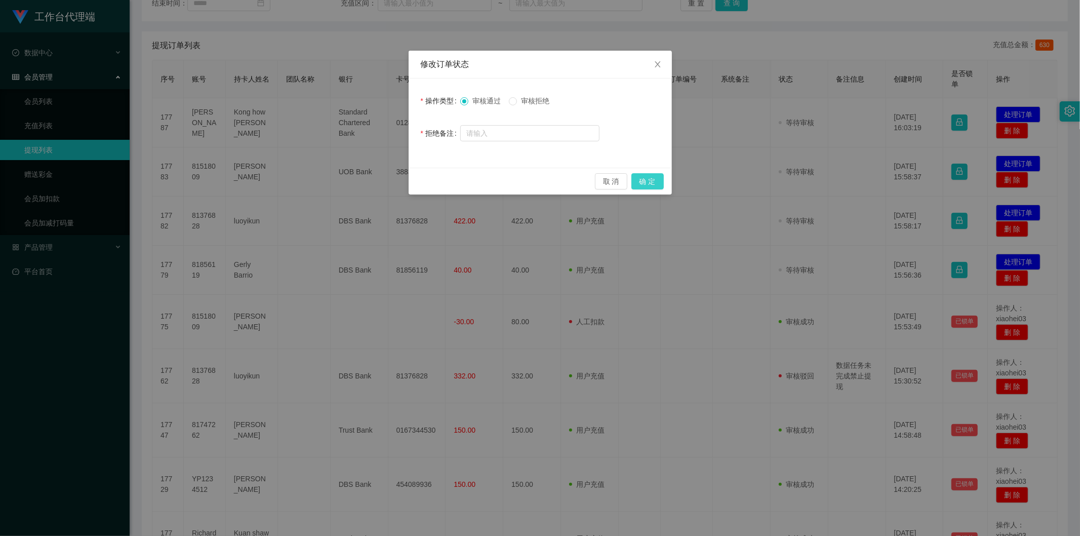
click at [648, 181] on button "确 定" at bounding box center [647, 181] width 32 height 16
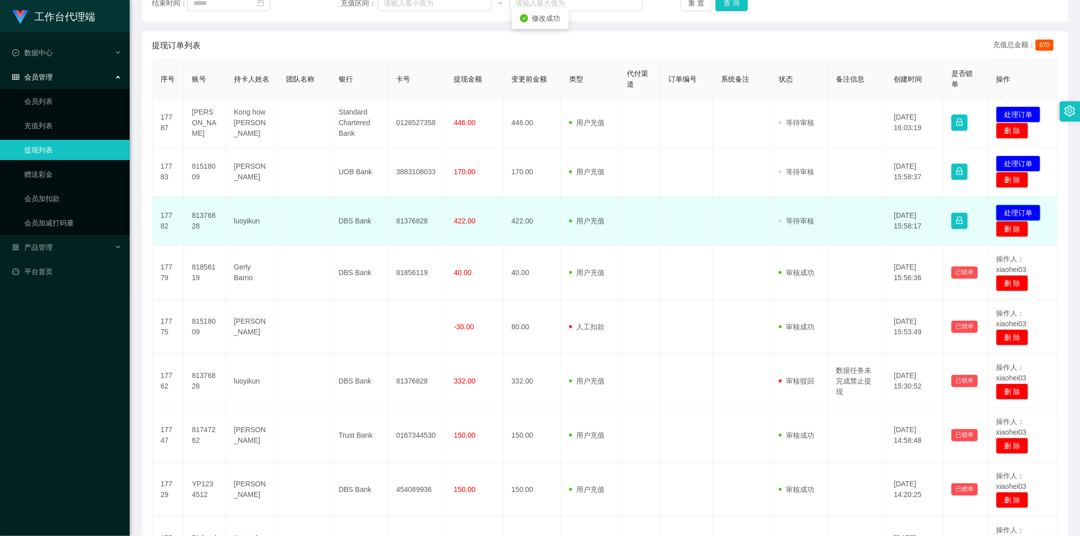
click at [1009, 210] on button "处理订单" at bounding box center [1018, 213] width 45 height 16
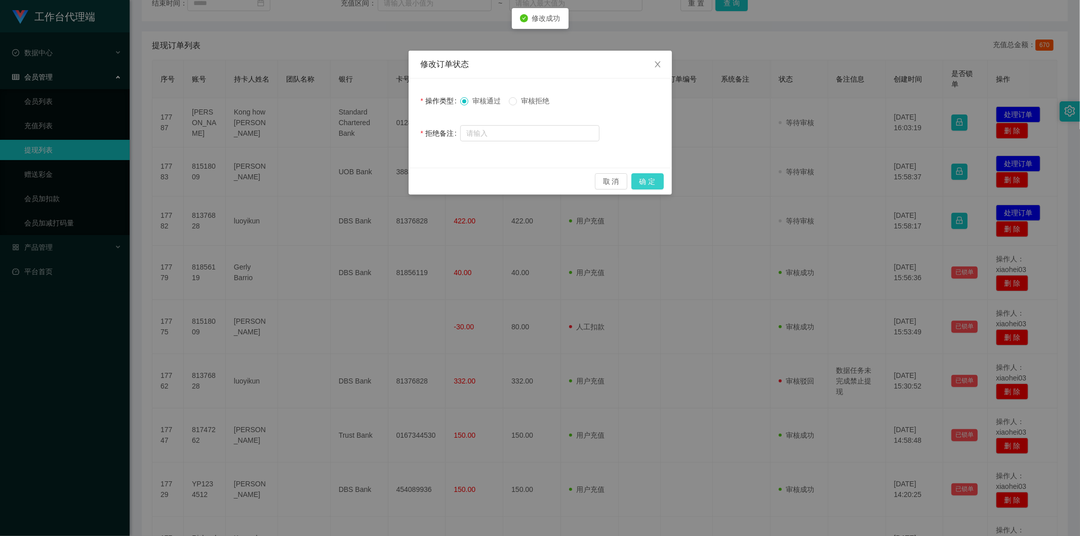
click at [637, 179] on button "确 定" at bounding box center [647, 181] width 32 height 16
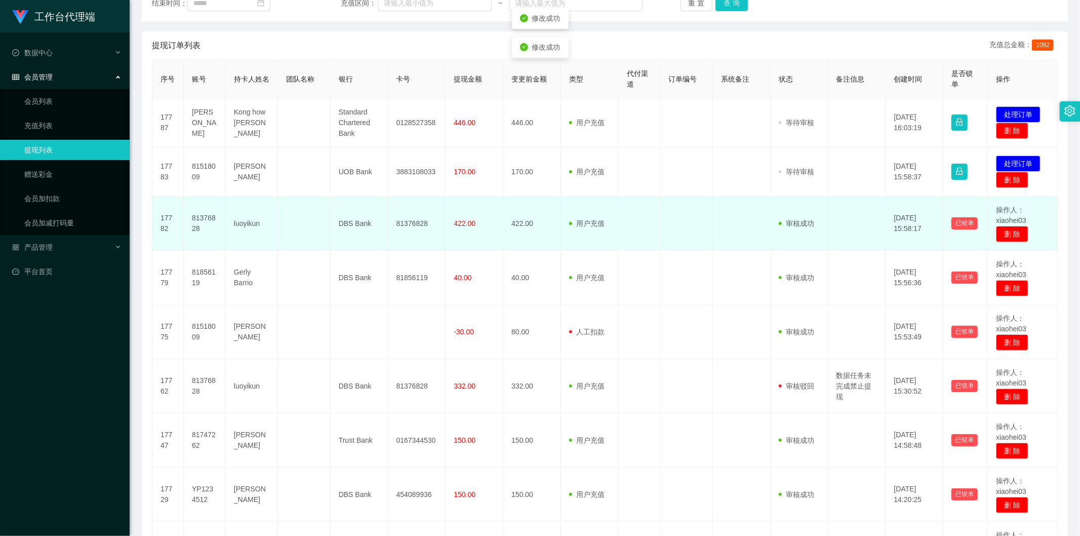
click at [555, 218] on td "422.00" at bounding box center [532, 223] width 58 height 54
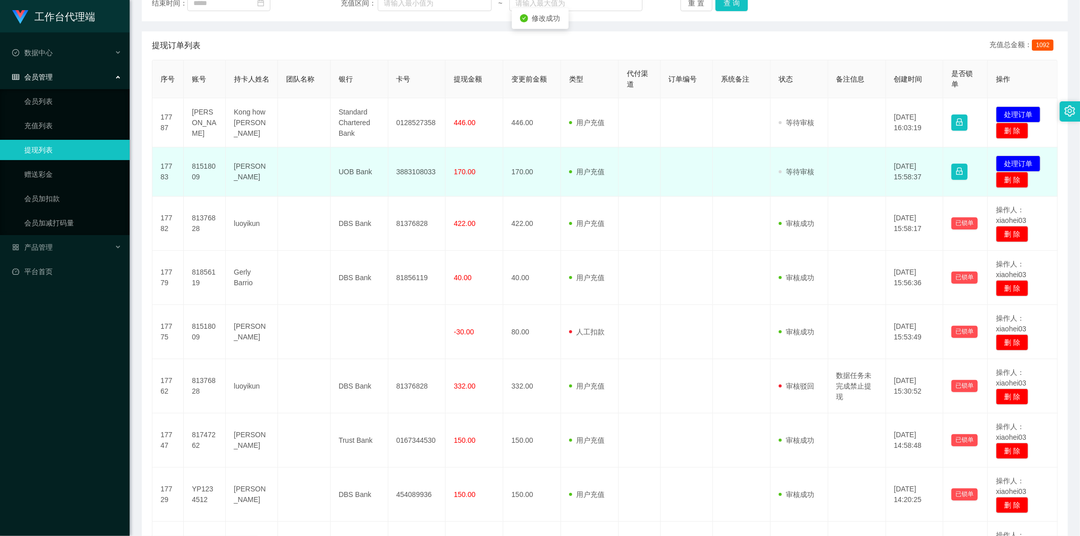
scroll to position [112, 0]
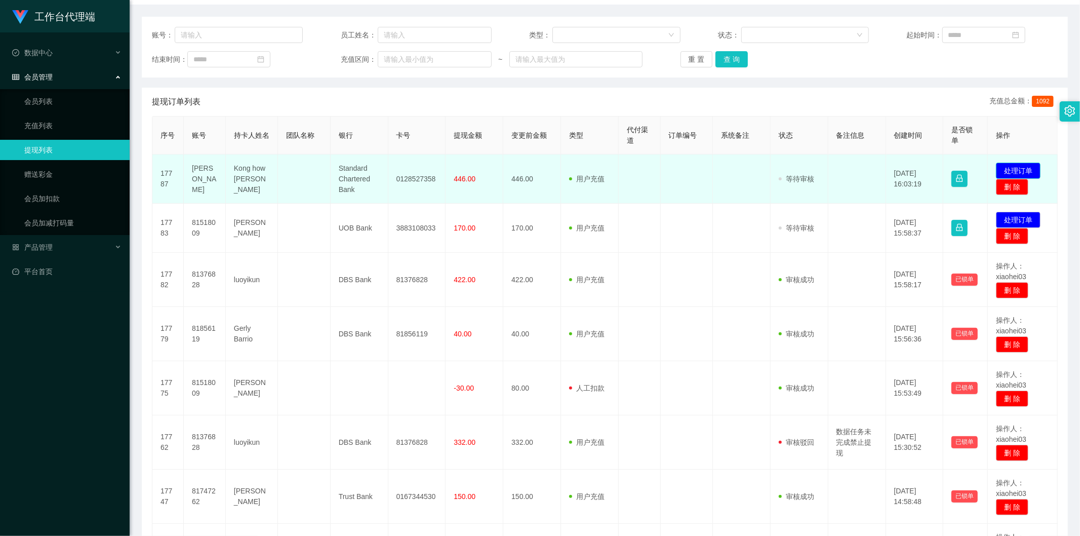
click at [1025, 173] on button "处理订单" at bounding box center [1018, 171] width 45 height 16
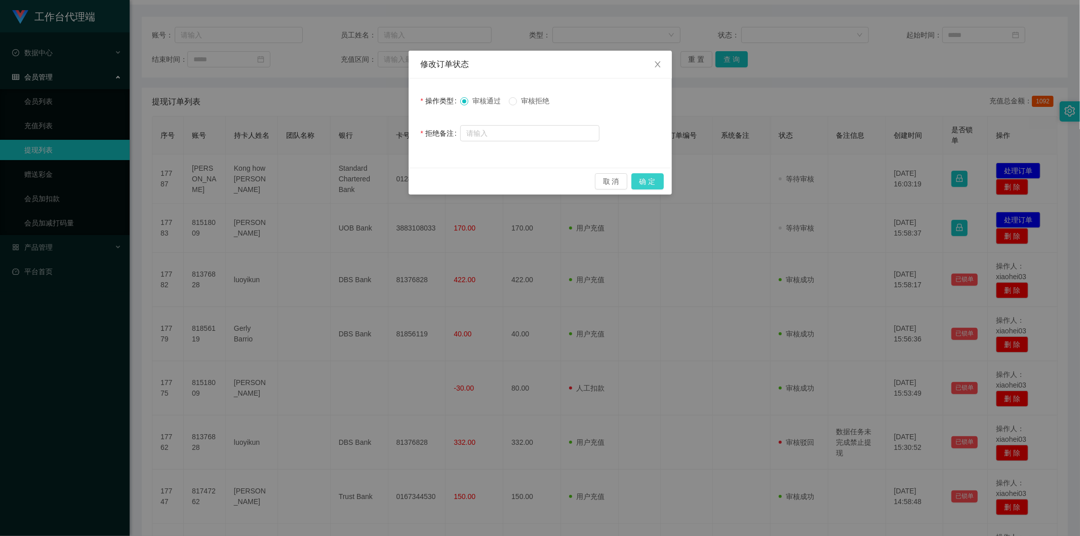
drag, startPoint x: 651, startPoint y: 182, endPoint x: 721, endPoint y: 194, distance: 70.3
click at [651, 182] on button "确 定" at bounding box center [647, 181] width 32 height 16
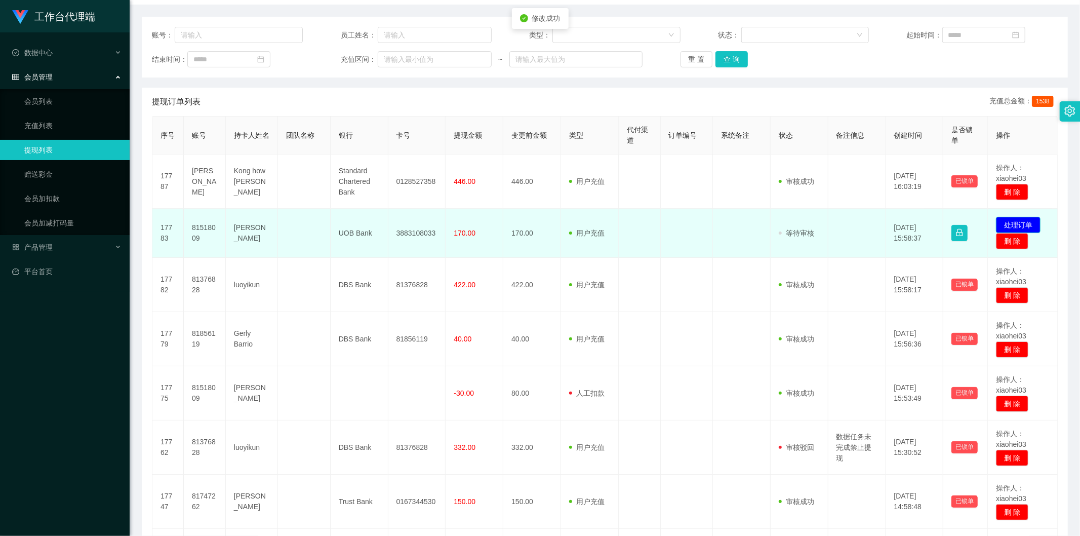
click at [1014, 219] on button "处理订单" at bounding box center [1018, 225] width 45 height 16
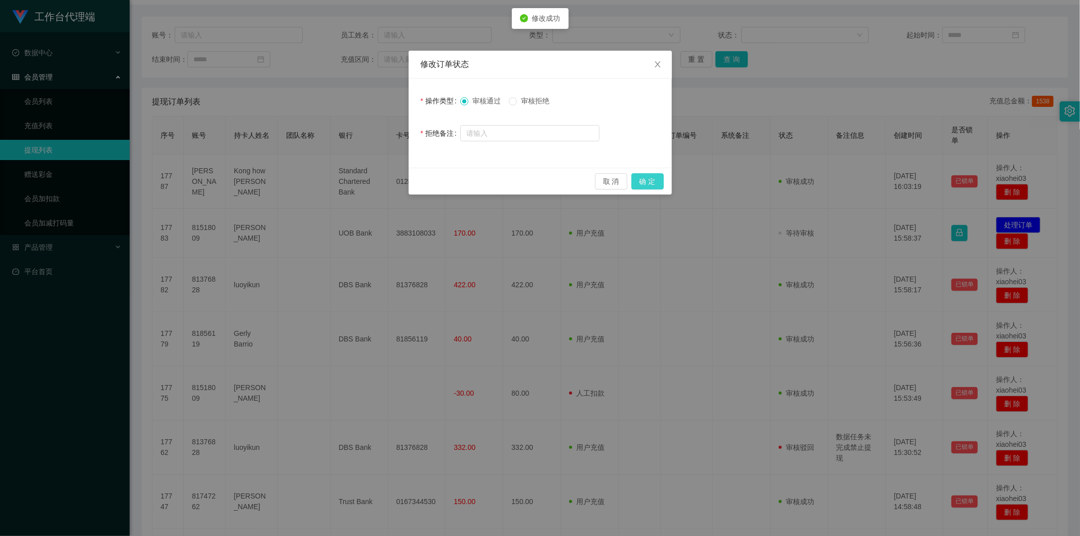
click at [646, 178] on button "确 定" at bounding box center [647, 181] width 32 height 16
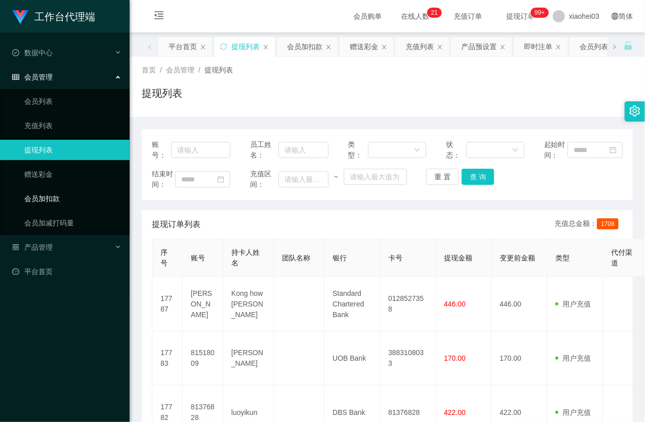
click at [33, 200] on link "会员加扣款" at bounding box center [72, 198] width 97 height 20
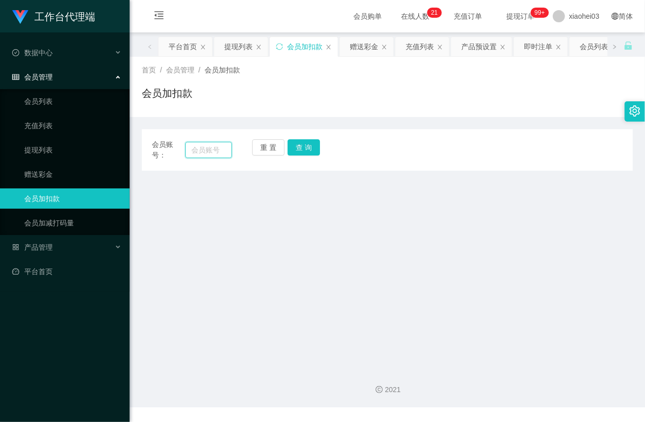
click at [203, 152] on input "text" at bounding box center [208, 150] width 47 height 16
paste input "81518009"
type input "81518009"
click at [308, 143] on button "查 询" at bounding box center [304, 147] width 32 height 16
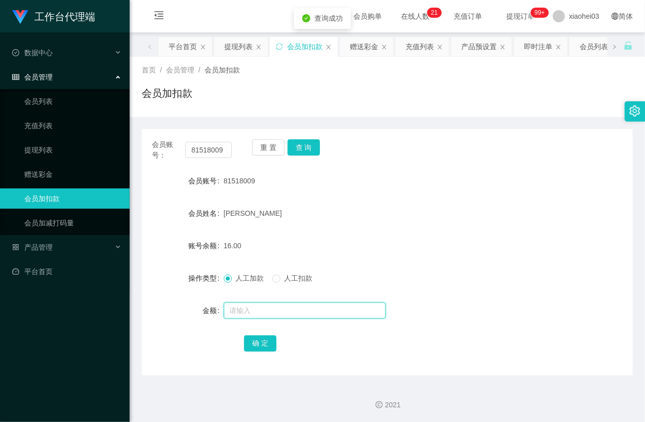
click at [249, 310] on input "text" at bounding box center [305, 310] width 162 height 16
type input "8"
click at [266, 342] on button "确 定" at bounding box center [260, 343] width 32 height 16
drag, startPoint x: 386, startPoint y: 255, endPoint x: 554, endPoint y: 81, distance: 242.1
click at [387, 254] on div "24.00" at bounding box center [367, 245] width 287 height 20
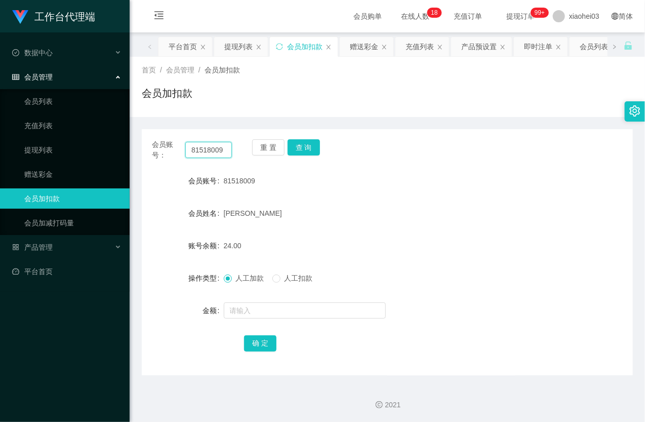
click at [208, 152] on input "81518009" at bounding box center [208, 150] width 47 height 16
paste input "Richard88"
type input "Richard88"
click at [296, 147] on button "查 询" at bounding box center [304, 147] width 32 height 16
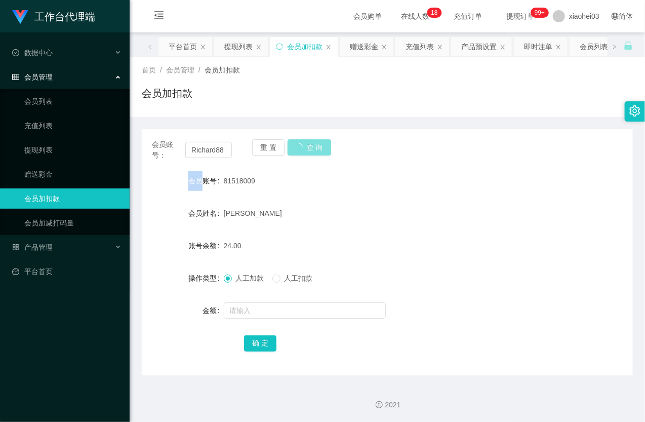
click at [296, 147] on div "重 置 查 询" at bounding box center [292, 149] width 80 height 21
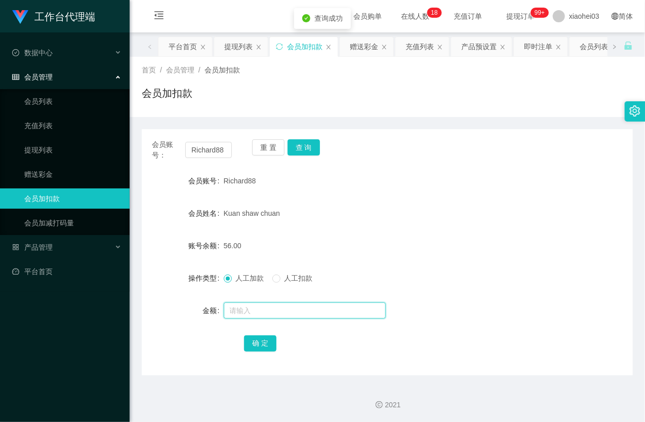
click at [281, 305] on input "text" at bounding box center [305, 310] width 162 height 16
type input "8"
click at [261, 346] on button "确 定" at bounding box center [260, 343] width 32 height 16
click at [398, 244] on div "64.00" at bounding box center [367, 245] width 287 height 20
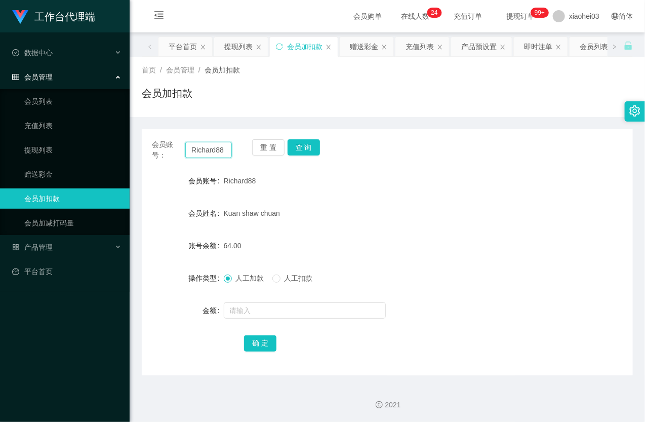
click at [214, 154] on input "Richard88" at bounding box center [208, 150] width 47 height 16
paste input "8137682"
type input "81376828"
click at [314, 153] on button "查 询" at bounding box center [304, 147] width 32 height 16
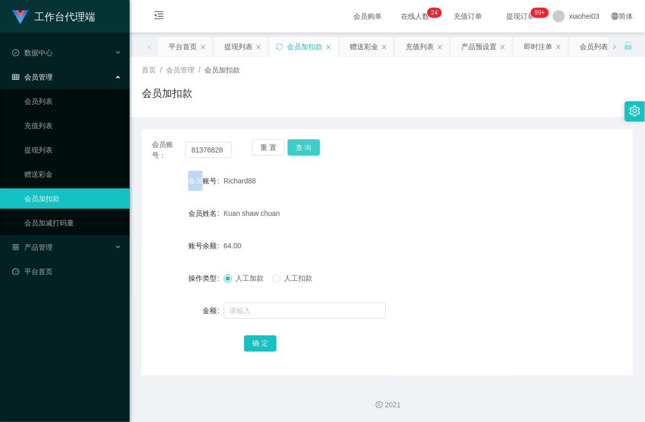
click at [314, 153] on div "重 置 查 询" at bounding box center [292, 149] width 80 height 21
click at [267, 324] on form "会员账号 81376828 会员姓名 luoyikun 账号余额 16.00 操作类型 人工加款 人工扣款 金额 确 定" at bounding box center [387, 262] width 491 height 182
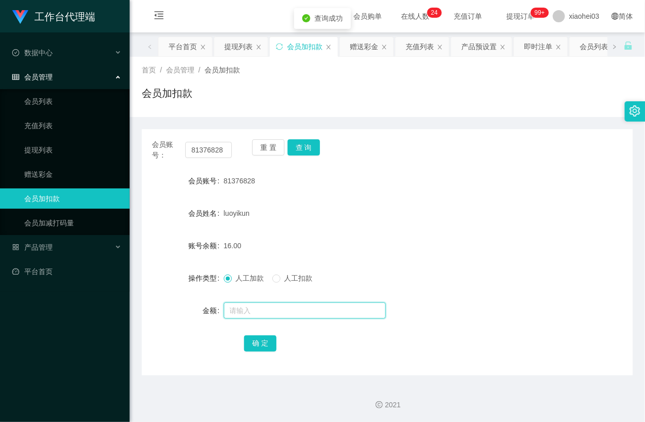
click at [269, 309] on input "text" at bounding box center [305, 310] width 162 height 16
type input "8"
click at [267, 339] on button "确 定" at bounding box center [260, 343] width 32 height 16
drag, startPoint x: 375, startPoint y: 250, endPoint x: 497, endPoint y: 139, distance: 164.2
click at [395, 239] on div "24.00" at bounding box center [367, 245] width 287 height 20
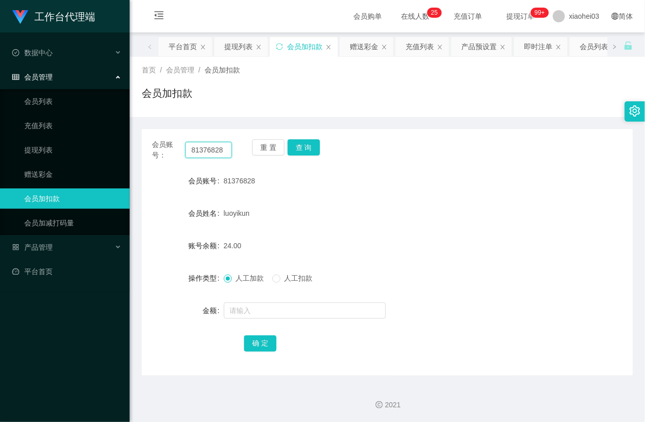
click at [216, 149] on input "81376828" at bounding box center [208, 150] width 47 height 16
paste input "856119"
type input "81856119"
click at [307, 148] on button "查 询" at bounding box center [304, 147] width 32 height 16
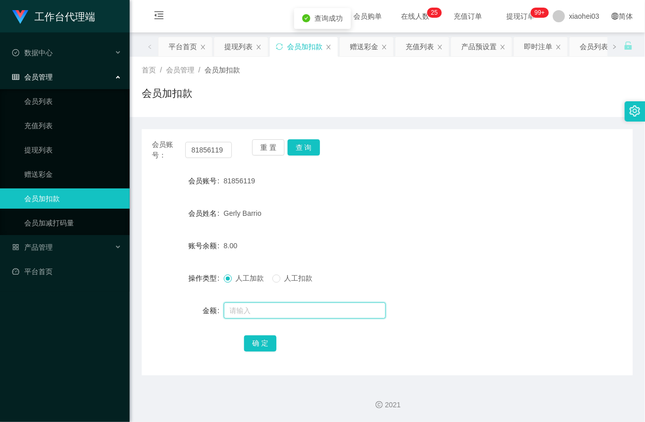
click at [270, 311] on input "text" at bounding box center [305, 310] width 162 height 16
type input "8"
click at [267, 341] on button "确 定" at bounding box center [260, 343] width 32 height 16
click at [480, 256] on form "会员账号 81856119 会员姓名 Gerly Barrio 账号余额 16.00 操作类型 人工加款 人工扣款 金额 确 定" at bounding box center [387, 262] width 491 height 182
click at [123, 323] on div "工作台代理端 数据中心 会员管理 会员列表 充值列表 提现列表 赠送彩金 会员加扣款 会员加减打码量 产品管理 平台首页" at bounding box center [65, 211] width 130 height 422
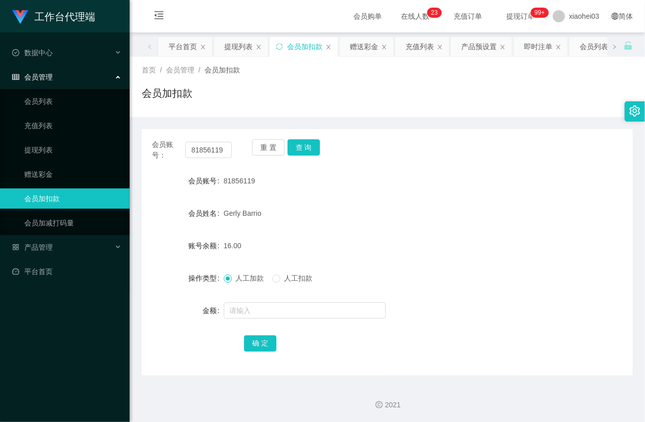
click at [226, 140] on div "会员账号： 81856119" at bounding box center [192, 149] width 80 height 21
click at [211, 151] on input "81856119" at bounding box center [208, 150] width 47 height 16
paste input "747262"
type input "81747262"
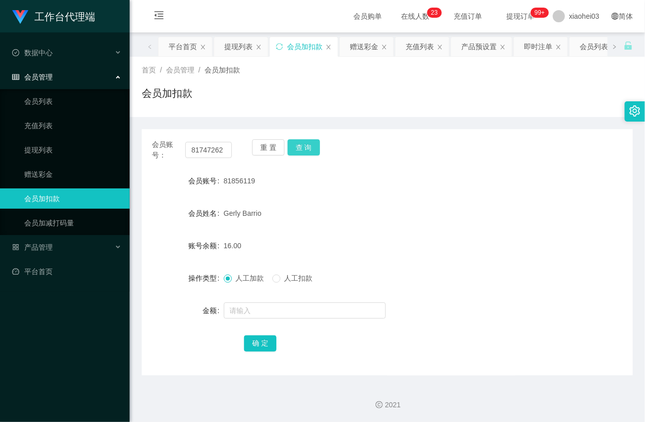
click at [303, 144] on button "查 询" at bounding box center [304, 147] width 32 height 16
click at [303, 144] on div "重 置 查 询" at bounding box center [292, 149] width 80 height 21
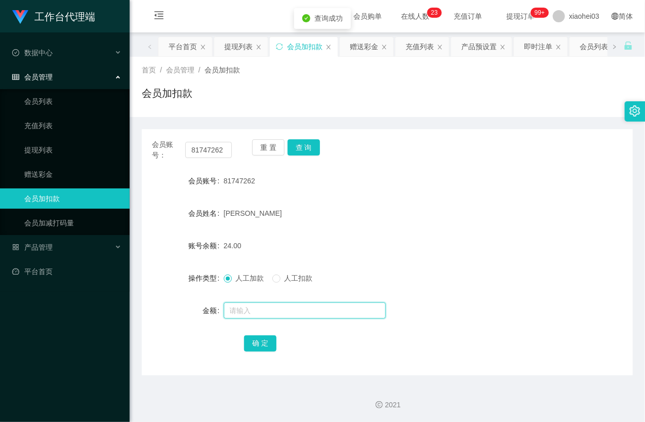
click at [273, 315] on input "text" at bounding box center [305, 310] width 162 height 16
type input "8"
click at [263, 341] on button "确 定" at bounding box center [260, 343] width 32 height 16
click at [404, 201] on form "会员账号 81747262 会员姓名 Mohamed Tharik 账号余额 32.00 操作类型 人工加款 人工扣款 金额 确 定" at bounding box center [387, 262] width 491 height 182
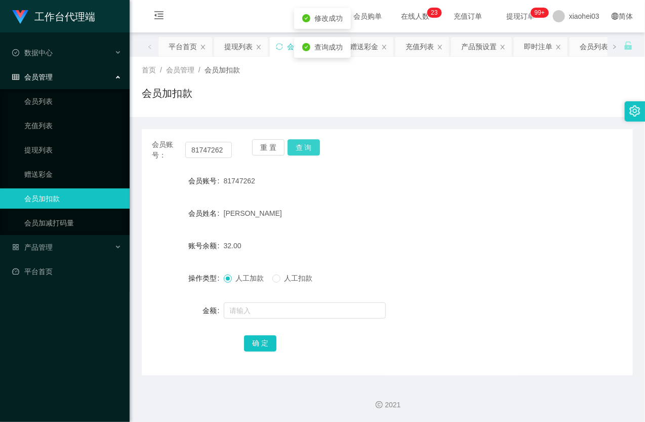
click at [296, 151] on button "查 询" at bounding box center [304, 147] width 32 height 16
click at [122, 169] on link "赠送彩金" at bounding box center [72, 174] width 97 height 20
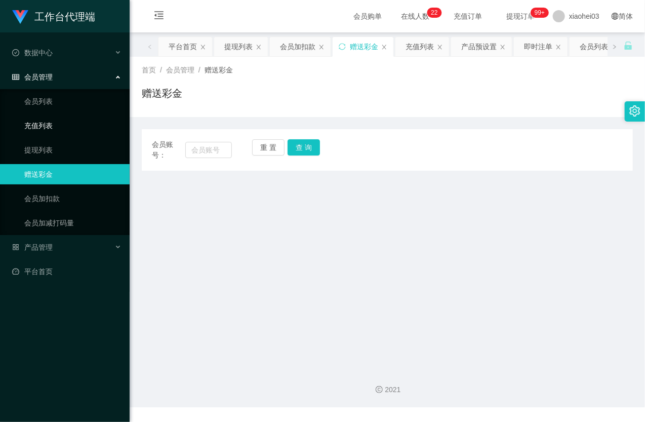
click at [63, 132] on link "充值列表" at bounding box center [72, 125] width 97 height 20
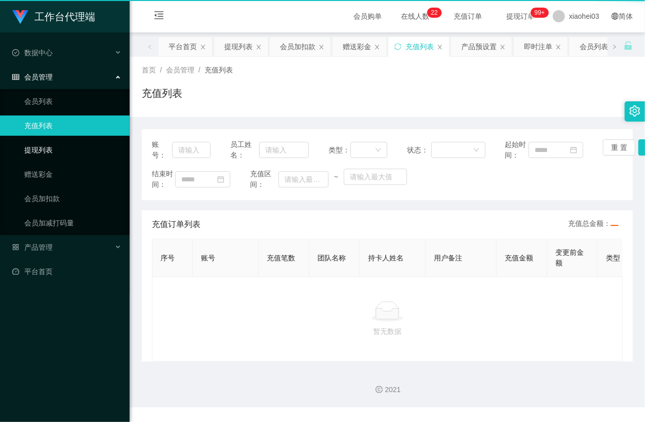
click at [51, 140] on link "提现列表" at bounding box center [72, 150] width 97 height 20
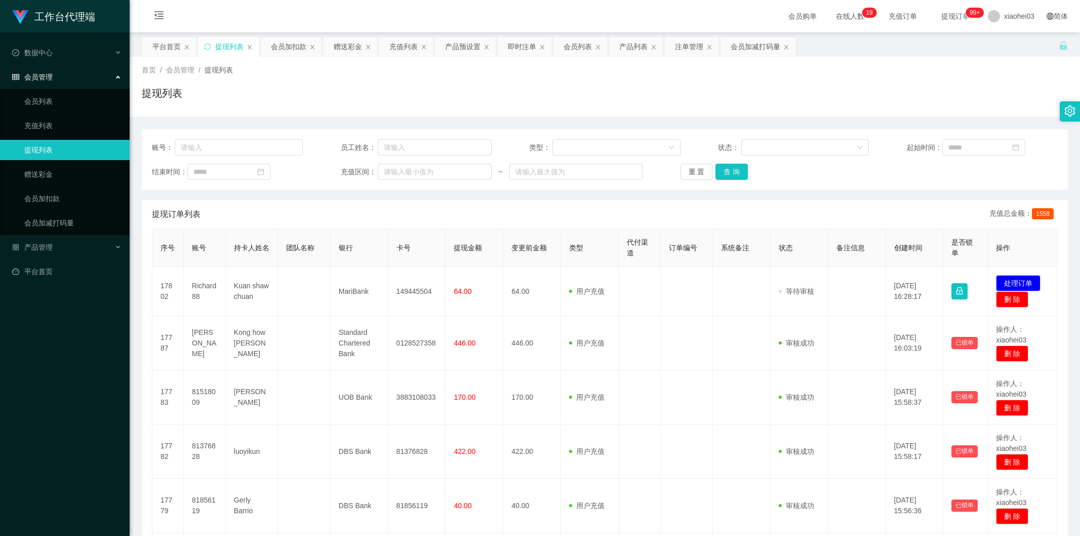
click at [206, 287] on td "Richard88" at bounding box center [205, 291] width 42 height 49
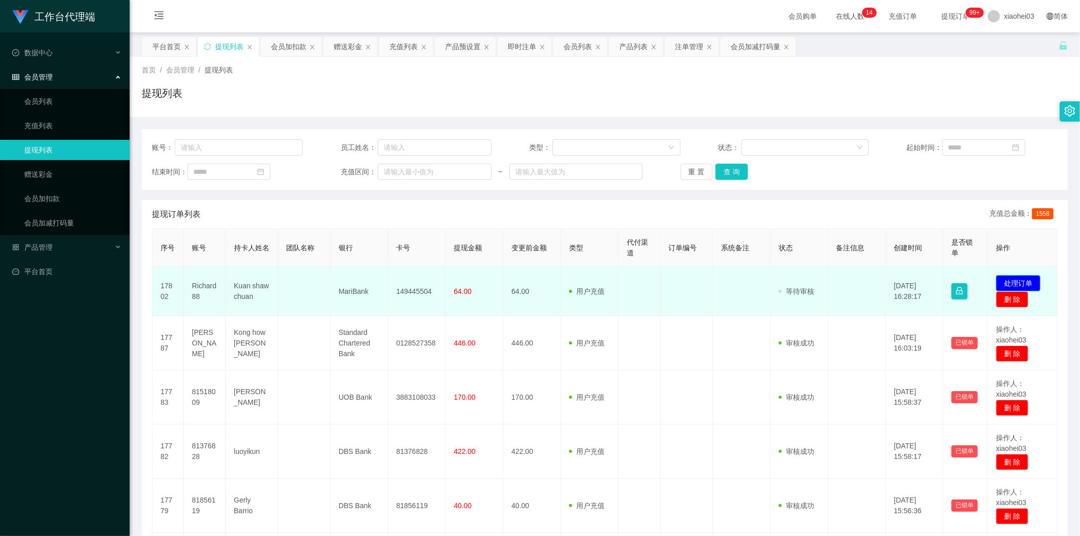
click at [1014, 286] on button "处理订单" at bounding box center [1018, 283] width 45 height 16
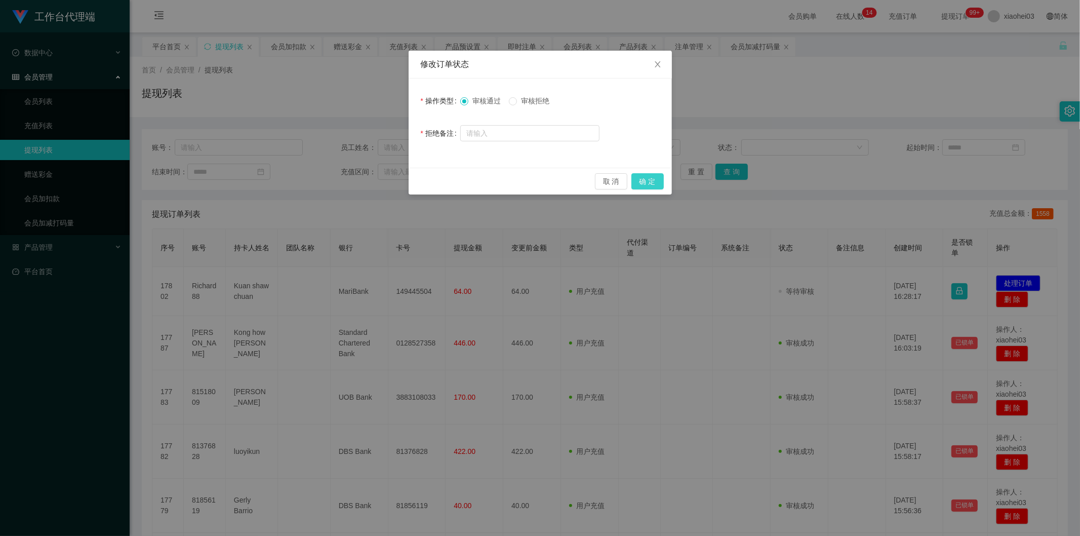
click at [655, 179] on button "确 定" at bounding box center [647, 181] width 32 height 16
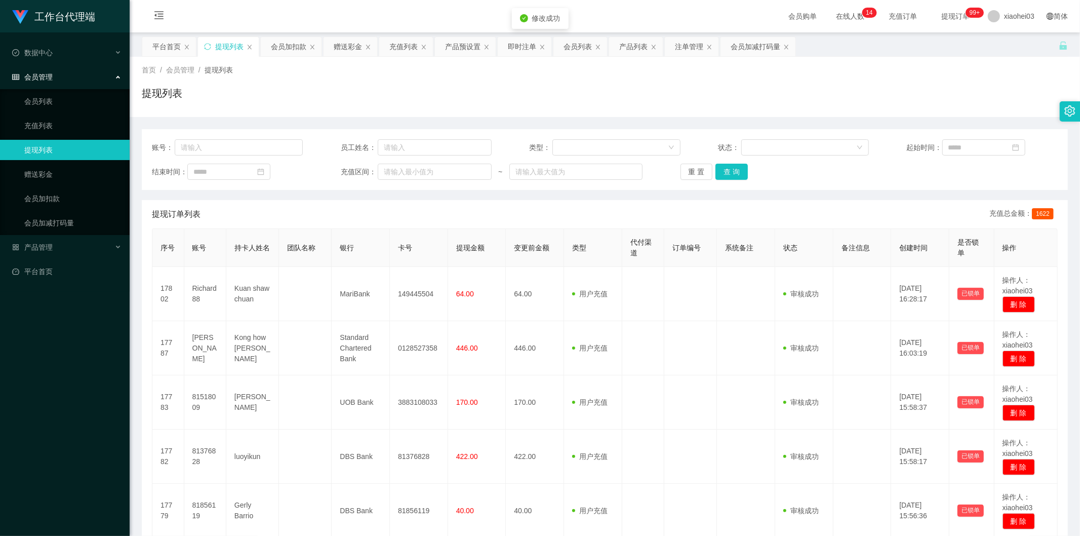
click at [648, 299] on td at bounding box center [643, 294] width 42 height 54
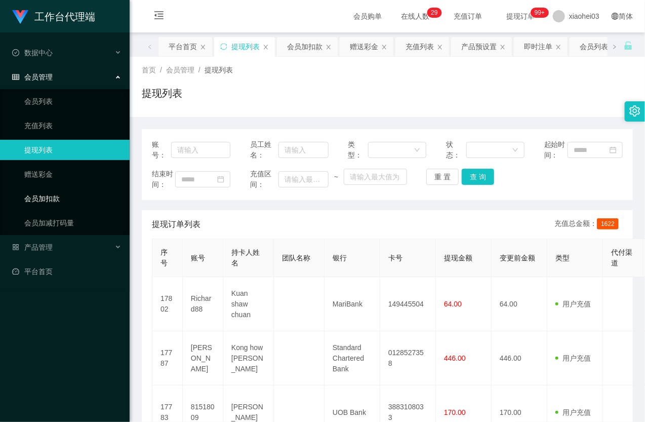
click at [55, 190] on link "会员加扣款" at bounding box center [72, 198] width 97 height 20
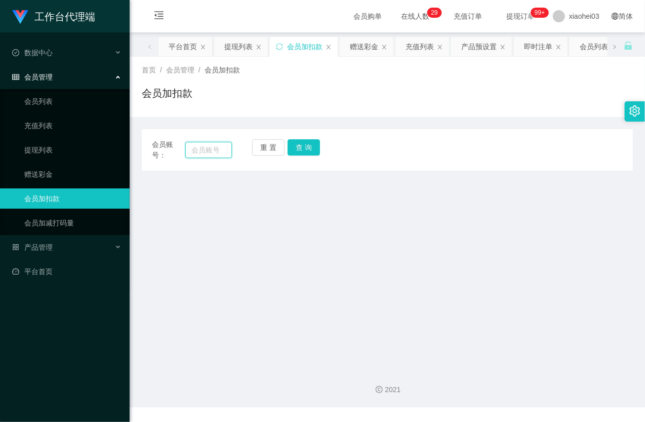
click at [223, 147] on input "text" at bounding box center [208, 150] width 47 height 16
paste input "81518009"
type input "81518009"
click at [298, 148] on button "查 询" at bounding box center [304, 147] width 32 height 16
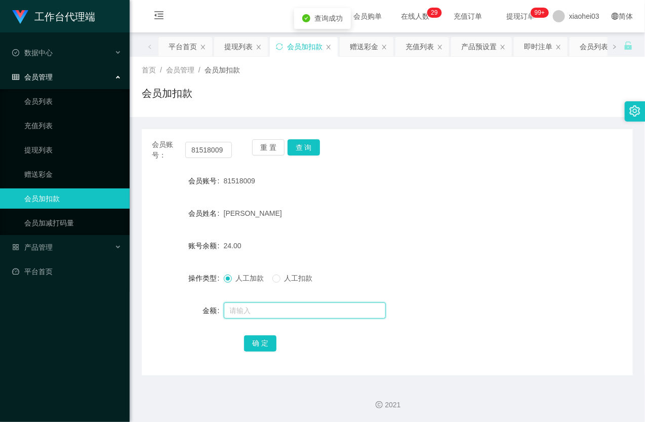
click at [249, 310] on input "text" at bounding box center [305, 310] width 162 height 16
type input "8"
click at [257, 345] on button "确 定" at bounding box center [260, 343] width 32 height 16
click at [436, 171] on div "81518009" at bounding box center [367, 181] width 287 height 20
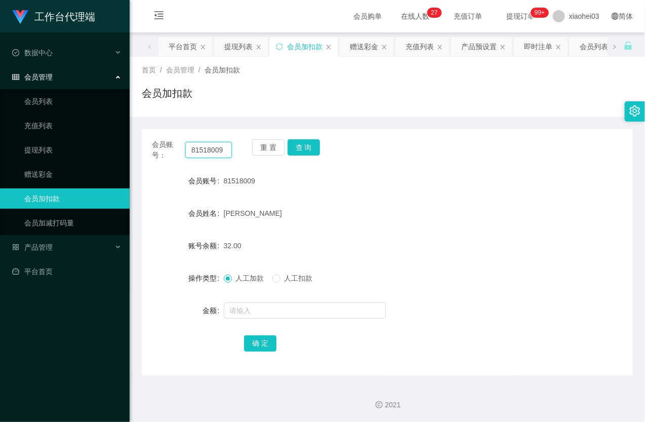
click at [210, 148] on input "81518009" at bounding box center [208, 150] width 47 height 16
click at [210, 149] on input "81518009" at bounding box center [208, 150] width 47 height 16
paste input "Richard88"
type input "Richard88"
click at [302, 145] on button "查 询" at bounding box center [304, 147] width 32 height 16
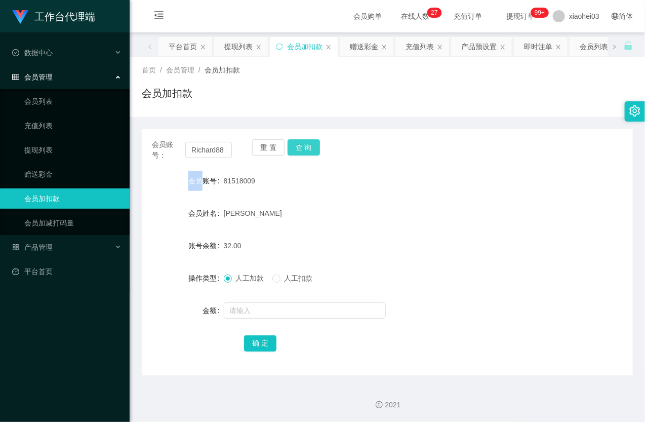
click at [302, 146] on div "重 置 查 询" at bounding box center [292, 149] width 80 height 21
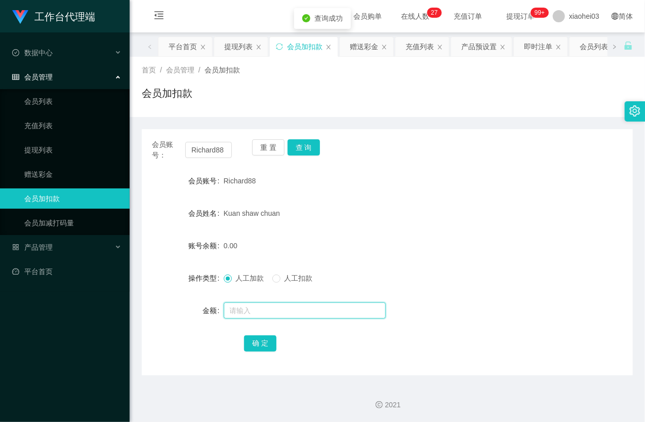
click at [271, 311] on input "text" at bounding box center [305, 310] width 162 height 16
type input "8"
click at [252, 351] on button "确 定" at bounding box center [260, 343] width 32 height 16
drag, startPoint x: 445, startPoint y: 206, endPoint x: 457, endPoint y: 202, distance: 13.3
click at [446, 206] on div "Kuan shaw chuan" at bounding box center [367, 213] width 287 height 20
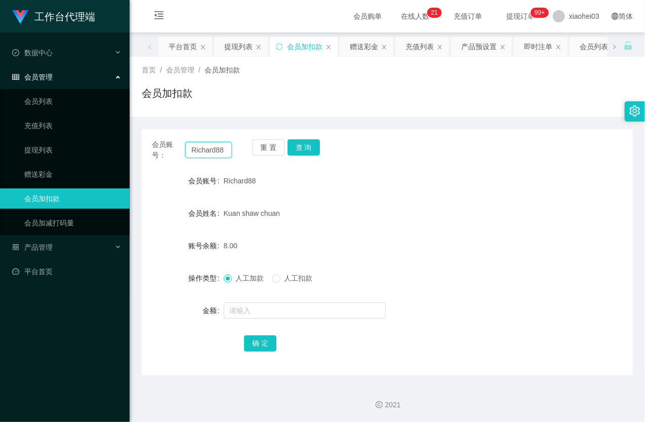
click at [211, 144] on input "Richard88" at bounding box center [208, 150] width 47 height 16
click at [210, 144] on input "Richard88" at bounding box center [208, 150] width 47 height 16
paste input "8137682"
type input "81376828"
click at [304, 143] on button "查 询" at bounding box center [304, 147] width 32 height 16
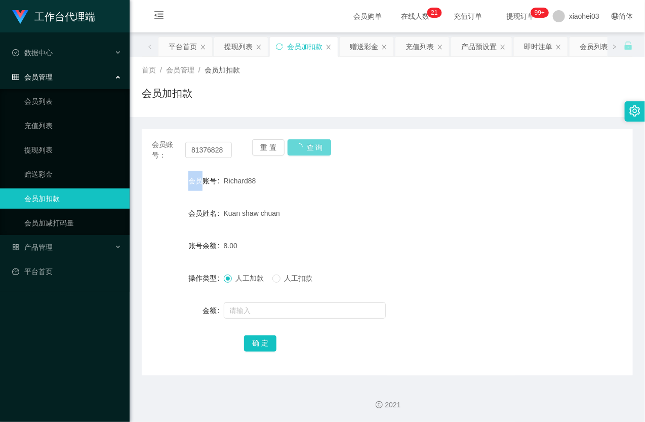
drag, startPoint x: 304, startPoint y: 143, endPoint x: 315, endPoint y: 275, distance: 132.6
click at [304, 145] on div "重 置 查 询" at bounding box center [292, 149] width 80 height 21
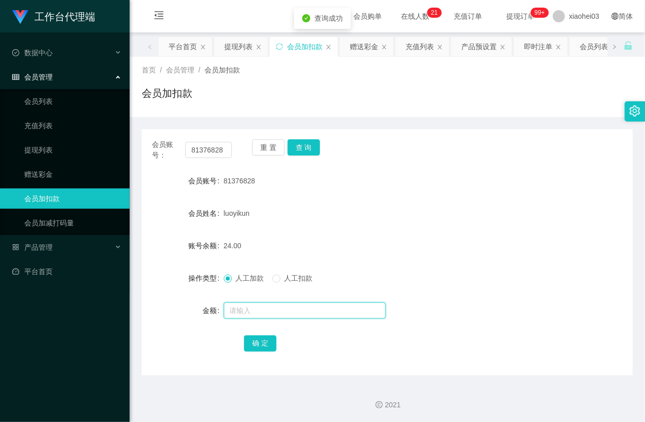
click at [297, 303] on input "text" at bounding box center [305, 310] width 162 height 16
type input "8"
drag, startPoint x: 257, startPoint y: 338, endPoint x: 265, endPoint y: 333, distance: 9.3
click at [257, 338] on button "确 定" at bounding box center [260, 343] width 32 height 16
click at [480, 235] on div "32.00" at bounding box center [367, 245] width 287 height 20
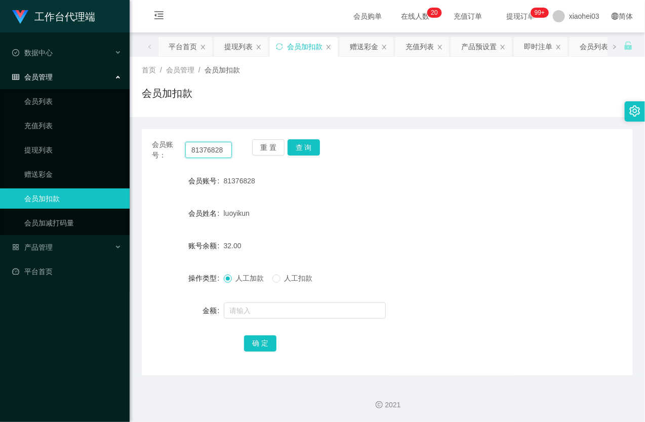
click at [214, 150] on input "81376828" at bounding box center [208, 150] width 47 height 16
paste input "747262"
type input "81747262"
drag, startPoint x: 307, startPoint y: 143, endPoint x: 296, endPoint y: 188, distance: 45.9
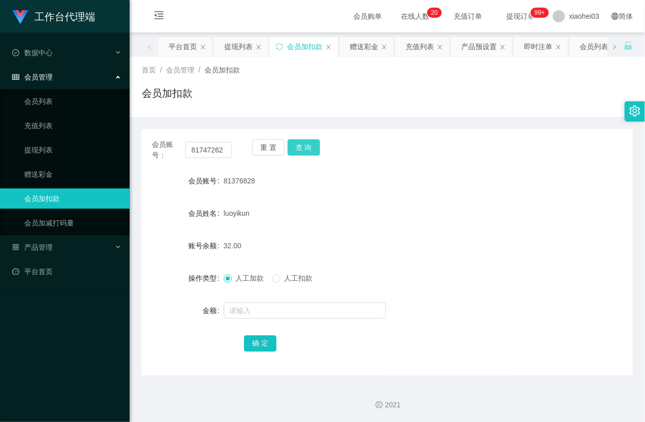
click at [307, 144] on button "查 询" at bounding box center [304, 147] width 32 height 16
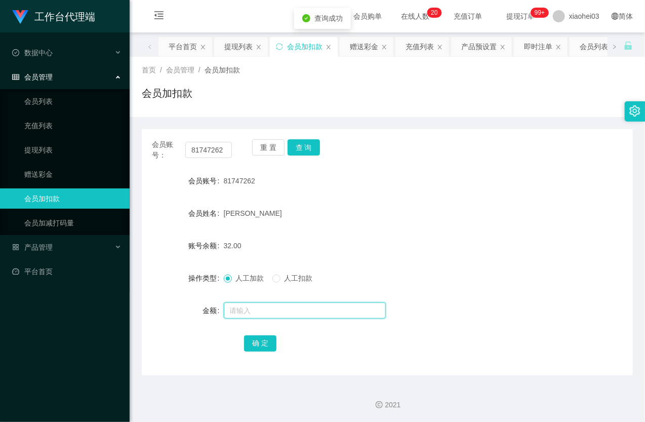
click at [269, 309] on input "text" at bounding box center [305, 310] width 162 height 16
type input "8"
click at [257, 342] on button "确 定" at bounding box center [260, 343] width 32 height 16
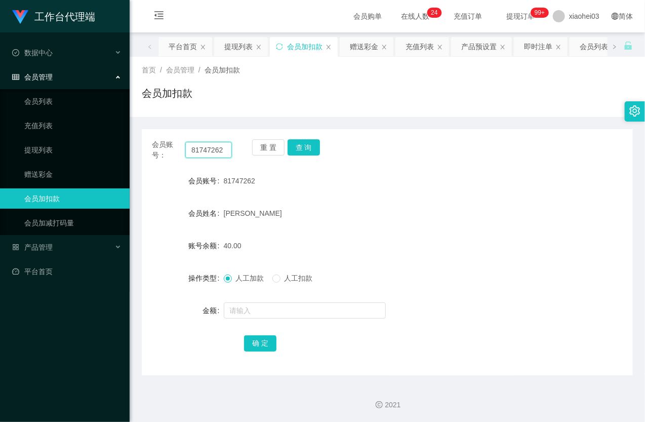
click at [203, 152] on input "81747262" at bounding box center [208, 150] width 47 height 16
paste input "856119"
type input "81856119"
click at [306, 150] on button "查 询" at bounding box center [304, 147] width 32 height 16
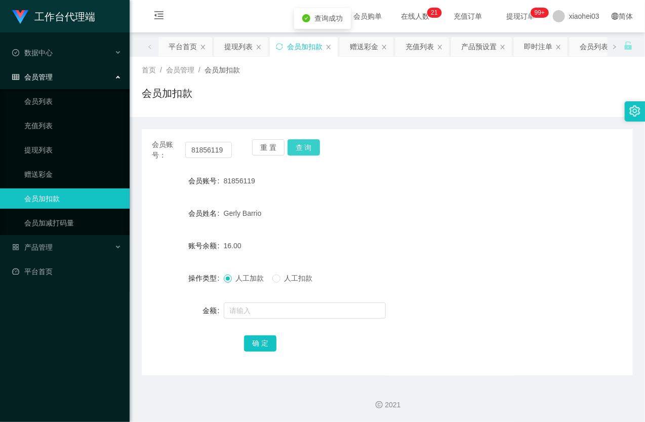
click at [306, 150] on button "查 询" at bounding box center [304, 147] width 32 height 16
click at [284, 309] on input "text" at bounding box center [305, 310] width 162 height 16
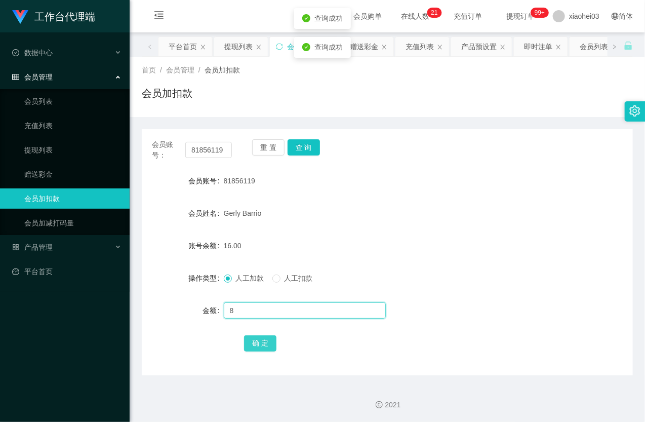
type input "8"
drag, startPoint x: 271, startPoint y: 341, endPoint x: 271, endPoint y: 335, distance: 6.1
click at [271, 341] on button "确 定" at bounding box center [260, 343] width 32 height 16
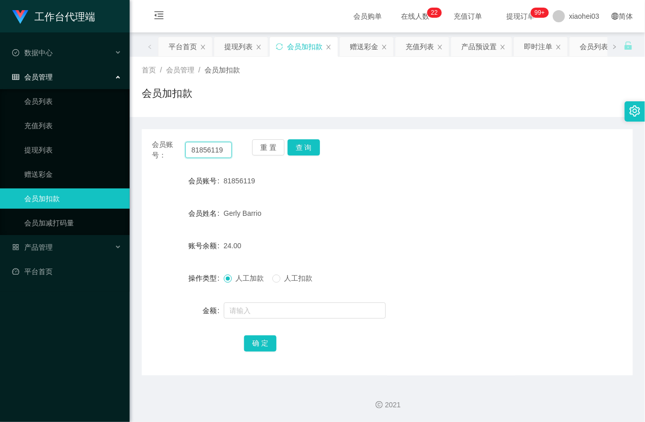
click at [200, 152] on input "81856119" at bounding box center [208, 150] width 47 height 16
paste input "yp1234512"
type input "yp1234512"
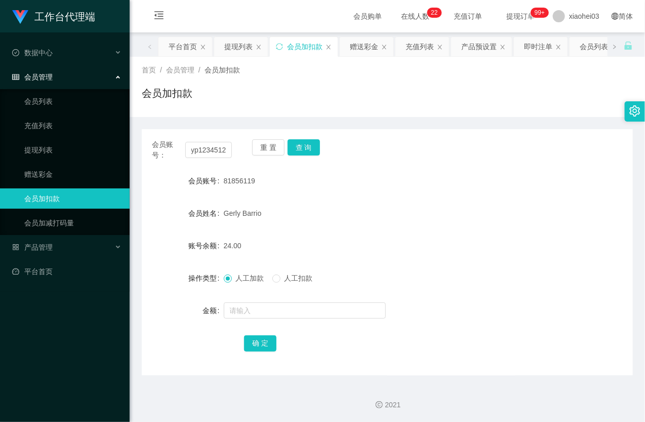
click at [306, 156] on div "重 置 查 询" at bounding box center [292, 149] width 80 height 21
click at [306, 155] on div "重 置 查 询" at bounding box center [292, 149] width 80 height 21
click at [307, 147] on button "查 询" at bounding box center [304, 147] width 32 height 16
click at [307, 147] on div "重 置 查 询" at bounding box center [292, 149] width 80 height 21
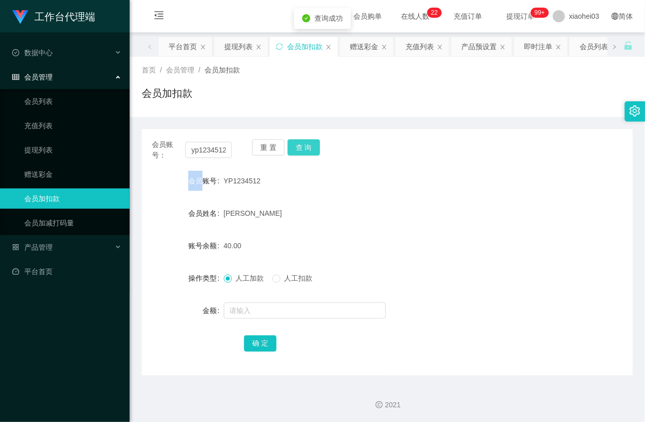
drag, startPoint x: 307, startPoint y: 147, endPoint x: 282, endPoint y: 267, distance: 122.6
click at [307, 148] on button "查 询" at bounding box center [304, 147] width 32 height 16
click at [259, 312] on input "text" at bounding box center [305, 310] width 162 height 16
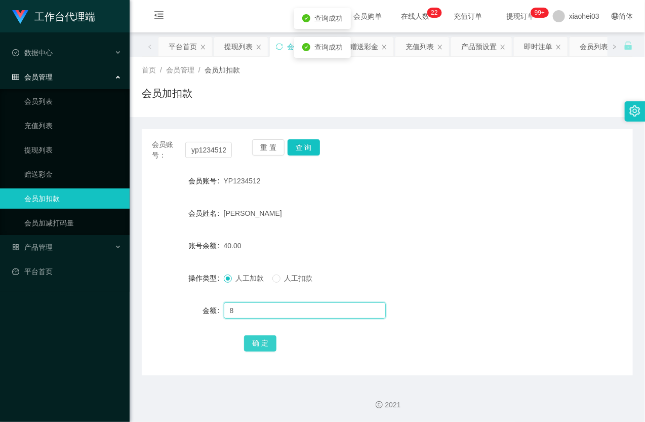
type input "8"
click at [262, 337] on button "确 定" at bounding box center [260, 343] width 32 height 16
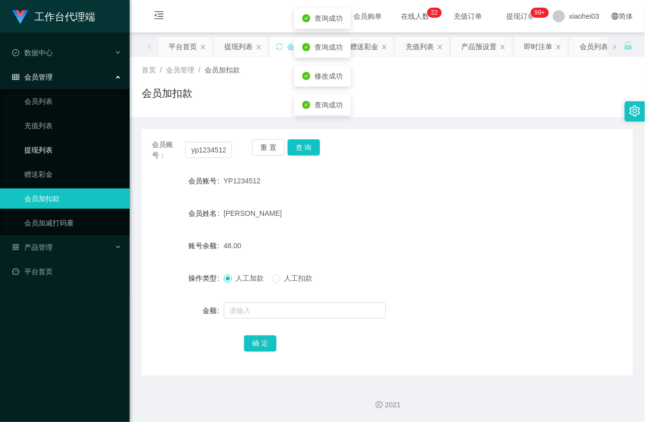
click at [45, 146] on link "提现列表" at bounding box center [72, 150] width 97 height 20
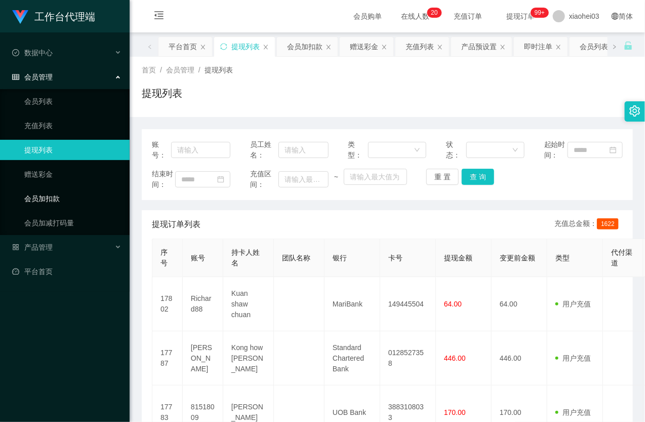
click at [69, 201] on link "会员加扣款" at bounding box center [72, 198] width 97 height 20
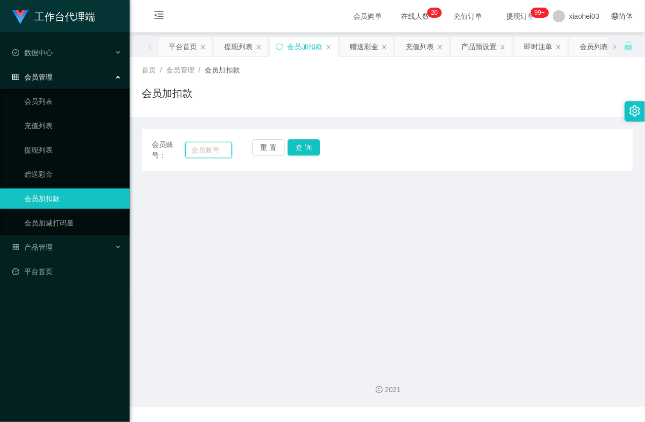
click at [210, 153] on input "text" at bounding box center [208, 150] width 47 height 16
paste input "[PERSON_NAME]"
type input "[PERSON_NAME]"
click at [312, 140] on button "查 询" at bounding box center [304, 147] width 32 height 16
click at [312, 144] on button "查 询" at bounding box center [304, 147] width 32 height 16
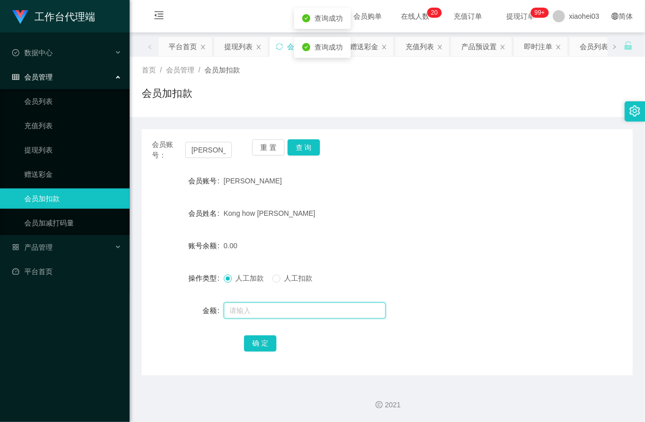
click at [259, 312] on input "text" at bounding box center [305, 310] width 162 height 16
type input "24"
click at [257, 345] on button "确 定" at bounding box center [260, 343] width 32 height 16
click at [392, 190] on div "[PERSON_NAME]" at bounding box center [367, 181] width 287 height 20
drag, startPoint x: 42, startPoint y: 150, endPoint x: 69, endPoint y: 42, distance: 111.2
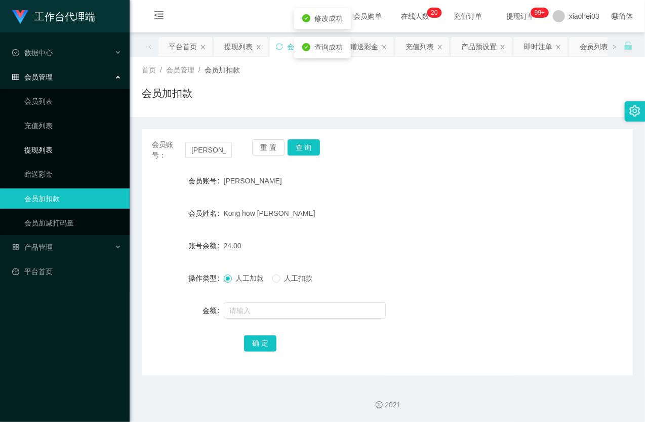
click at [43, 150] on link "提现列表" at bounding box center [72, 150] width 97 height 20
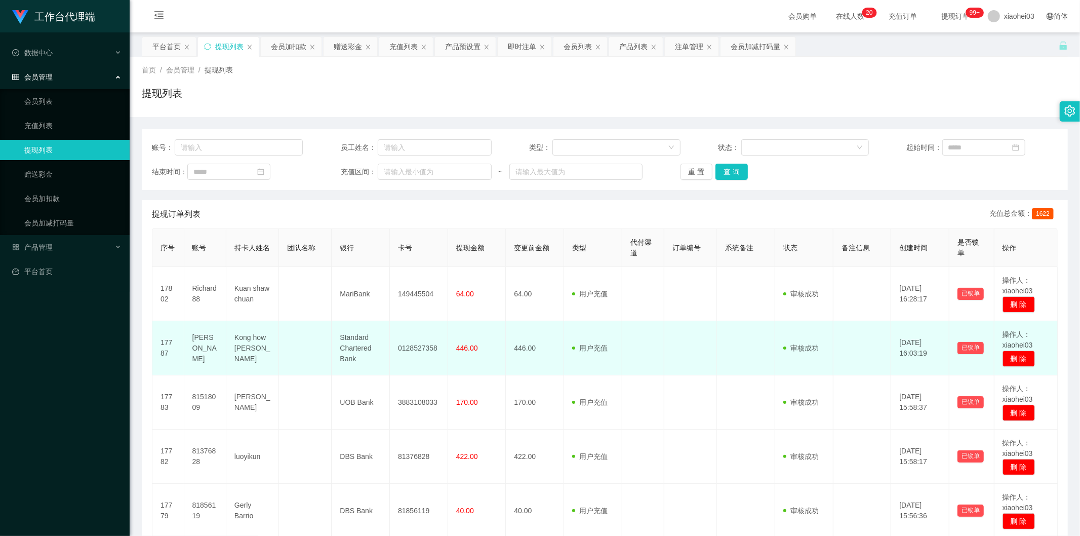
click at [402, 348] on td "0128527358" at bounding box center [419, 348] width 58 height 54
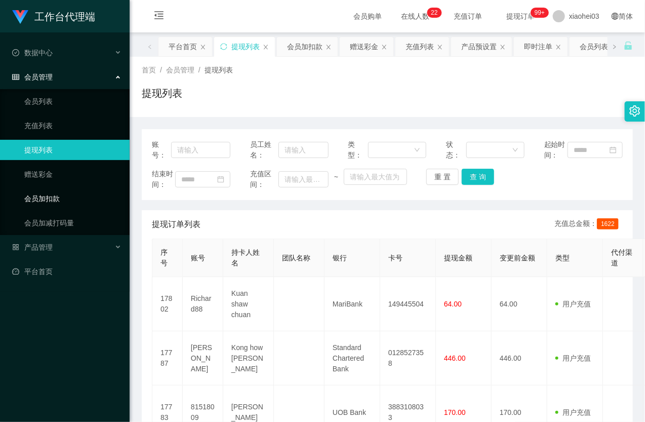
click at [50, 204] on link "会员加扣款" at bounding box center [72, 198] width 97 height 20
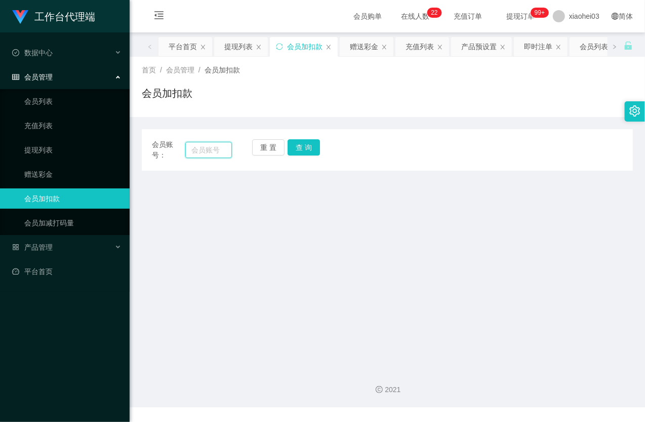
click at [218, 143] on input "text" at bounding box center [208, 150] width 47 height 16
paste input "81376828"
type input "81376828"
click at [312, 150] on button "查 询" at bounding box center [304, 147] width 32 height 16
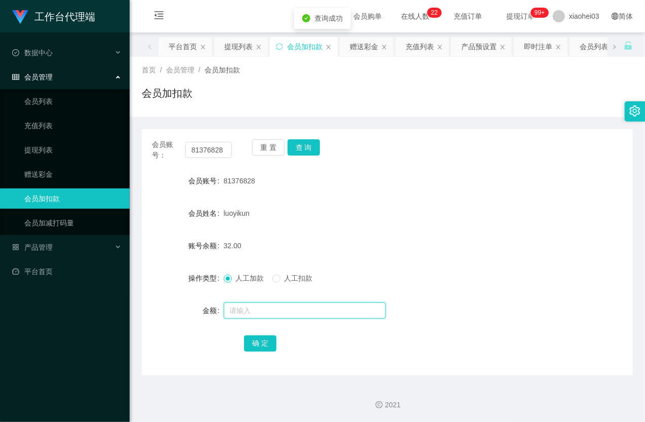
click at [289, 312] on input "text" at bounding box center [305, 310] width 162 height 16
type input "8"
click at [262, 338] on button "确 定" at bounding box center [260, 343] width 32 height 16
click at [396, 210] on div "luoyikun" at bounding box center [367, 213] width 287 height 20
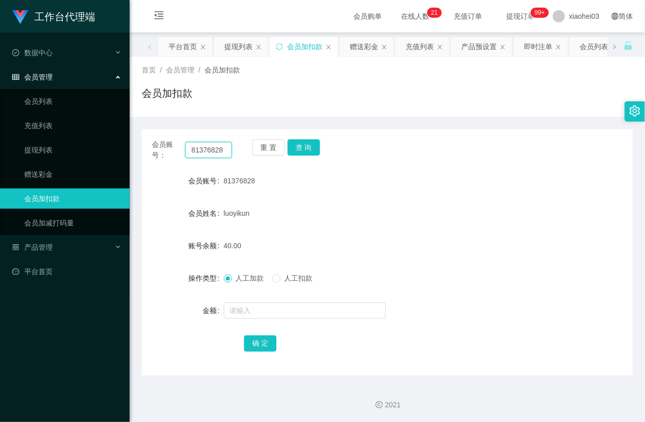
click at [206, 143] on input "81376828" at bounding box center [208, 150] width 47 height 16
click at [204, 151] on input "81376828" at bounding box center [208, 150] width 47 height 16
paste input "518009"
type input "81518009"
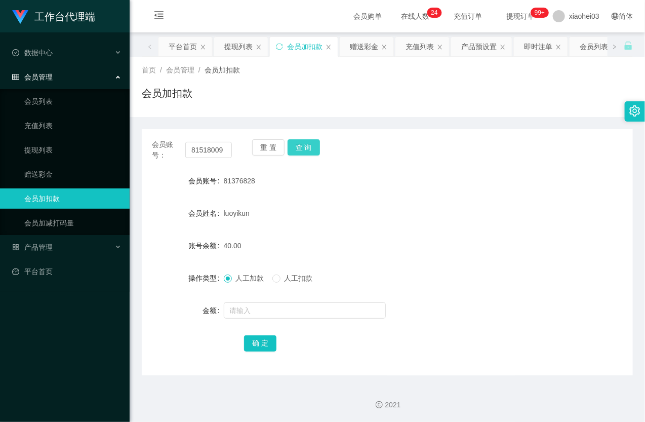
click at [308, 149] on button "查 询" at bounding box center [304, 147] width 32 height 16
click at [308, 149] on div "重 置 查 询" at bounding box center [292, 149] width 80 height 21
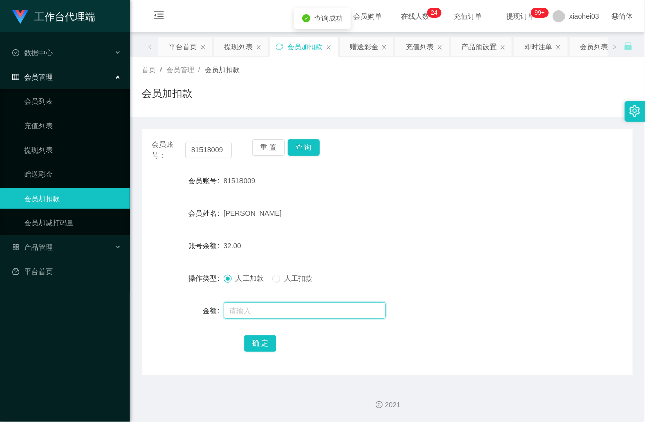
click at [304, 314] on input "text" at bounding box center [305, 310] width 162 height 16
type input "8"
click at [274, 338] on button "确 定" at bounding box center [260, 343] width 32 height 16
drag, startPoint x: 439, startPoint y: 202, endPoint x: 524, endPoint y: 65, distance: 161.3
click at [441, 199] on form "会员账号 81518009 会员姓名 Wong Yi Lun 账号余额 40.00 操作类型 人工加款 人工扣款 金额 确 定" at bounding box center [387, 262] width 491 height 182
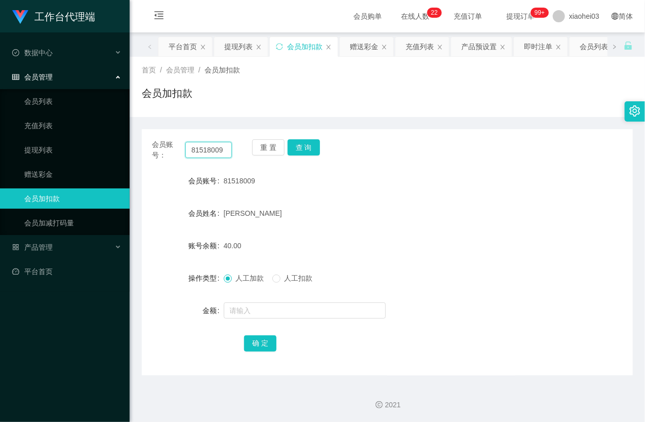
click at [209, 145] on input "81518009" at bounding box center [208, 150] width 47 height 16
drag, startPoint x: 209, startPoint y: 145, endPoint x: 265, endPoint y: 143, distance: 56.3
click at [210, 145] on input "81518009" at bounding box center [208, 150] width 47 height 16
paste input "747262"
type input "81747262"
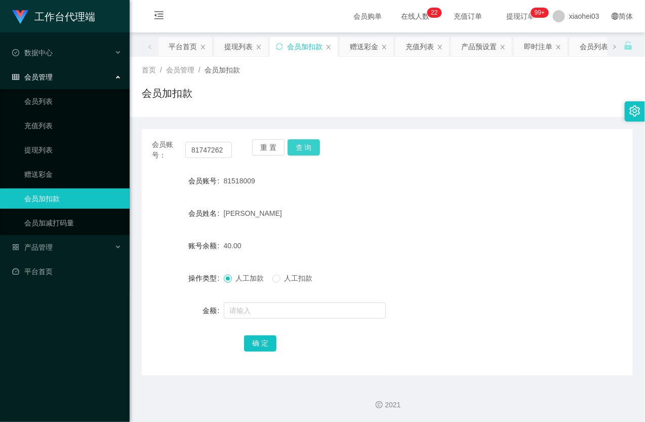
click at [310, 147] on button "查 询" at bounding box center [304, 147] width 32 height 16
click at [310, 147] on div "重 置 查 询" at bounding box center [292, 149] width 80 height 21
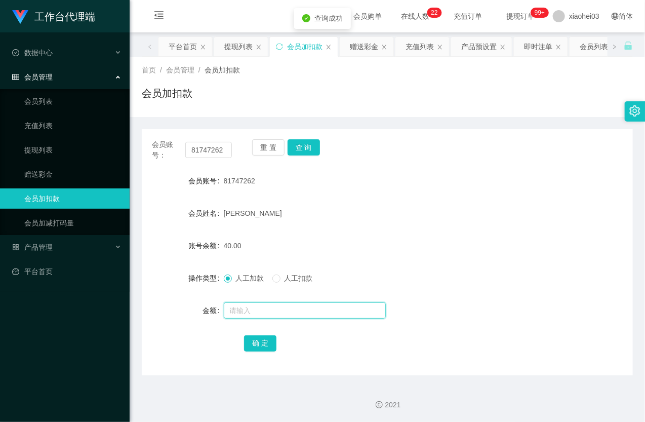
click at [262, 305] on input "text" at bounding box center [305, 310] width 162 height 16
type input "8"
click at [261, 340] on button "确 定" at bounding box center [260, 343] width 32 height 16
click at [399, 246] on div "48.00" at bounding box center [367, 245] width 287 height 20
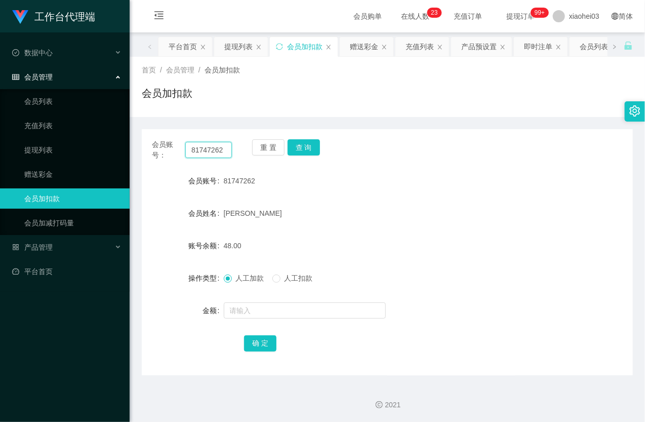
click at [201, 153] on input "81747262" at bounding box center [208, 150] width 47 height 16
paste input "yp123451"
type input "yp1234512"
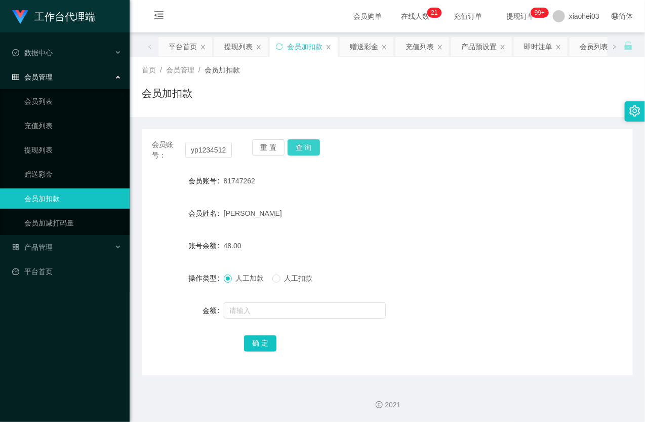
scroll to position [0, 0]
click at [304, 147] on button "查 询" at bounding box center [304, 147] width 32 height 16
click at [304, 147] on div "重 置 查 询" at bounding box center [292, 149] width 80 height 21
click at [274, 322] on form "会员账号 YP1234512 会员姓名 Yueng Zhen Wei 账号余额 48.00 操作类型 人工加款 人工扣款 金额 确 定" at bounding box center [387, 262] width 491 height 182
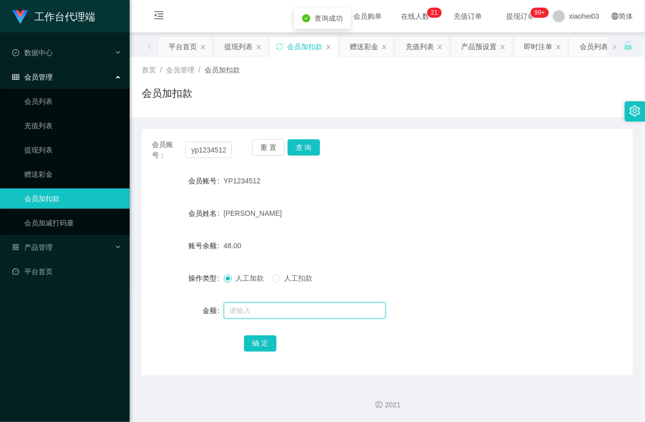
click at [275, 305] on input "text" at bounding box center [305, 310] width 162 height 16
type input "8"
click at [252, 337] on button "确 定" at bounding box center [260, 343] width 32 height 16
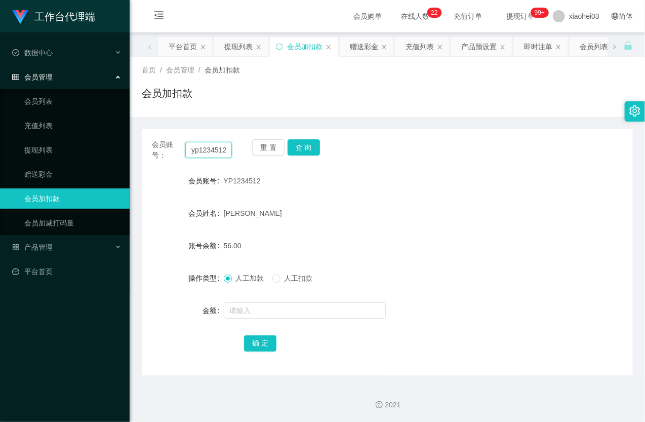
click at [210, 144] on input "yp1234512" at bounding box center [208, 150] width 47 height 16
paste input "81856119"
type input "81856119"
click at [307, 144] on button "查 询" at bounding box center [304, 147] width 32 height 16
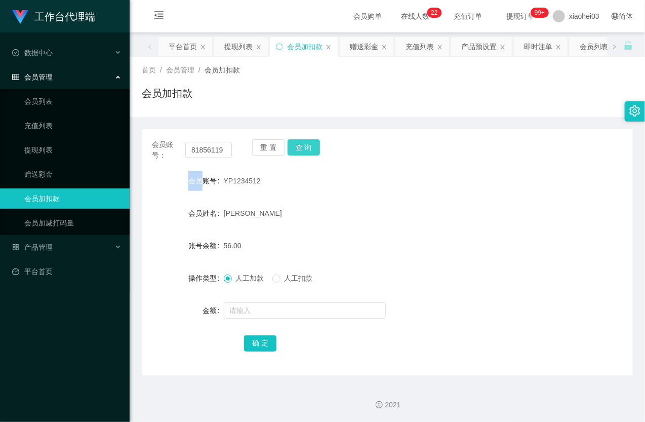
click at [307, 145] on div "重 置 查 询" at bounding box center [292, 149] width 80 height 21
click at [270, 321] on form "会员账号 81856119 会员姓名 Gerly Barrio 账号余额 24.00 操作类型 人工加款 人工扣款 金额 确 定" at bounding box center [387, 262] width 491 height 182
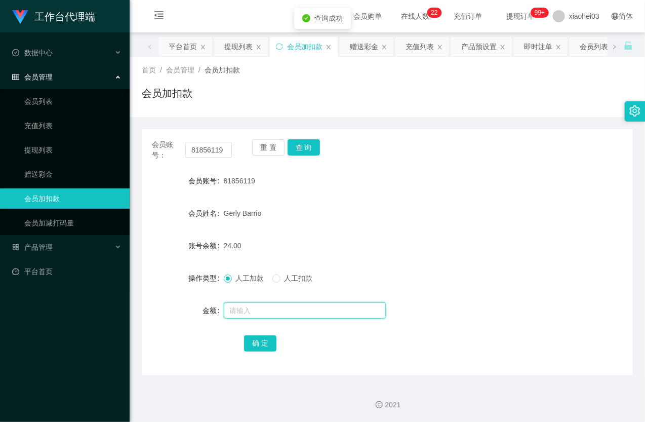
click at [269, 315] on input "text" at bounding box center [305, 310] width 162 height 16
type input "8"
click at [263, 341] on button "确 定" at bounding box center [260, 343] width 32 height 16
click at [424, 234] on form "会员账号 81856119 会员姓名 Gerly Barrio 账号余额 24.00 操作类型 人工加款 人工扣款 金额 确 定" at bounding box center [387, 262] width 491 height 182
click at [32, 154] on link "提现列表" at bounding box center [72, 150] width 97 height 20
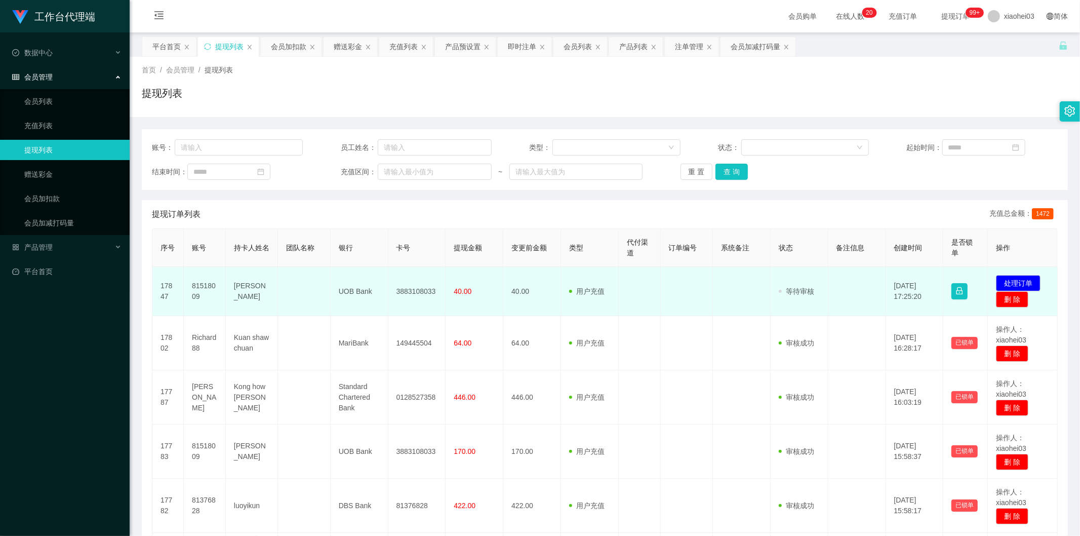
click at [201, 286] on td "81518009" at bounding box center [205, 291] width 42 height 49
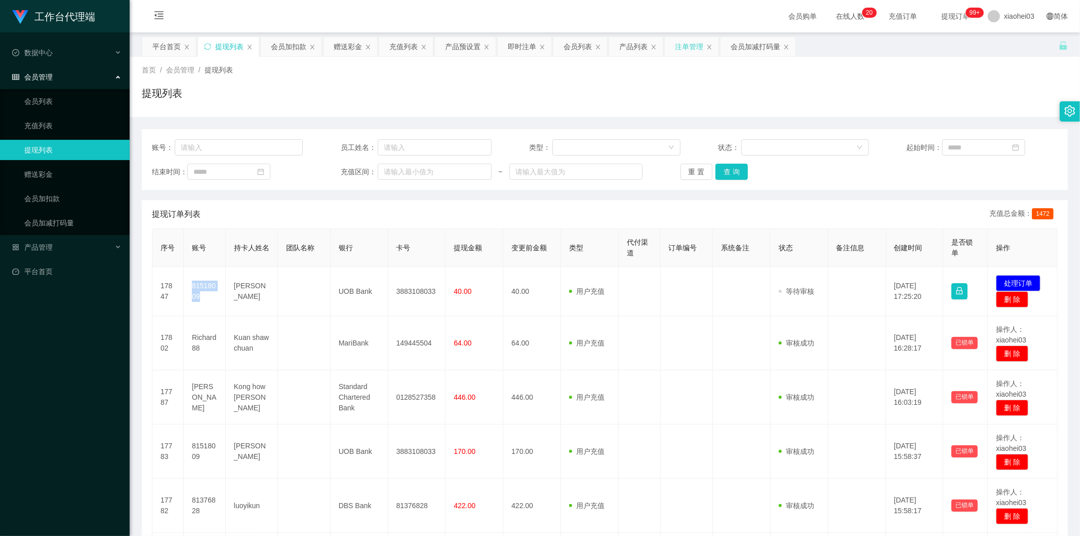
copy td "81518009"
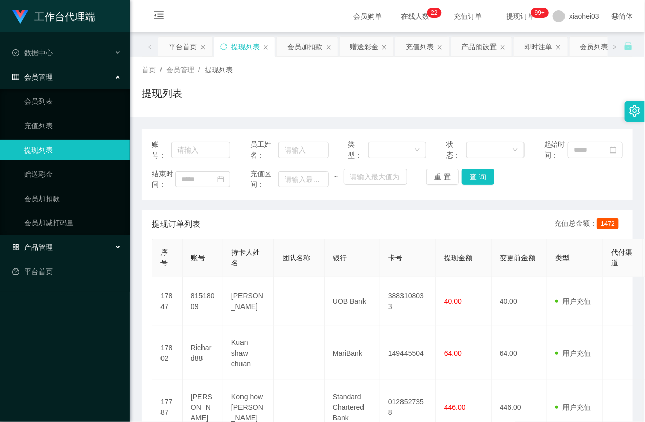
click at [47, 247] on span "产品管理" at bounding box center [32, 247] width 41 height 8
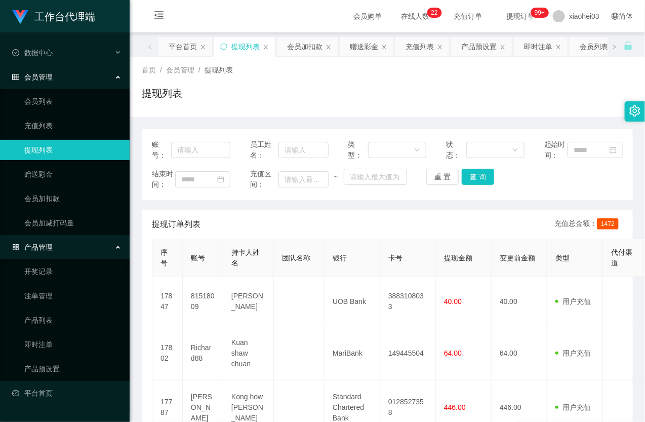
click at [49, 146] on link "提现列表" at bounding box center [72, 150] width 97 height 20
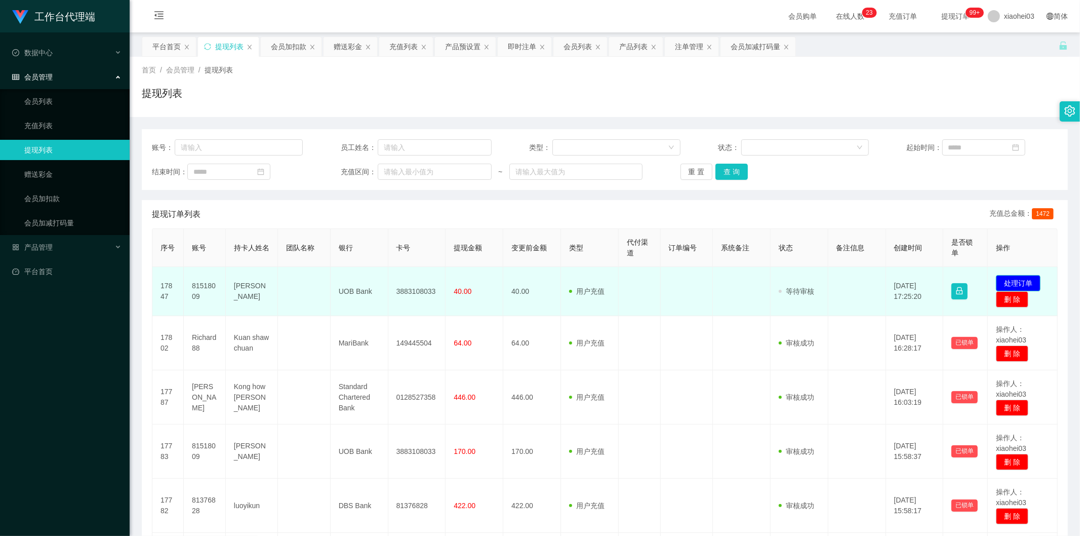
click at [1008, 281] on button "处理订单" at bounding box center [1018, 283] width 45 height 16
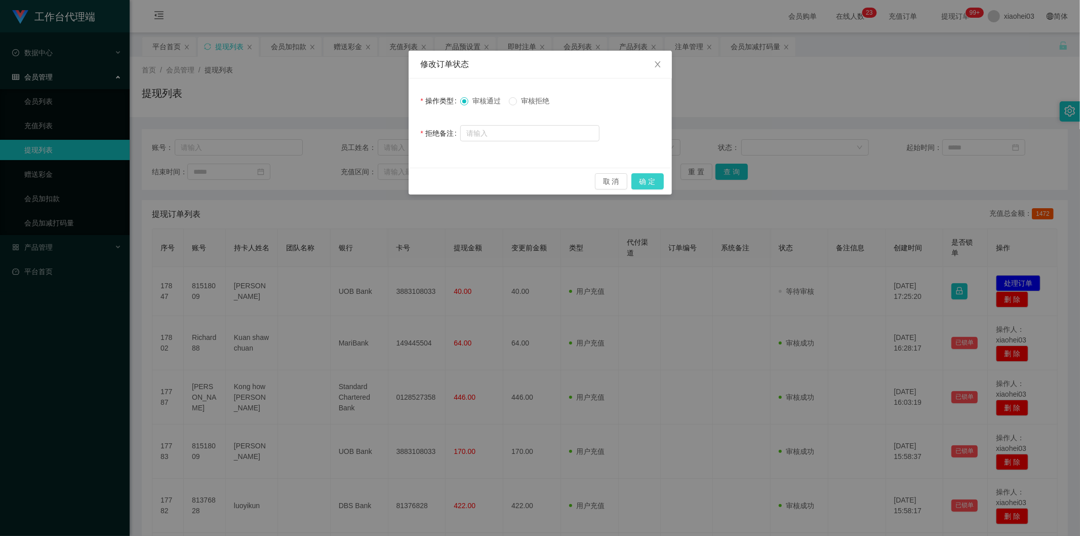
click at [646, 186] on button "确 定" at bounding box center [647, 181] width 32 height 16
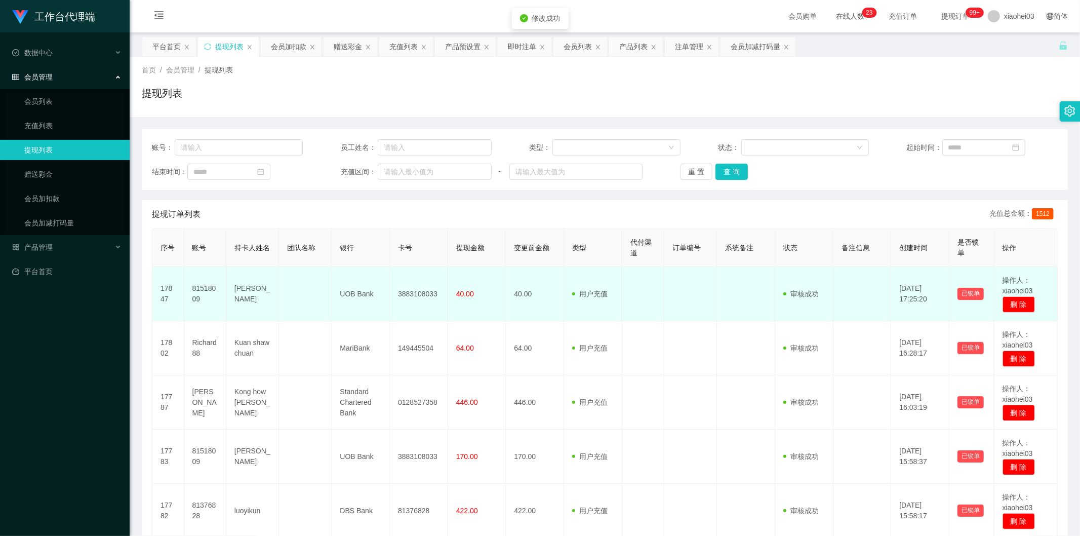
click at [574, 297] on span at bounding box center [575, 294] width 7 height 11
click at [575, 293] on span at bounding box center [575, 294] width 7 height 11
drag, startPoint x: 575, startPoint y: 293, endPoint x: 565, endPoint y: 293, distance: 10.1
click at [575, 293] on span at bounding box center [575, 294] width 7 height 11
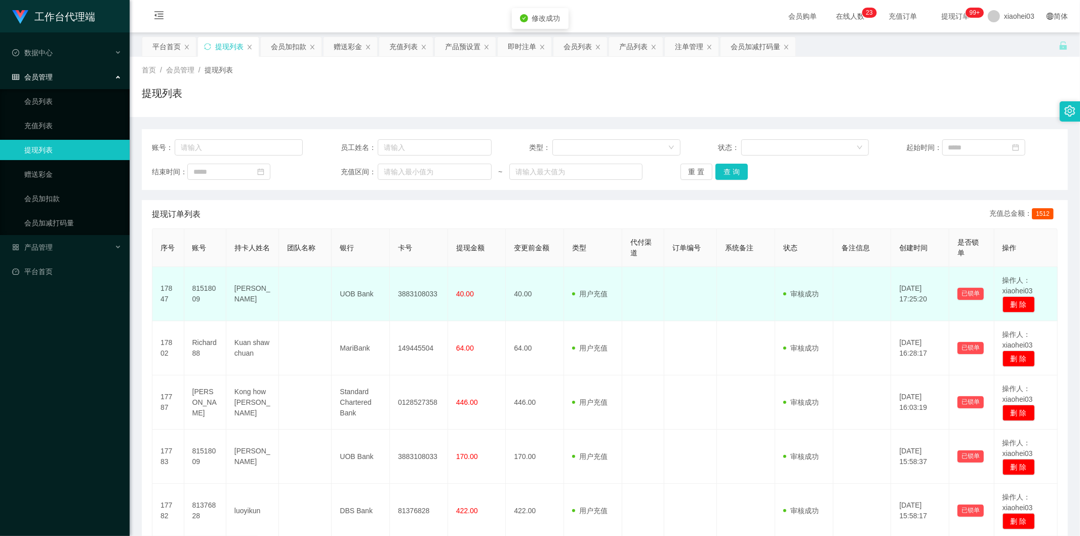
click at [456, 294] on span "40.00" at bounding box center [465, 294] width 18 height 8
click at [413, 294] on td "3883108033" at bounding box center [419, 294] width 58 height 54
click at [368, 319] on td "UOB Bank" at bounding box center [361, 294] width 58 height 54
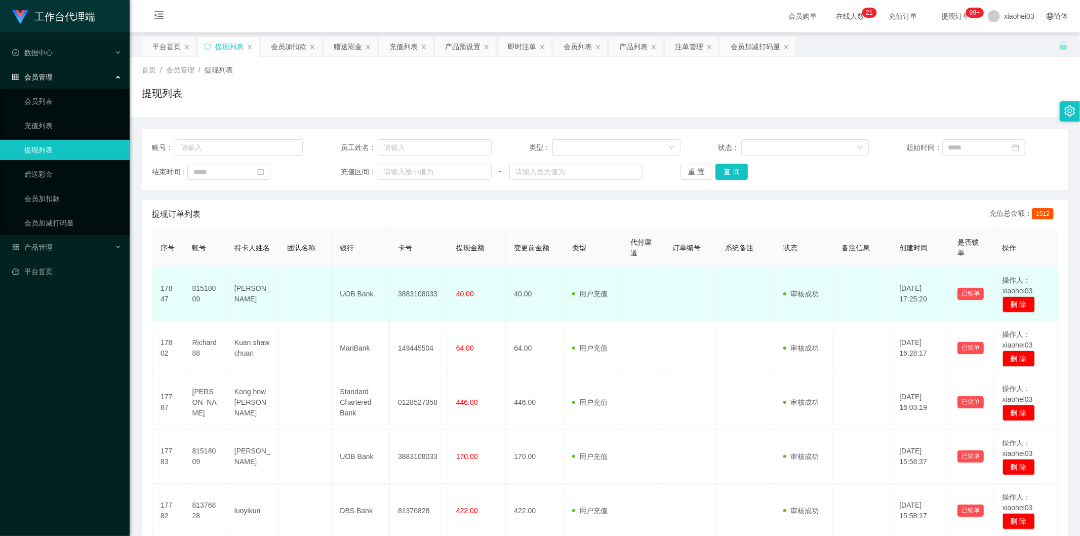
click at [309, 292] on td at bounding box center [305, 294] width 53 height 54
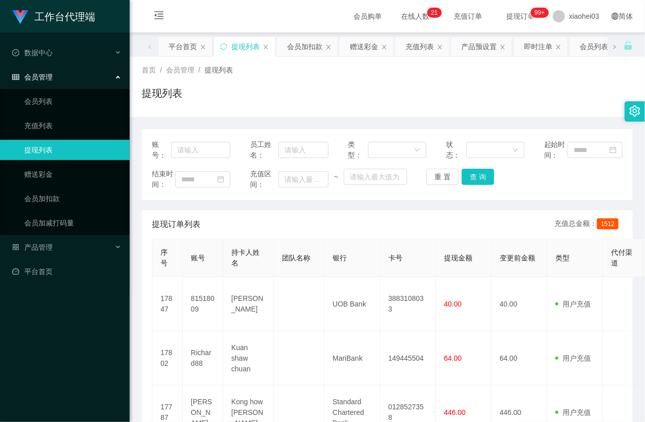
click at [48, 75] on span "会员管理" at bounding box center [32, 77] width 41 height 8
click at [49, 200] on link "会员加扣款" at bounding box center [72, 198] width 97 height 20
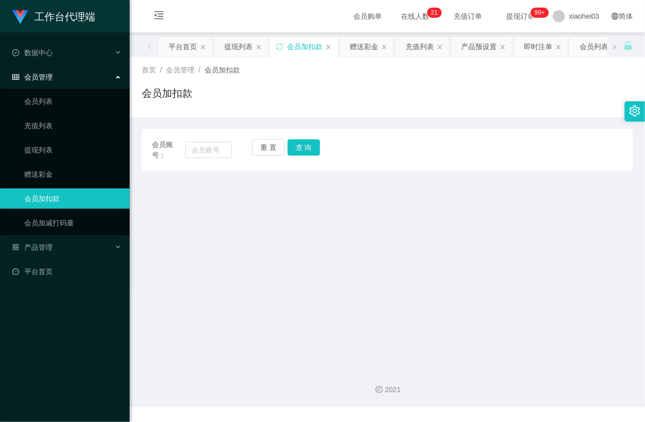
click at [406, 133] on div "会员账号： 重 置 查 询 会员账号 会员姓名 账号余额 操作类型 人工加款 人工扣款 金额 确 定" at bounding box center [387, 150] width 491 height 42
click at [406, 135] on div "会员账号： 重 置 查 询 会员账号 会员姓名 账号余额 操作类型 人工加款 人工扣款 金额 确 定" at bounding box center [387, 150] width 491 height 42
click at [208, 145] on input "text" at bounding box center [208, 150] width 47 height 16
paste input "Richard88"
type input "Richard88"
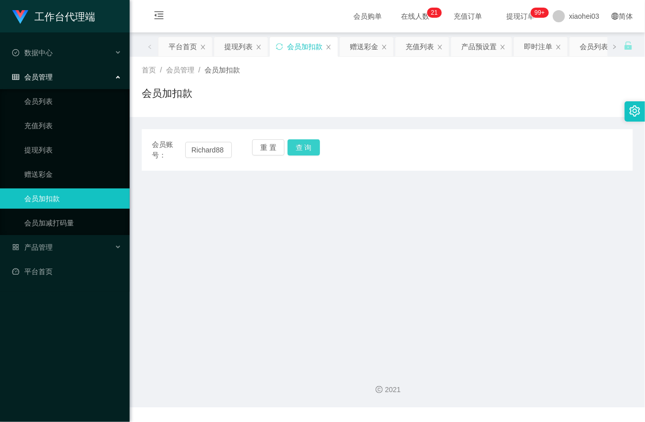
click at [307, 146] on button "查 询" at bounding box center [304, 147] width 32 height 16
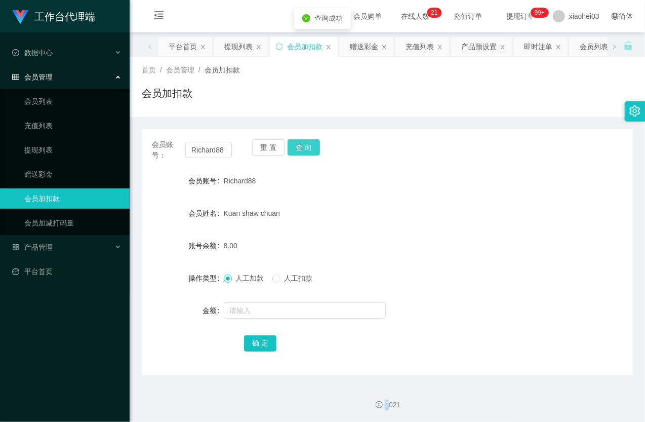
click at [307, 146] on div "重 置 查 询" at bounding box center [292, 149] width 80 height 21
drag, startPoint x: 248, startPoint y: 310, endPoint x: 255, endPoint y: 307, distance: 7.7
click at [248, 310] on input "text" at bounding box center [305, 310] width 162 height 16
type input "8"
click at [262, 340] on button "确 定" at bounding box center [260, 343] width 32 height 16
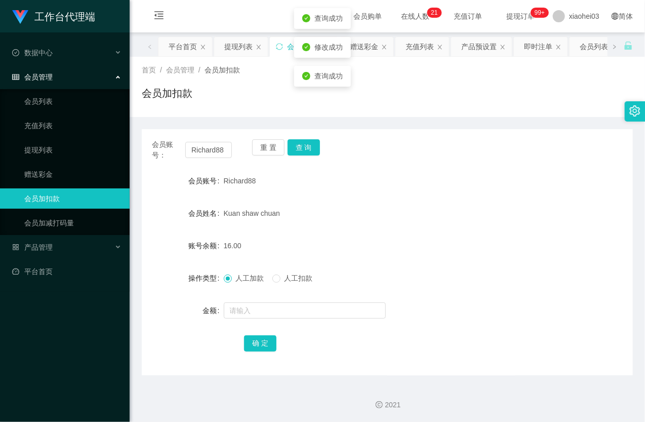
click at [382, 213] on div "Kuan shaw chuan" at bounding box center [367, 213] width 287 height 20
click at [47, 148] on link "提现列表" at bounding box center [72, 150] width 97 height 20
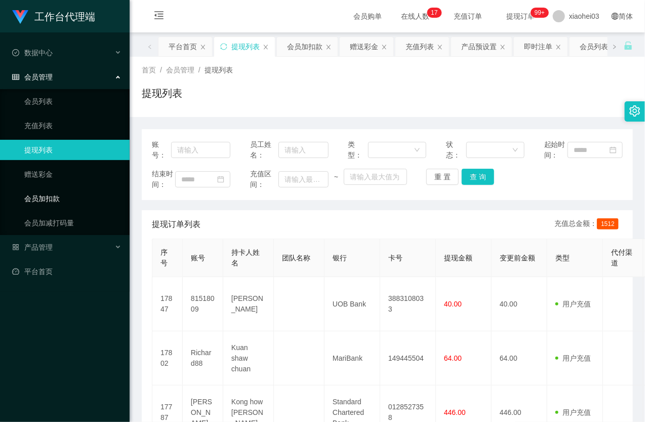
click at [51, 193] on link "会员加扣款" at bounding box center [72, 198] width 97 height 20
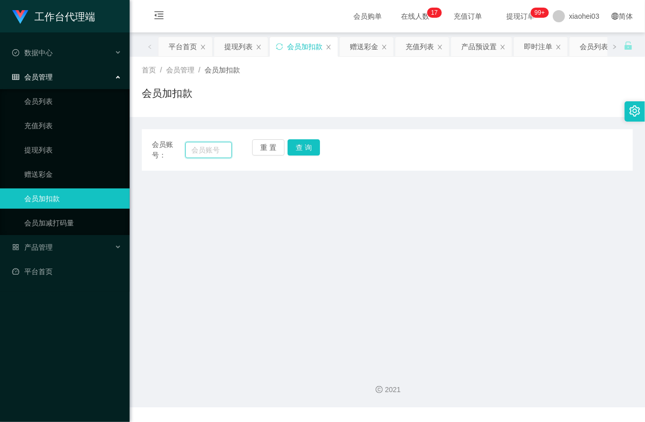
click at [191, 153] on input "text" at bounding box center [208, 150] width 47 height 16
paste input "Richard88"
type input "Richard88"
click at [309, 145] on button "查 询" at bounding box center [304, 147] width 32 height 16
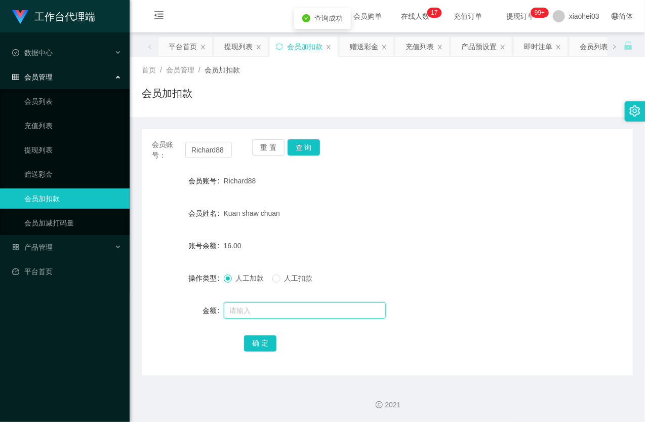
click at [262, 310] on input "text" at bounding box center [305, 310] width 162 height 16
type input "8"
drag, startPoint x: 257, startPoint y: 342, endPoint x: 270, endPoint y: 331, distance: 17.2
click at [257, 342] on button "确 定" at bounding box center [260, 343] width 32 height 16
click at [382, 203] on div "Kuan shaw chuan" at bounding box center [367, 213] width 287 height 20
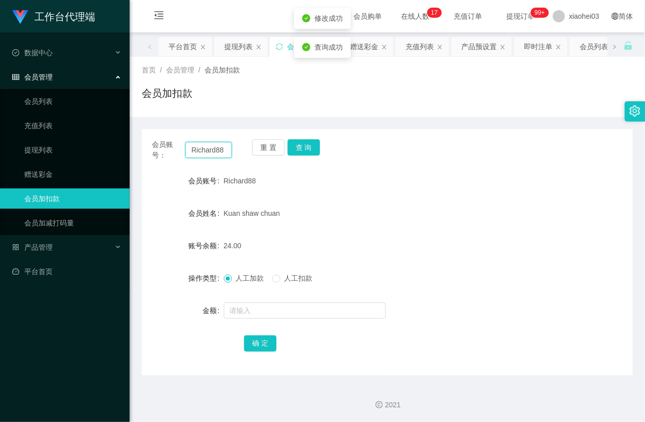
click at [209, 150] on input "Richard88" at bounding box center [208, 150] width 47 height 16
click at [399, 184] on div "Richard88" at bounding box center [367, 181] width 287 height 20
click at [219, 155] on input "text" at bounding box center [208, 150] width 47 height 16
paste input "81518009"
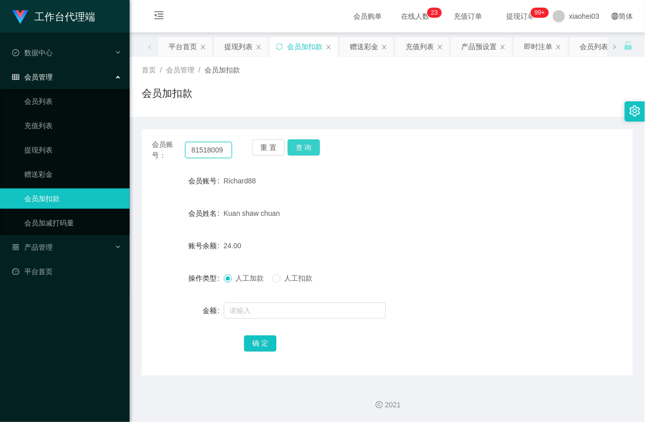
type input "81518009"
click at [296, 150] on button "查 询" at bounding box center [304, 147] width 32 height 16
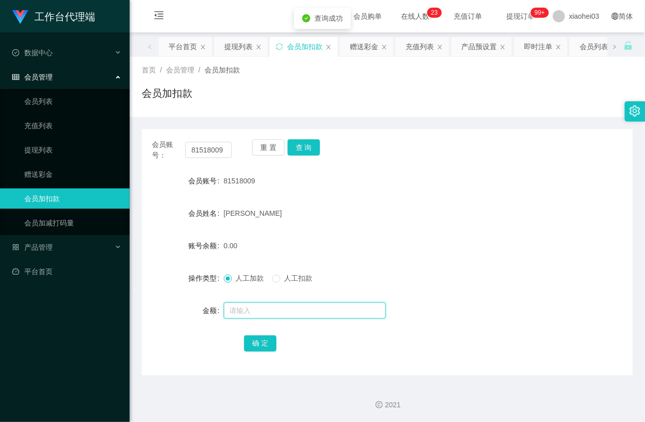
click at [263, 307] on input "text" at bounding box center [305, 310] width 162 height 16
type input "8"
click at [264, 340] on button "确 定" at bounding box center [260, 343] width 32 height 16
click at [459, 243] on div "8.00" at bounding box center [367, 245] width 287 height 20
click at [62, 147] on link "提现列表" at bounding box center [72, 150] width 97 height 20
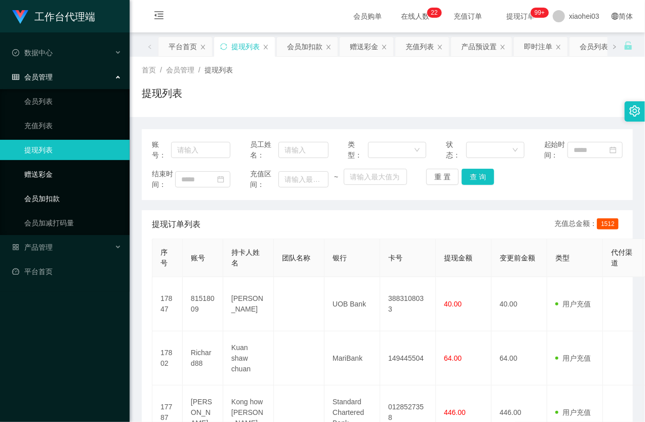
click at [76, 192] on link "会员加扣款" at bounding box center [72, 198] width 97 height 20
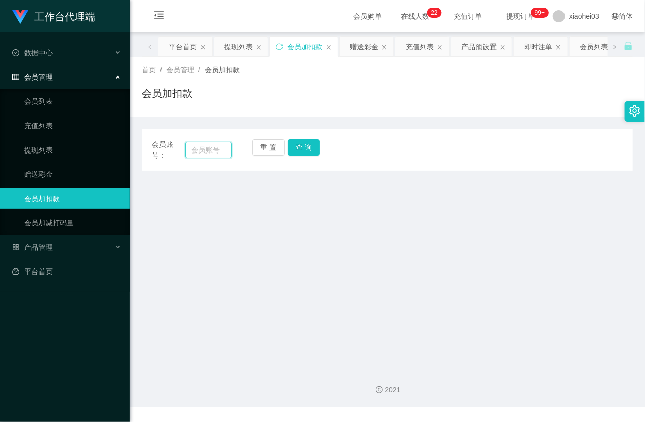
click at [197, 151] on input "text" at bounding box center [208, 150] width 47 height 16
paste input "yp1234512"
type input "yp1234512"
click at [299, 144] on button "查 询" at bounding box center [304, 147] width 32 height 16
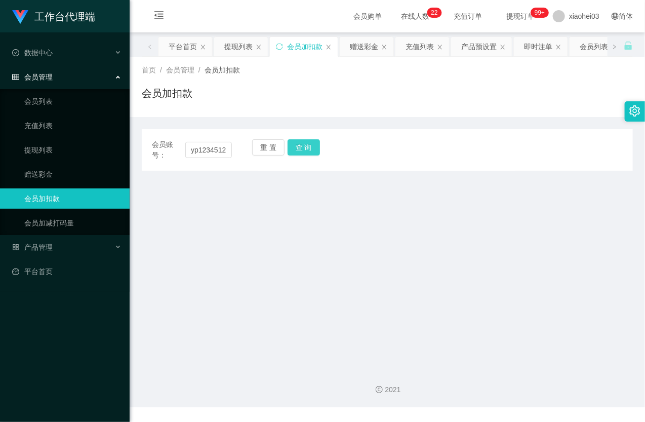
scroll to position [0, 0]
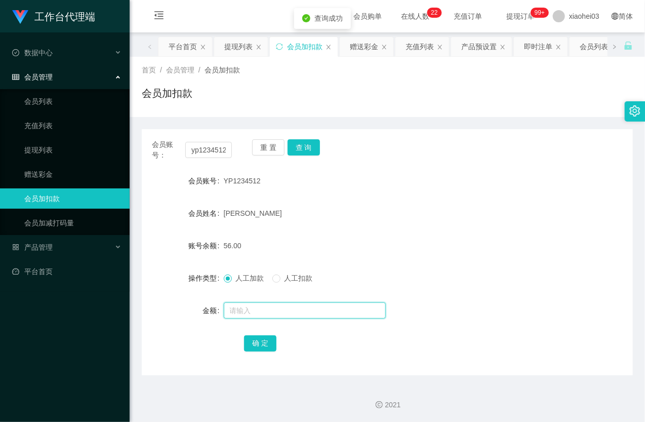
click at [272, 314] on input "text" at bounding box center [305, 310] width 162 height 16
type input "8"
drag, startPoint x: 254, startPoint y: 344, endPoint x: 261, endPoint y: 342, distance: 8.0
click at [254, 344] on button "确 定" at bounding box center [260, 343] width 32 height 16
click at [398, 226] on form "会员账号 YP1234512 会员姓名 Yueng Zhen Wei 账号余额 56.00 操作类型 人工加款 人工扣款 金额 确 定" at bounding box center [387, 262] width 491 height 182
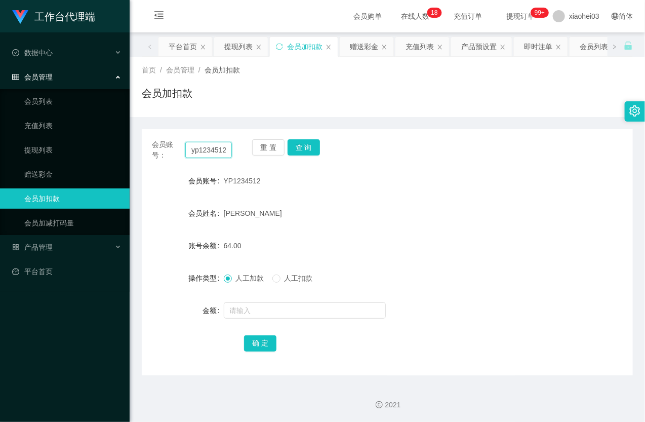
click at [206, 154] on input "yp1234512" at bounding box center [208, 150] width 47 height 16
paste input "81376828"
type input "81376828"
click at [306, 148] on button "查 询" at bounding box center [304, 147] width 32 height 16
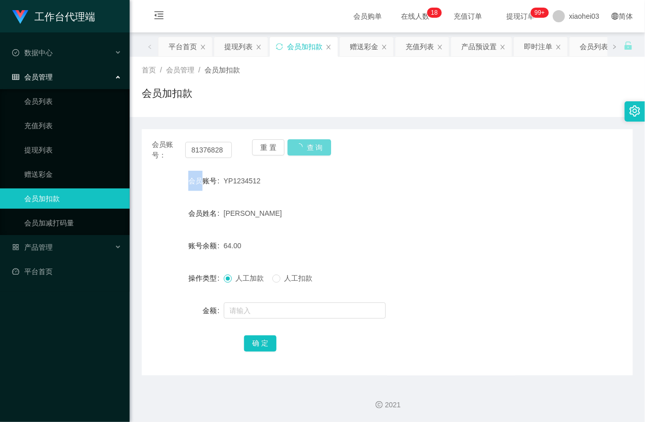
drag, startPoint x: 306, startPoint y: 148, endPoint x: 309, endPoint y: 211, distance: 62.9
click at [306, 149] on div "重 置 查 询" at bounding box center [292, 149] width 80 height 21
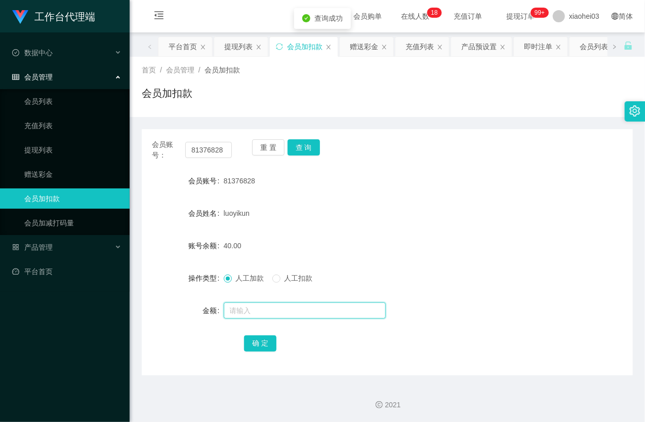
click at [295, 305] on input "text" at bounding box center [305, 310] width 162 height 16
type input "8"
click at [264, 341] on button "确 定" at bounding box center [260, 343] width 32 height 16
click at [415, 224] on form "会员账号 81376828 会员姓名 luoyikun 账号余额 48.00 操作类型 人工加款 人工扣款 金额 确 定" at bounding box center [387, 262] width 491 height 182
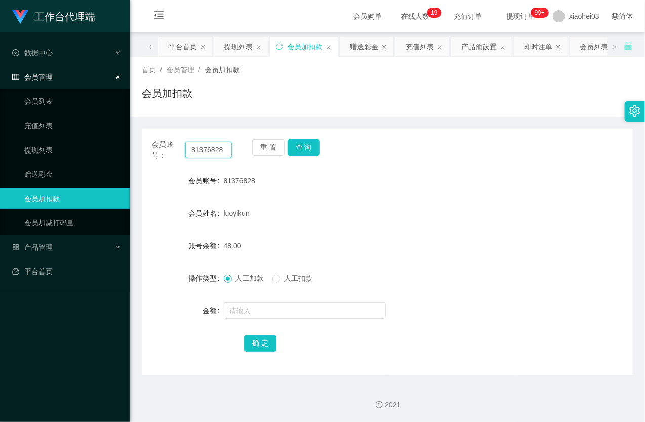
click at [215, 144] on input "81376828" at bounding box center [208, 150] width 47 height 16
paste input "856119"
type input "81856119"
click at [300, 152] on button "查 询" at bounding box center [304, 147] width 32 height 16
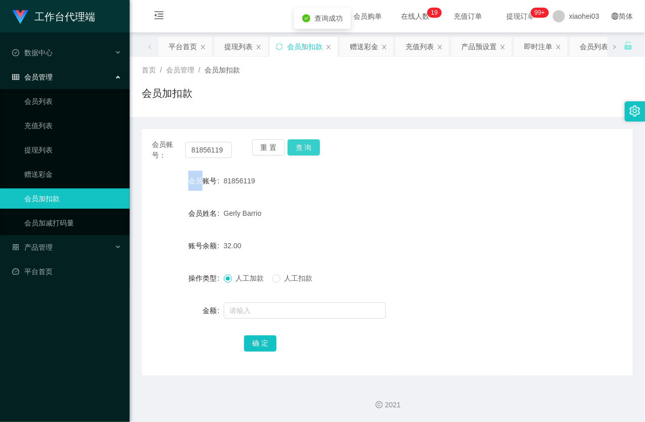
click at [300, 152] on div "重 置 查 询" at bounding box center [292, 149] width 80 height 21
click at [275, 314] on input "text" at bounding box center [305, 310] width 162 height 16
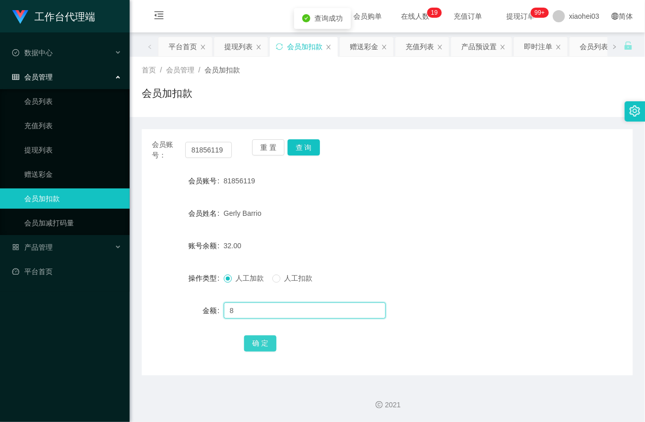
type input "8"
click at [258, 343] on button "确 定" at bounding box center [260, 343] width 32 height 16
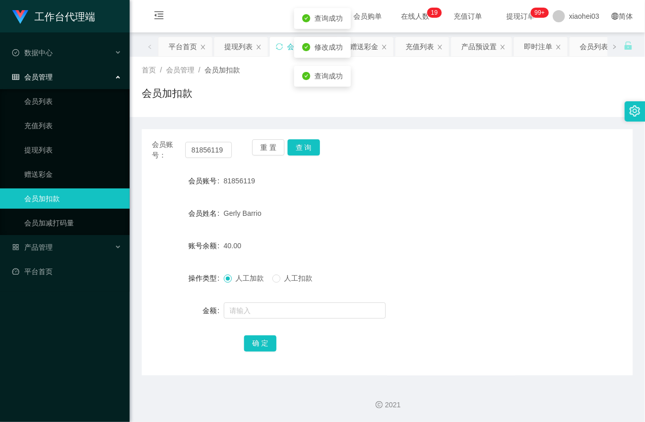
click at [396, 228] on form "会员账号 81856119 会员姓名 Gerly Barrio 账号余额 40.00 操作类型 人工加款 人工扣款 金额 确 定" at bounding box center [387, 262] width 491 height 182
click at [53, 148] on link "提现列表" at bounding box center [72, 150] width 97 height 20
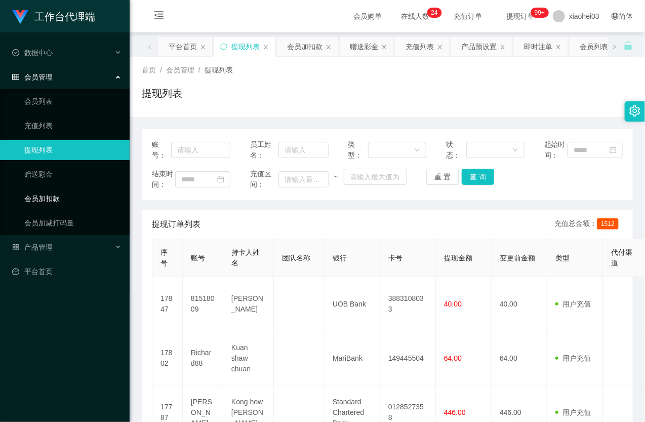
click at [67, 194] on link "会员加扣款" at bounding box center [72, 198] width 97 height 20
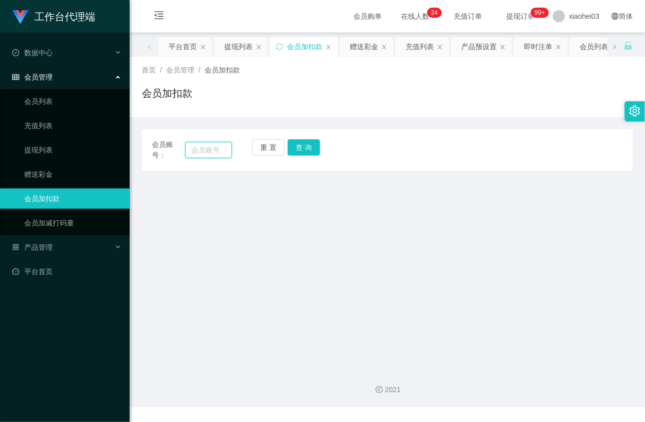
drag, startPoint x: 203, startPoint y: 151, endPoint x: 211, endPoint y: 150, distance: 8.1
click at [203, 151] on input "text" at bounding box center [208, 150] width 47 height 16
paste input "81747262"
type input "81747262"
click at [309, 148] on button "查 询" at bounding box center [304, 147] width 32 height 16
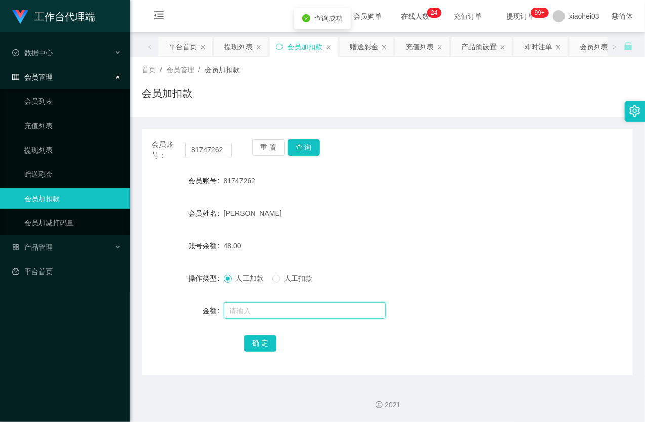
click at [229, 312] on input "text" at bounding box center [305, 310] width 162 height 16
type input "8"
click at [261, 343] on button "确 定" at bounding box center [260, 343] width 32 height 16
drag, startPoint x: 456, startPoint y: 161, endPoint x: 516, endPoint y: 87, distance: 94.7
click at [457, 161] on div "会员账号： 81747262 重 置 查 询 会员账号 81747262 会员姓名 Mohamed Tharik 账号余额 56.00 操作类型 人工加款 人…" at bounding box center [387, 252] width 491 height 246
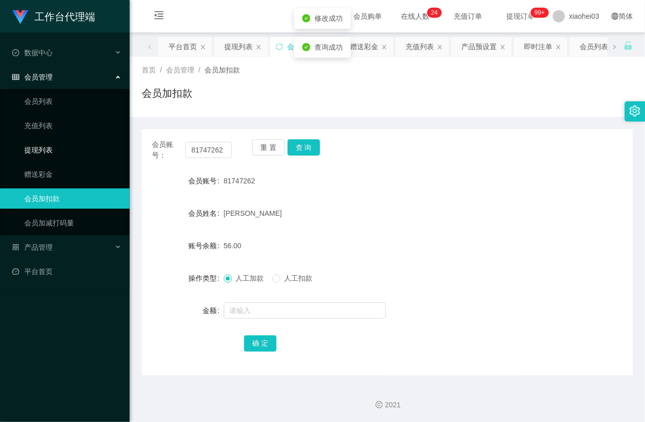
click at [41, 143] on link "提现列表" at bounding box center [72, 150] width 97 height 20
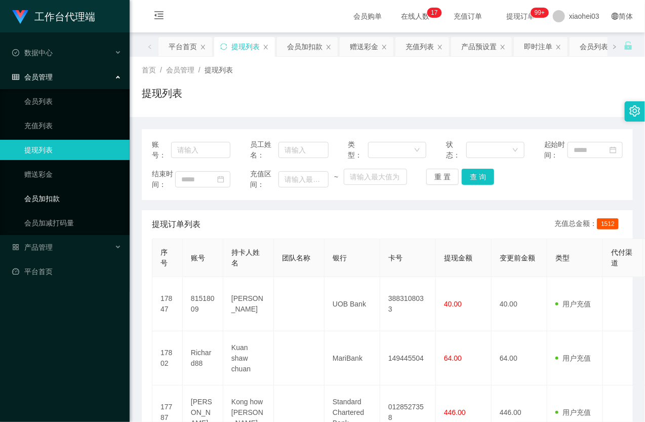
click at [39, 195] on link "会员加扣款" at bounding box center [72, 198] width 97 height 20
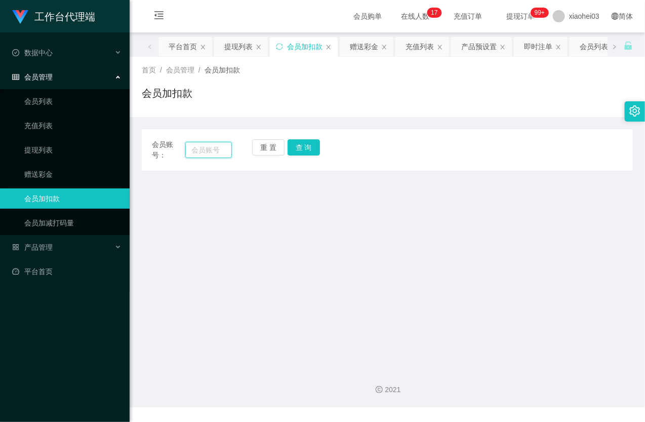
click at [206, 153] on input "text" at bounding box center [208, 150] width 47 height 16
paste input "[PERSON_NAME]"
type input "[PERSON_NAME]"
click at [310, 148] on button "查 询" at bounding box center [304, 147] width 32 height 16
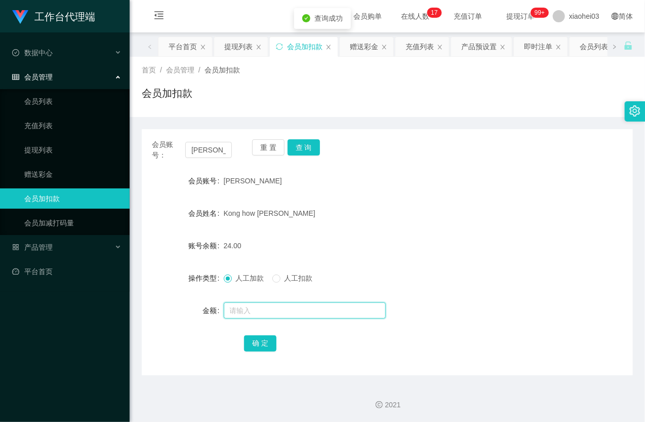
click at [256, 310] on input "text" at bounding box center [305, 310] width 162 height 16
type input "16"
click at [257, 340] on button "确 定" at bounding box center [260, 343] width 32 height 16
click at [423, 244] on div "24.00" at bounding box center [367, 245] width 287 height 20
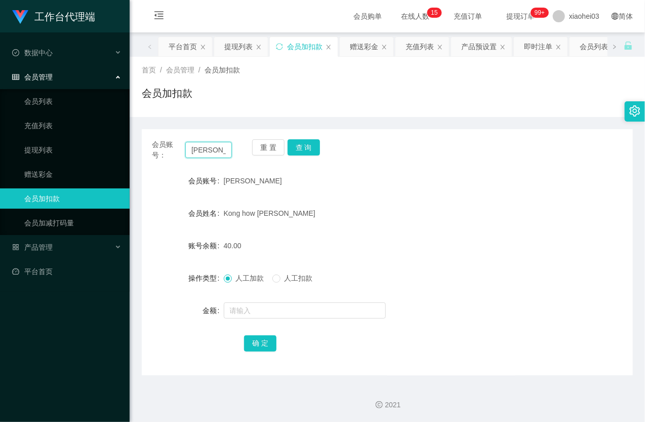
click at [210, 150] on input "[PERSON_NAME]" at bounding box center [208, 150] width 47 height 16
paste input "81518009"
type input "81518009"
click at [309, 144] on button "查 询" at bounding box center [304, 147] width 32 height 16
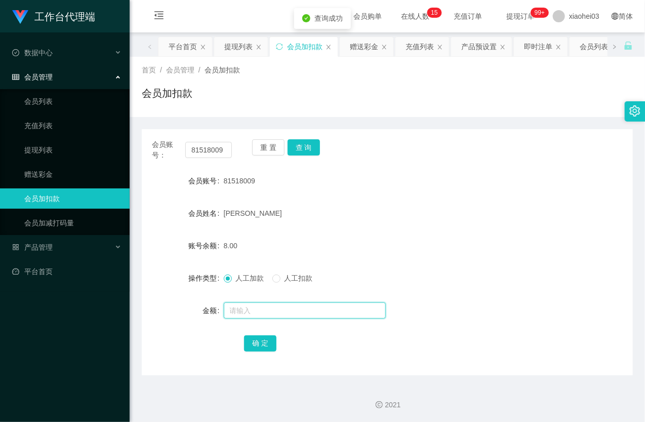
click at [258, 309] on input "text" at bounding box center [305, 310] width 162 height 16
type input "8"
click at [255, 339] on button "确 定" at bounding box center [260, 343] width 32 height 16
click at [419, 241] on div "16.00" at bounding box center [367, 245] width 287 height 20
drag, startPoint x: 152, startPoint y: 184, endPoint x: 173, endPoint y: 175, distance: 22.7
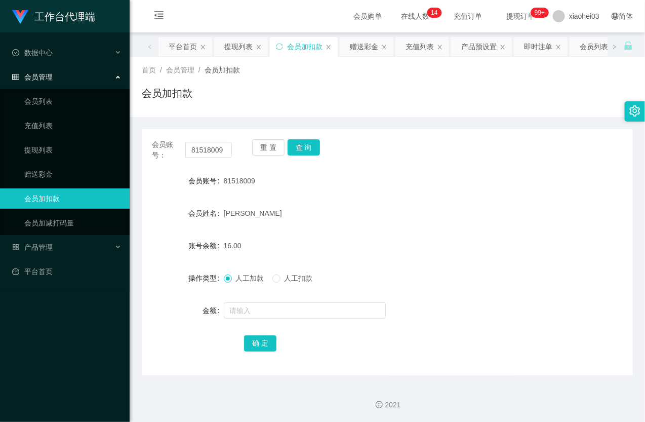
click at [152, 184] on div "会员账号" at bounding box center [183, 181] width 82 height 20
click at [212, 155] on input "81518009" at bounding box center [208, 150] width 47 height 16
paste input "Richard88"
type input "Richard88"
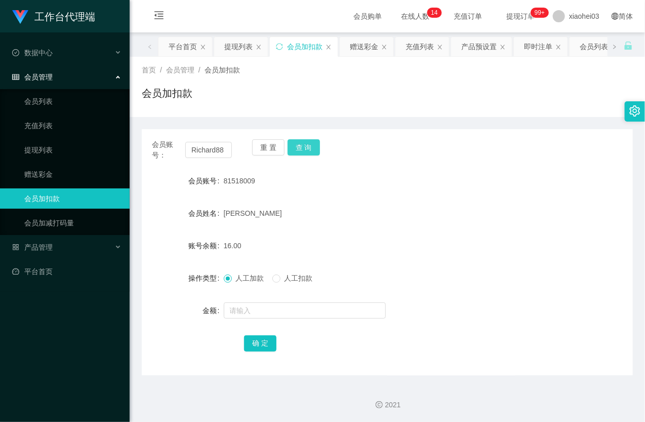
click at [299, 145] on button "查 询" at bounding box center [304, 147] width 32 height 16
click at [299, 147] on div "重 置 查 询" at bounding box center [292, 149] width 80 height 21
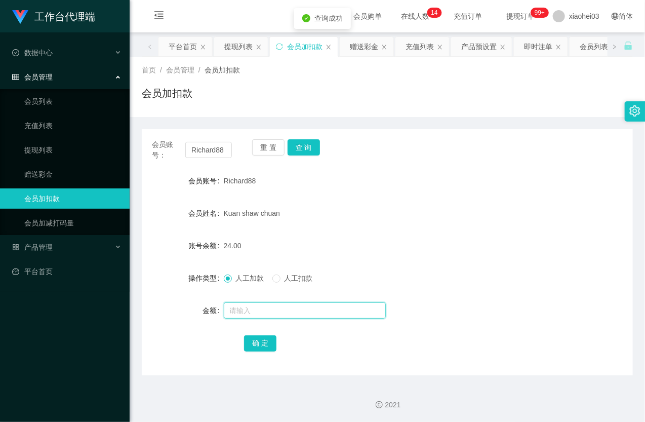
drag, startPoint x: 276, startPoint y: 311, endPoint x: 307, endPoint y: 279, distance: 45.1
click at [279, 306] on input "text" at bounding box center [305, 310] width 162 height 16
type input "8"
click at [271, 343] on button "确 定" at bounding box center [260, 343] width 32 height 16
click at [454, 279] on div "人工加款 人工扣款" at bounding box center [367, 278] width 287 height 20
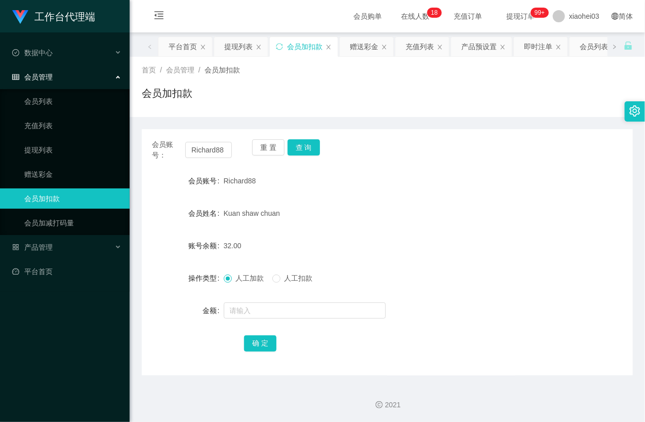
click at [153, 170] on div "会员账号： Richard88 重 置 查 询 会员账号 Richard88 会员姓名 Kuan shaw chuan 账号余额 32.00 操作类型 人工加…" at bounding box center [387, 252] width 491 height 246
click at [220, 149] on input "Richard88" at bounding box center [208, 150] width 47 height 16
paste input "81518009"
type input "81518009"
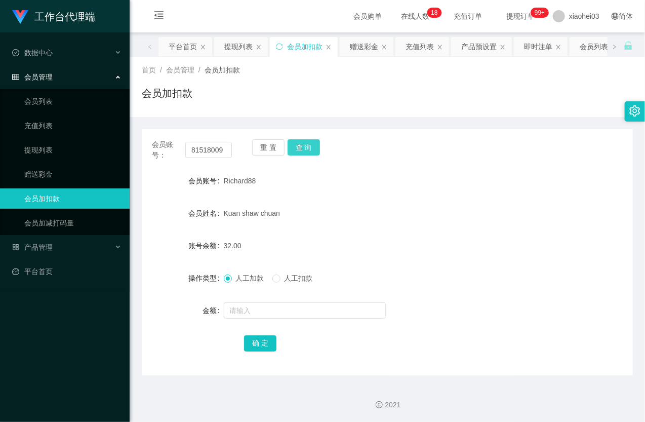
click at [305, 151] on button "查 询" at bounding box center [304, 147] width 32 height 16
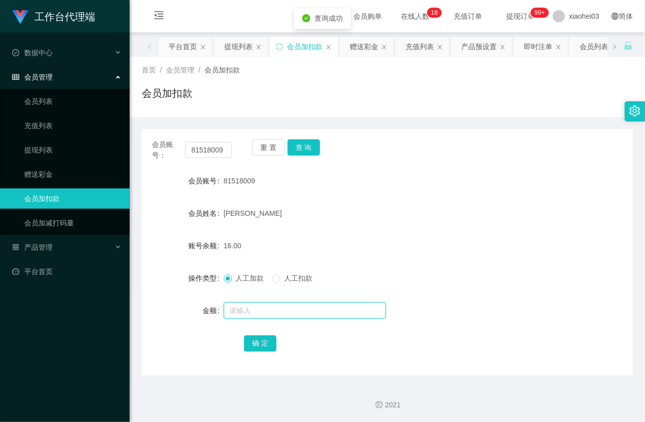
drag, startPoint x: 280, startPoint y: 315, endPoint x: 276, endPoint y: 311, distance: 5.5
click at [280, 315] on input "text" at bounding box center [305, 310] width 162 height 16
type input "8"
click at [269, 340] on button "确 定" at bounding box center [260, 343] width 32 height 16
drag, startPoint x: 76, startPoint y: 146, endPoint x: 66, endPoint y: 115, distance: 32.5
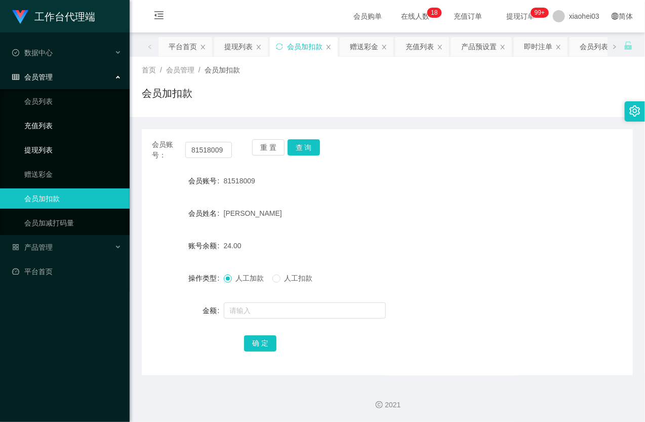
click at [76, 146] on link "提现列表" at bounding box center [72, 150] width 97 height 20
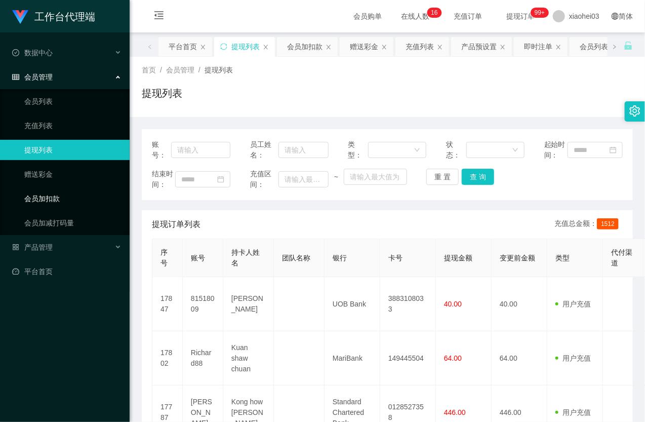
click at [47, 195] on link "会员加扣款" at bounding box center [72, 198] width 97 height 20
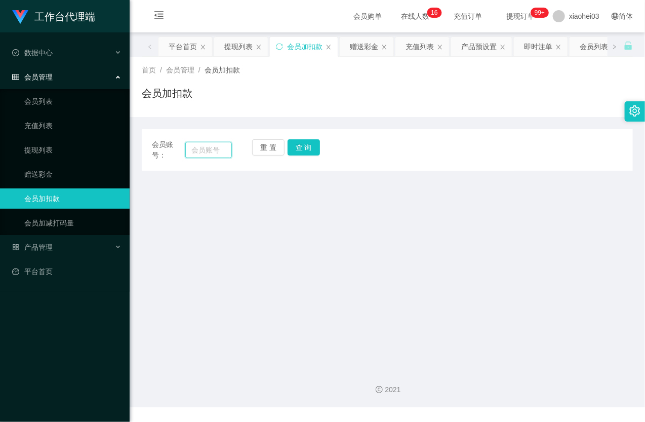
paste input "81856119"
type input "81856119"
click at [300, 142] on button "查 询" at bounding box center [304, 147] width 32 height 16
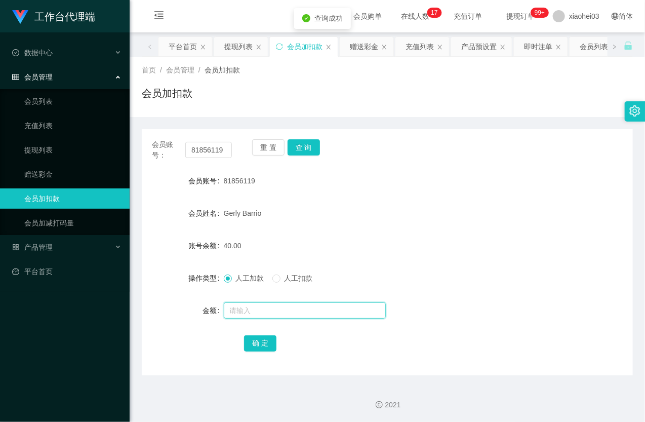
click at [266, 306] on input "text" at bounding box center [305, 310] width 162 height 16
type input "8"
click at [262, 345] on button "确 定" at bounding box center [260, 343] width 32 height 16
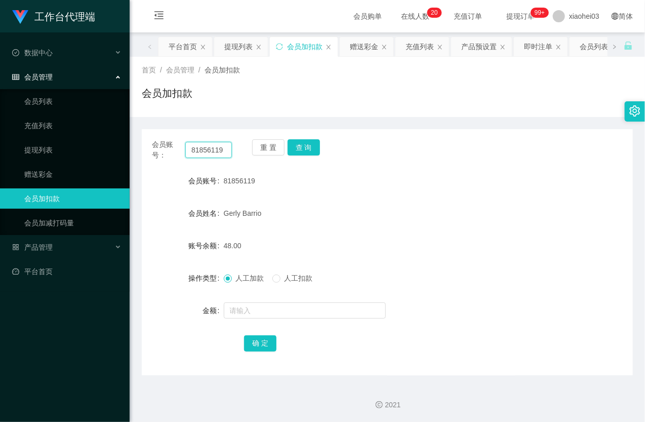
click at [201, 150] on input "81856119" at bounding box center [208, 150] width 47 height 16
paste input "376828"
type input "81376828"
click at [297, 147] on button "查 询" at bounding box center [304, 147] width 32 height 16
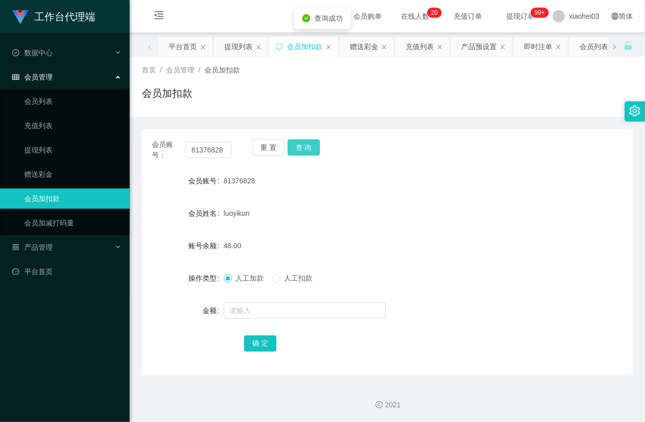
click at [320, 140] on div "重 置 查 询" at bounding box center [292, 149] width 80 height 21
click at [280, 314] on input "text" at bounding box center [305, 310] width 162 height 16
type input "8"
click at [249, 343] on button "确 定" at bounding box center [260, 343] width 32 height 16
click at [311, 150] on button "查 询" at bounding box center [304, 147] width 32 height 16
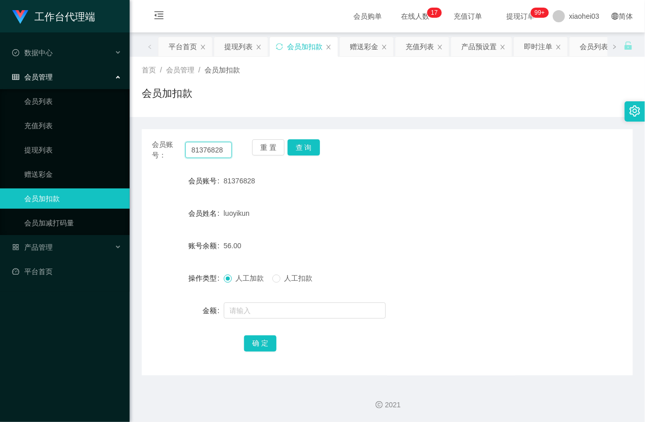
click at [195, 150] on input "81376828" at bounding box center [208, 150] width 47 height 16
paste input "747262"
type input "81747262"
click at [305, 147] on button "查 询" at bounding box center [304, 147] width 32 height 16
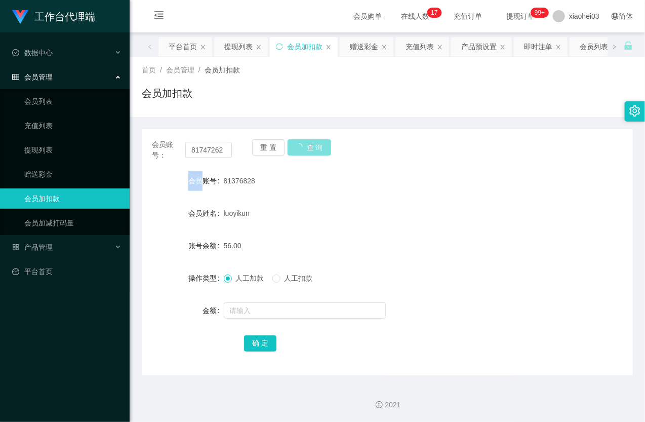
click at [305, 147] on div "重 置 查 询" at bounding box center [292, 149] width 80 height 21
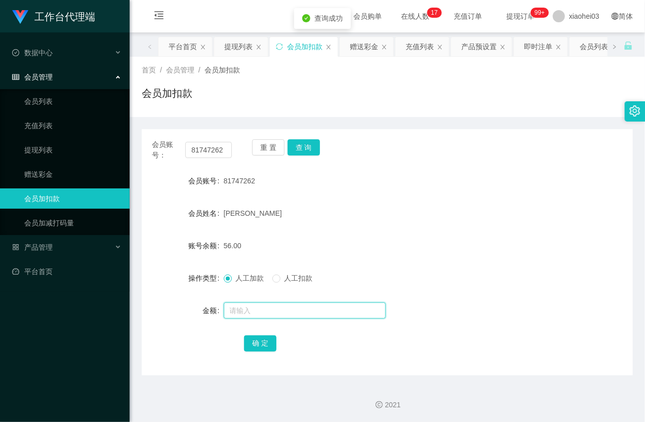
click at [271, 311] on input "text" at bounding box center [305, 310] width 162 height 16
type input "8"
click at [262, 345] on button "确 定" at bounding box center [260, 343] width 32 height 16
click at [437, 240] on div "64.00" at bounding box center [367, 245] width 287 height 20
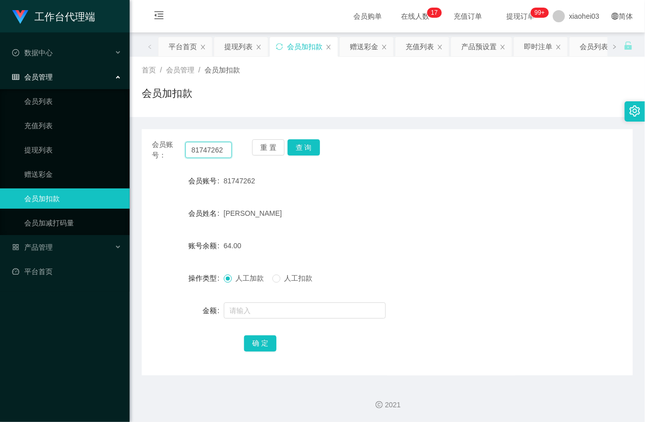
click at [213, 150] on input "81747262" at bounding box center [208, 150] width 47 height 16
paste input "Richard88"
type input "Richard88"
click at [299, 139] on button "查 询" at bounding box center [304, 147] width 32 height 16
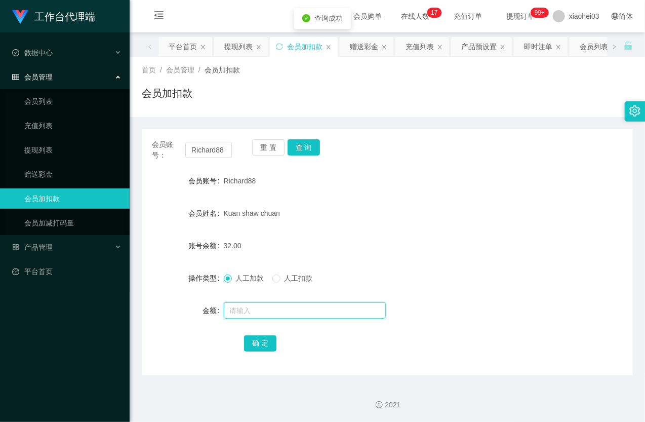
click at [255, 313] on input "text" at bounding box center [305, 310] width 162 height 16
type input "8"
click at [265, 344] on button "确 定" at bounding box center [260, 343] width 32 height 16
click at [439, 229] on form "会员账号 Richard88 会员姓名 Kuan shaw chuan 账号余额 40.00 操作类型 人工加款 人工扣款 金额 确 定" at bounding box center [387, 262] width 491 height 182
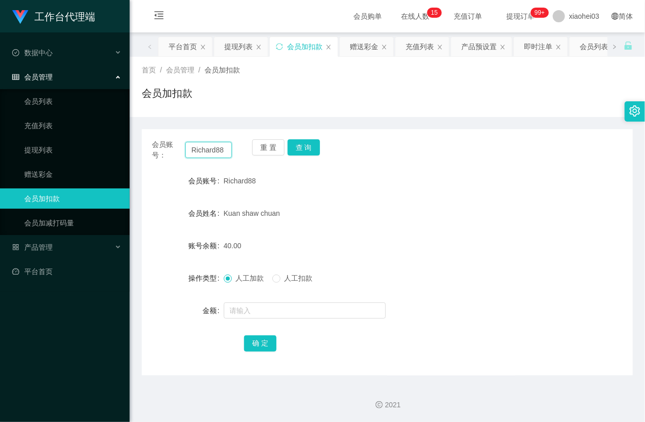
click at [213, 148] on input "Richard88" at bounding box center [208, 150] width 47 height 16
paste input "81518009"
type input "81518009"
click at [306, 148] on button "查 询" at bounding box center [304, 147] width 32 height 16
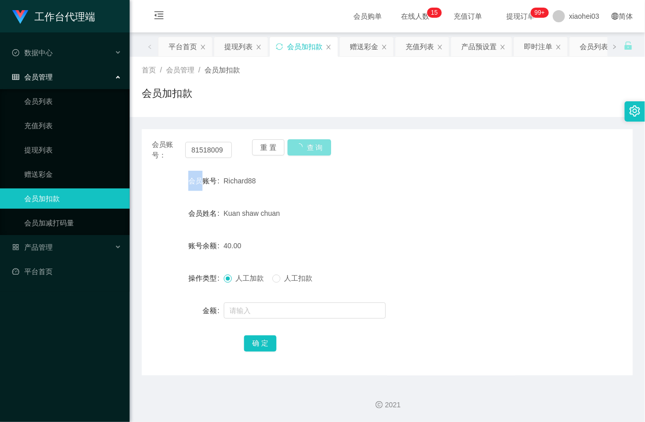
click at [306, 148] on div "重 置 查 询" at bounding box center [292, 149] width 80 height 21
click at [272, 323] on form "会员账号 81518009 会员姓名 Wong Yi Lun 账号余额 24.00 操作类型 人工加款 人工扣款 金额 确 定" at bounding box center [387, 262] width 491 height 182
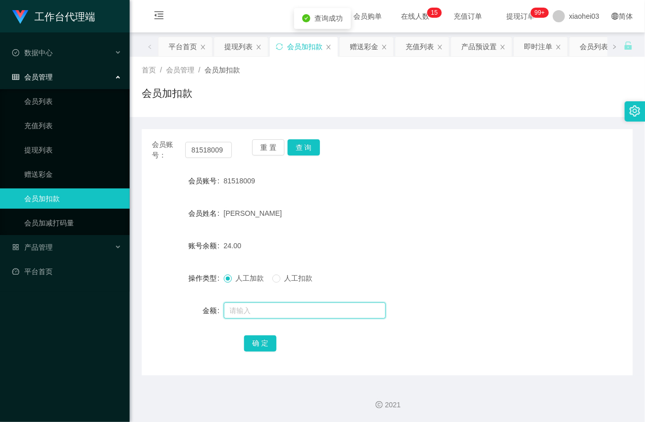
click at [271, 312] on input "text" at bounding box center [305, 310] width 162 height 16
type input "8"
click at [261, 344] on button "确 定" at bounding box center [260, 343] width 32 height 16
click at [449, 229] on form "会员账号 81518009 会员姓名 Wong Yi Lun 账号余额 32.00 操作类型 人工加款 人工扣款 金额 确 定" at bounding box center [387, 262] width 491 height 182
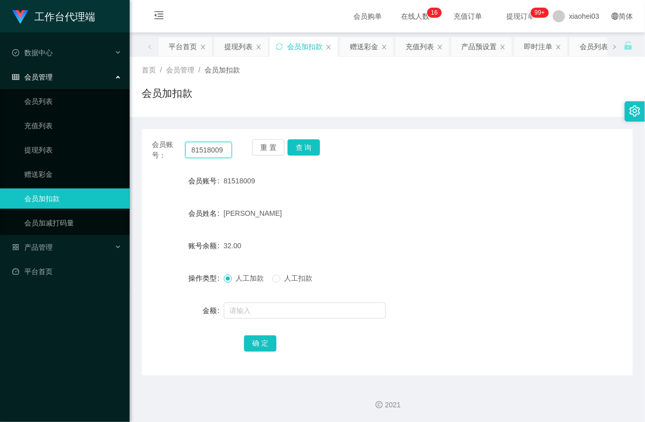
click at [222, 150] on input "81518009" at bounding box center [208, 150] width 47 height 16
paste input "Richard88"
type input "Richard88"
click at [311, 148] on button "查 询" at bounding box center [304, 147] width 32 height 16
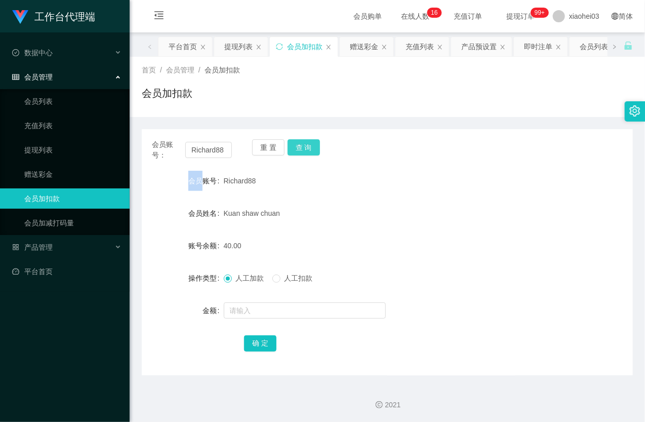
click at [311, 148] on div "重 置 查 询" at bounding box center [292, 149] width 80 height 21
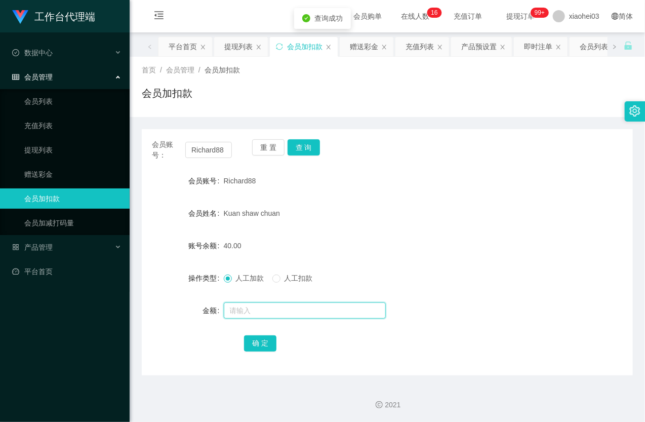
click at [289, 312] on input "text" at bounding box center [305, 310] width 162 height 16
type input "8"
click at [252, 348] on button "确 定" at bounding box center [260, 343] width 32 height 16
drag, startPoint x: 403, startPoint y: 256, endPoint x: 512, endPoint y: 71, distance: 214.8
click at [404, 256] on form "会员账号 Richard88 会员姓名 Kuan shaw chuan 账号余额 48.00 操作类型 人工加款 人工扣款 金额 确 定" at bounding box center [387, 262] width 491 height 182
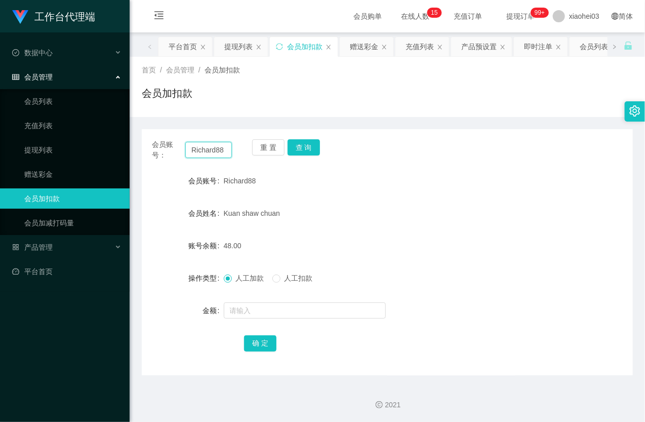
click at [210, 150] on input "Richard88" at bounding box center [208, 150] width 47 height 16
paste input "81856119"
type input "81856119"
click at [310, 145] on button "查 询" at bounding box center [304, 147] width 32 height 16
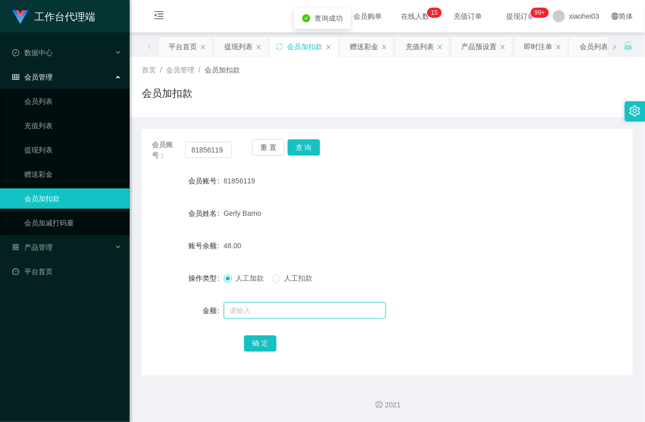
click at [295, 302] on input "text" at bounding box center [305, 310] width 162 height 16
type input "8"
click at [262, 342] on button "确 定" at bounding box center [260, 343] width 32 height 16
drag, startPoint x: 372, startPoint y: 242, endPoint x: 515, endPoint y: 98, distance: 202.7
click at [376, 240] on div "48.00" at bounding box center [367, 245] width 287 height 20
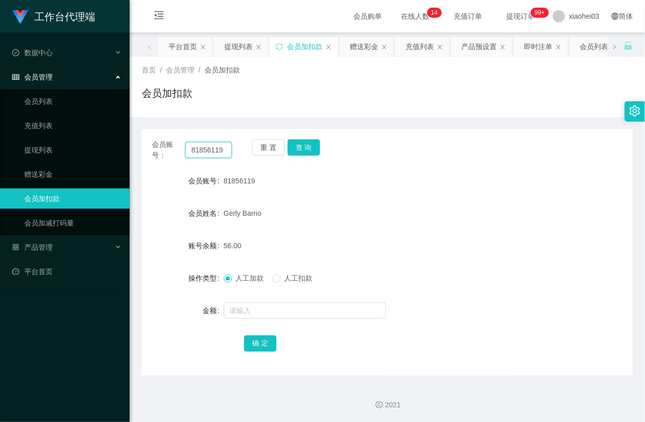
click at [205, 152] on input "81856119" at bounding box center [208, 150] width 47 height 16
drag, startPoint x: 205, startPoint y: 152, endPoint x: 241, endPoint y: 149, distance: 36.1
click at [205, 152] on input "81856119" at bounding box center [208, 150] width 47 height 16
paste input "yp1234512"
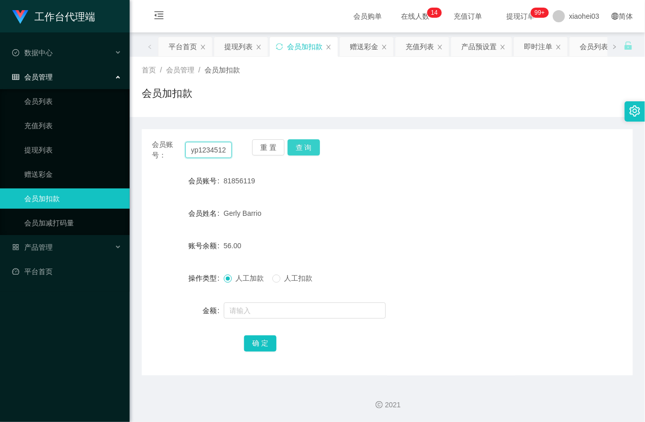
type input "yp1234512"
click at [305, 148] on button "查 询" at bounding box center [304, 147] width 32 height 16
click at [305, 148] on div "重 置 查 询" at bounding box center [292, 149] width 80 height 21
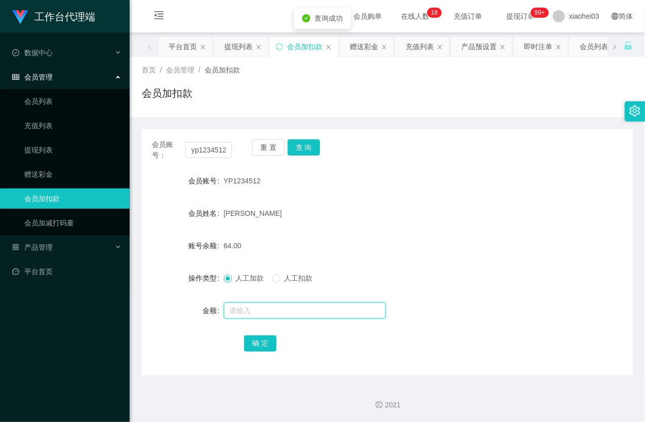
click at [260, 308] on input "text" at bounding box center [305, 310] width 162 height 16
type input "8"
click at [257, 333] on div "确 定" at bounding box center [387, 343] width 287 height 20
click at [257, 340] on button "确 定" at bounding box center [260, 343] width 32 height 16
drag, startPoint x: 385, startPoint y: 247, endPoint x: 577, endPoint y: 77, distance: 256.9
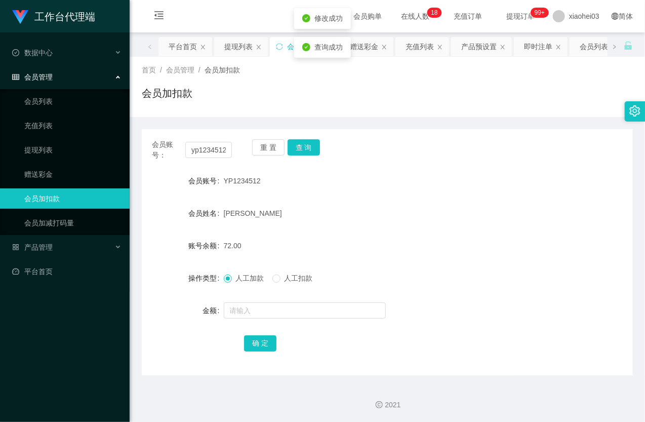
click at [399, 244] on div "72.00" at bounding box center [367, 245] width 287 height 20
click at [49, 153] on link "提现列表" at bounding box center [72, 150] width 97 height 20
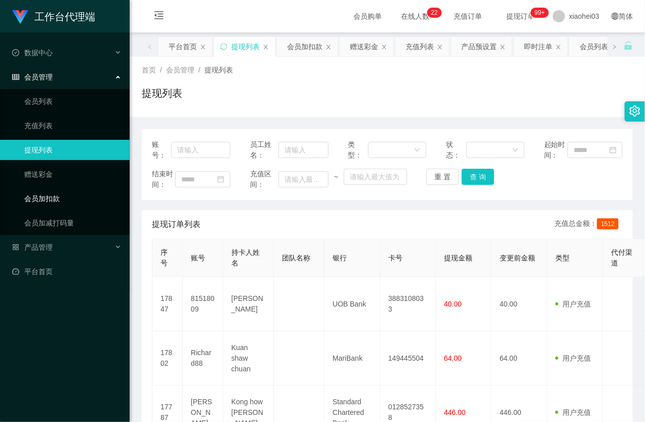
click at [56, 196] on link "会员加扣款" at bounding box center [72, 198] width 97 height 20
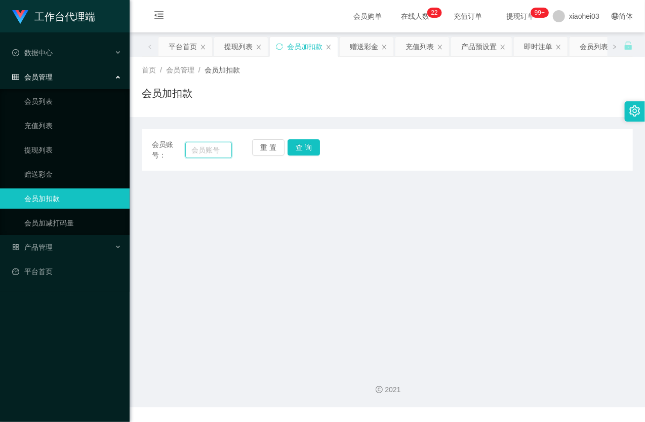
click at [200, 155] on input "text" at bounding box center [208, 150] width 47 height 16
paste input "81747262"
type input "81747262"
drag, startPoint x: 306, startPoint y: 148, endPoint x: 302, endPoint y: 165, distance: 16.6
click at [306, 148] on button "查 询" at bounding box center [304, 147] width 32 height 16
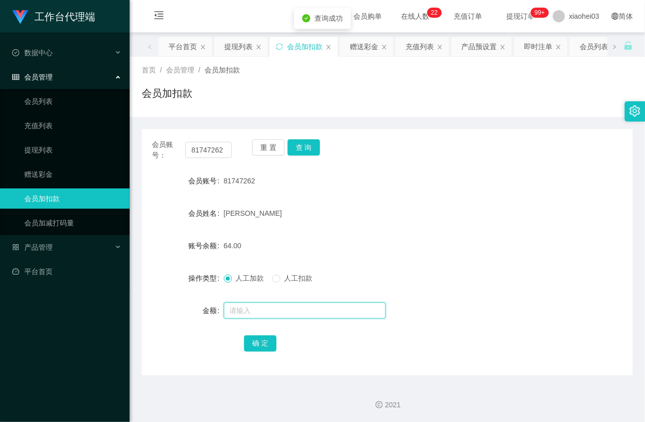
click at [242, 302] on input "text" at bounding box center [305, 310] width 162 height 16
type input "8"
click at [259, 339] on button "确 定" at bounding box center [260, 343] width 32 height 16
click at [412, 179] on div "81747262" at bounding box center [367, 181] width 287 height 20
